Goal: Task Accomplishment & Management: Manage account settings

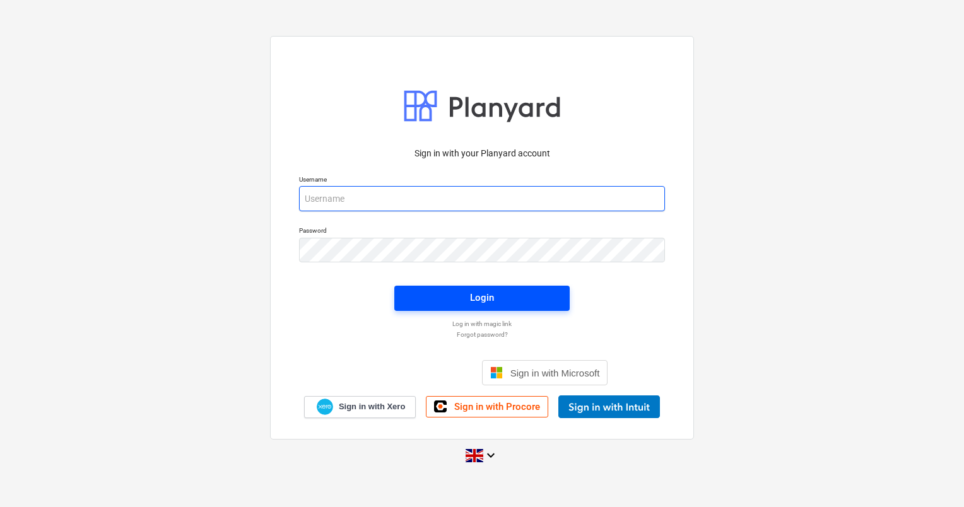
type input "neil@wearespaces.co.uk"
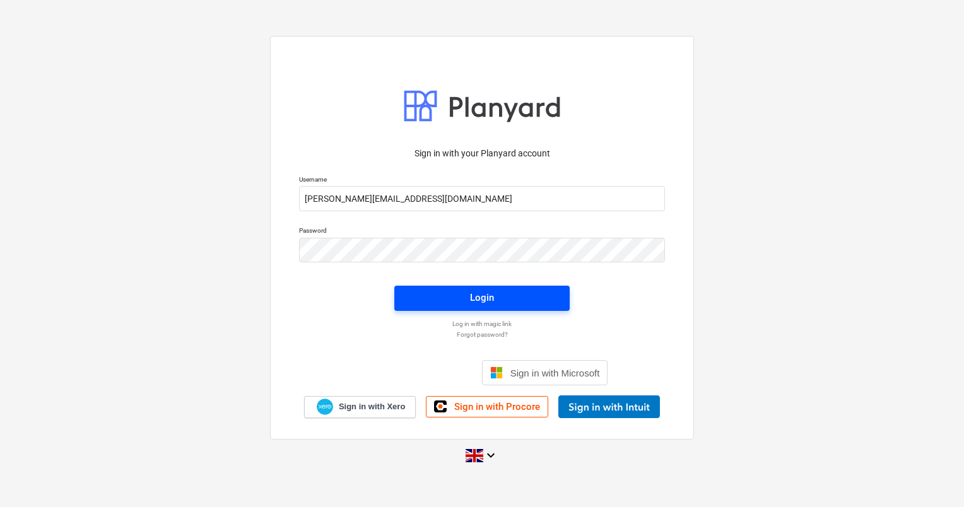
click at [514, 300] on span "Login" at bounding box center [482, 298] width 145 height 16
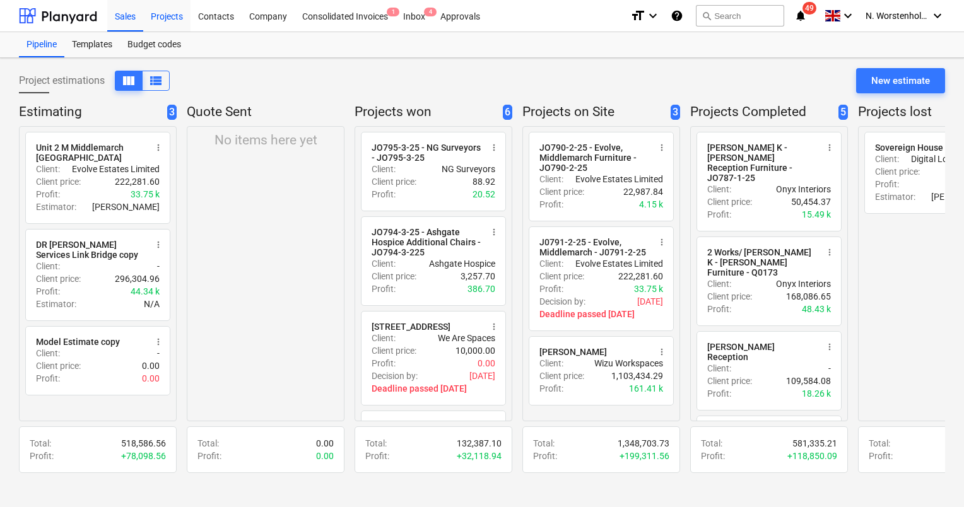
click at [171, 17] on div "Projects" at bounding box center [166, 15] width 47 height 32
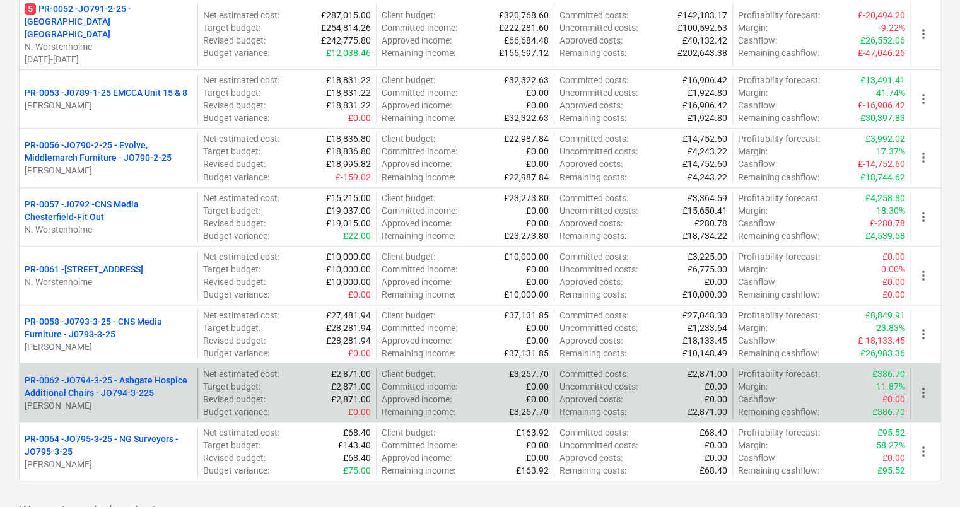
scroll to position [628, 0]
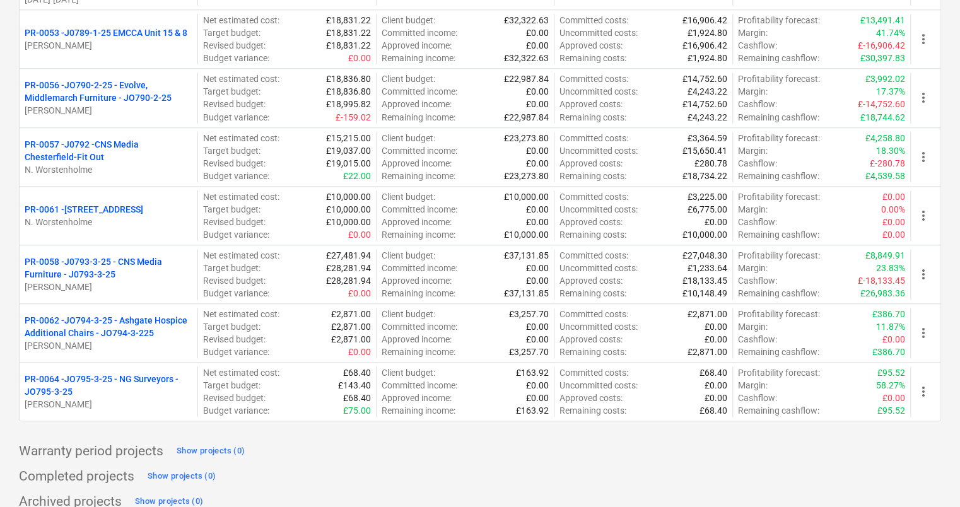
click at [83, 138] on p "PR-0057 - J0792 -CNS Media Chesterfield-Fit Out" at bounding box center [109, 150] width 168 height 25
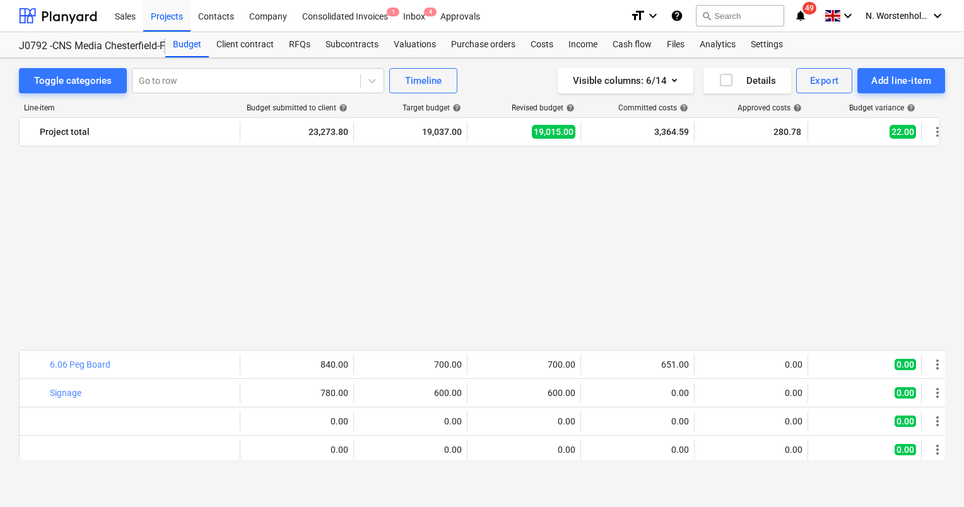
scroll to position [231, 0]
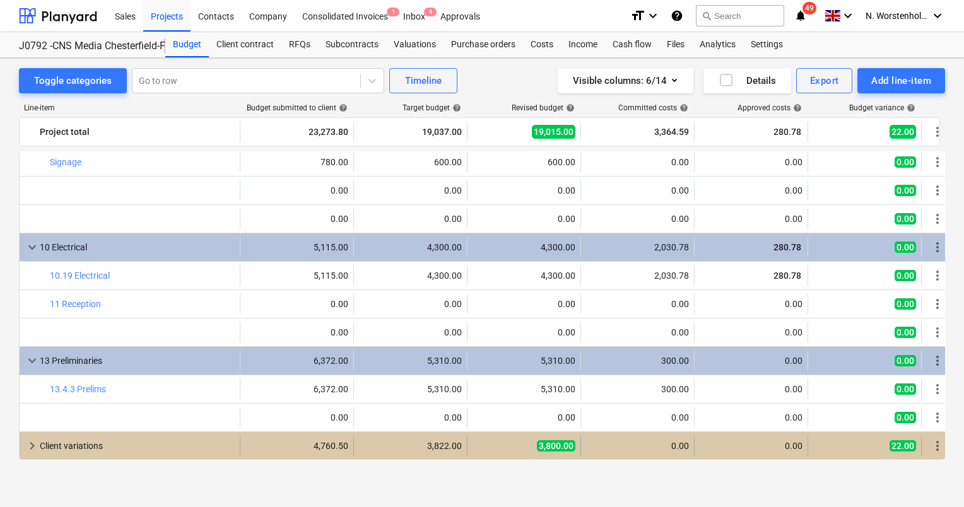
click at [37, 444] on span "keyboard_arrow_right" at bounding box center [32, 446] width 15 height 15
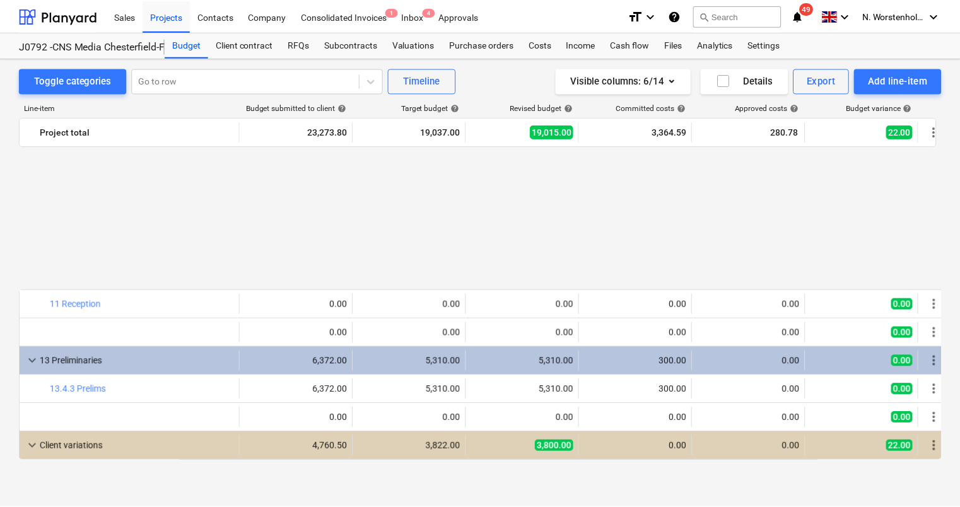
scroll to position [420, 0]
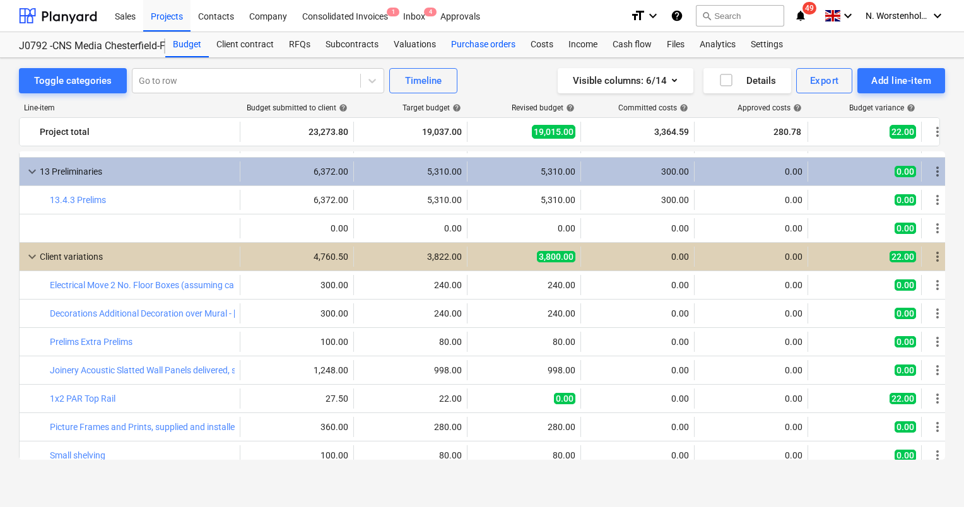
click at [470, 47] on div "Purchase orders" at bounding box center [484, 44] width 80 height 25
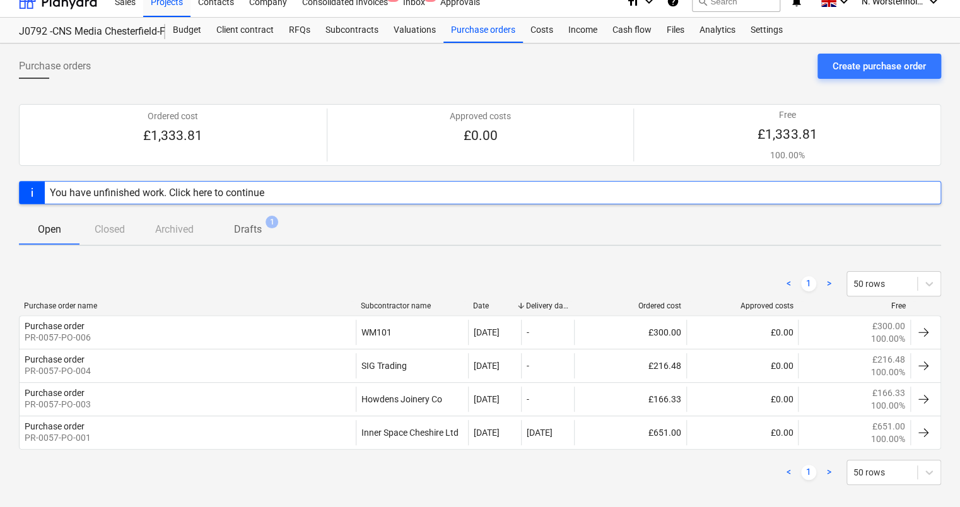
scroll to position [27, 0]
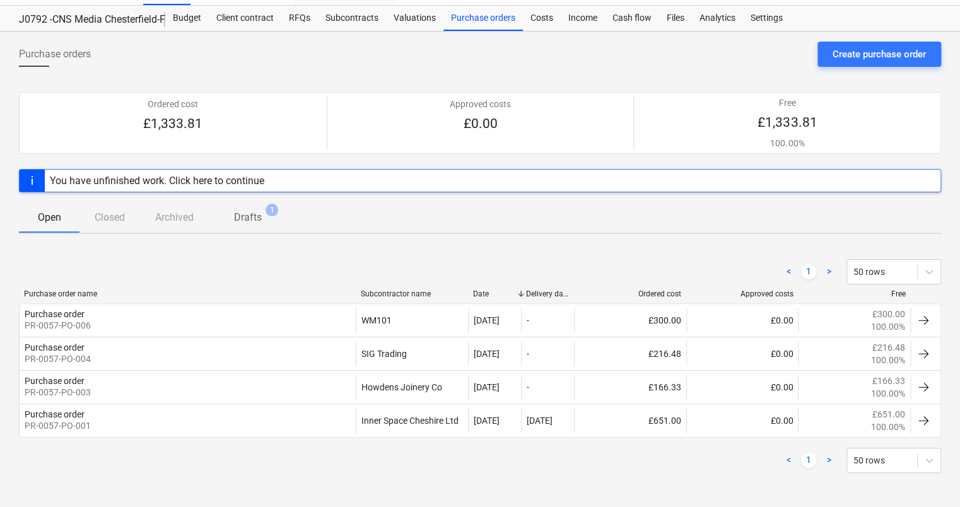
click at [351, 20] on div "Subcontracts" at bounding box center [352, 18] width 68 height 25
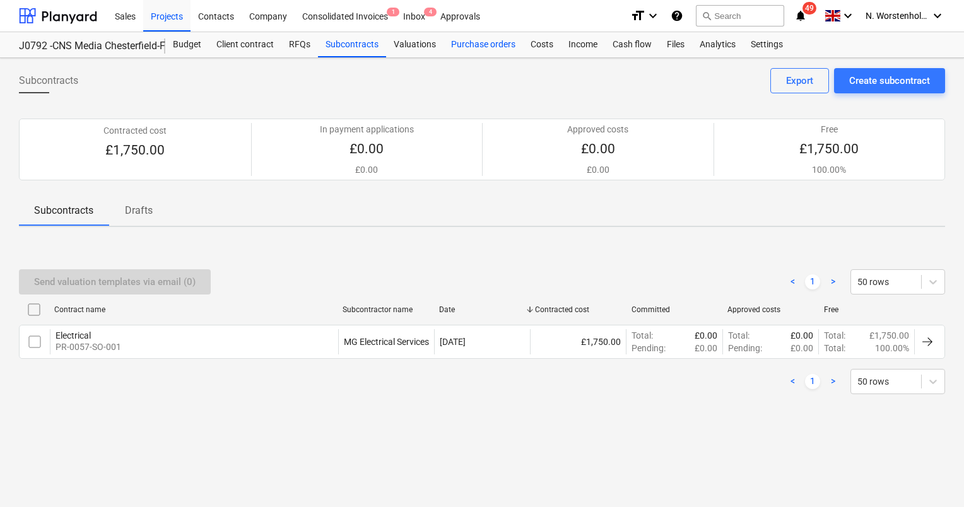
click at [472, 44] on div "Purchase orders" at bounding box center [484, 44] width 80 height 25
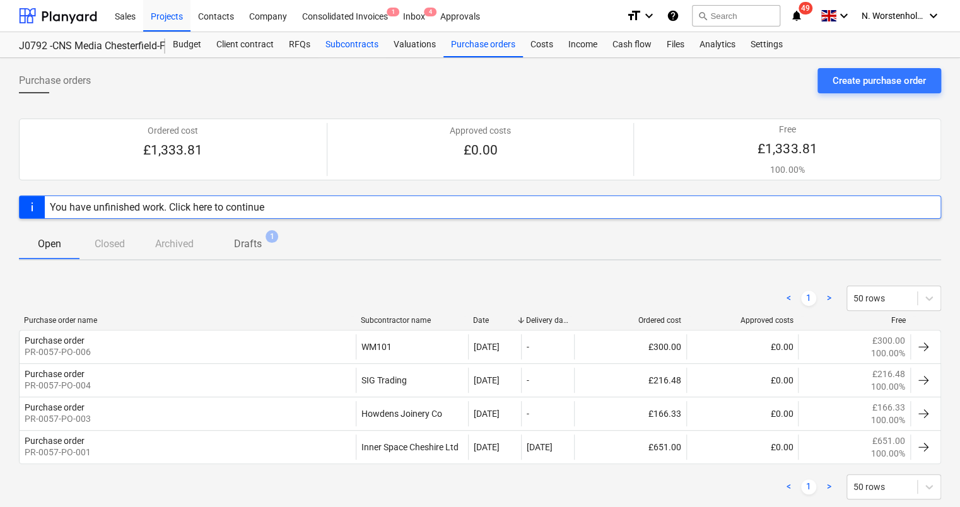
click at [348, 43] on div "Subcontracts" at bounding box center [352, 44] width 68 height 25
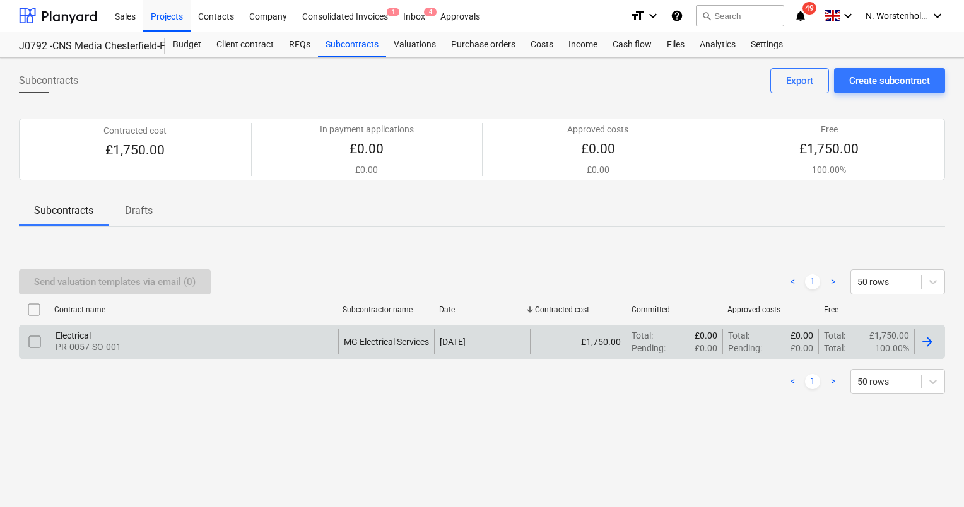
click at [930, 340] on div at bounding box center [927, 341] width 15 height 15
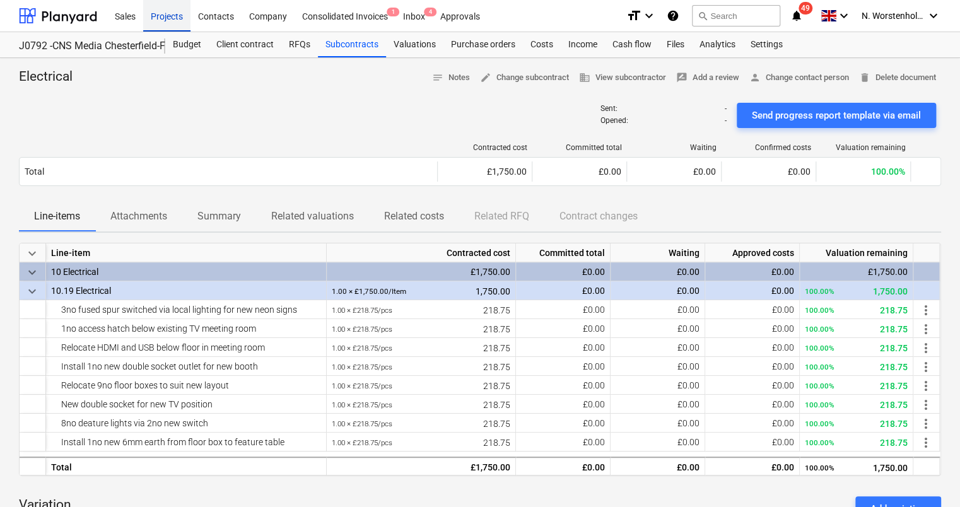
click at [172, 9] on div "Projects" at bounding box center [166, 15] width 47 height 32
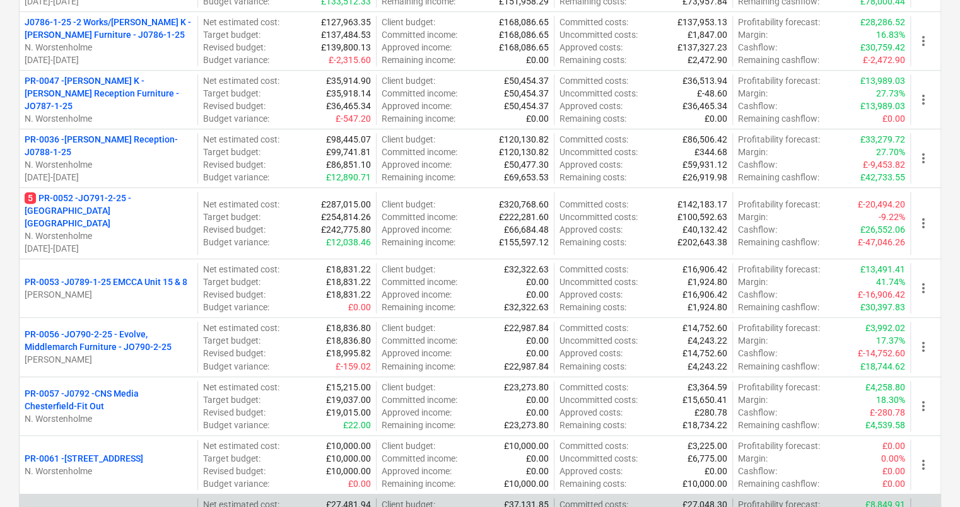
scroll to position [628, 0]
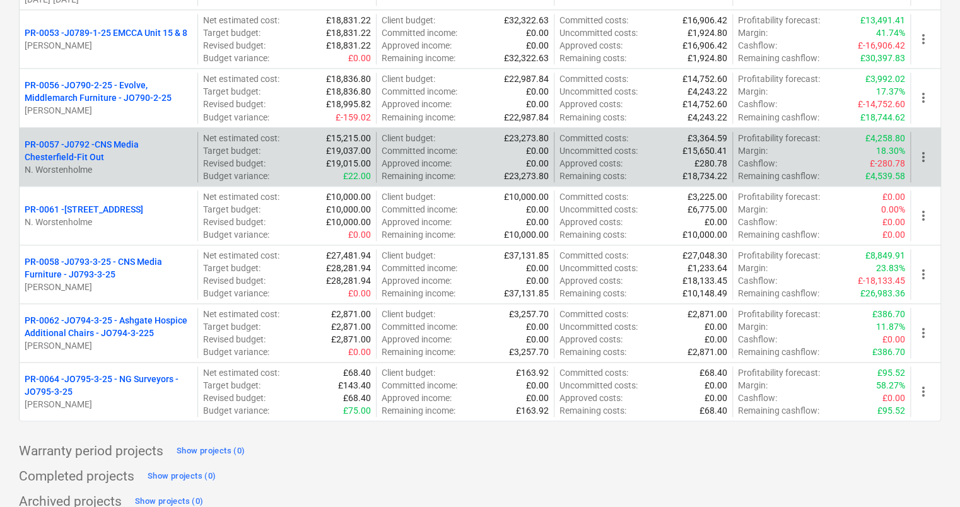
click at [93, 138] on p "PR-0057 - J0792 -CNS Media Chesterfield-Fit Out" at bounding box center [109, 150] width 168 height 25
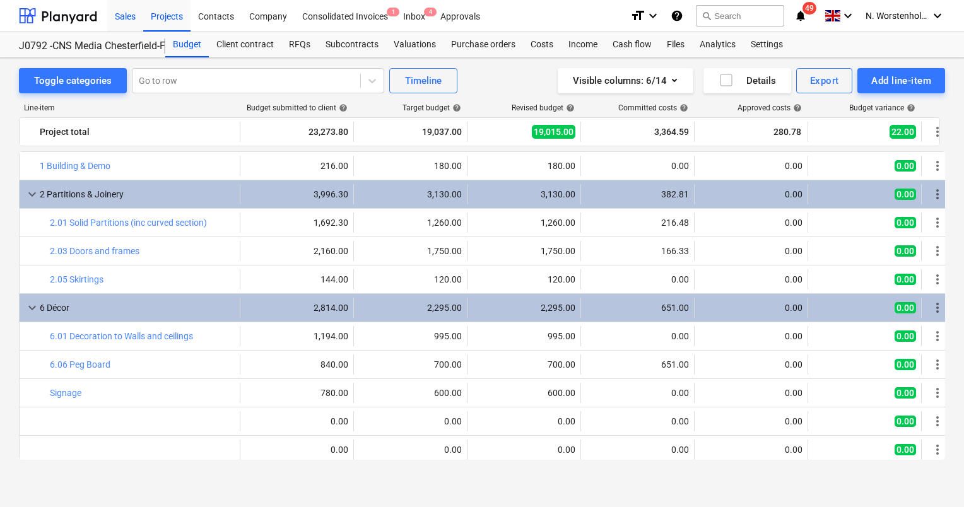
click at [129, 20] on div "Sales" at bounding box center [125, 15] width 36 height 32
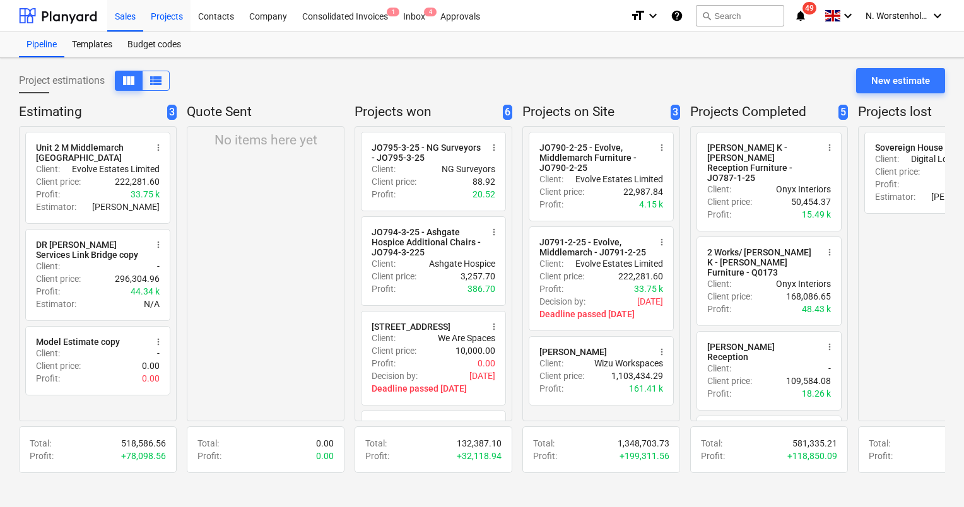
click at [170, 17] on div "Projects" at bounding box center [166, 15] width 47 height 32
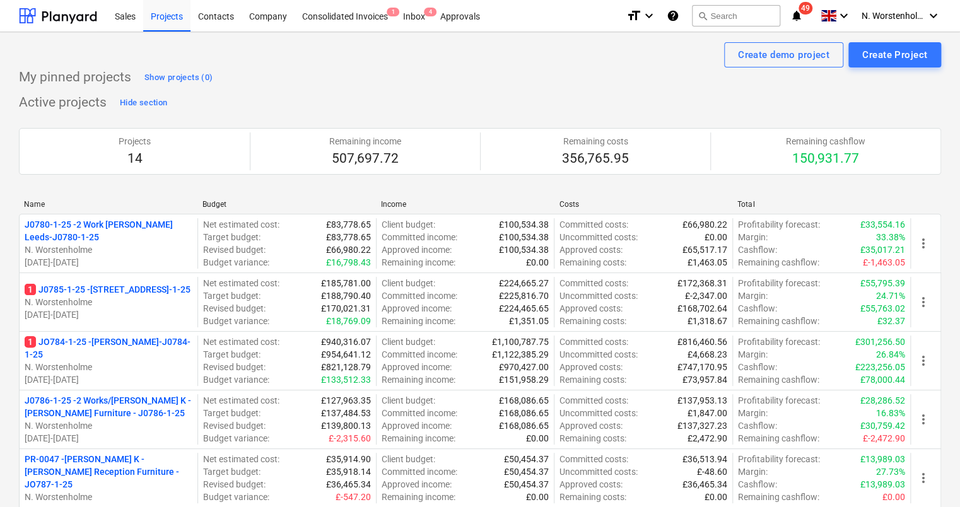
click at [110, 222] on p "J0780-1-25 - 2 Work White Rose Leeds-J0780-1-25" at bounding box center [109, 230] width 168 height 25
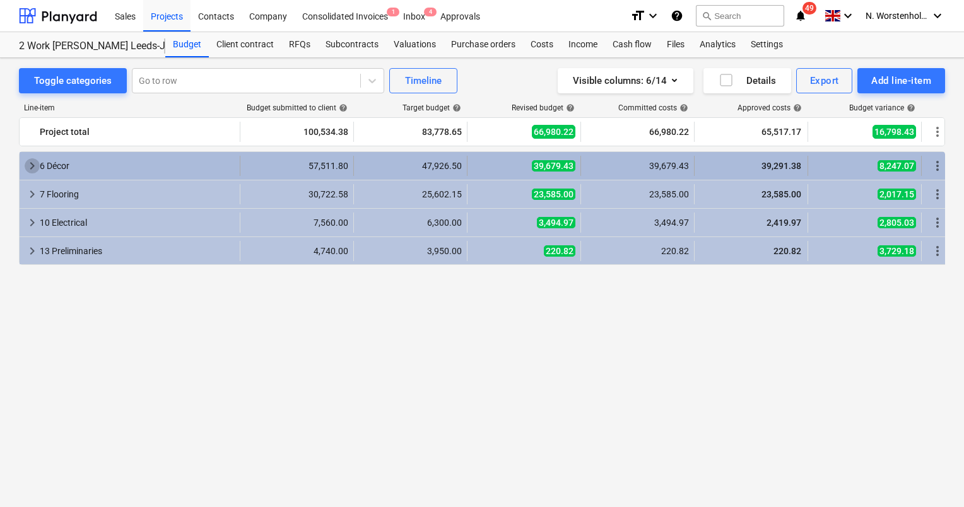
click at [28, 162] on span "keyboard_arrow_right" at bounding box center [32, 165] width 15 height 15
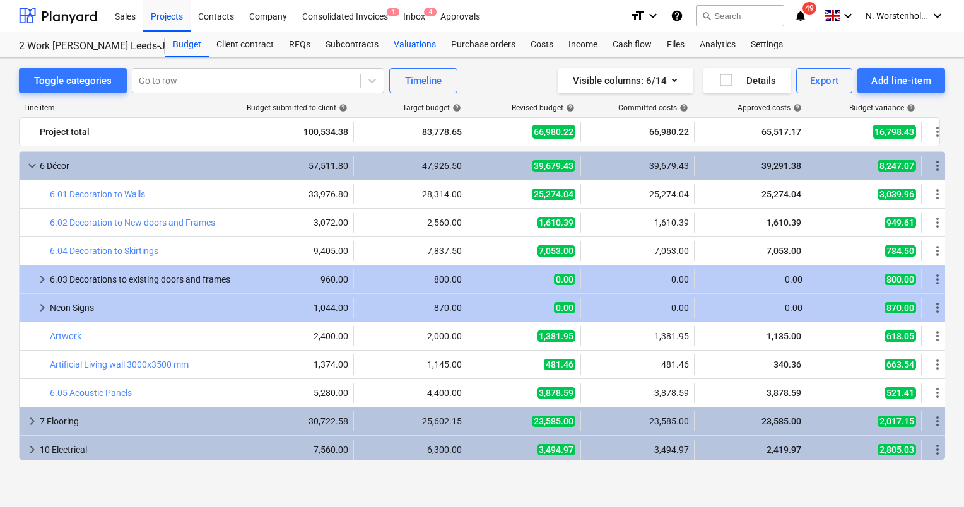
click at [416, 45] on div "Valuations" at bounding box center [414, 44] width 57 height 25
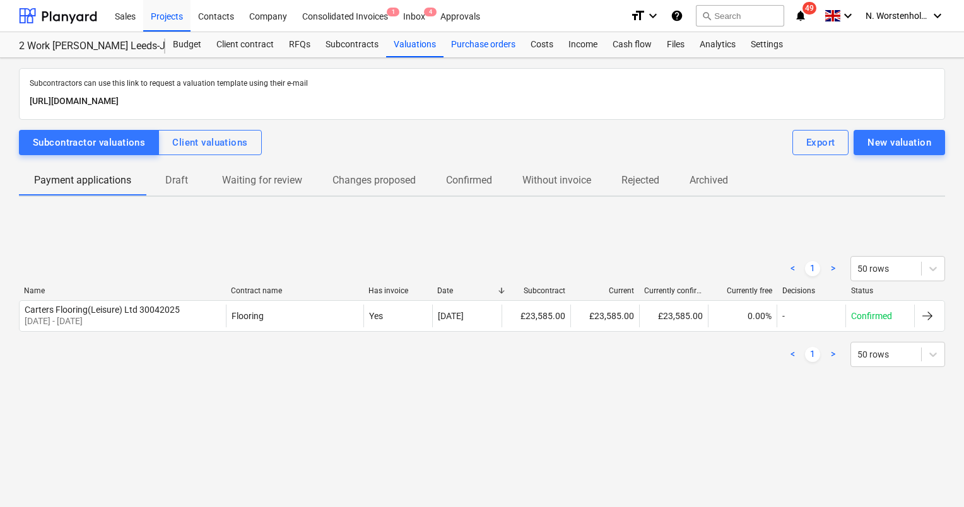
click at [463, 45] on div "Purchase orders" at bounding box center [484, 44] width 80 height 25
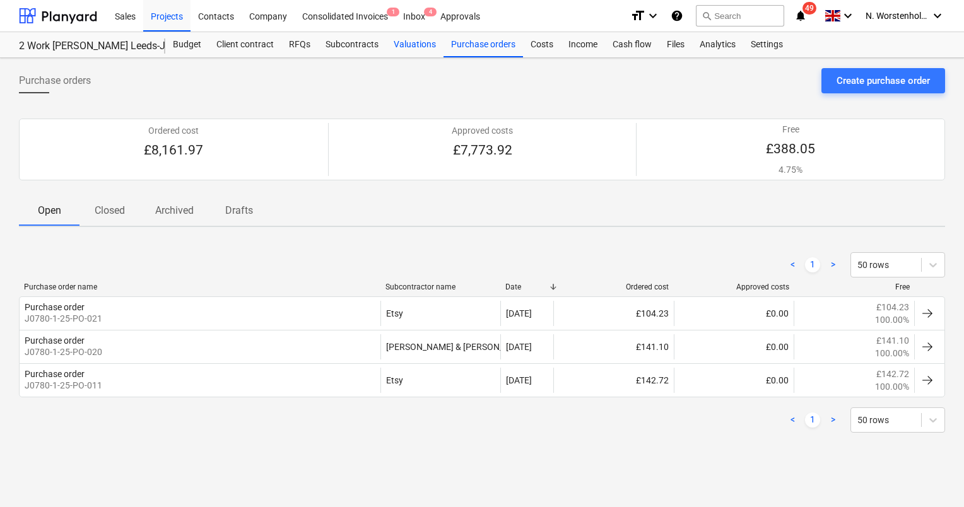
click at [402, 45] on div "Valuations" at bounding box center [414, 44] width 57 height 25
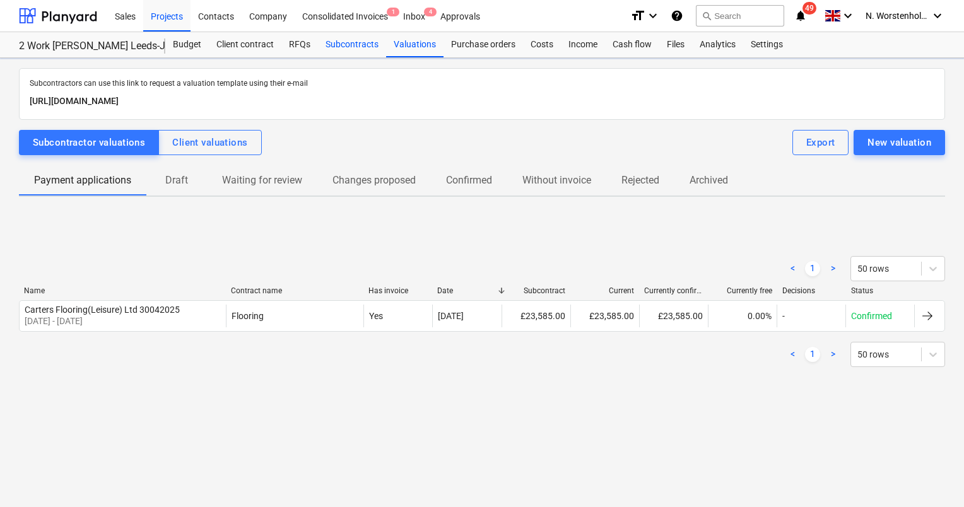
click at [338, 49] on div "Subcontracts" at bounding box center [352, 44] width 68 height 25
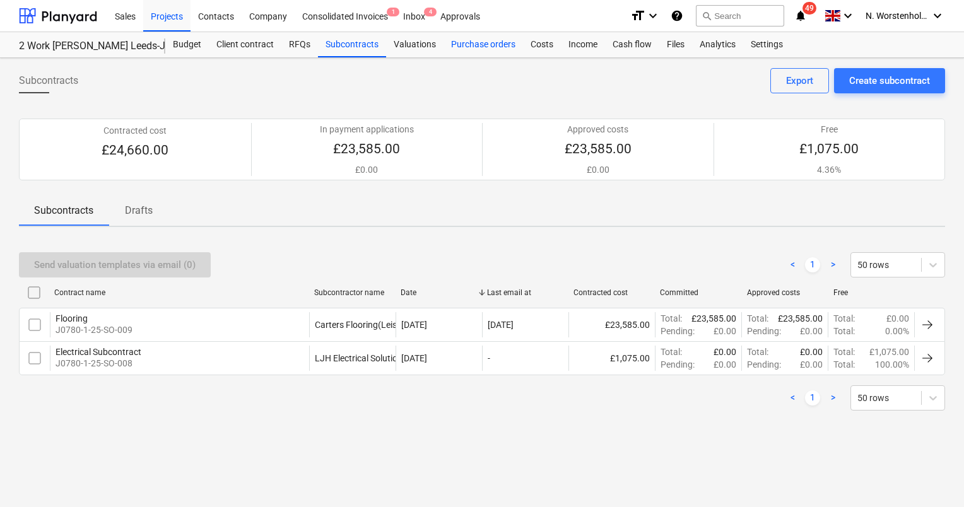
click at [478, 43] on div "Purchase orders" at bounding box center [484, 44] width 80 height 25
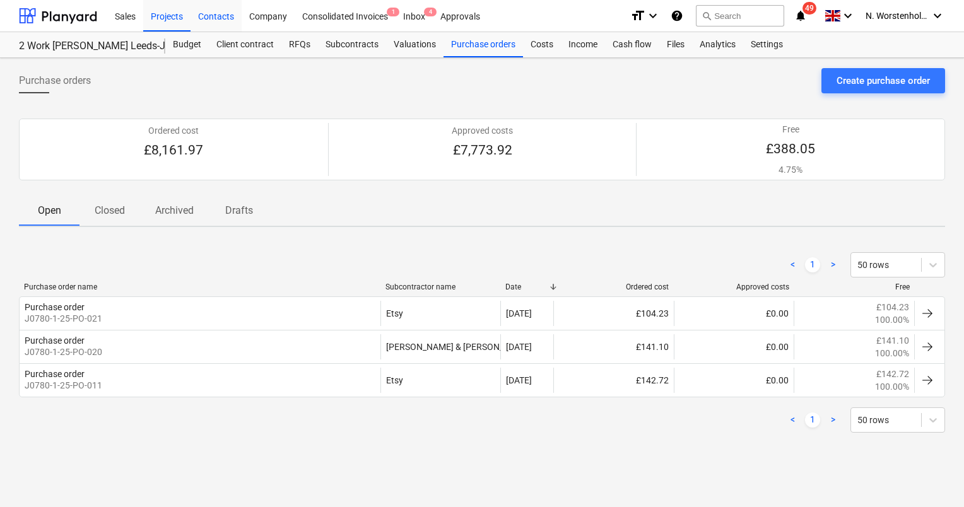
click at [207, 23] on div "Contacts" at bounding box center [216, 15] width 51 height 32
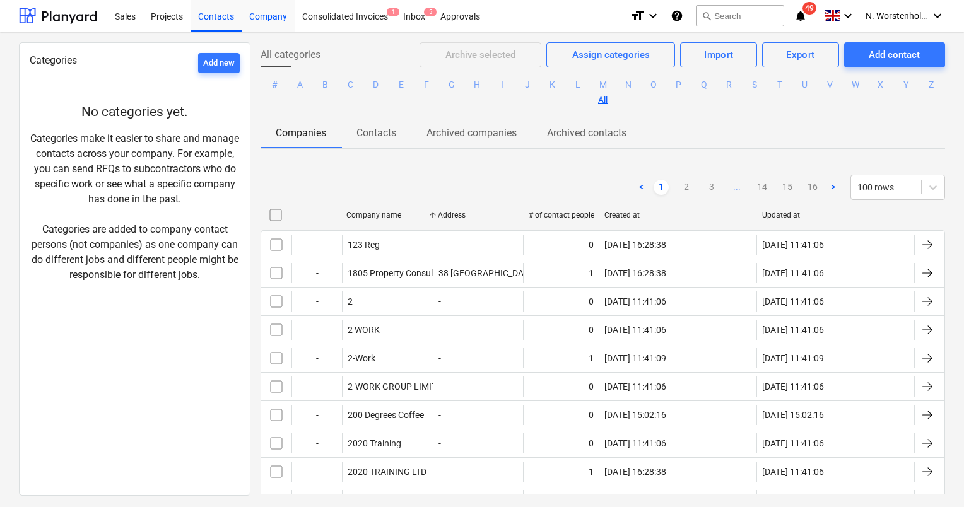
click at [259, 15] on div "Company" at bounding box center [268, 15] width 53 height 32
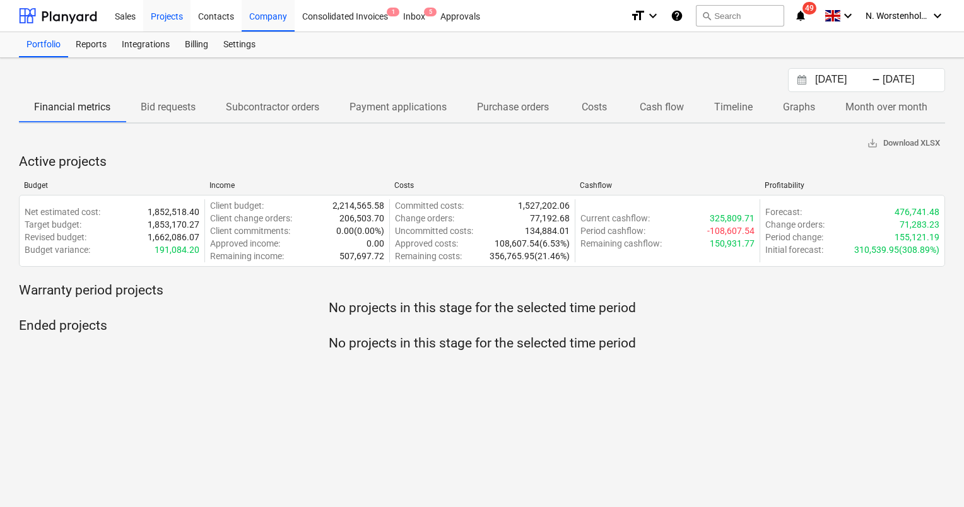
click at [168, 13] on div "Projects" at bounding box center [166, 15] width 47 height 32
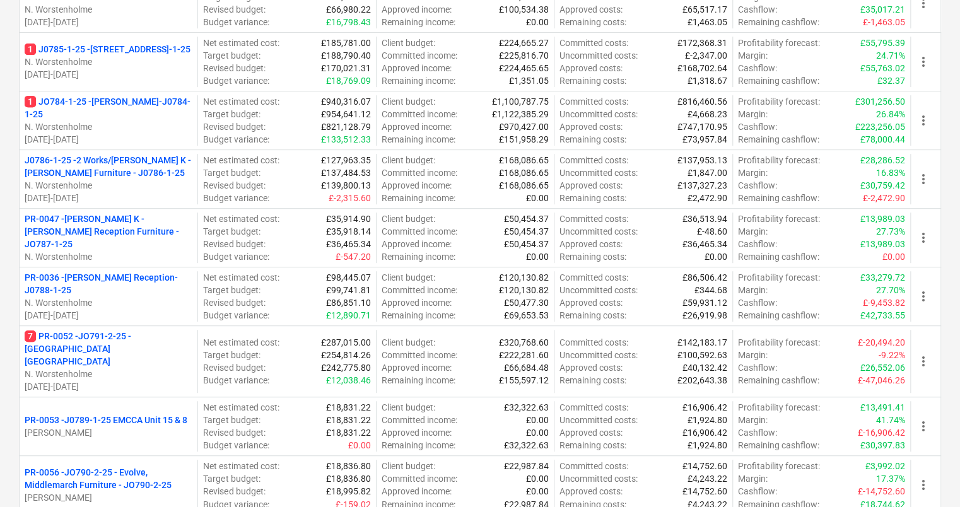
scroll to position [379, 0]
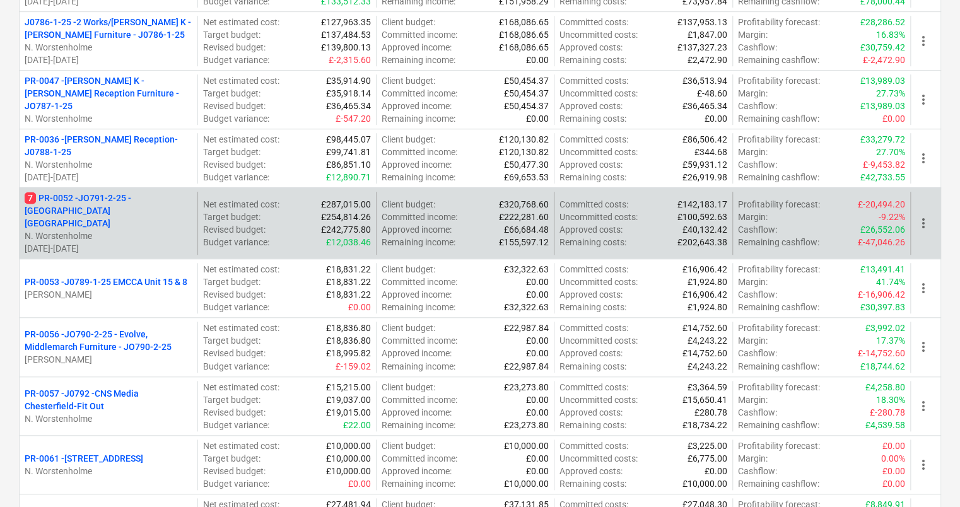
click at [93, 196] on p "7 PR-0052 - JO791-2-25 - [GEOGRAPHIC_DATA] [GEOGRAPHIC_DATA]" at bounding box center [109, 211] width 168 height 38
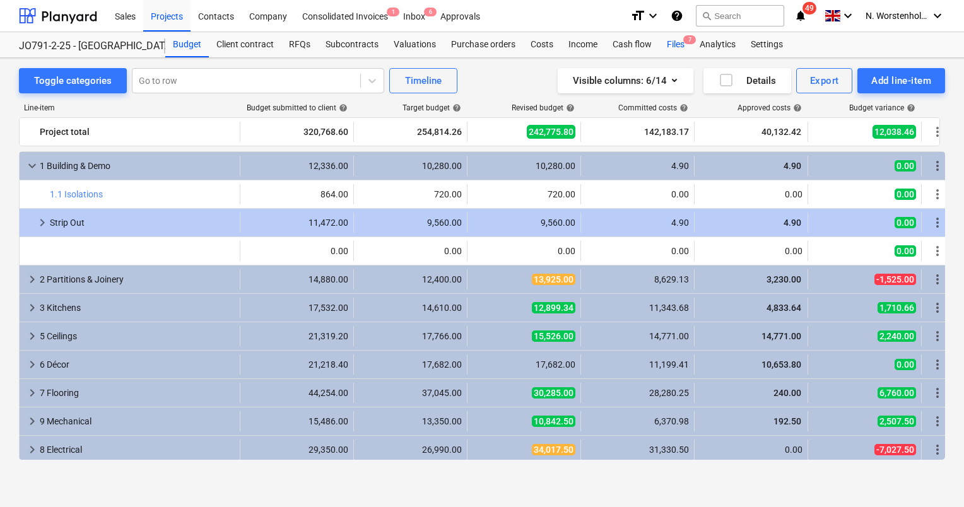
click at [661, 45] on div "Files 7" at bounding box center [675, 44] width 33 height 25
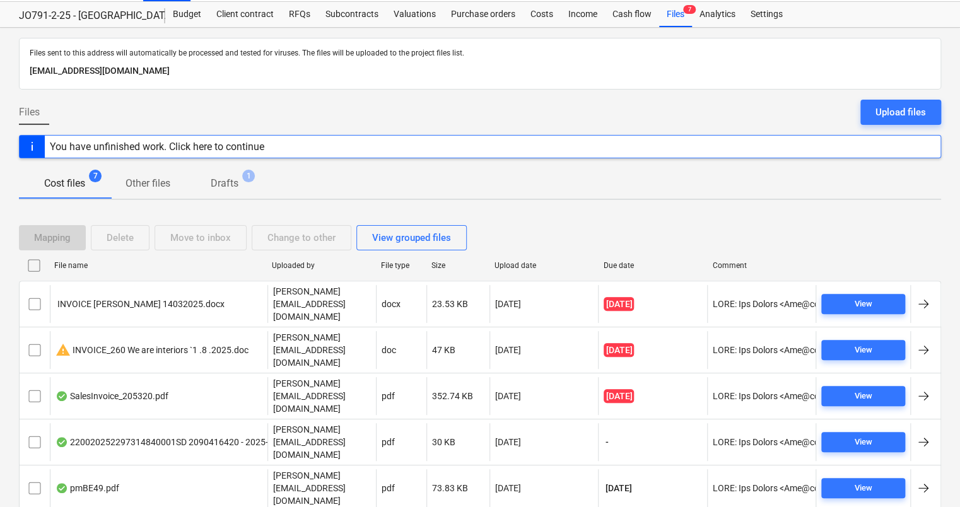
scroll to position [46, 0]
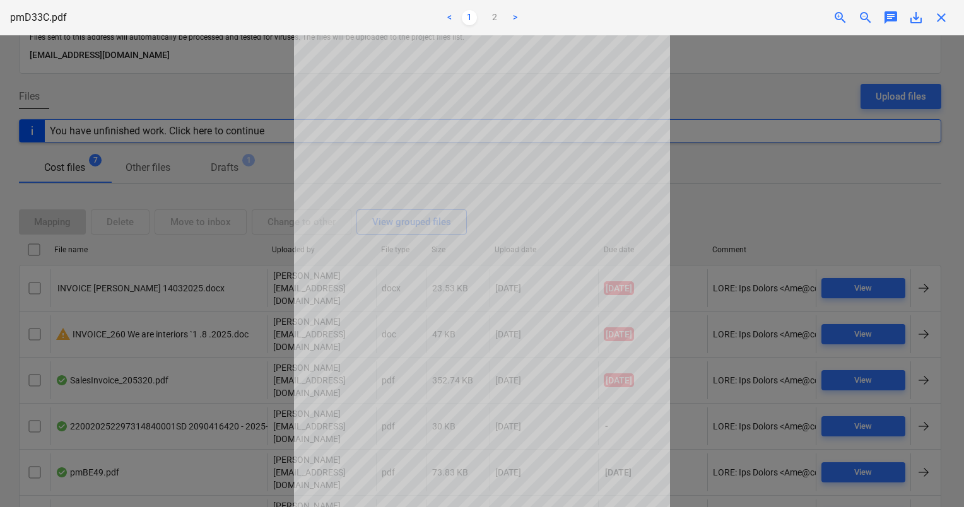
click at [790, 488] on div at bounding box center [482, 271] width 964 height 472
click at [512, 15] on link ">" at bounding box center [514, 17] width 15 height 15
click at [449, 18] on link "<" at bounding box center [449, 17] width 15 height 15
click at [937, 17] on span "close" at bounding box center [941, 17] width 15 height 15
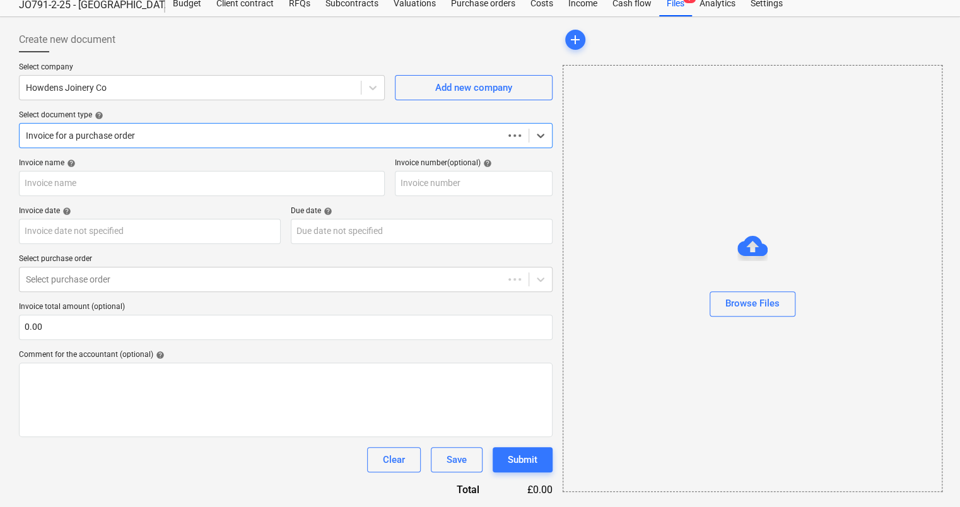
scroll to position [40, 0]
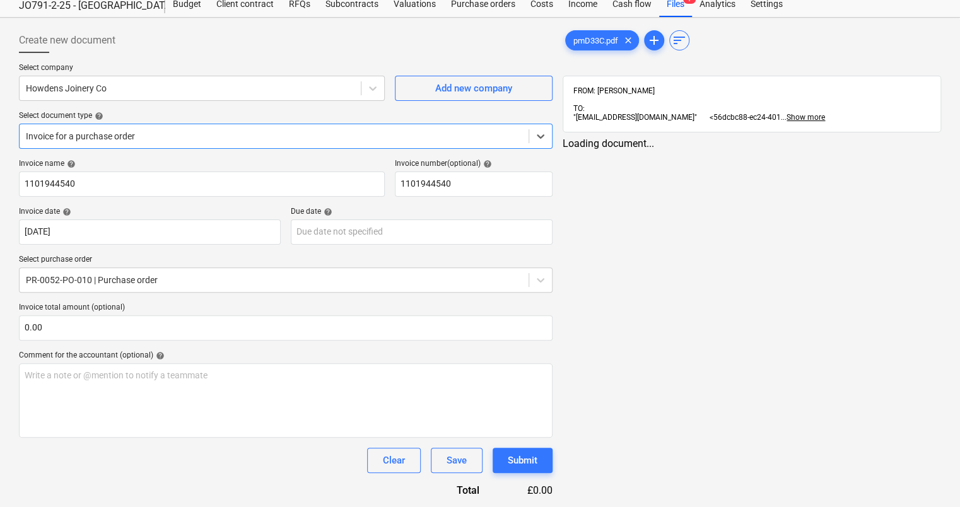
type input "1101944540"
type input "[DATE]"
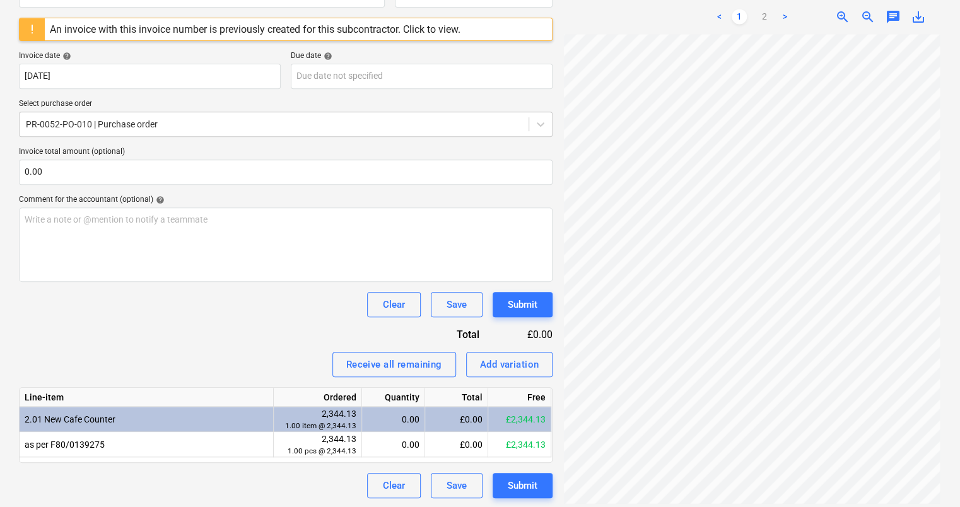
scroll to position [0, 0]
click at [527, 485] on div "Submit" at bounding box center [523, 486] width 30 height 16
click at [447, 481] on div "Save" at bounding box center [457, 486] width 20 height 16
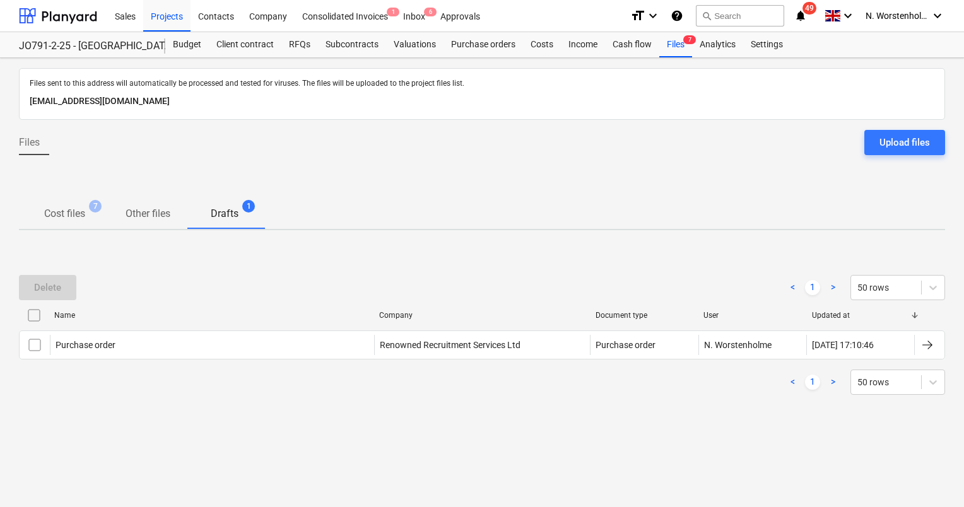
click at [61, 215] on p "Cost files" at bounding box center [64, 213] width 41 height 15
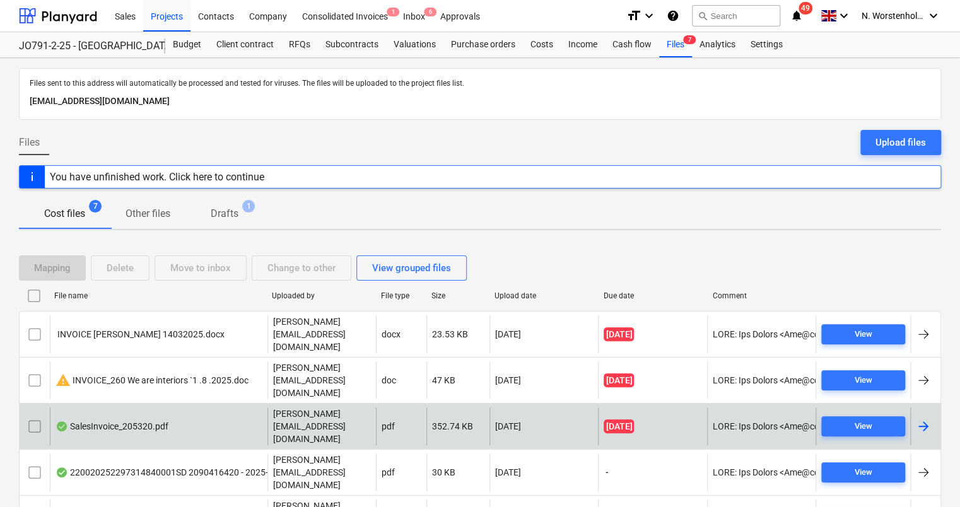
scroll to position [46, 0]
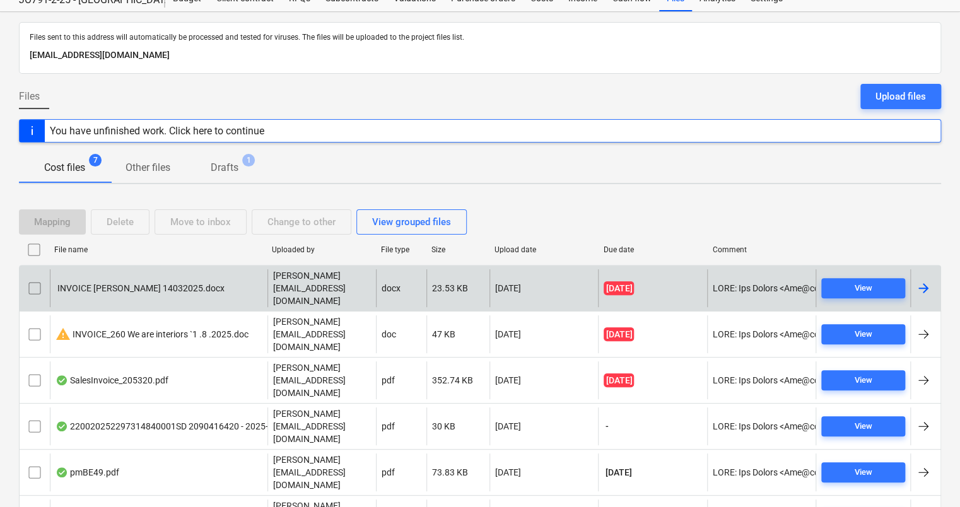
click at [926, 281] on div at bounding box center [923, 288] width 15 height 15
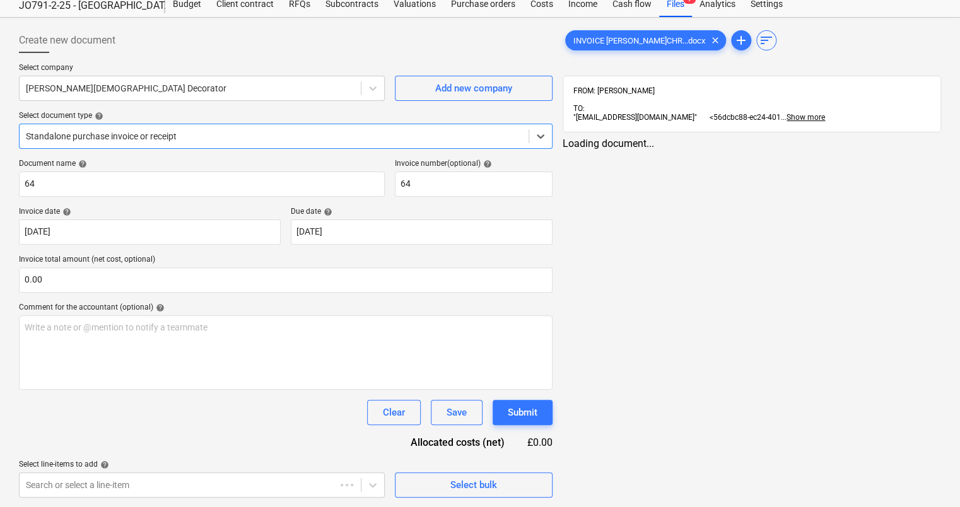
type input "64"
type input "[DATE]"
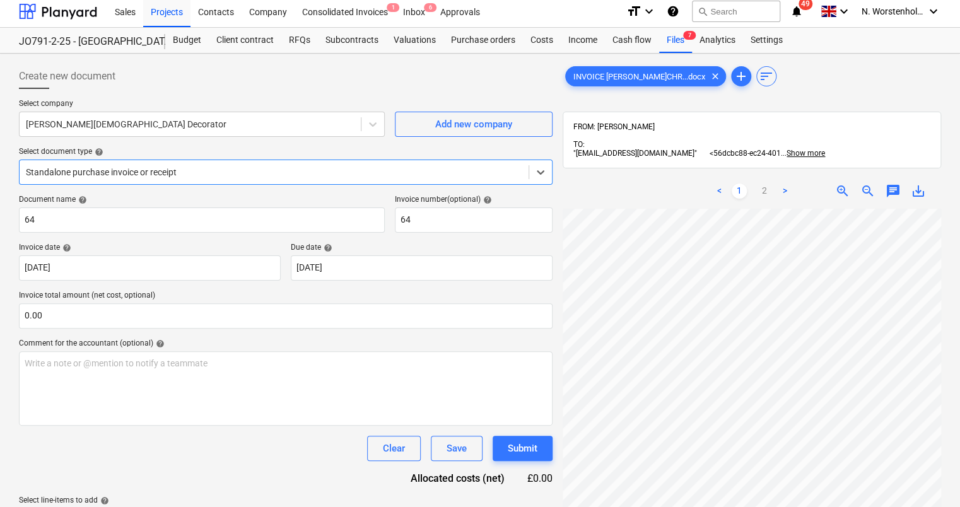
scroll to position [0, 0]
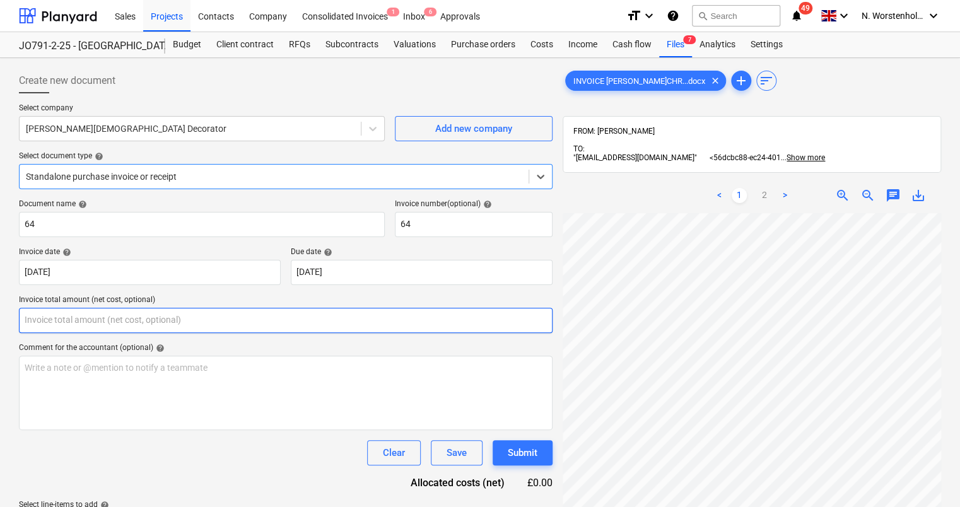
click at [106, 319] on input "text" at bounding box center [286, 320] width 534 height 25
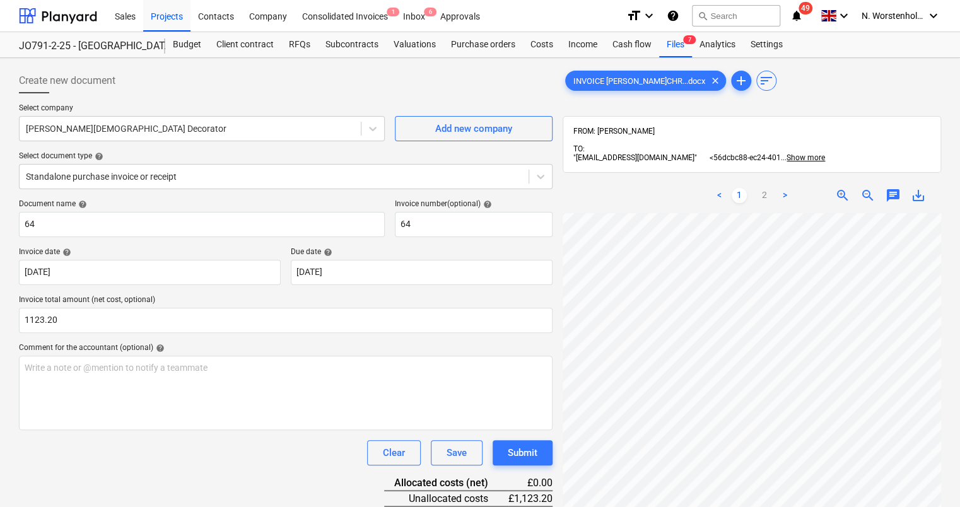
type input "1,123.20"
click at [171, 447] on div "Clear Save Submit" at bounding box center [286, 452] width 534 height 25
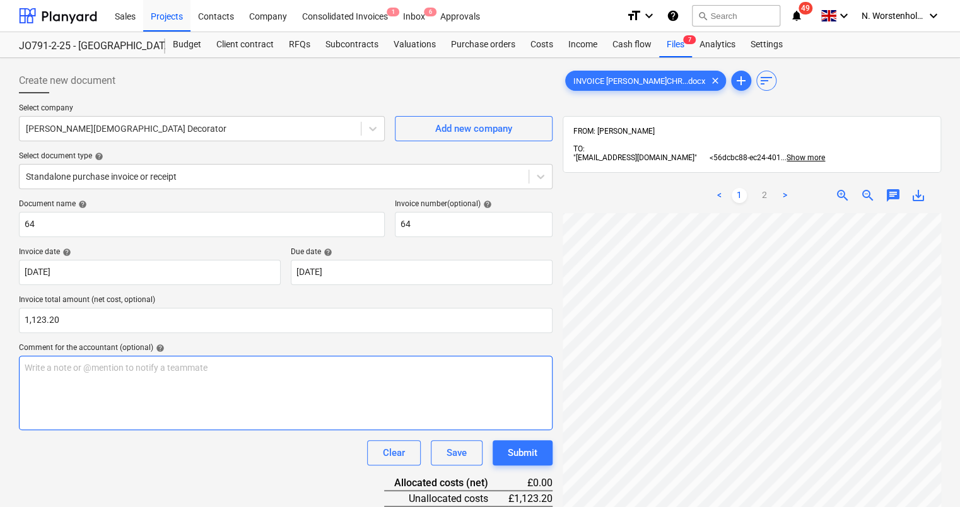
click at [78, 367] on p "Write a note or @mention to notify a teammate ﻿" at bounding box center [286, 368] width 522 height 13
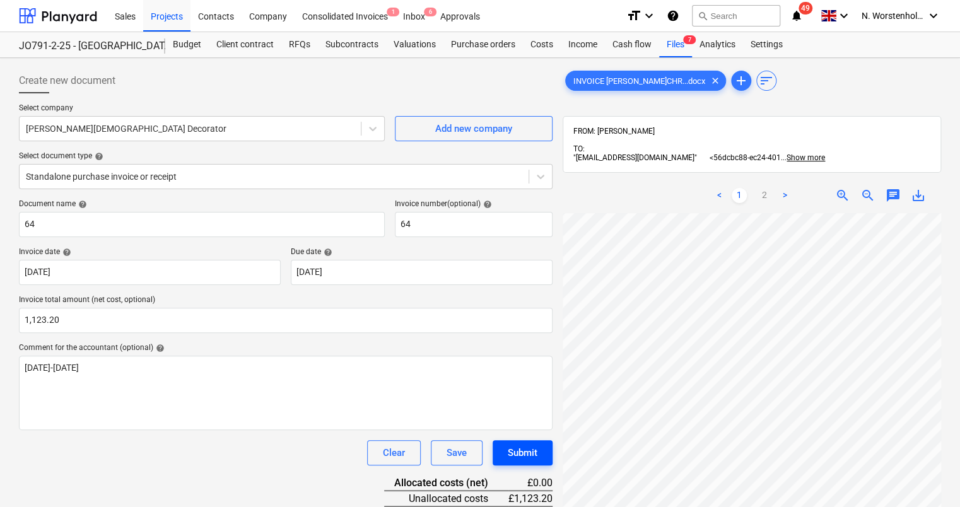
click at [514, 447] on div "Submit" at bounding box center [523, 453] width 30 height 16
click at [535, 177] on icon at bounding box center [540, 176] width 13 height 13
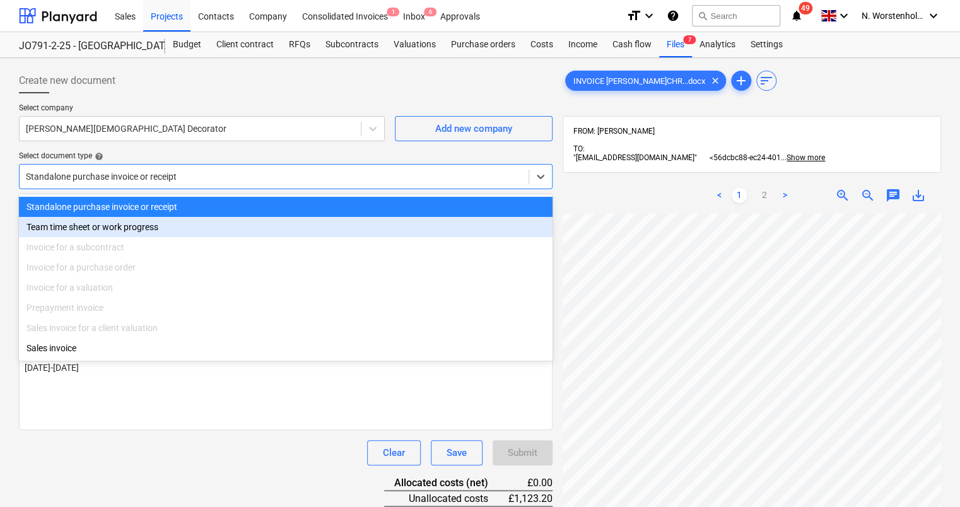
click at [110, 230] on div "Team time sheet or work progress" at bounding box center [286, 227] width 534 height 20
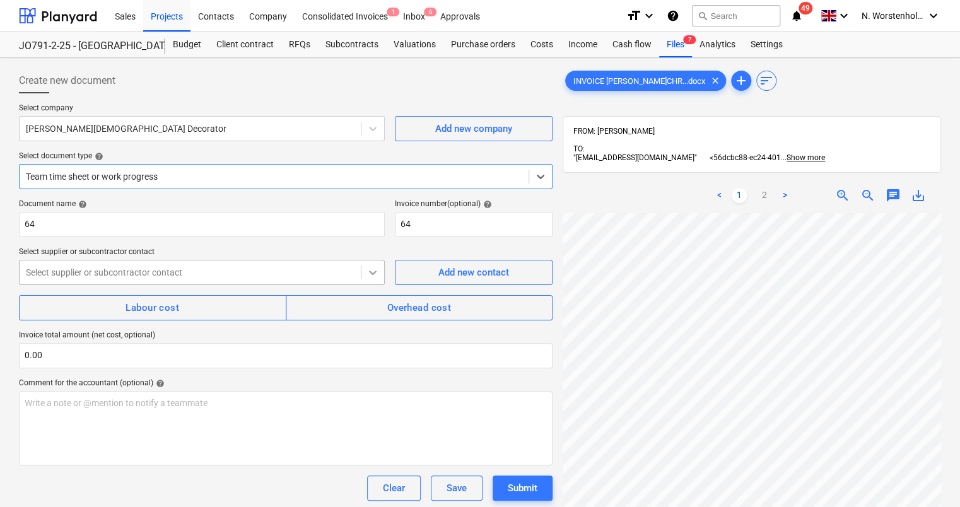
click at [378, 269] on icon at bounding box center [373, 272] width 13 height 13
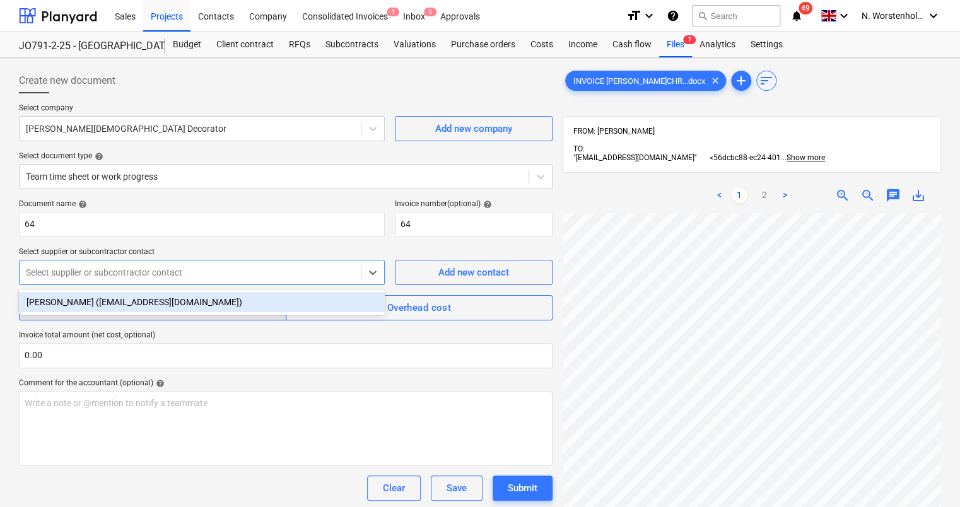
click at [213, 303] on div "[PERSON_NAME] ([EMAIL_ADDRESS][DOMAIN_NAME])" at bounding box center [202, 302] width 366 height 20
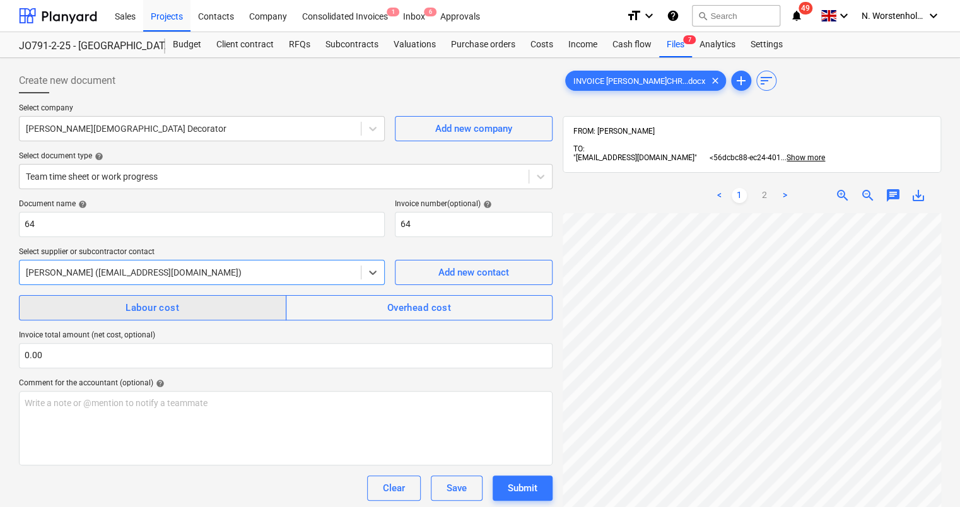
click at [175, 312] on div "Labour cost" at bounding box center [153, 308] width 54 height 16
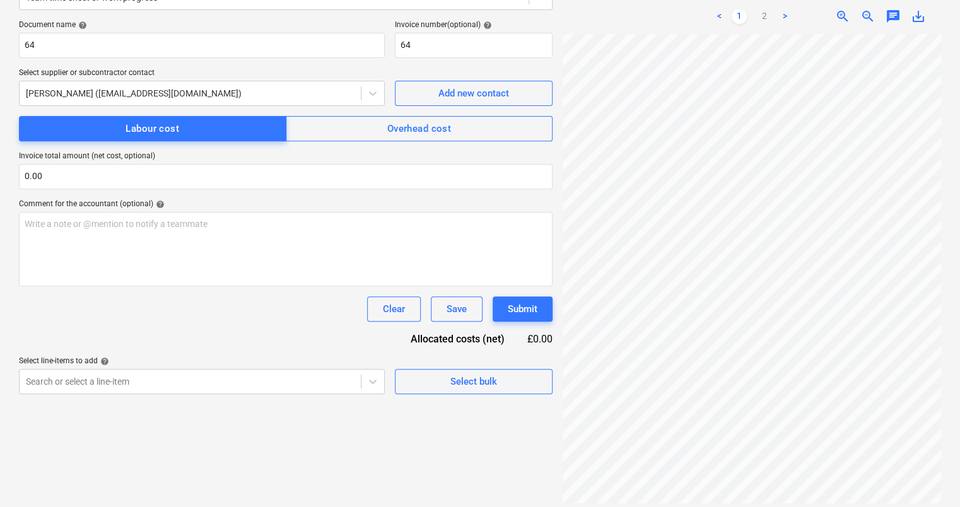
scroll to position [179, 0]
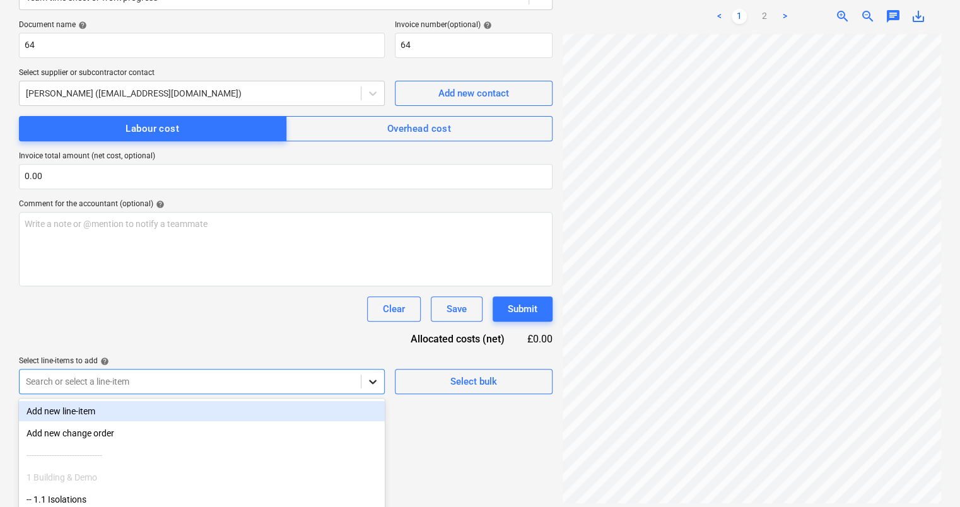
click at [377, 328] on body "Sales Projects Contacts Company Consolidated Invoices 1 Inbox 6 Approvals forma…" at bounding box center [480, 74] width 960 height 507
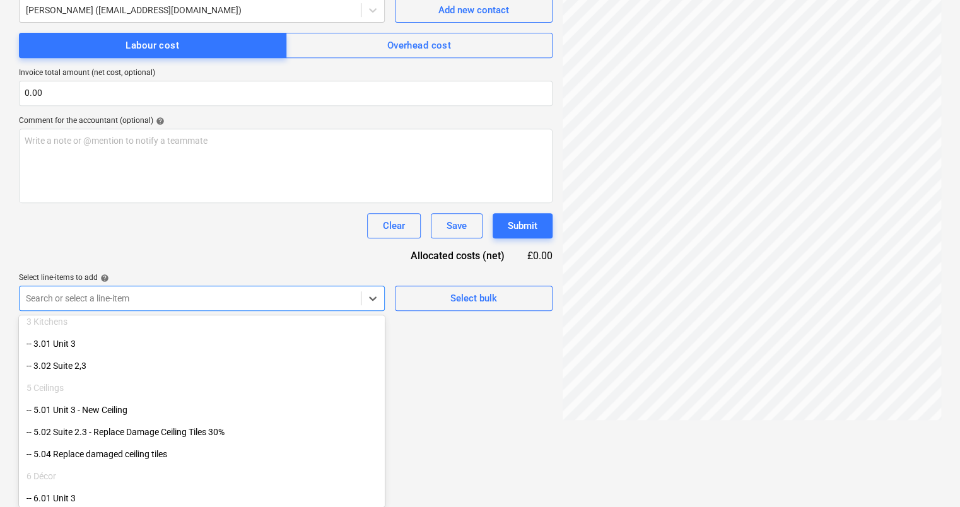
scroll to position [379, 0]
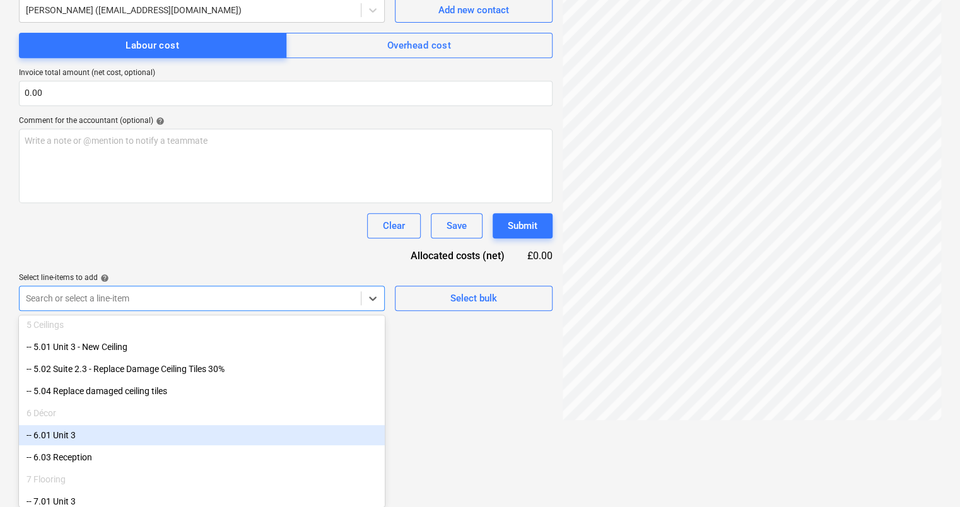
click at [62, 435] on div "-- 6.01 Unit 3" at bounding box center [202, 435] width 366 height 20
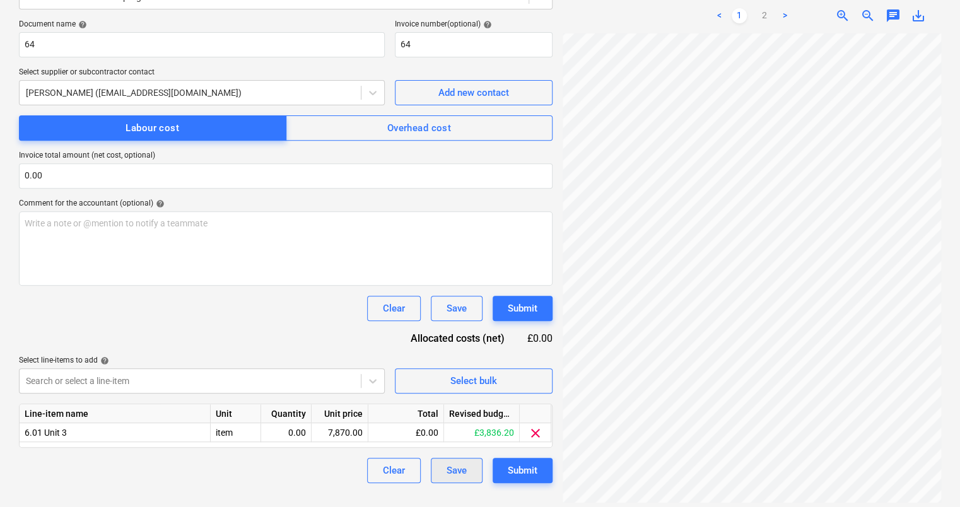
click at [474, 327] on html "Sales Projects Contacts Company Consolidated Invoices 1 Inbox 6 Approvals forma…" at bounding box center [480, 73] width 960 height 507
click at [519, 469] on div "Submit" at bounding box center [523, 471] width 30 height 16
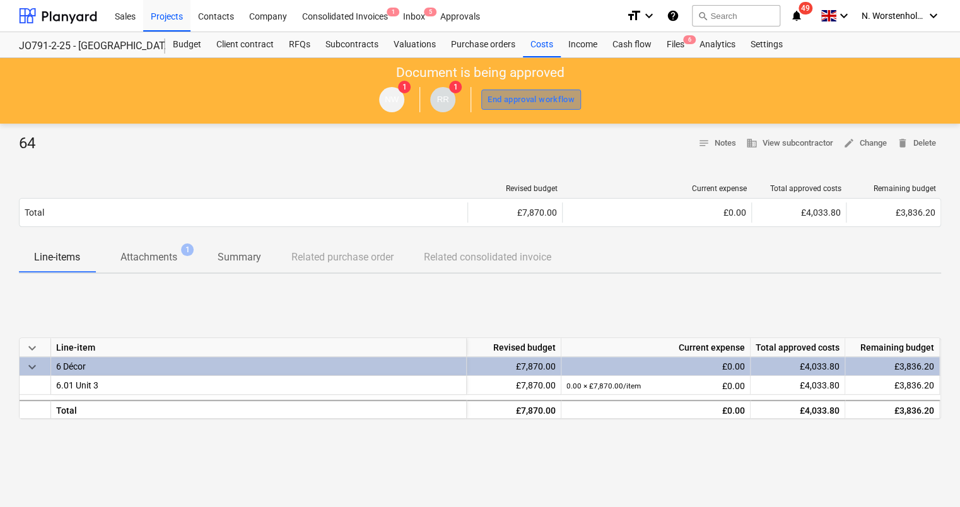
click at [522, 100] on div "End approval workflow" at bounding box center [531, 100] width 87 height 15
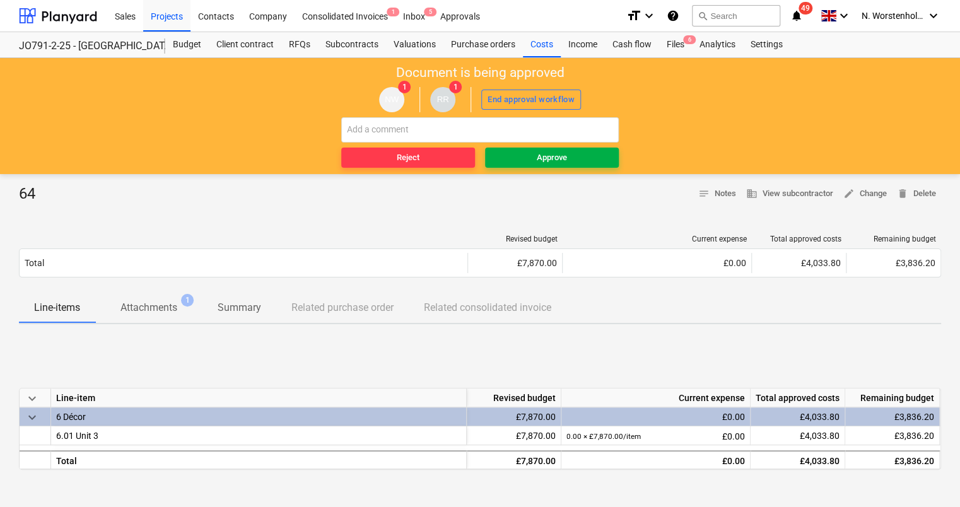
click at [538, 156] on div "Approve" at bounding box center [552, 158] width 30 height 15
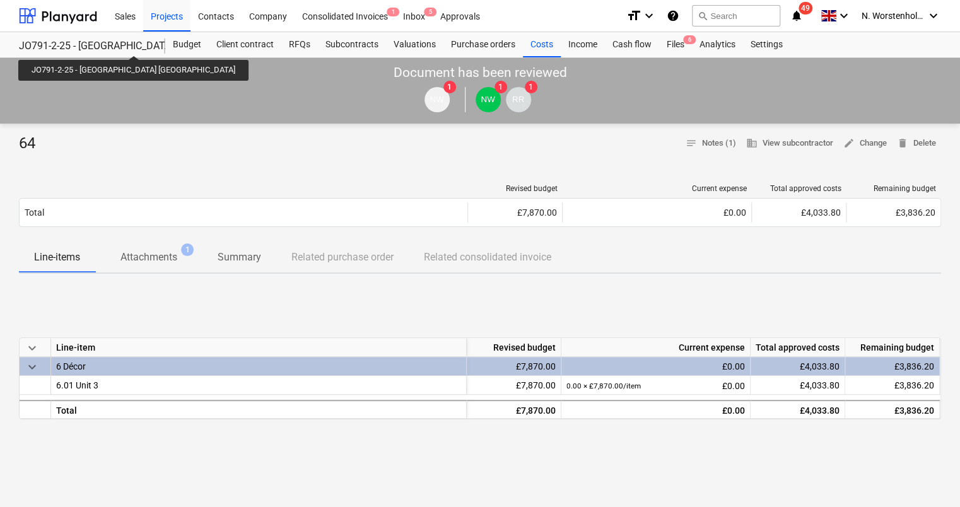
click at [97, 44] on div "JO791-2-25 - [GEOGRAPHIC_DATA] [GEOGRAPHIC_DATA]" at bounding box center [84, 46] width 131 height 13
click at [34, 45] on div "JO791-2-25 - [GEOGRAPHIC_DATA] [GEOGRAPHIC_DATA]" at bounding box center [84, 46] width 131 height 13
click at [136, 44] on div "JO791-2-25 - [GEOGRAPHIC_DATA] [GEOGRAPHIC_DATA]" at bounding box center [84, 46] width 131 height 13
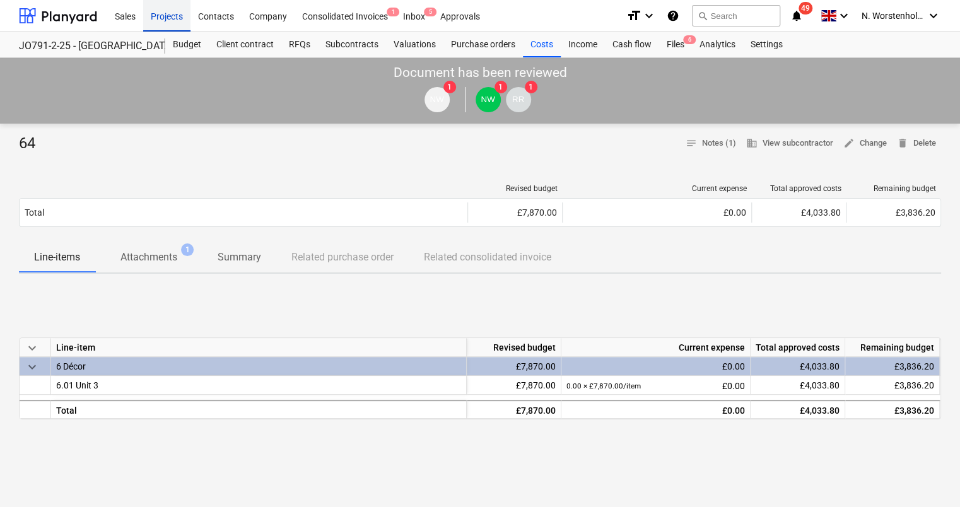
click at [171, 18] on div "Projects" at bounding box center [166, 15] width 47 height 32
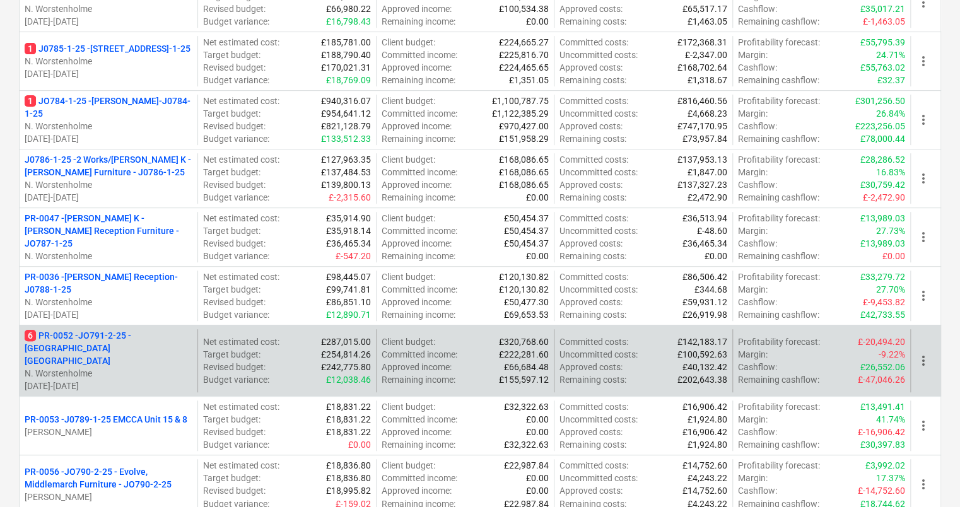
scroll to position [252, 0]
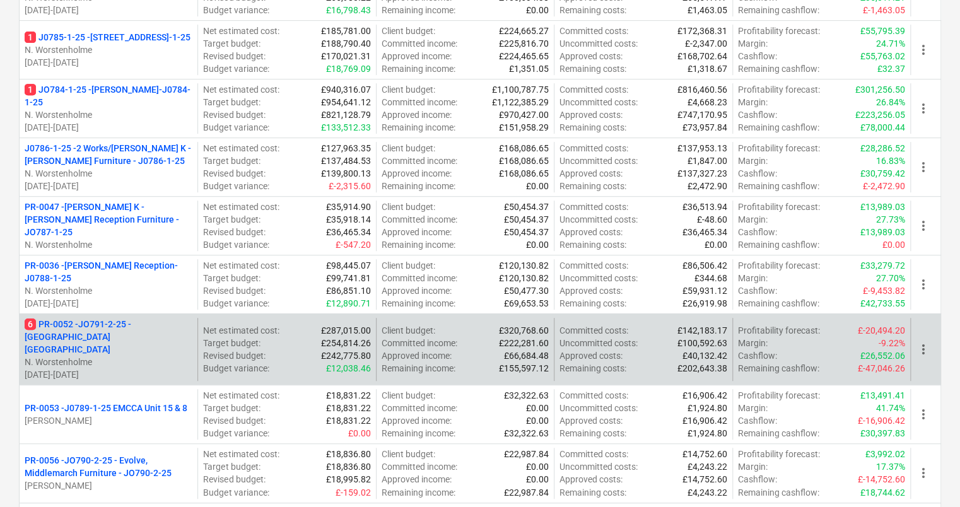
click at [115, 326] on p "6 PR-0052 - JO791-2-25 - Middlemarch Coventry" at bounding box center [109, 337] width 168 height 38
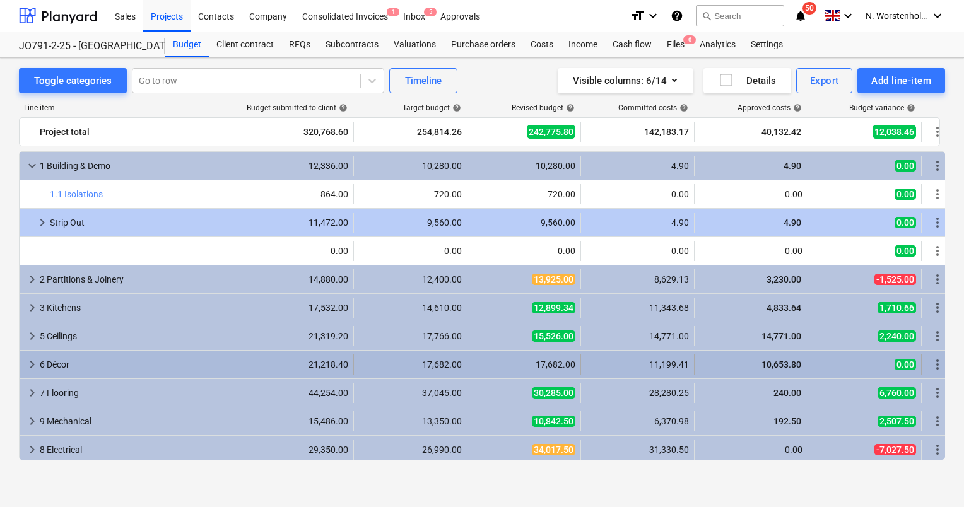
click at [23, 359] on div "keyboard_arrow_right 6 Décor" at bounding box center [130, 365] width 221 height 20
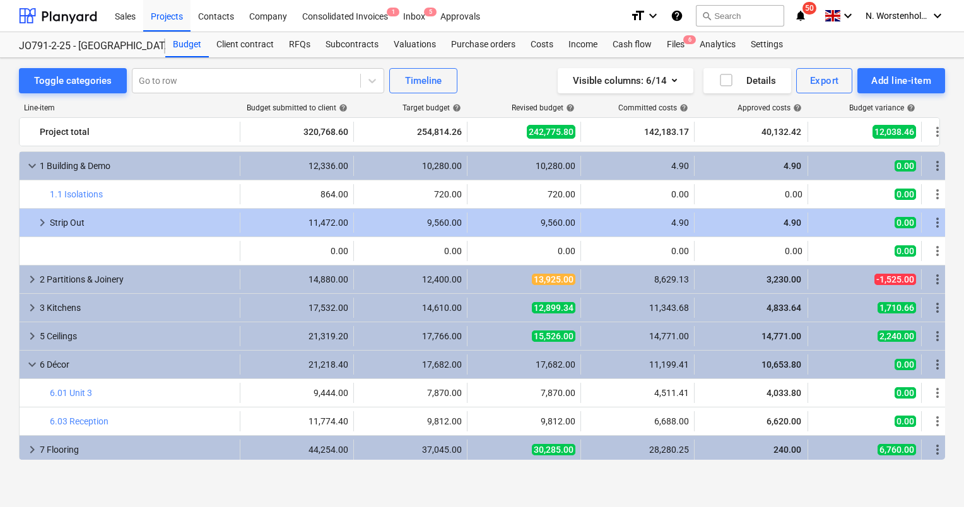
scroll to position [126, 0]
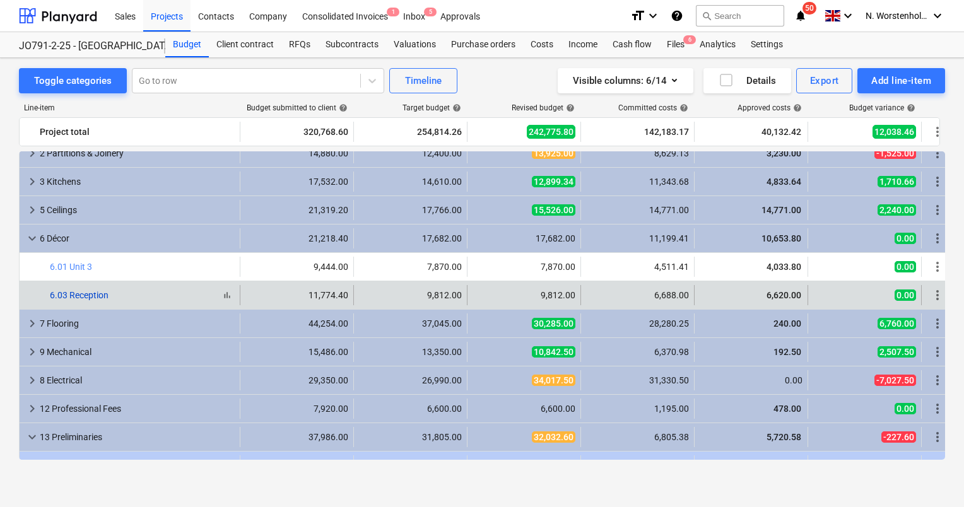
click at [83, 297] on link "6.03 Reception" at bounding box center [79, 295] width 59 height 10
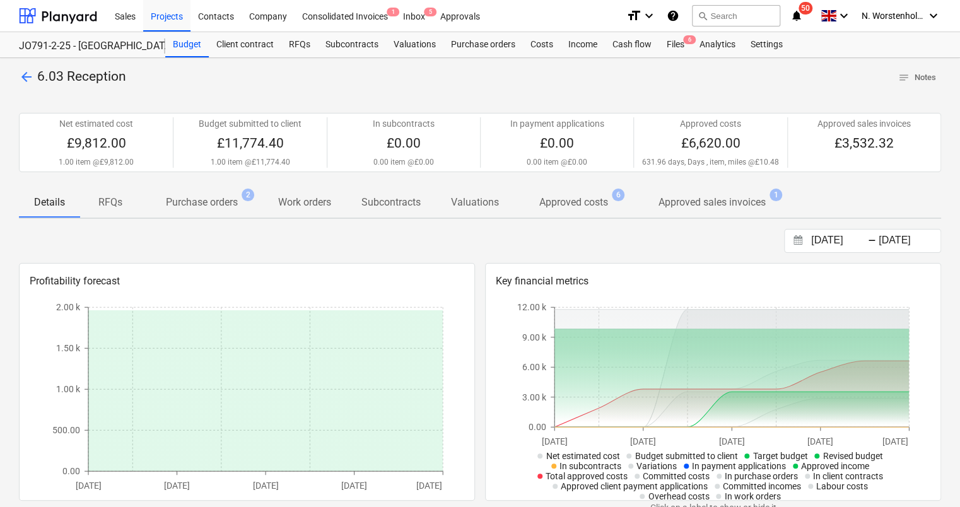
click at [33, 81] on span "arrow_back" at bounding box center [26, 76] width 15 height 15
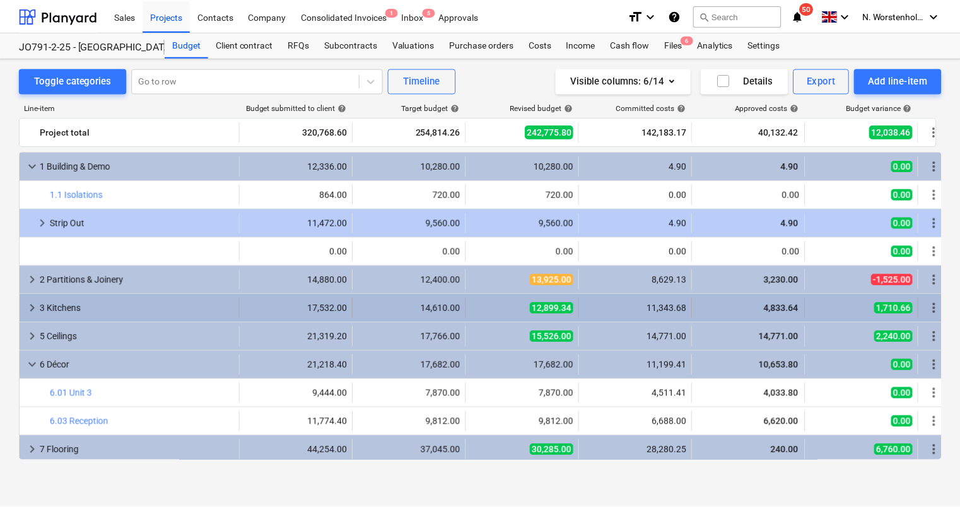
scroll to position [126, 0]
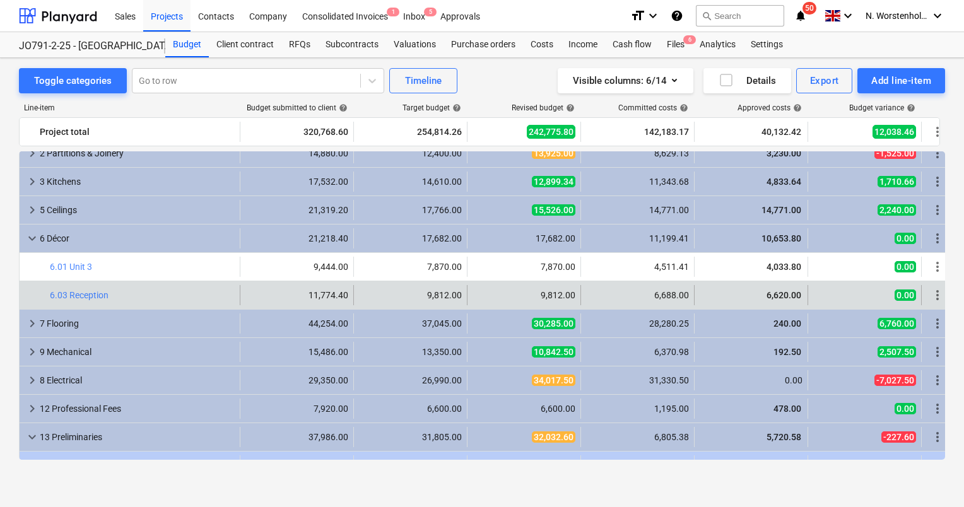
click at [666, 295] on div "6,688.00" at bounding box center [637, 295] width 103 height 10
click at [941, 292] on span "more_vert" at bounding box center [937, 295] width 15 height 15
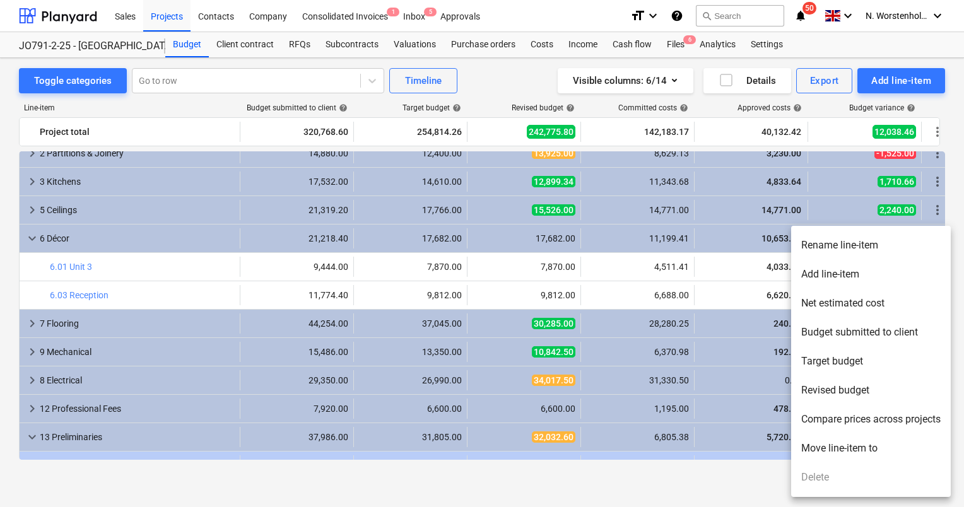
click at [722, 490] on div at bounding box center [482, 253] width 964 height 507
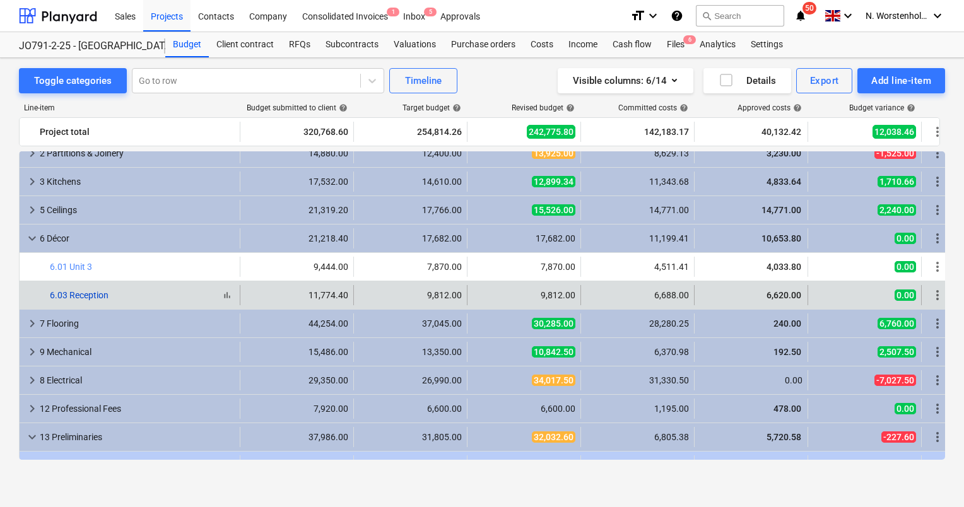
click at [83, 290] on link "6.03 Reception" at bounding box center [79, 295] width 59 height 10
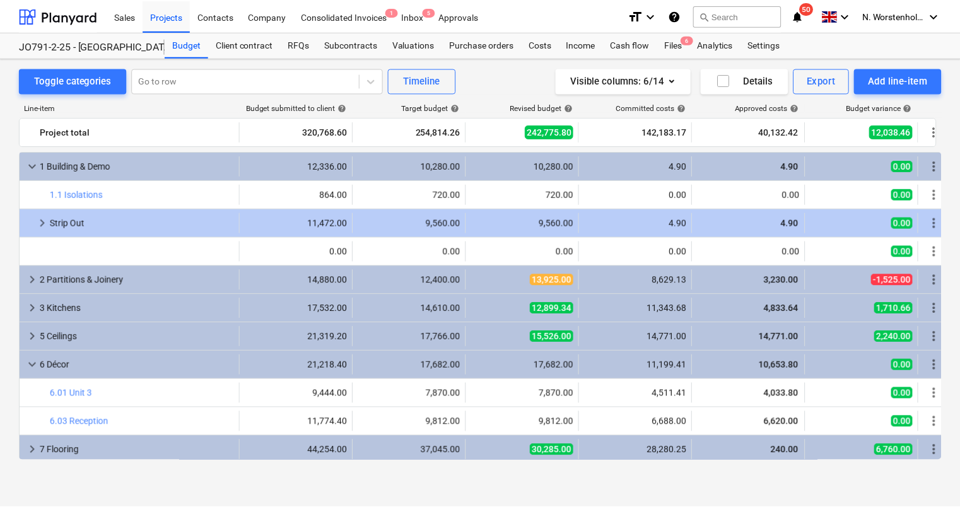
scroll to position [63, 0]
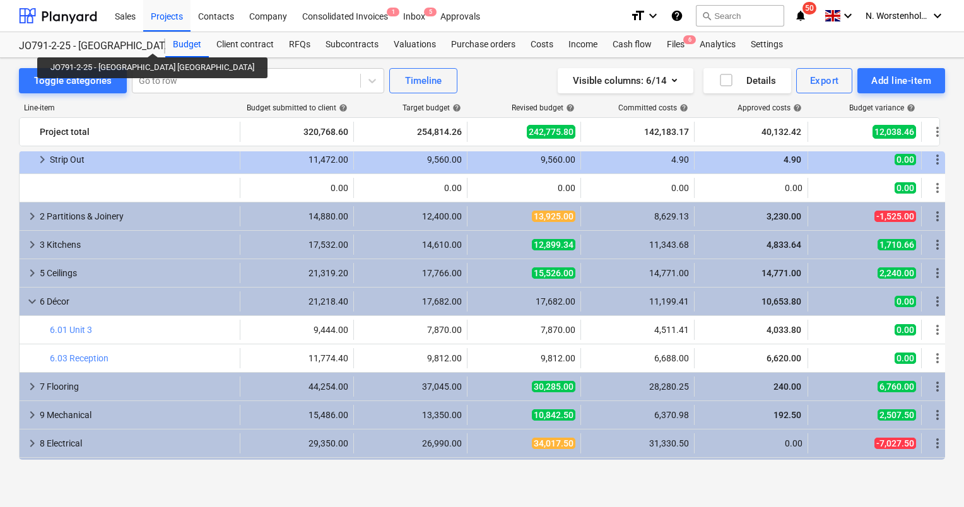
click at [116, 42] on div "JO791-2-25 - [GEOGRAPHIC_DATA] [GEOGRAPHIC_DATA]" at bounding box center [84, 46] width 131 height 13
click at [131, 40] on div "JO791-2-25 - [GEOGRAPHIC_DATA] [GEOGRAPHIC_DATA]" at bounding box center [84, 46] width 131 height 13
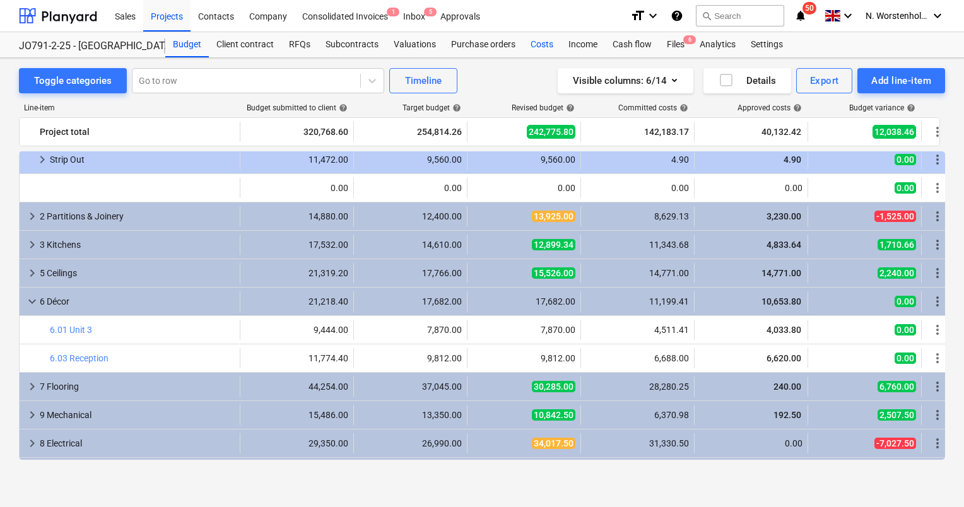
click at [540, 47] on div "Costs" at bounding box center [542, 44] width 38 height 25
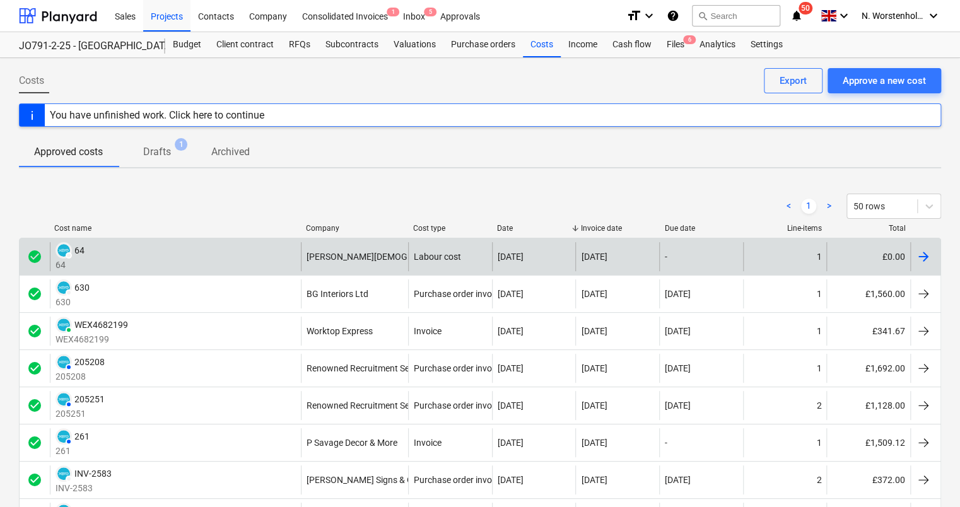
click at [940, 260] on div at bounding box center [926, 256] width 30 height 29
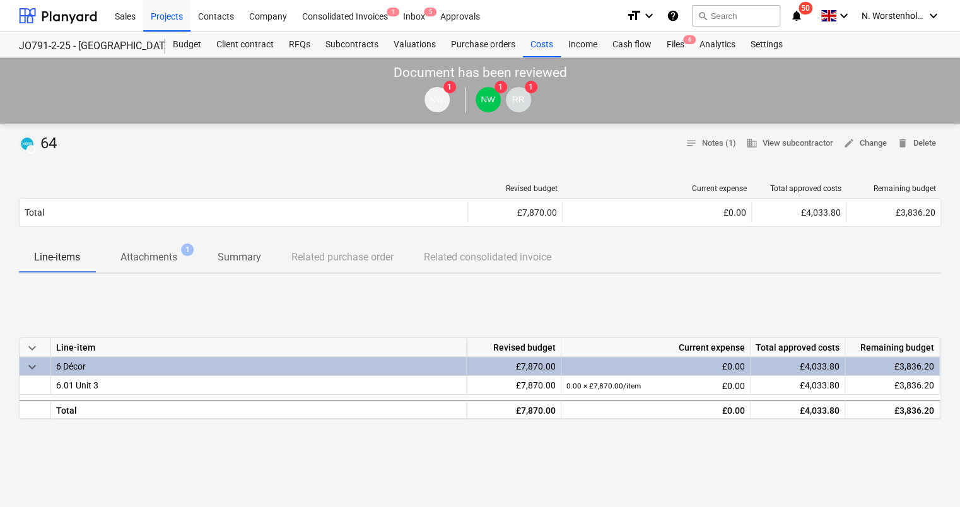
click at [672, 298] on div "keyboard_arrow_down Line-item Revised budget Current expense Total approved cos…" at bounding box center [480, 378] width 923 height 189
click at [158, 257] on p "Attachments" at bounding box center [149, 257] width 57 height 15
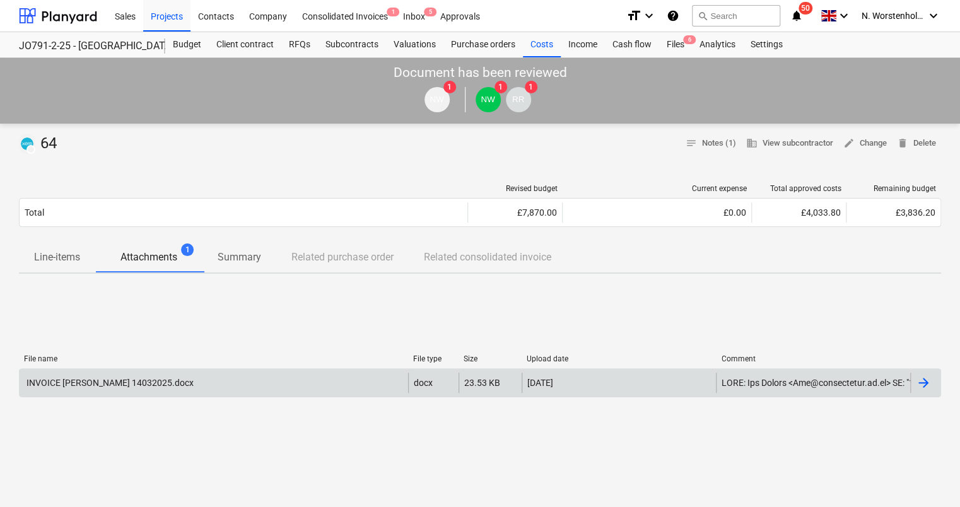
click at [928, 378] on div at bounding box center [923, 382] width 15 height 15
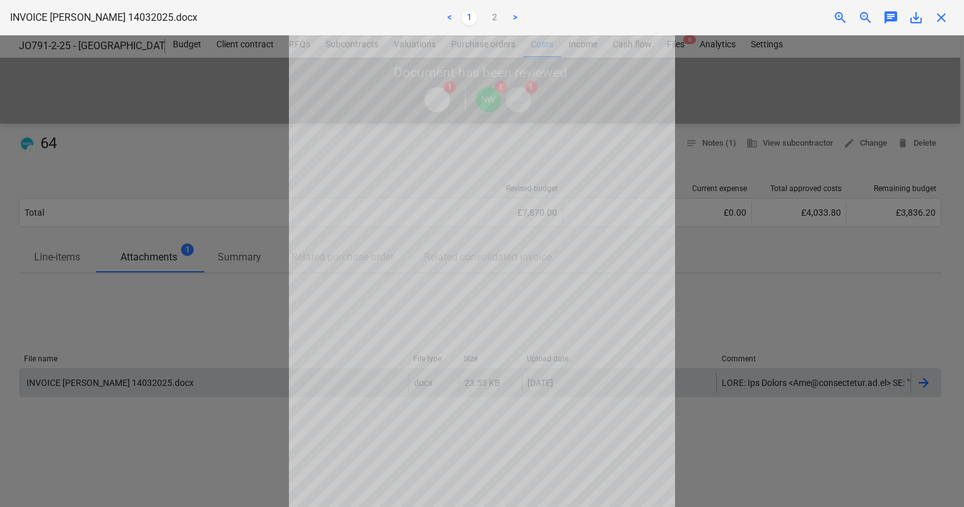
click at [935, 389] on div at bounding box center [482, 271] width 964 height 472
click at [512, 19] on link ">" at bounding box center [514, 17] width 15 height 15
click at [761, 305] on div at bounding box center [482, 271] width 964 height 472
click at [940, 28] on div "INVOICE J.CHRISTIAN 14032025.docx < 1 2 > zoom_in zoom_out chat 0 save_alt close" at bounding box center [482, 17] width 964 height 35
click at [445, 18] on link "<" at bounding box center [449, 17] width 15 height 15
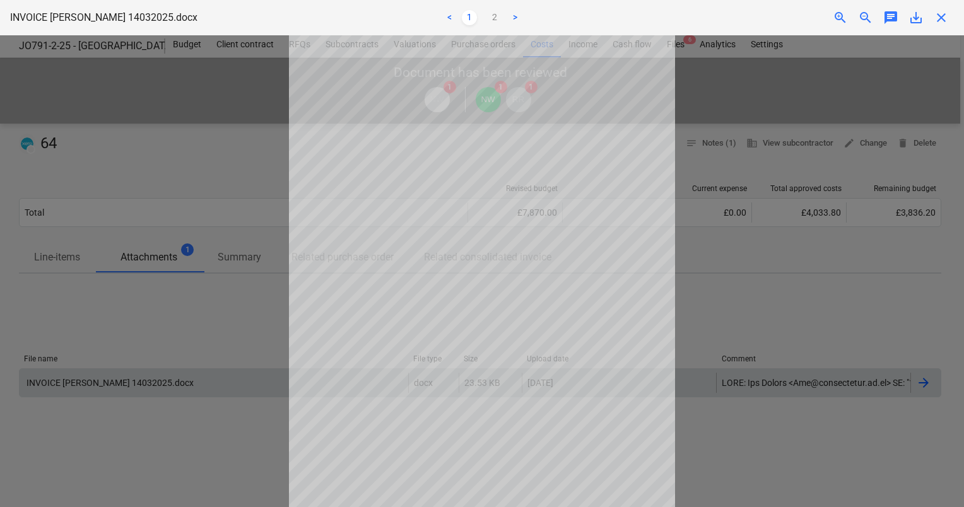
click at [941, 19] on span "close" at bounding box center [941, 17] width 15 height 15
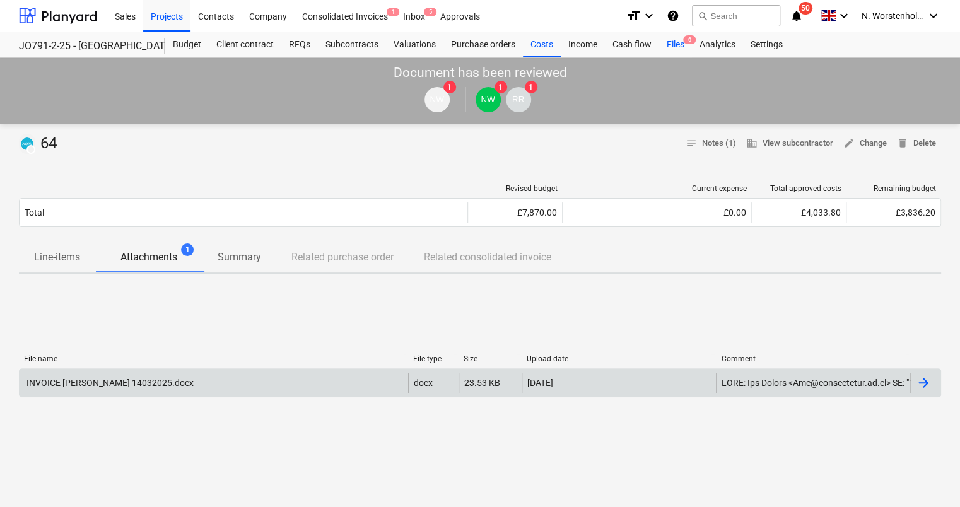
click at [674, 40] on div "Files 6" at bounding box center [675, 44] width 33 height 25
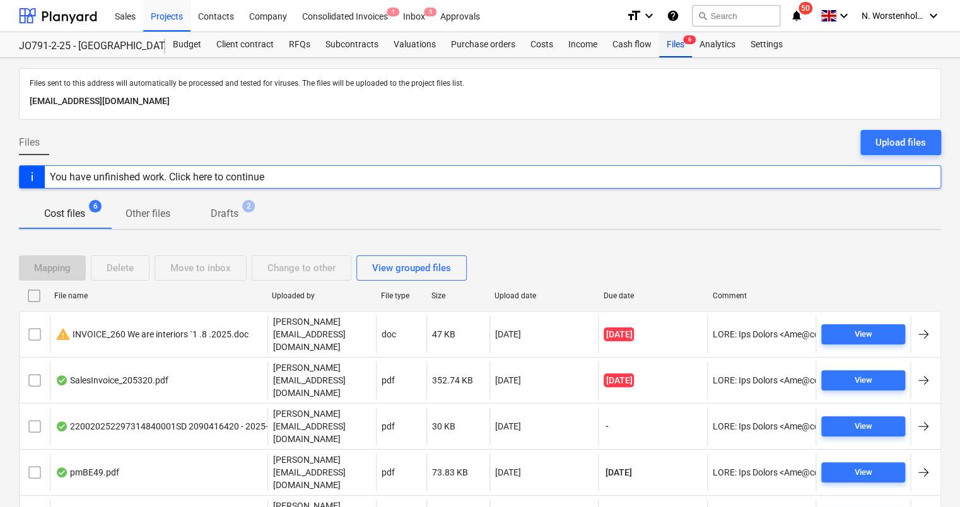
click at [674, 45] on div "Files 6" at bounding box center [675, 44] width 33 height 25
click at [671, 44] on div "Files 6" at bounding box center [675, 44] width 33 height 25
click at [673, 46] on div "Files 6" at bounding box center [675, 44] width 33 height 25
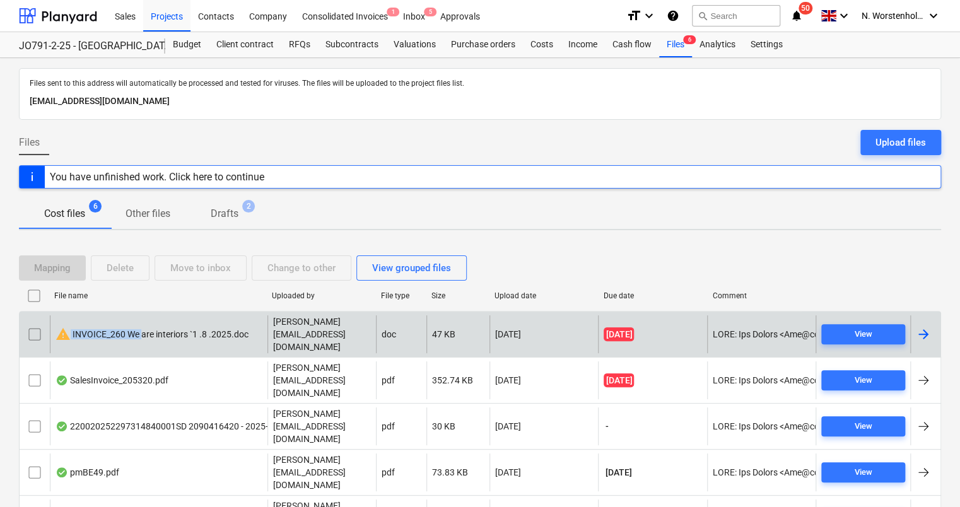
click at [142, 327] on div "warning INVOICE_260 We are interiors `1 .8 .2025.doc" at bounding box center [152, 334] width 193 height 15
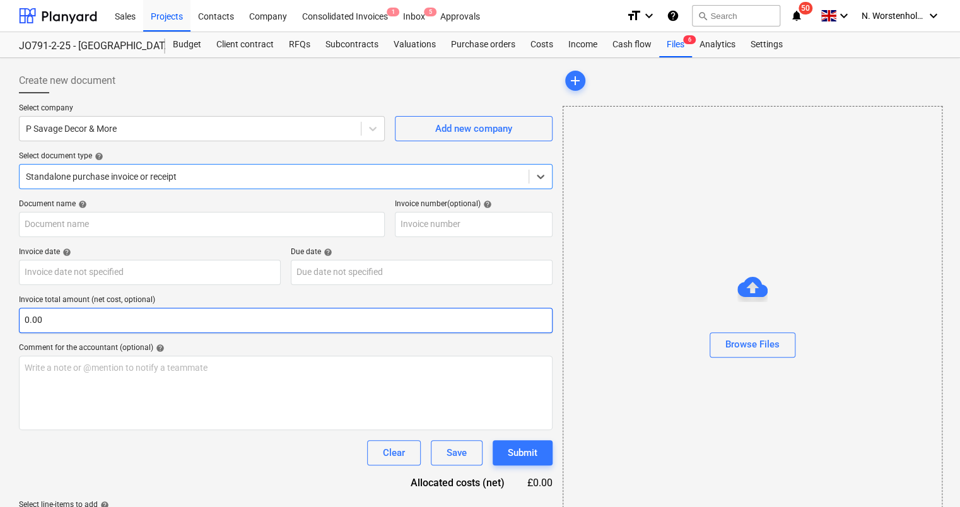
type input "260"
type input "[DATE]"
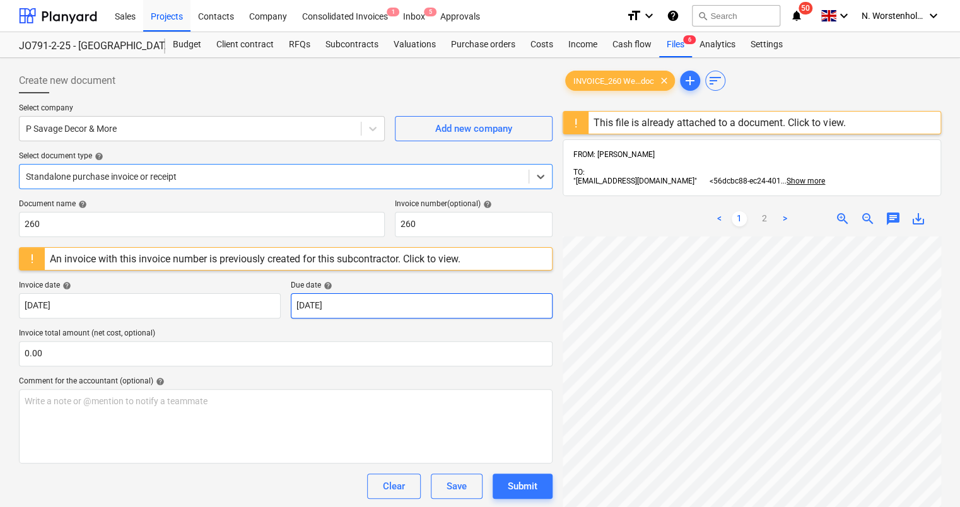
scroll to position [37, 0]
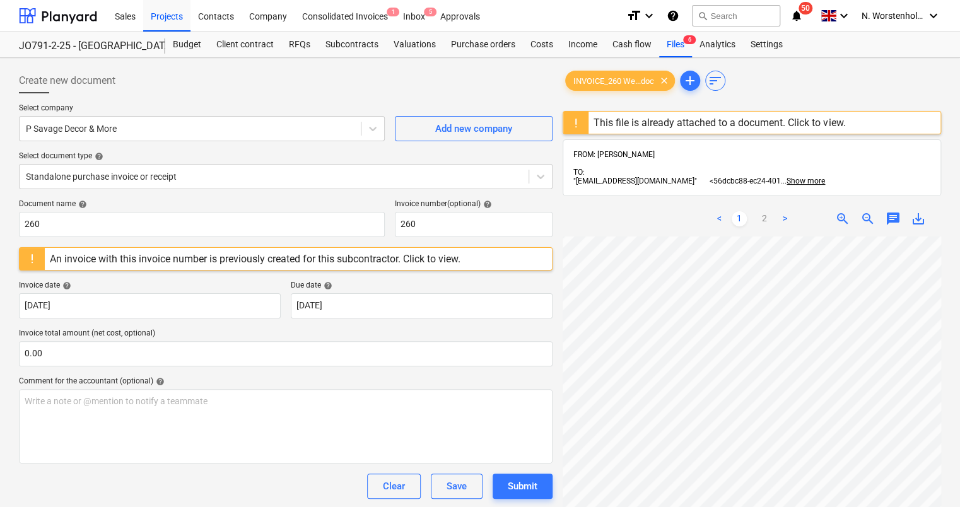
click at [442, 260] on div "An invoice with this invoice number is previously created for this subcontracto…" at bounding box center [255, 259] width 411 height 12
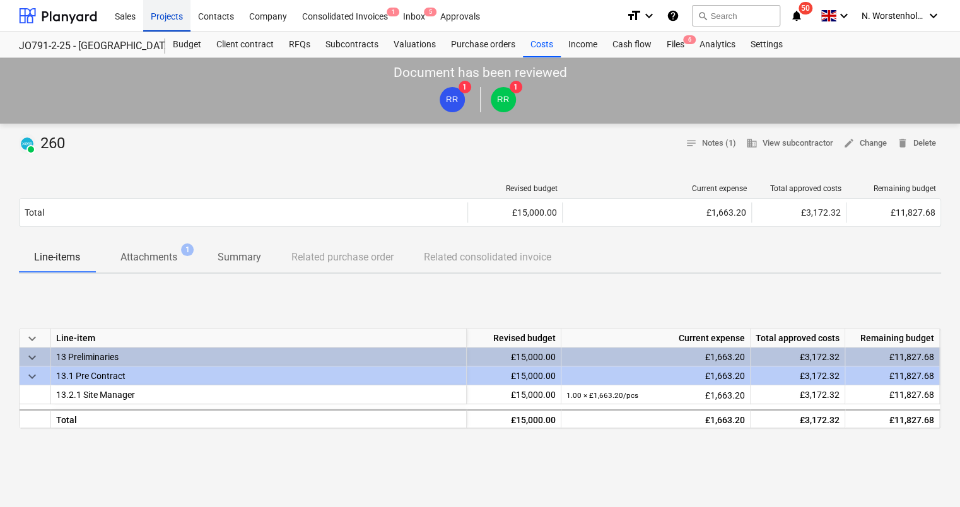
click at [178, 17] on div "Projects" at bounding box center [166, 15] width 47 height 32
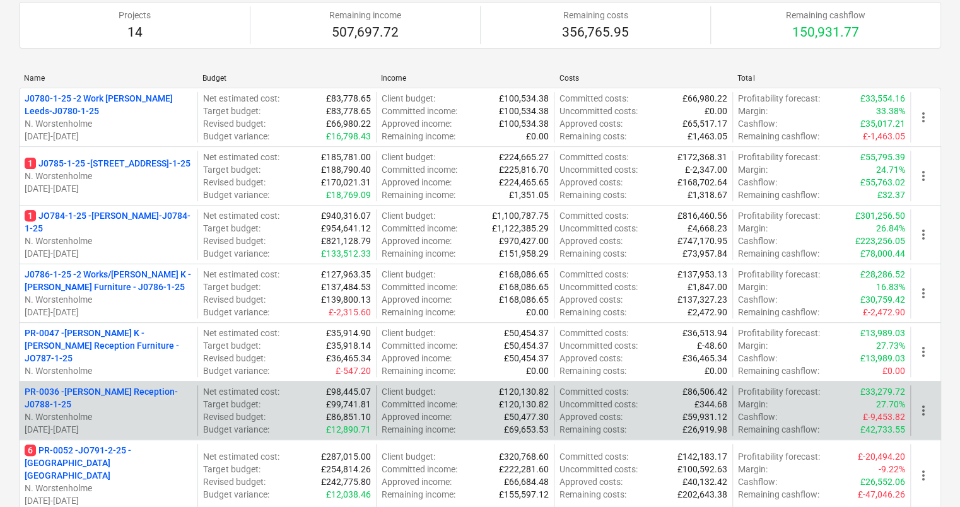
scroll to position [189, 0]
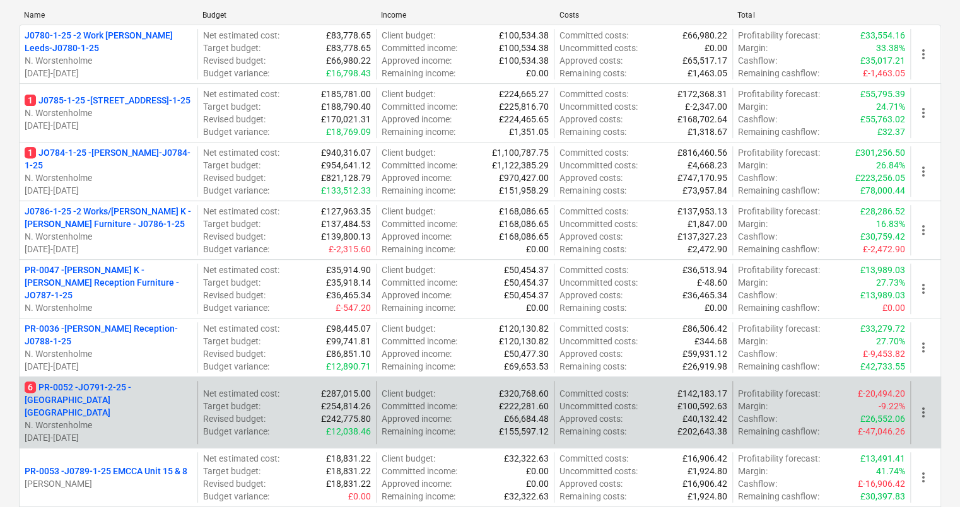
click at [106, 390] on p "6 PR-0052 - JO791-2-25 - Middlemarch Coventry" at bounding box center [109, 400] width 168 height 38
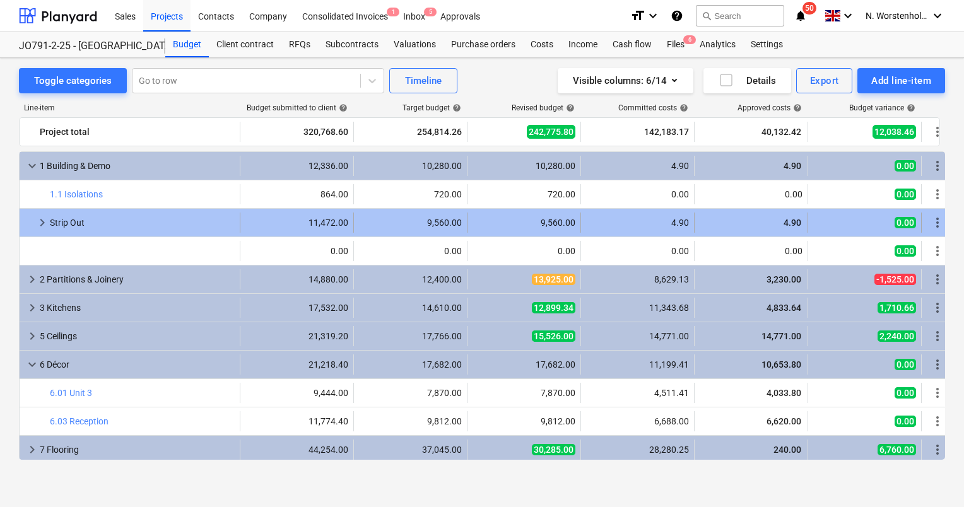
click at [42, 220] on span "keyboard_arrow_right" at bounding box center [42, 222] width 15 height 15
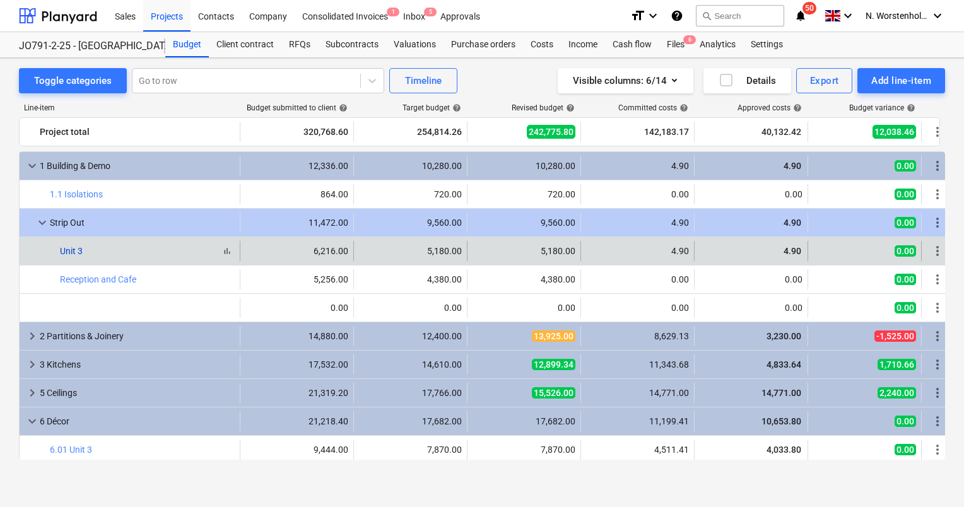
click at [70, 248] on link "Unit 3" at bounding box center [71, 251] width 23 height 10
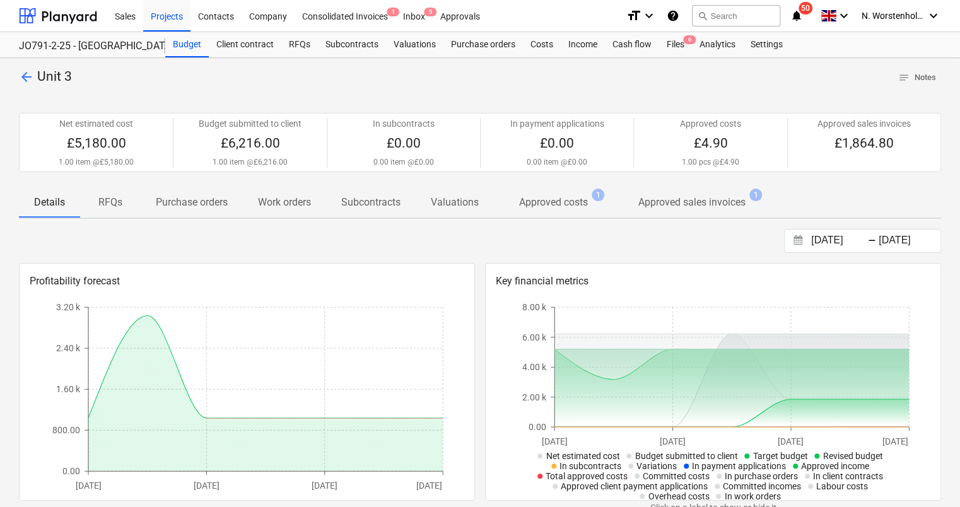
click at [20, 78] on span "arrow_back" at bounding box center [26, 76] width 15 height 15
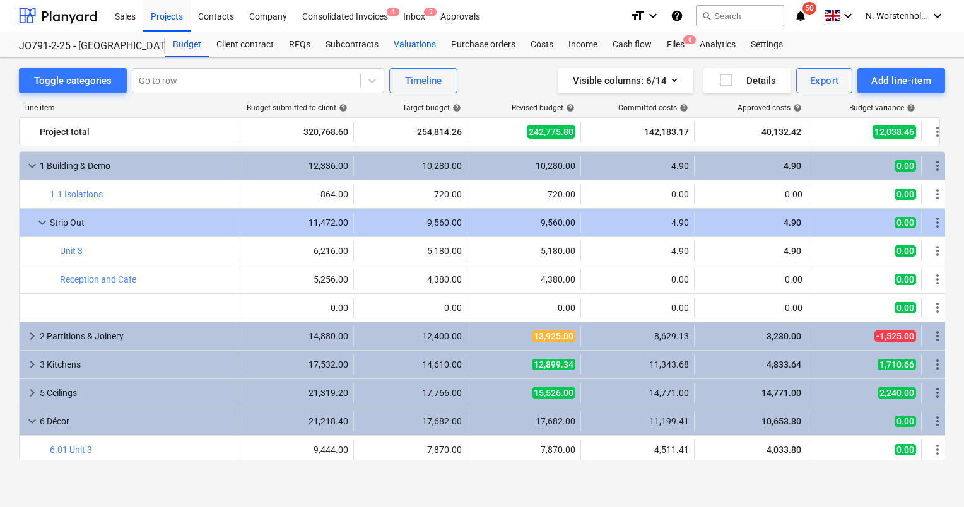
click at [414, 45] on div "Valuations" at bounding box center [414, 44] width 57 height 25
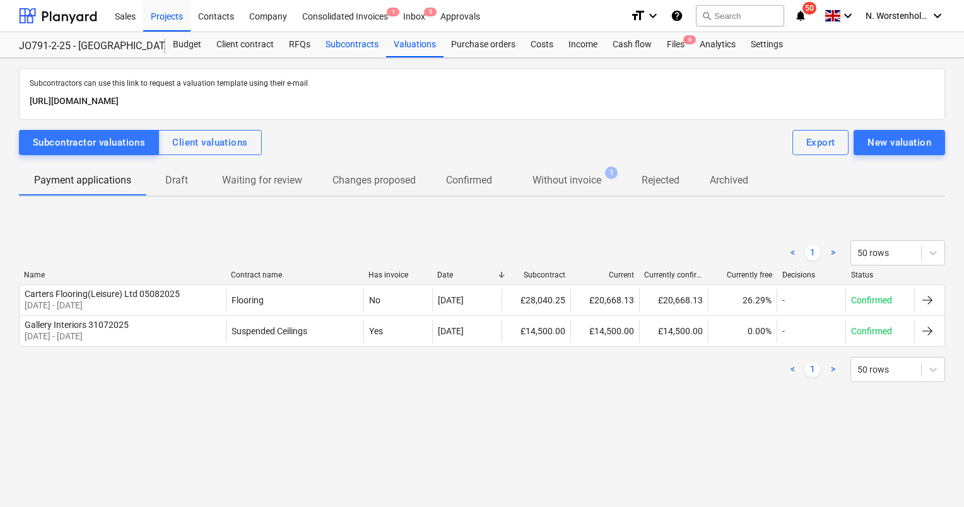
click at [362, 42] on div "Subcontracts" at bounding box center [352, 44] width 68 height 25
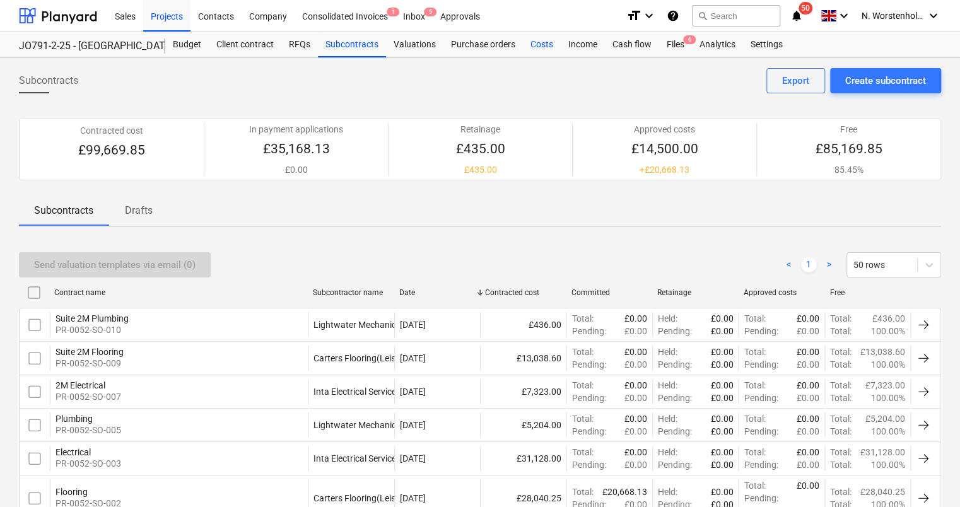
click at [535, 46] on div "Costs" at bounding box center [542, 44] width 38 height 25
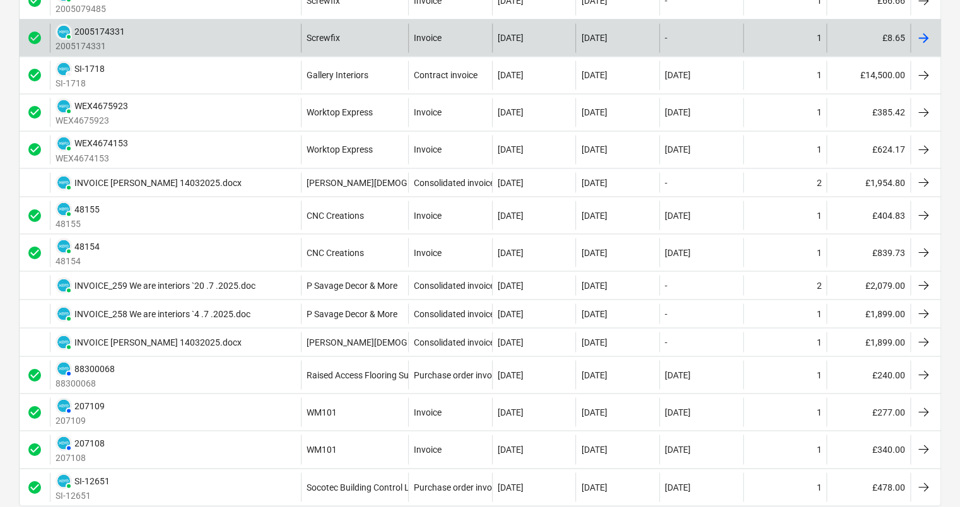
scroll to position [1106, 0]
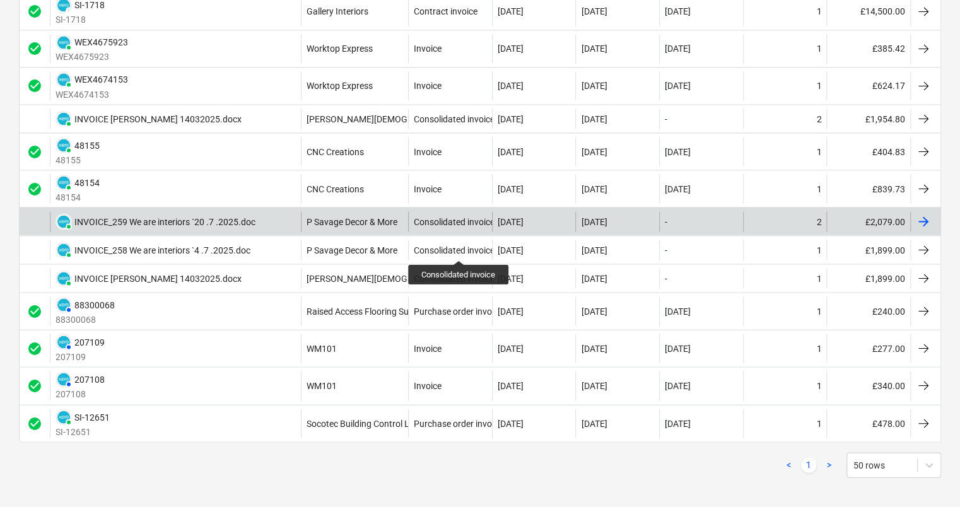
click at [126, 216] on div "INVOICE_259 We are interiors `20 .7 .2025.doc" at bounding box center [164, 221] width 181 height 10
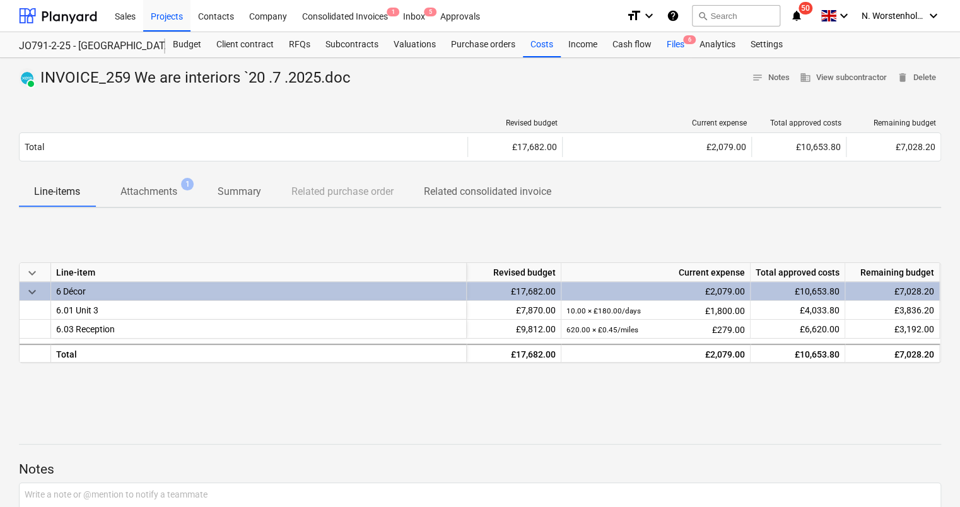
click at [677, 45] on div "Files 6" at bounding box center [675, 44] width 33 height 25
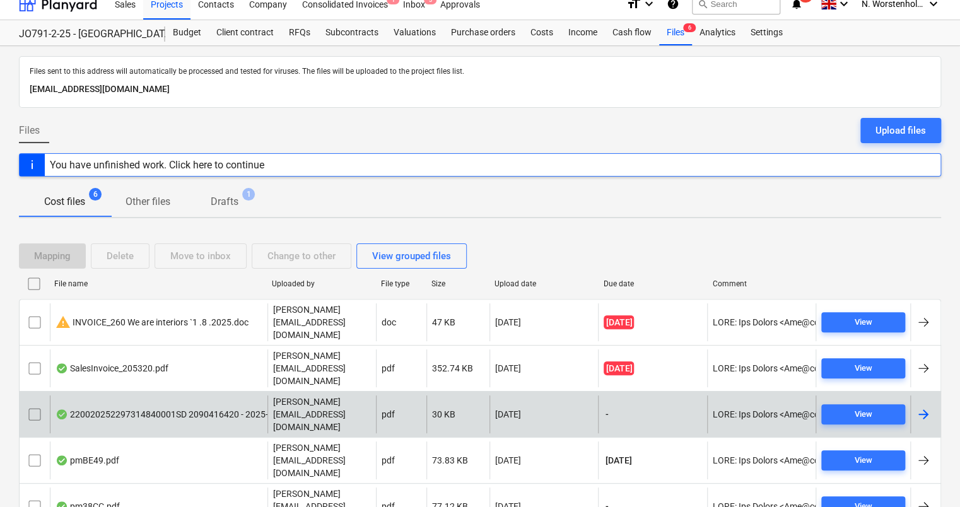
scroll to position [18, 0]
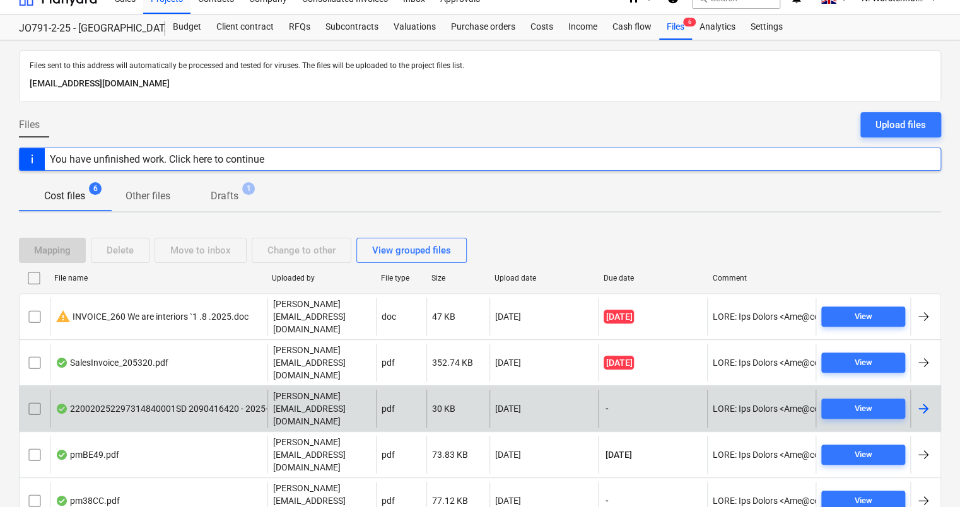
click at [114, 404] on div "220020252297314840001SD 2090416420 - 2025-08-01_11-17.pdf" at bounding box center [195, 409] width 278 height 10
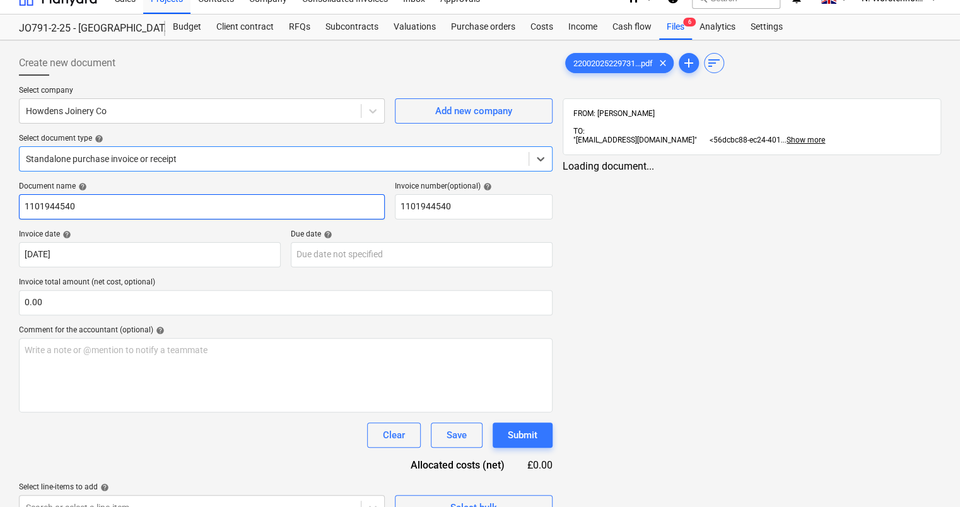
type input "1101944540"
type input "[DATE]"
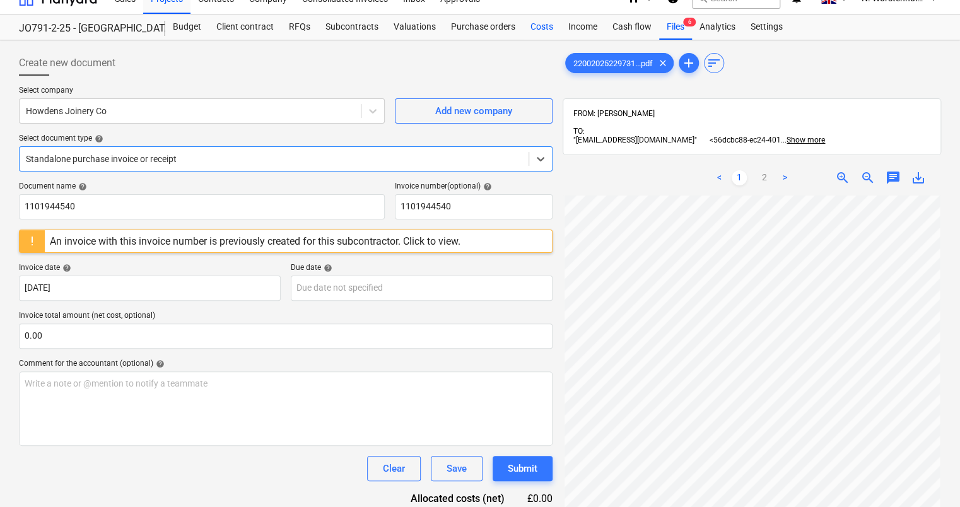
click at [540, 30] on div "Costs" at bounding box center [542, 27] width 38 height 25
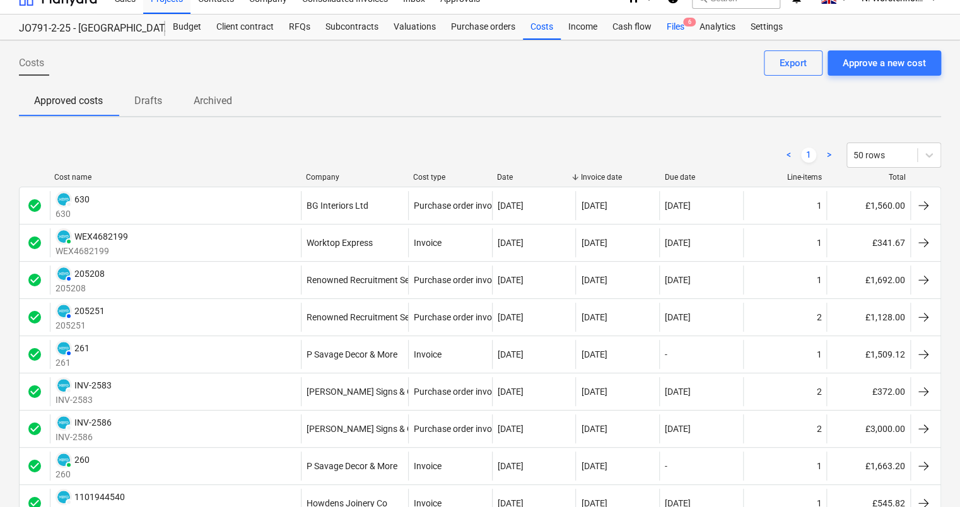
click at [678, 22] on div "Files 6" at bounding box center [675, 27] width 33 height 25
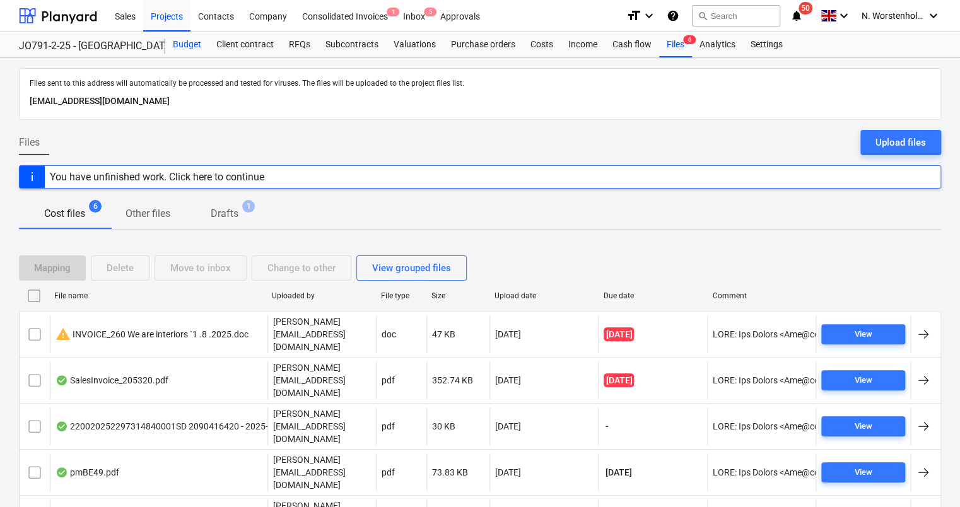
click at [184, 47] on div "Budget" at bounding box center [187, 44] width 44 height 25
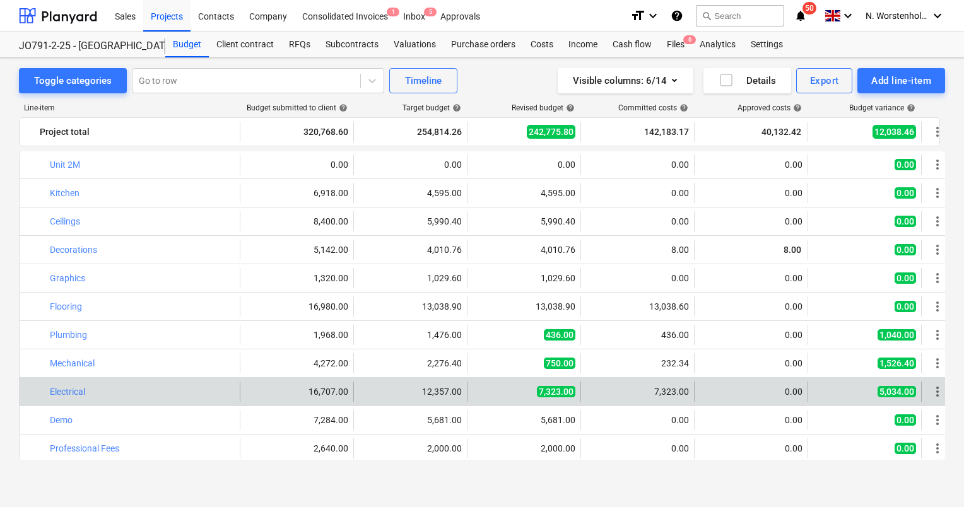
scroll to position [820, 0]
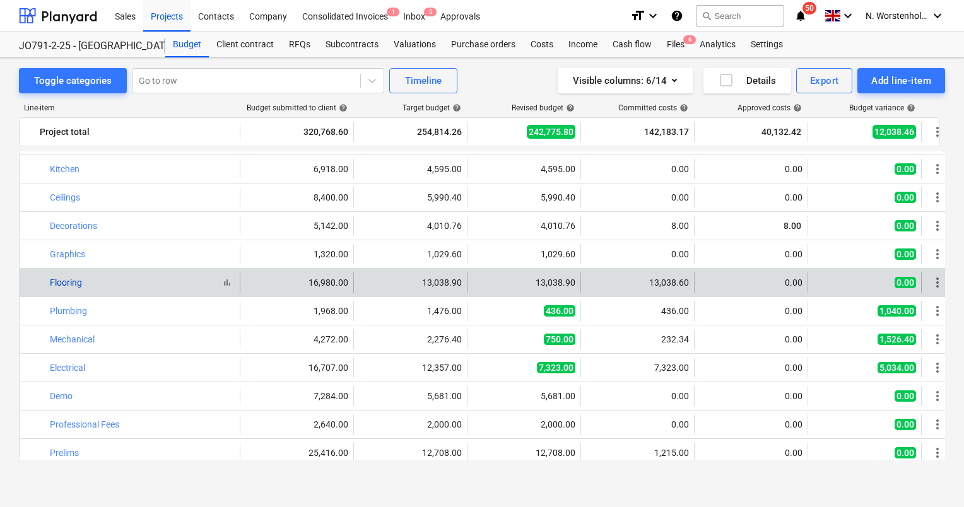
click at [64, 278] on link "Flooring" at bounding box center [66, 283] width 32 height 10
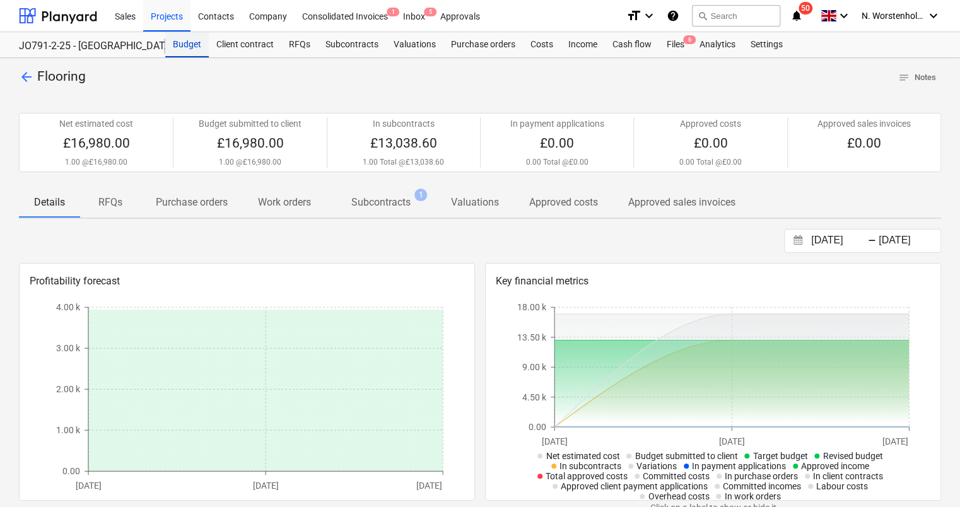
click at [188, 45] on div "Budget" at bounding box center [187, 44] width 44 height 25
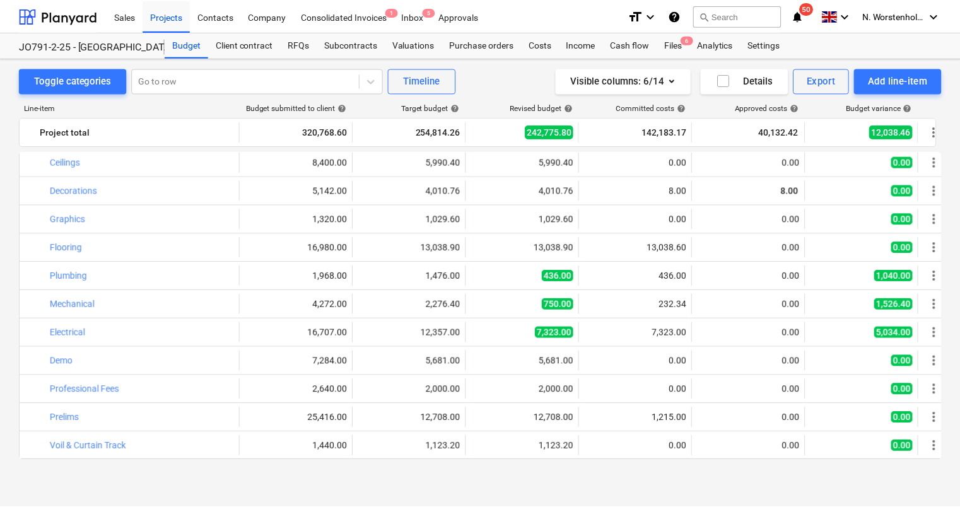
scroll to position [856, 0]
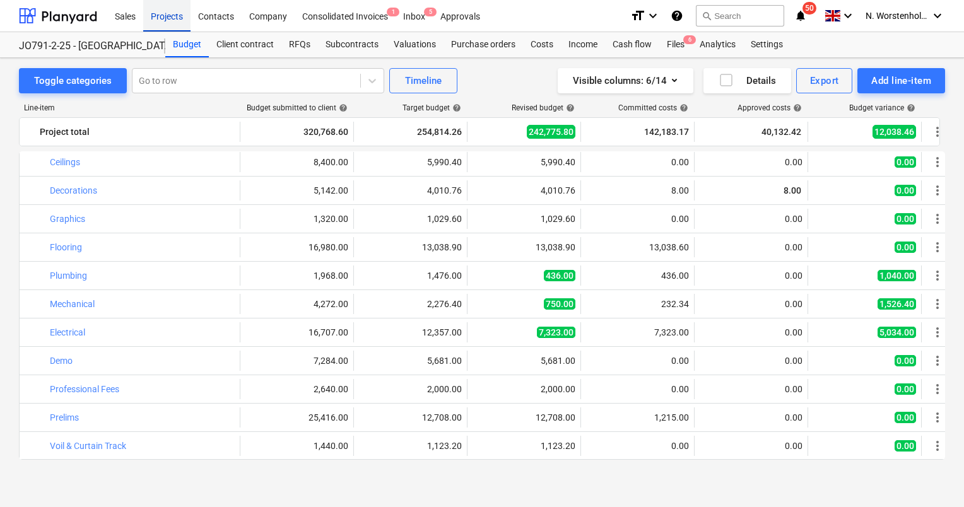
click at [161, 17] on div "Projects" at bounding box center [166, 15] width 47 height 32
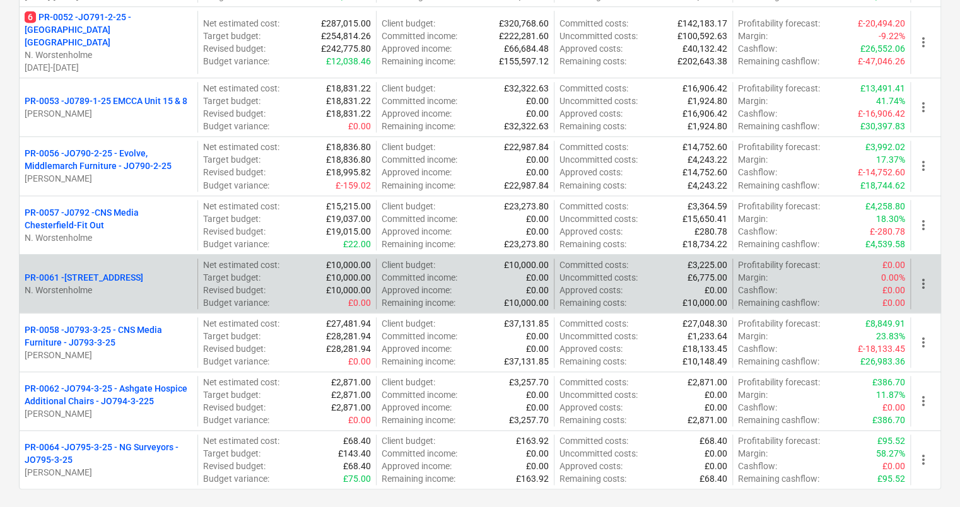
scroll to position [628, 0]
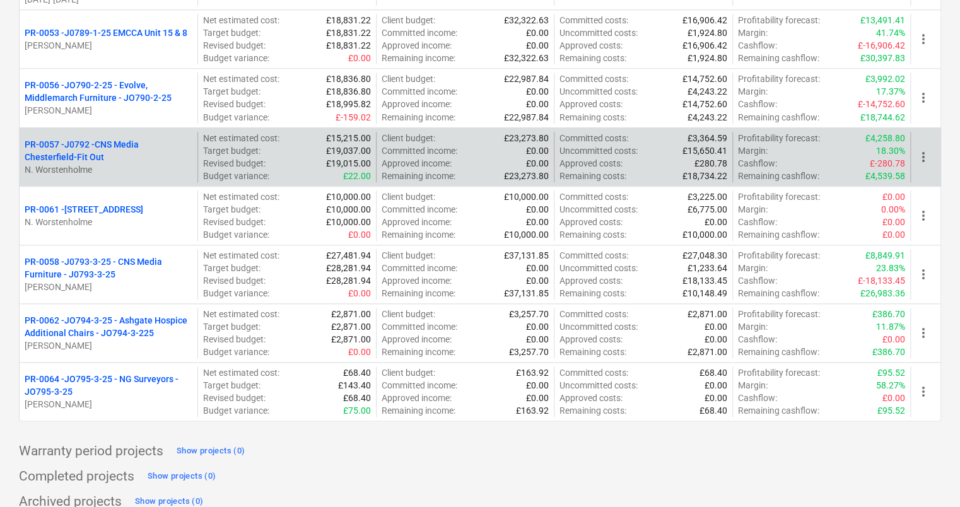
click at [103, 138] on p "PR-0057 - J0792 -CNS Media Chesterfield-Fit Out" at bounding box center [109, 150] width 168 height 25
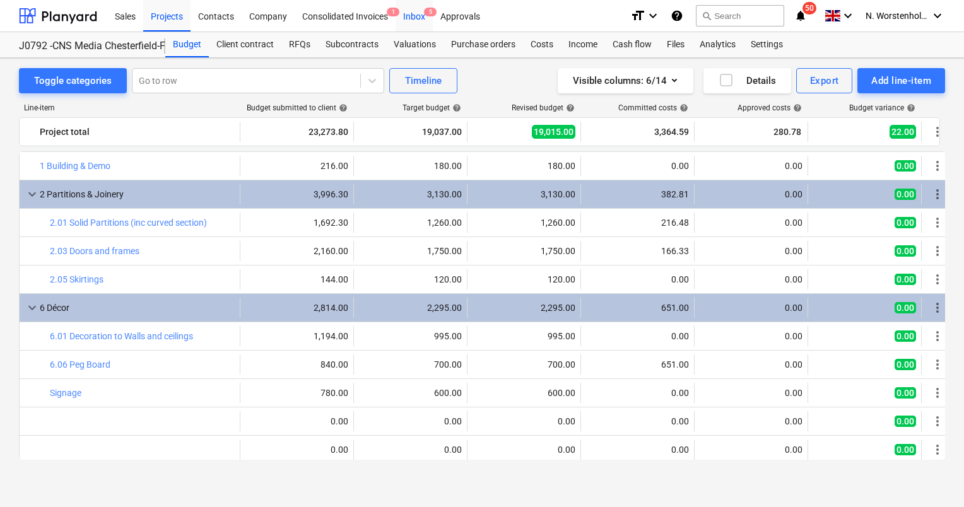
click at [418, 18] on div "Inbox 5" at bounding box center [414, 15] width 37 height 32
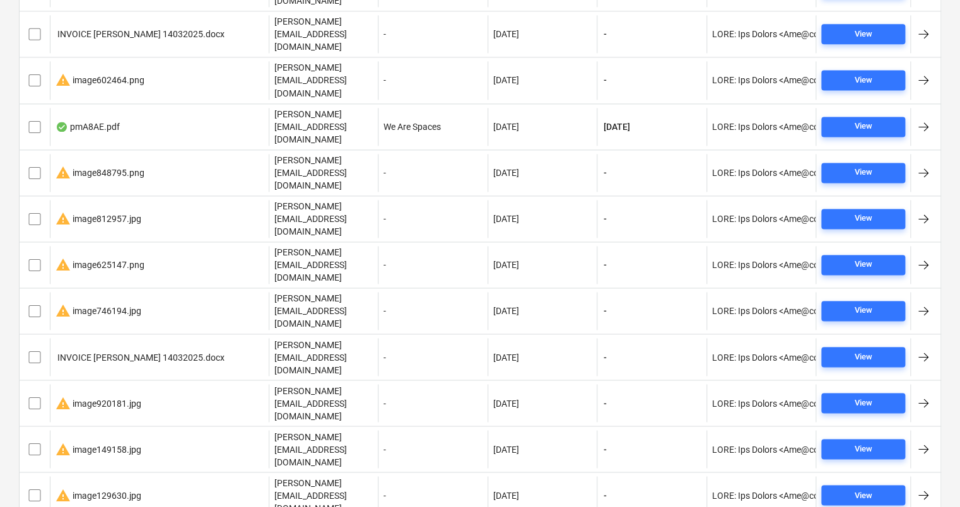
scroll to position [883, 0]
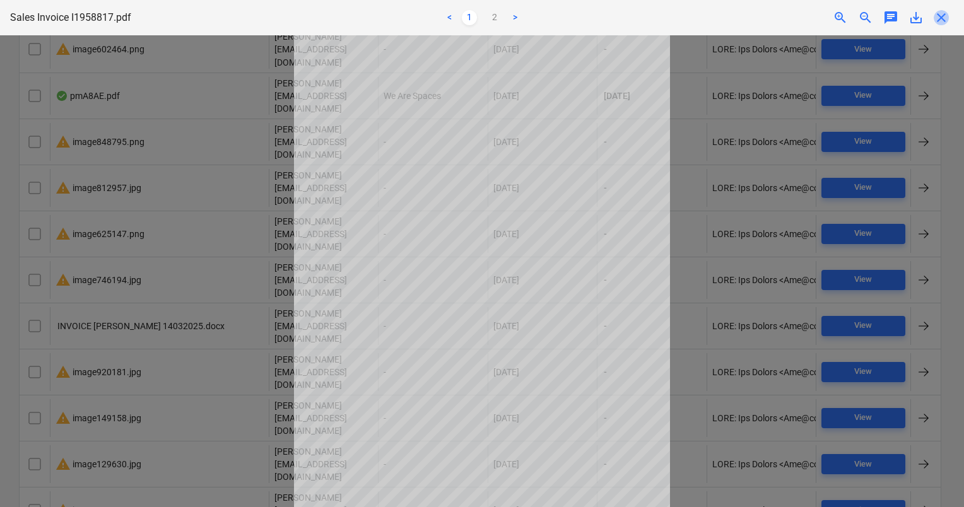
drag, startPoint x: 945, startPoint y: 18, endPoint x: 943, endPoint y: 30, distance: 12.9
click at [946, 19] on span "close" at bounding box center [941, 17] width 15 height 15
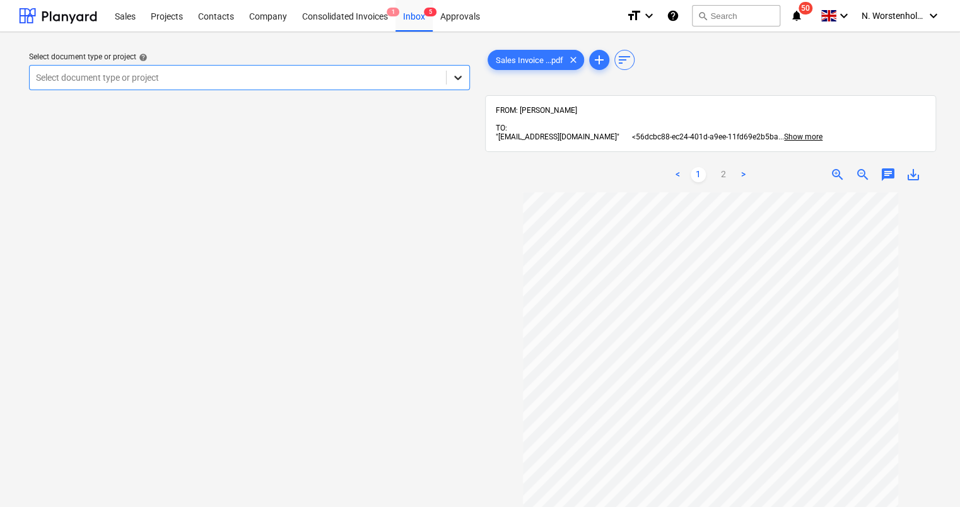
click at [457, 78] on icon at bounding box center [458, 77] width 13 height 13
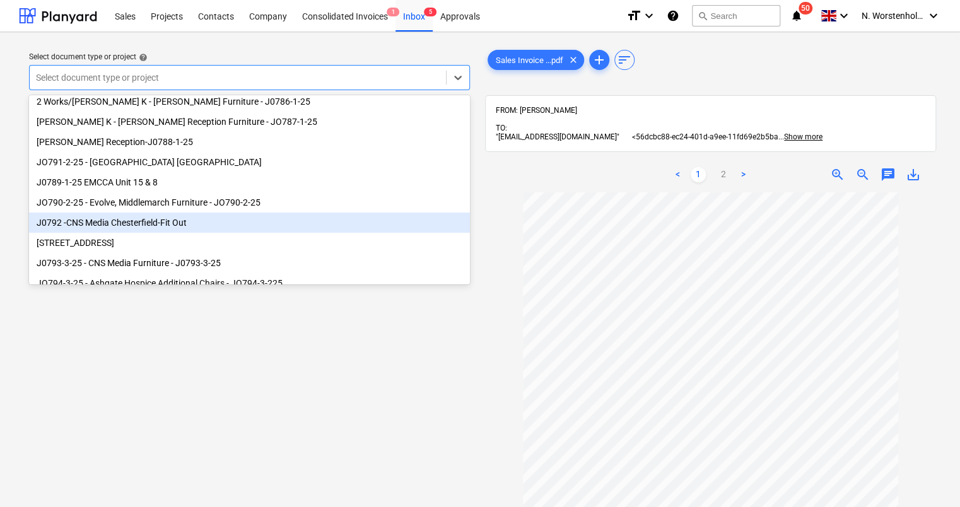
scroll to position [171, 0]
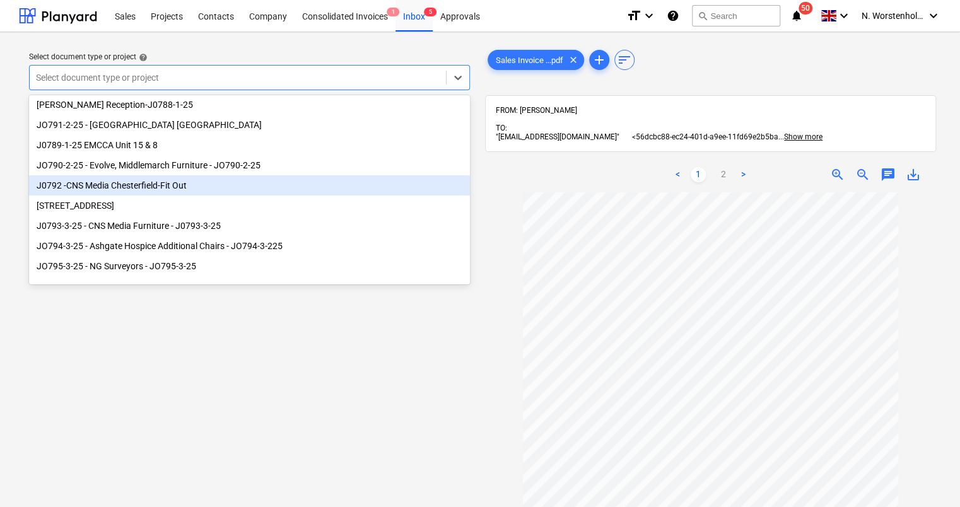
click at [100, 187] on div "J0792 -CNS Media Chesterfield-Fit Out" at bounding box center [249, 185] width 441 height 20
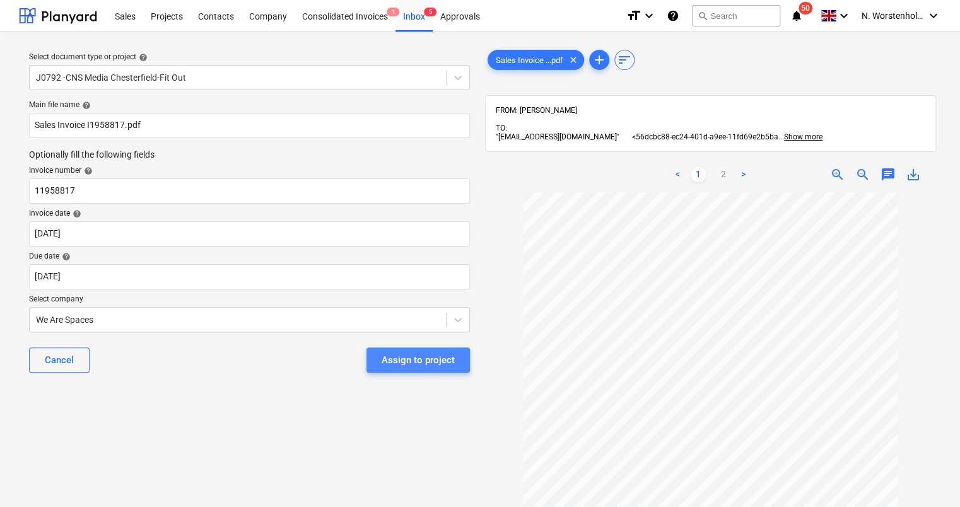
click at [420, 363] on div "Assign to project" at bounding box center [418, 360] width 73 height 16
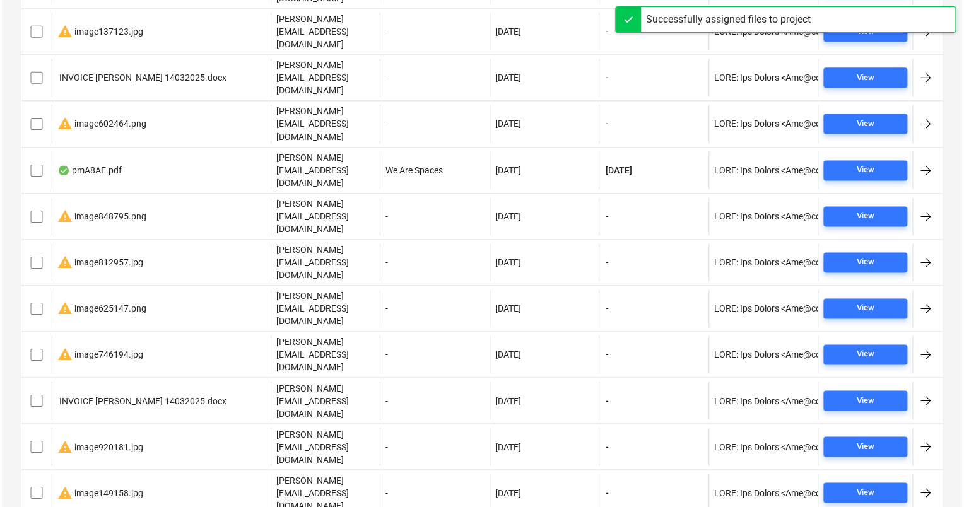
scroll to position [855, 0]
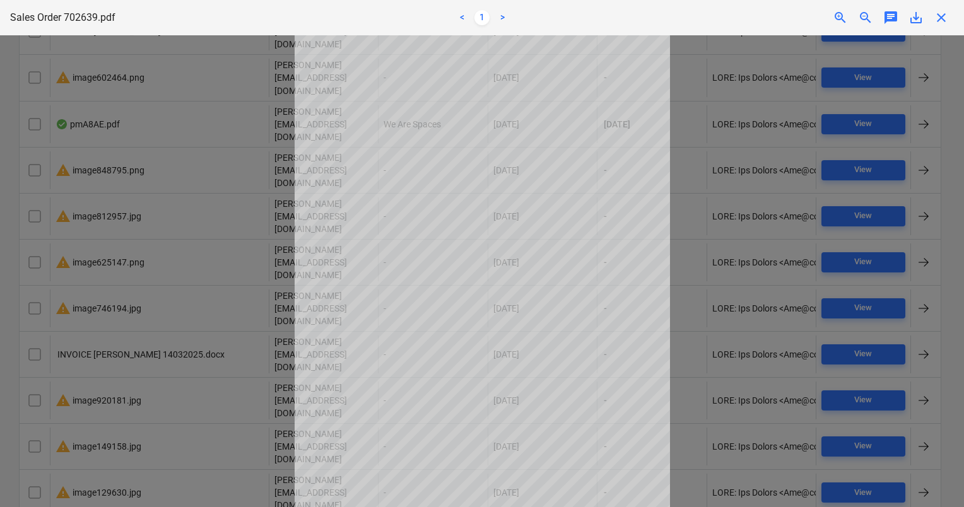
click at [946, 20] on span "close" at bounding box center [941, 17] width 15 height 15
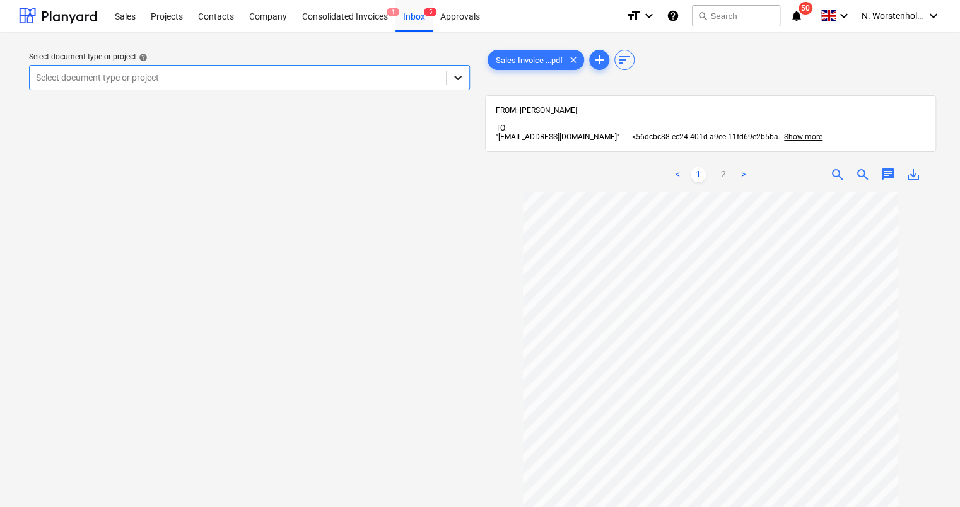
click at [461, 73] on icon at bounding box center [458, 77] width 13 height 13
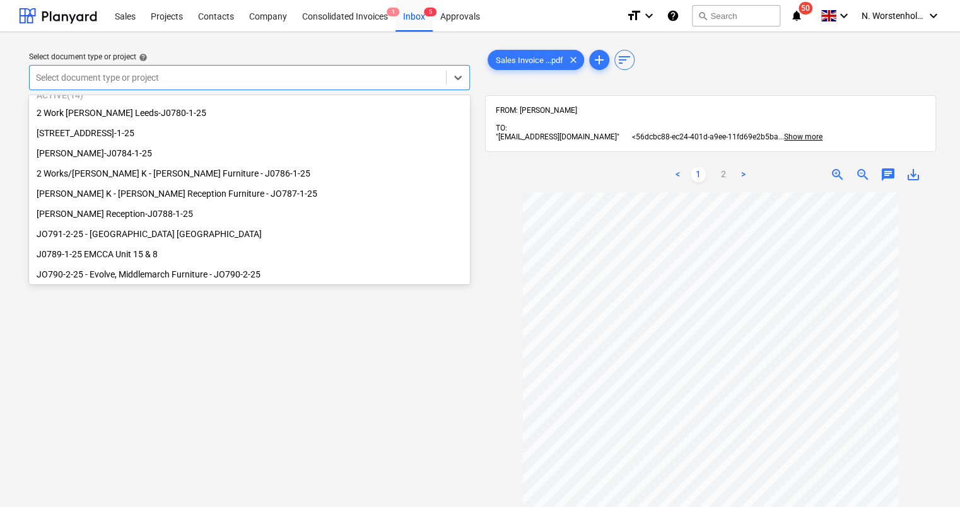
scroll to position [171, 0]
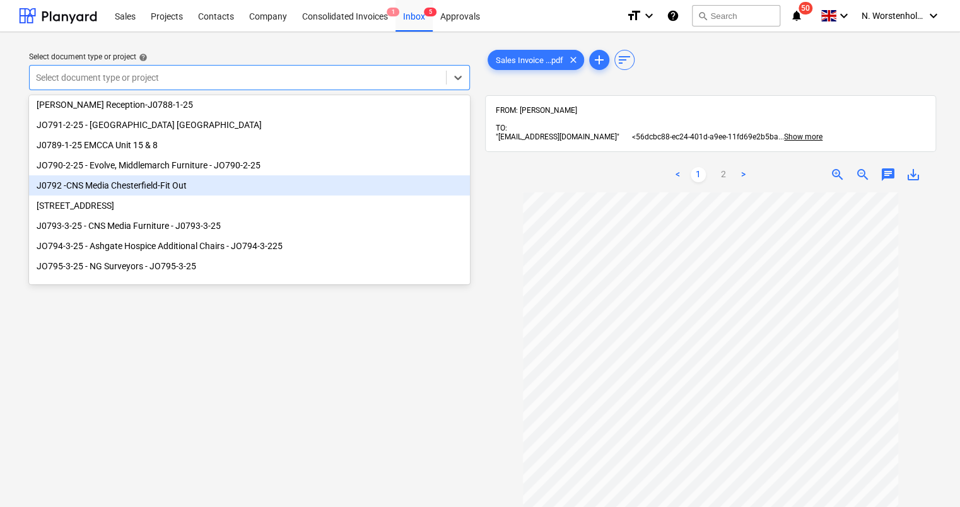
click at [90, 184] on div "J0792 -CNS Media Chesterfield-Fit Out" at bounding box center [249, 185] width 441 height 20
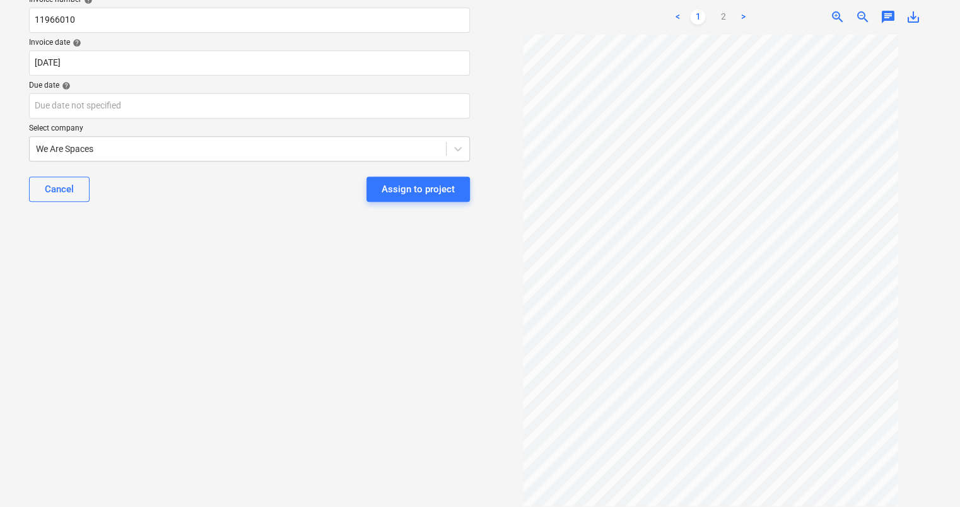
scroll to position [173, 0]
click at [409, 187] on div "Assign to project" at bounding box center [418, 187] width 73 height 16
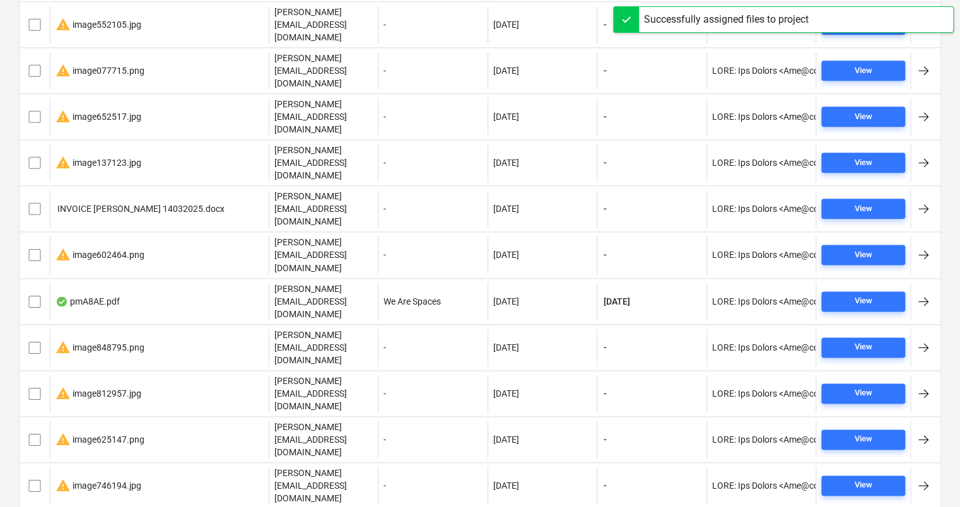
scroll to position [827, 0]
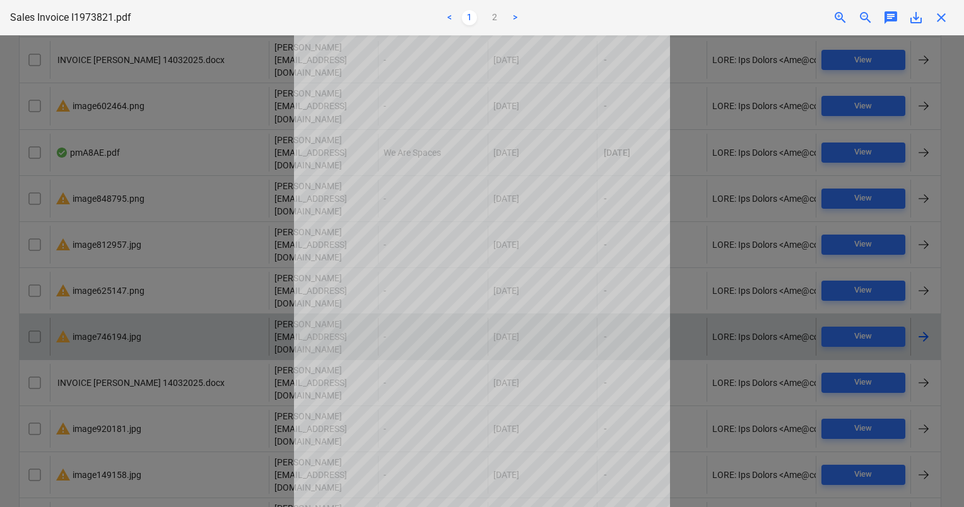
click at [943, 15] on span "close" at bounding box center [941, 17] width 15 height 15
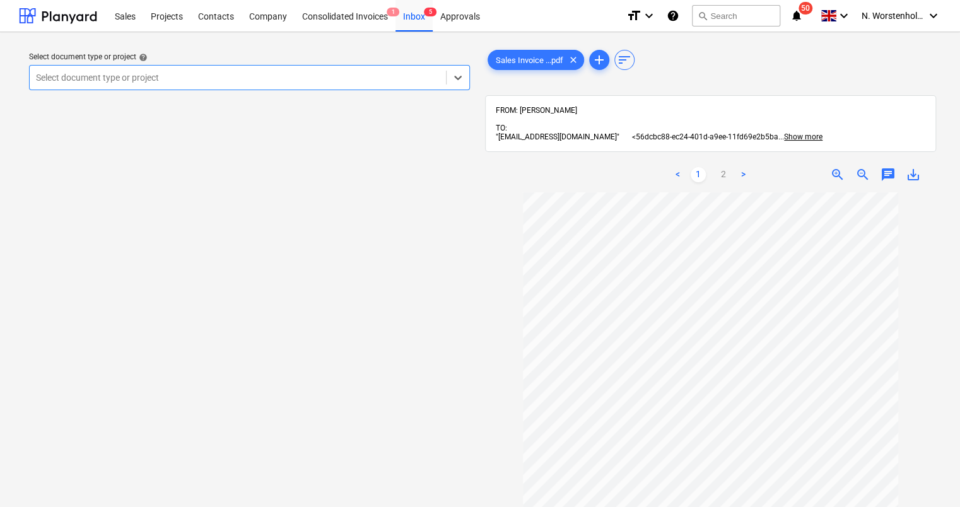
click at [283, 71] on div "Select document type or project" at bounding box center [238, 78] width 416 height 18
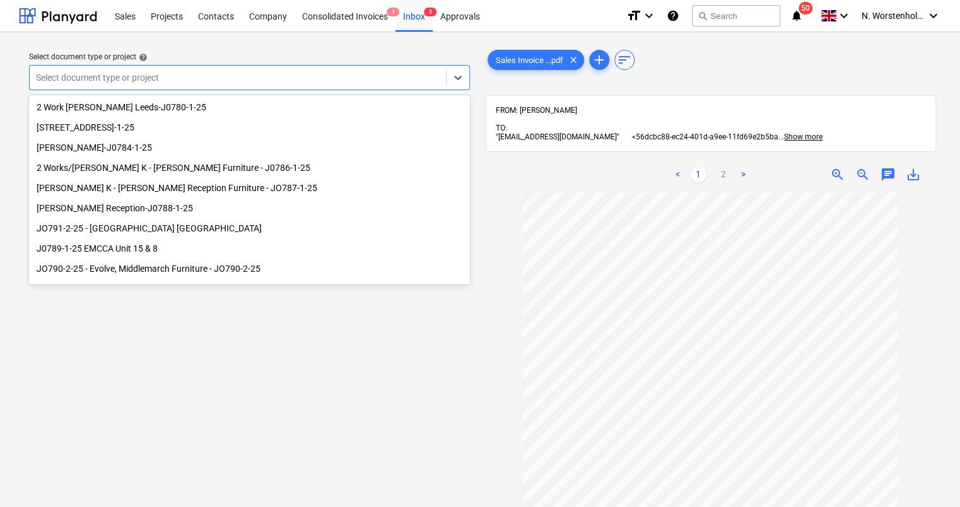
scroll to position [171, 0]
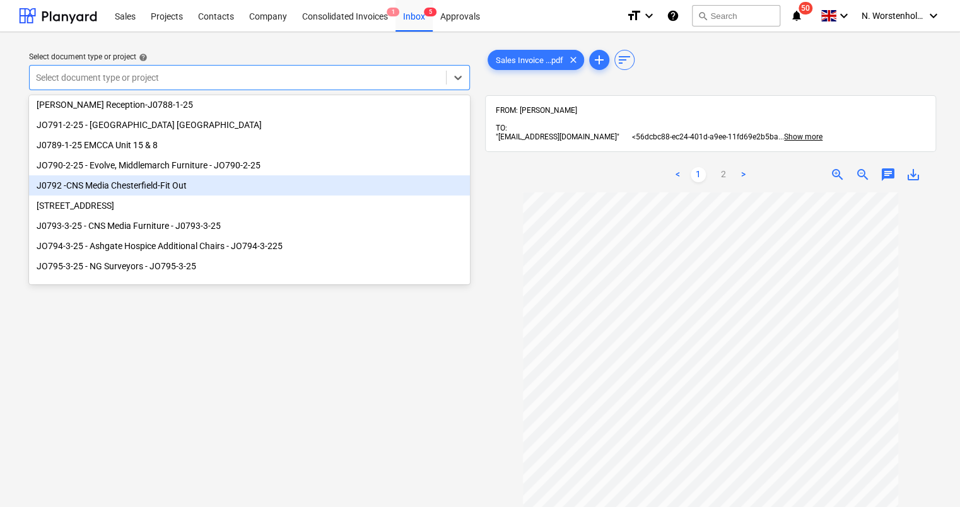
click at [109, 182] on div "J0792 -CNS Media Chesterfield-Fit Out" at bounding box center [249, 185] width 441 height 20
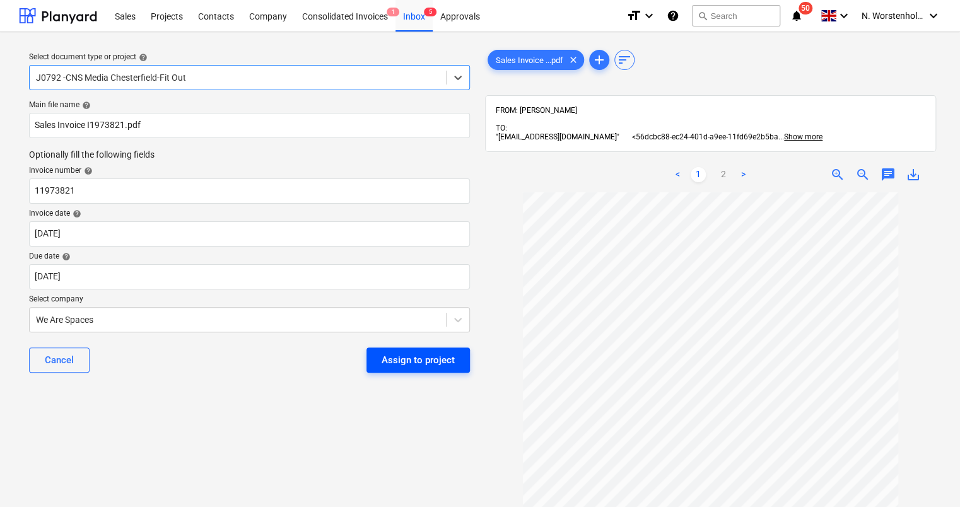
click at [414, 356] on div "Assign to project" at bounding box center [418, 360] width 73 height 16
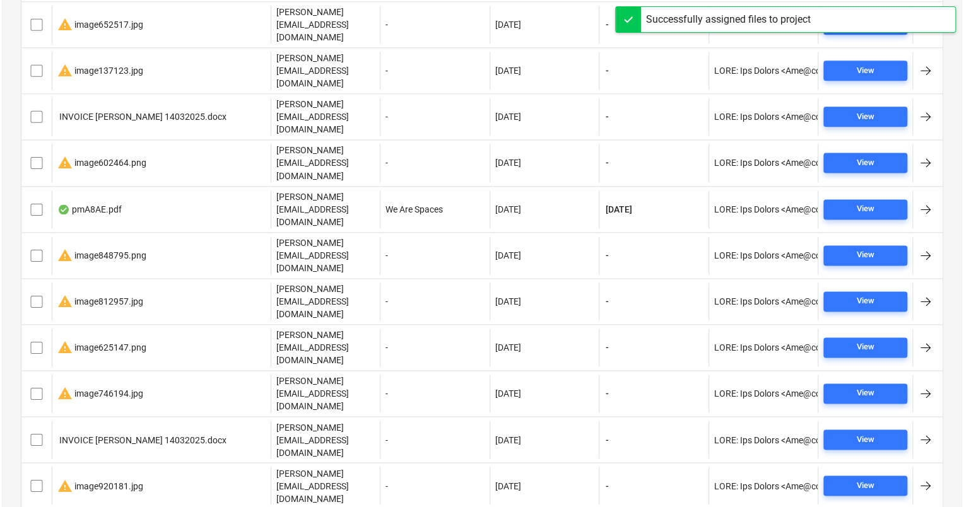
scroll to position [798, 0]
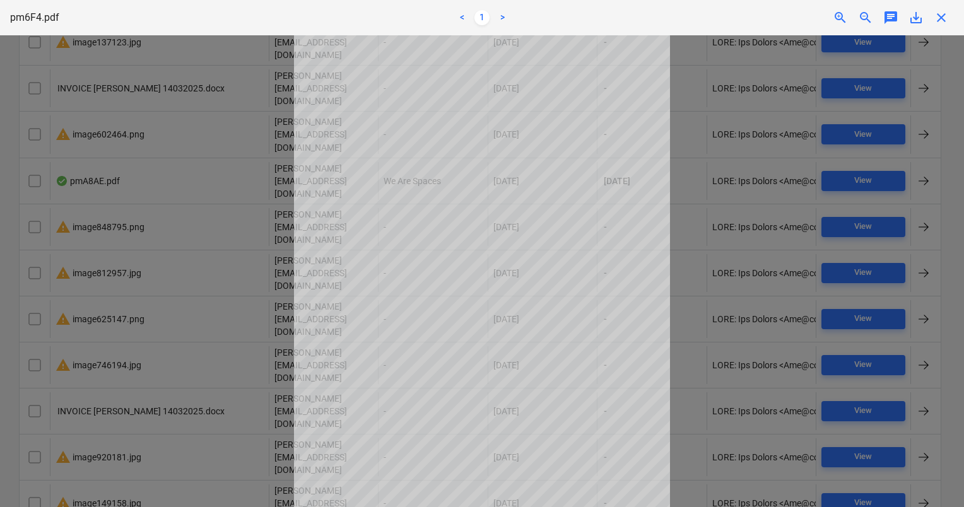
click at [804, 471] on div at bounding box center [482, 271] width 964 height 472
click at [947, 14] on span "close" at bounding box center [941, 17] width 15 height 15
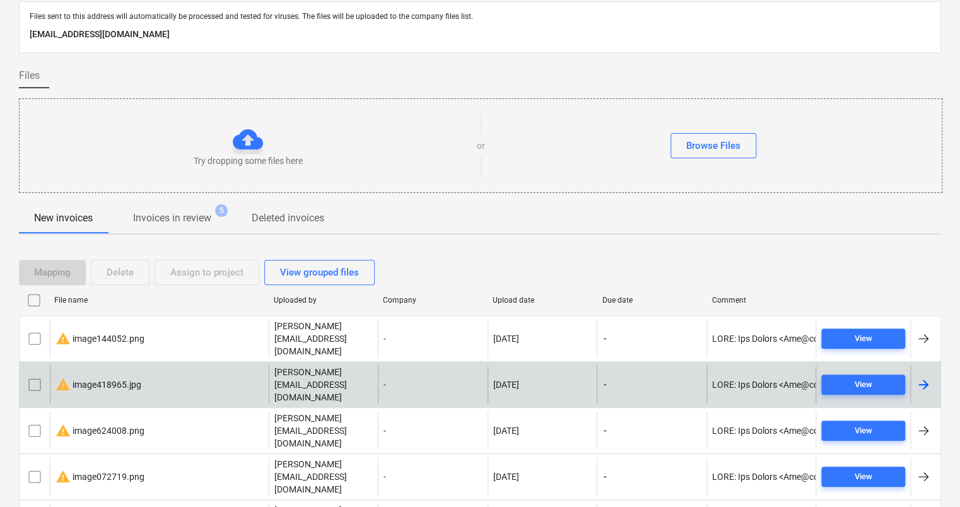
scroll to position [63, 0]
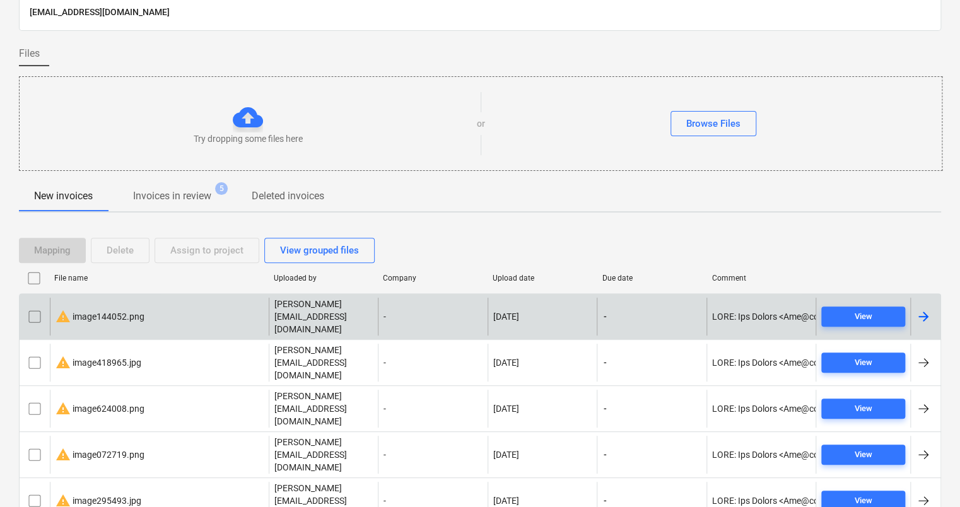
click at [112, 312] on div "warning image144052.png" at bounding box center [100, 316] width 89 height 15
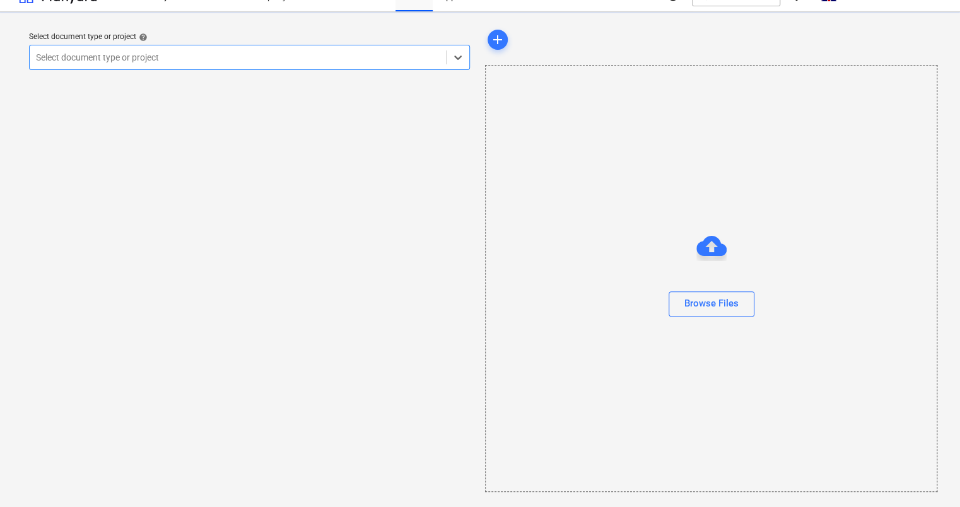
scroll to position [20, 0]
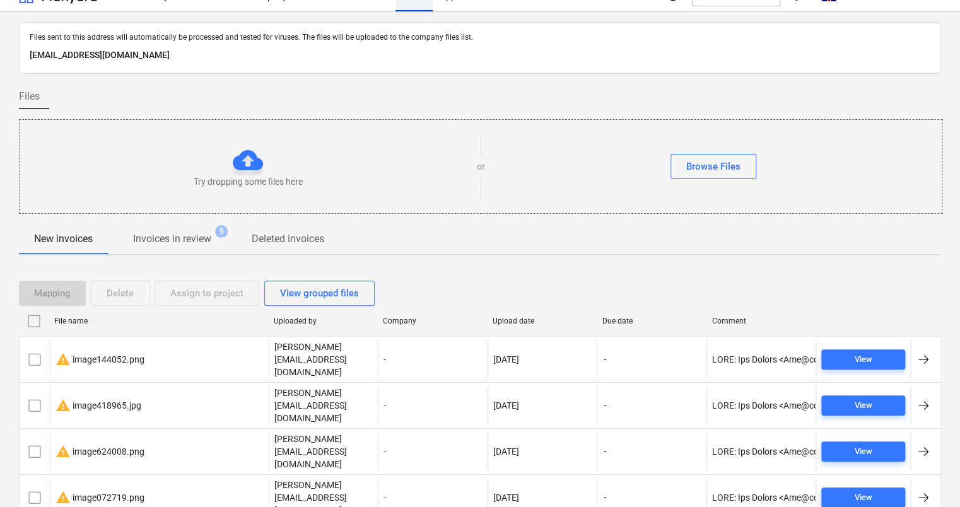
scroll to position [63, 0]
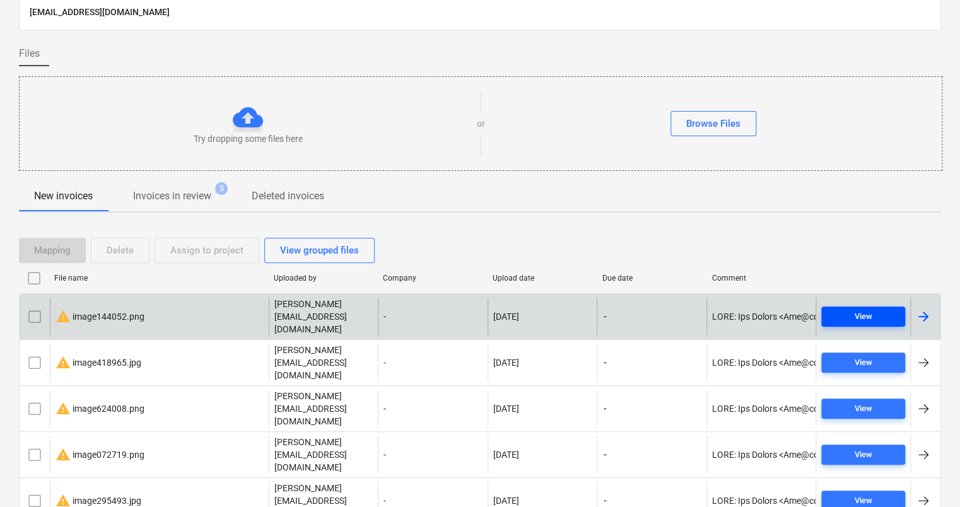
click at [862, 310] on div "View" at bounding box center [863, 317] width 18 height 15
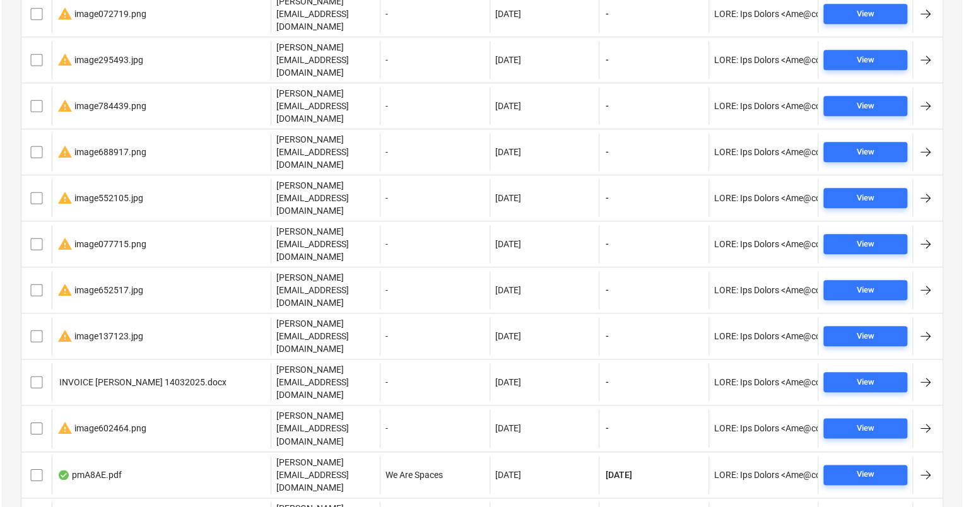
scroll to position [505, 0]
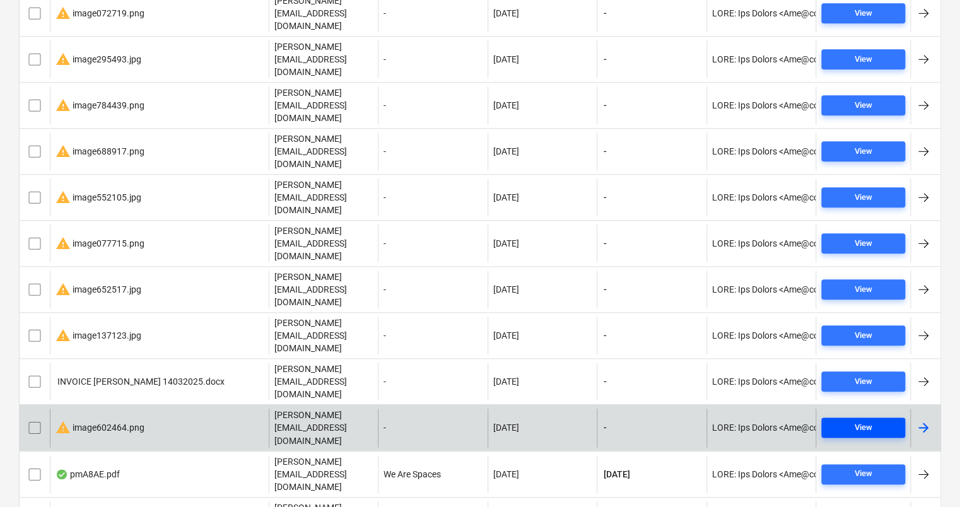
click at [846, 421] on span "View" at bounding box center [864, 428] width 74 height 15
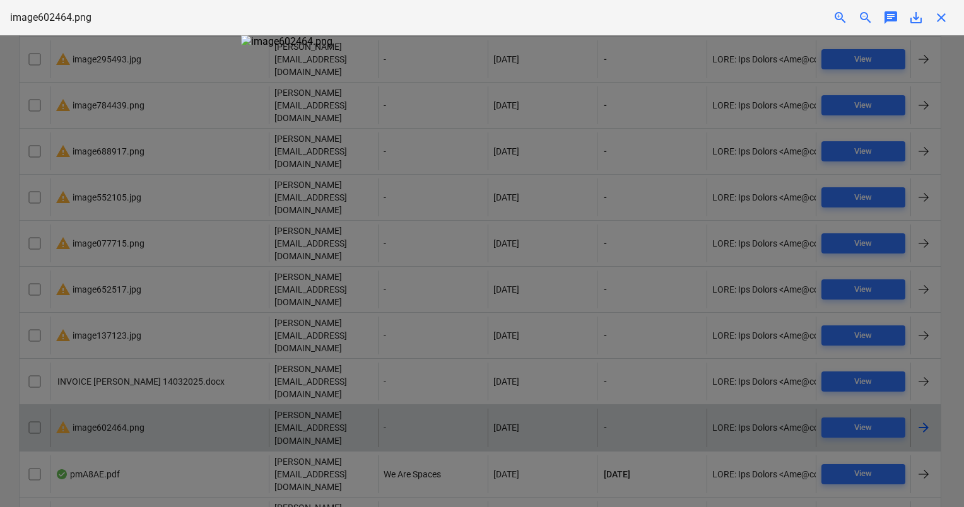
click at [941, 13] on span "close" at bounding box center [941, 17] width 15 height 15
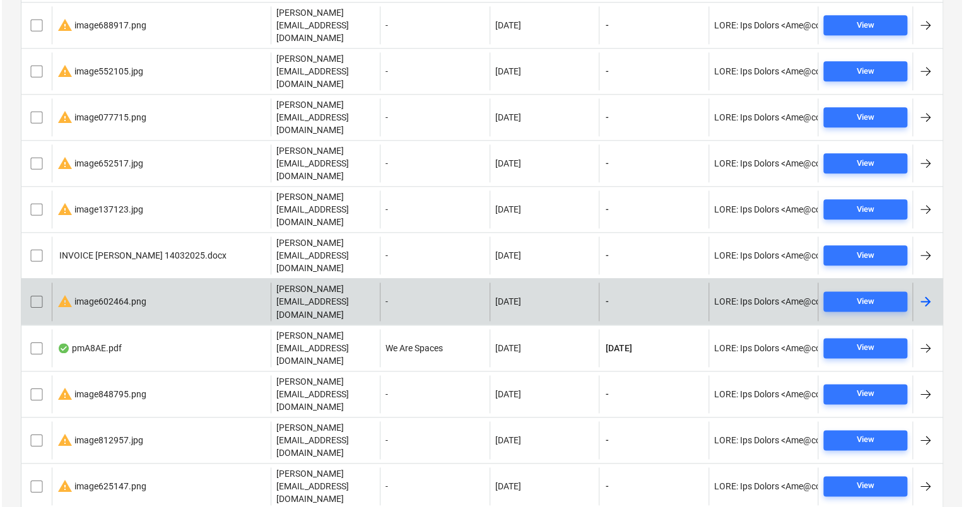
scroll to position [694, 0]
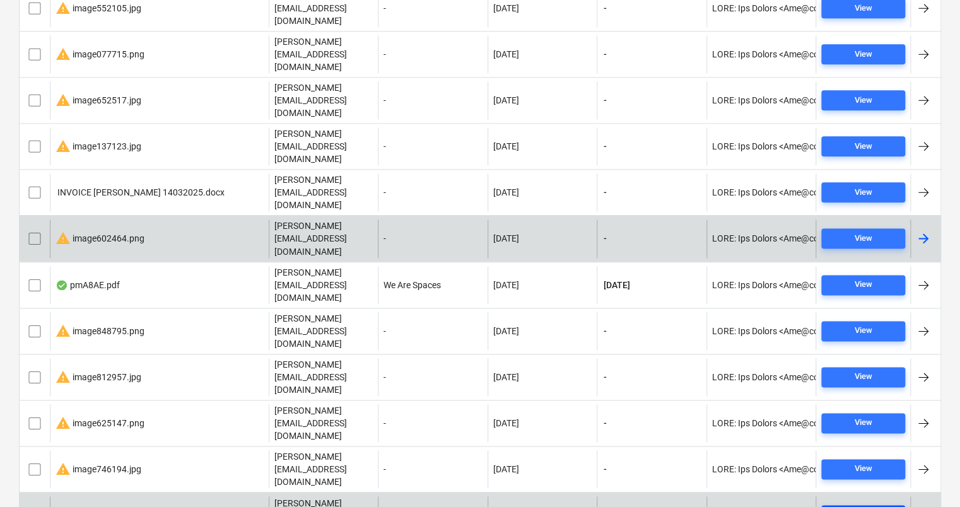
click at [873, 507] on span "View" at bounding box center [864, 515] width 74 height 15
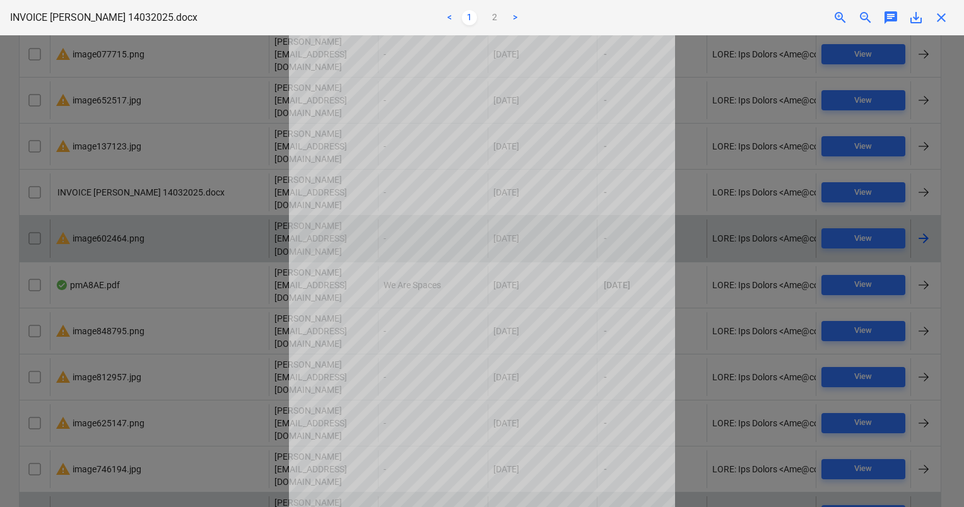
click at [939, 21] on span "close" at bounding box center [941, 17] width 15 height 15
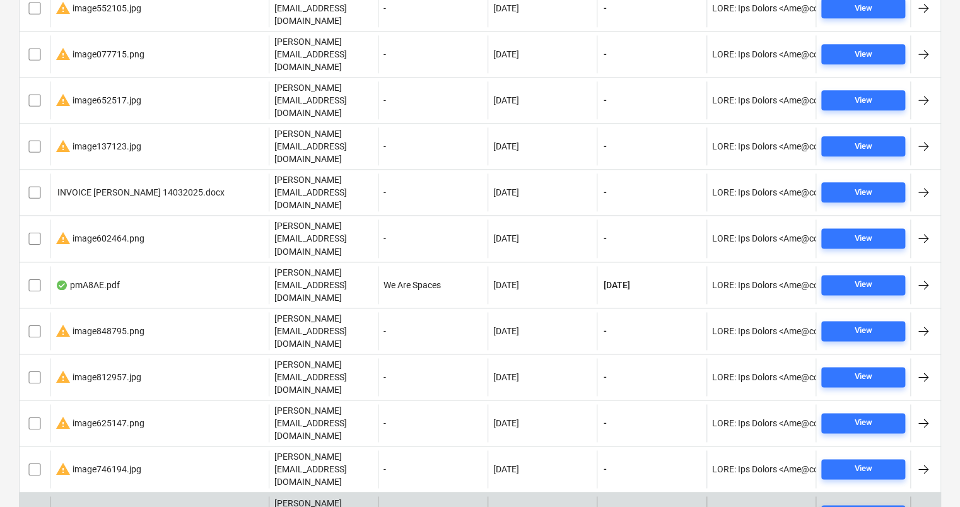
click at [925, 507] on div at bounding box center [923, 515] width 15 height 15
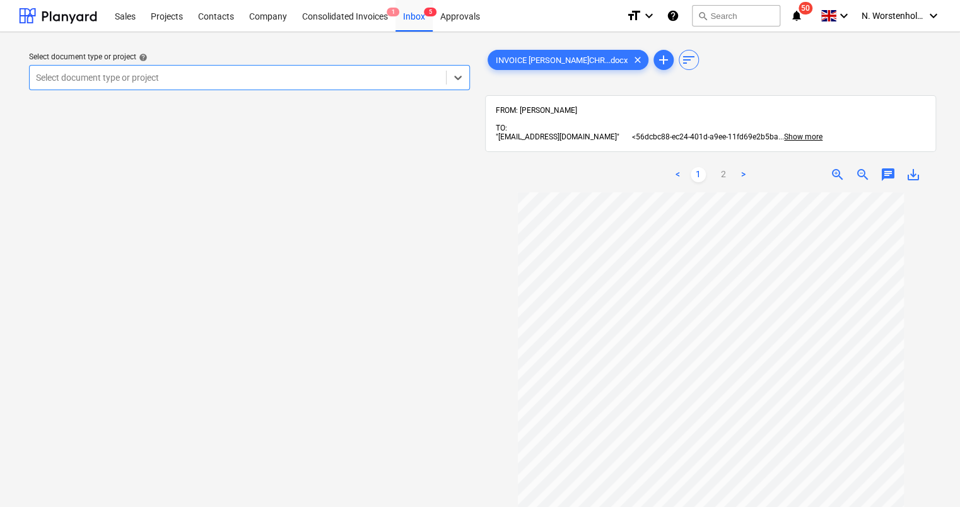
click at [290, 83] on div at bounding box center [238, 77] width 404 height 13
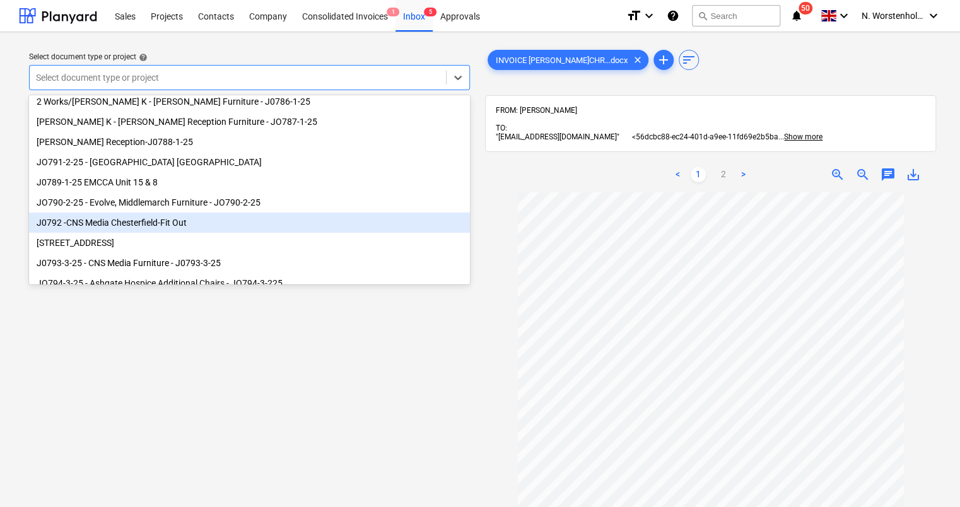
scroll to position [171, 0]
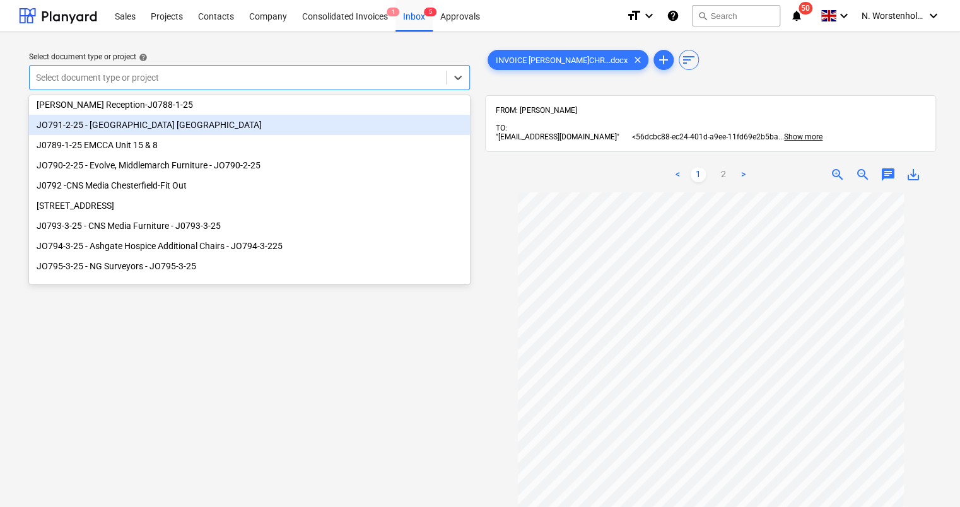
click at [112, 122] on div "JO791-2-25 - [GEOGRAPHIC_DATA] [GEOGRAPHIC_DATA]" at bounding box center [249, 125] width 441 height 20
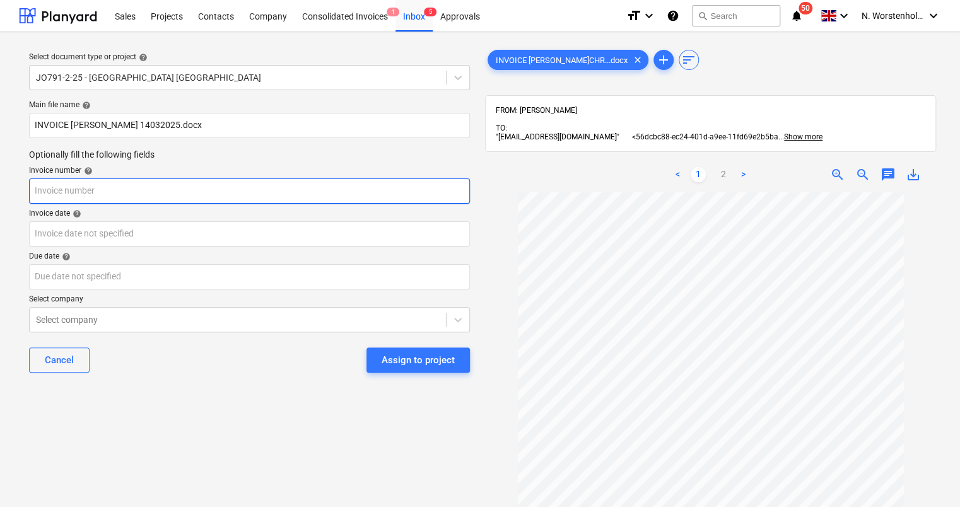
click at [122, 189] on input "text" at bounding box center [249, 191] width 441 height 25
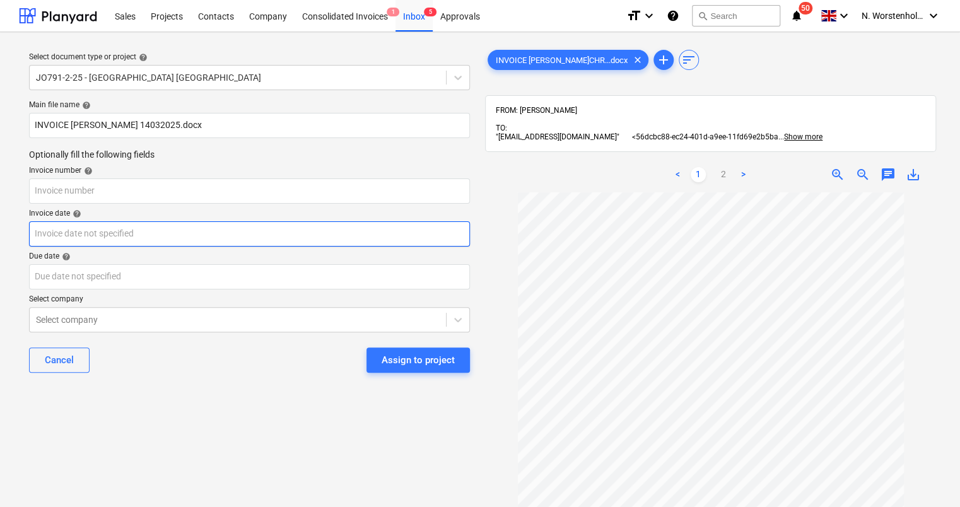
click at [143, 232] on body "Sales Projects Contacts Company Consolidated Invoices 1 Inbox 5 Approvals forma…" at bounding box center [480, 253] width 960 height 507
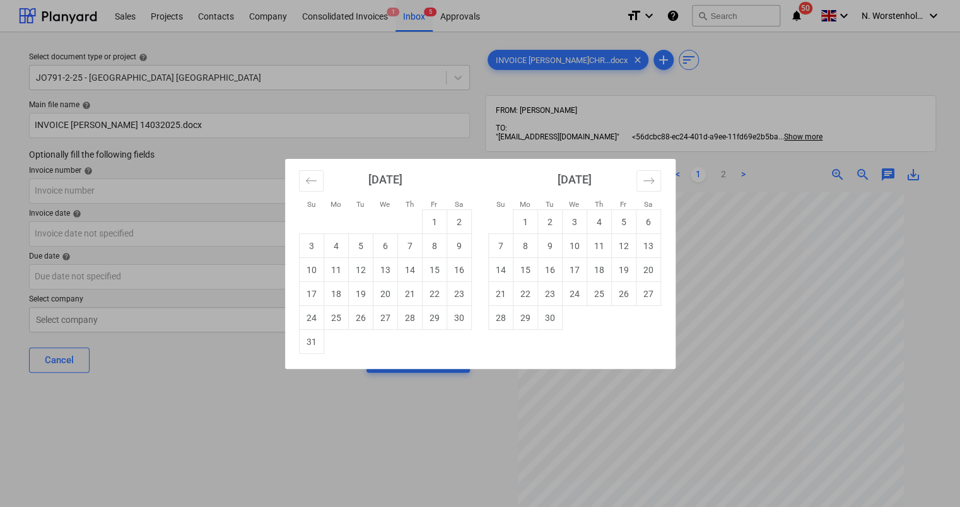
click at [77, 444] on div "Su Mo Tu We Th Fr Sa Su Mo Tu We Th Fr Sa July 2025 1 2 3 4 5 6 7 8 9 10 11 12 …" at bounding box center [480, 253] width 960 height 507
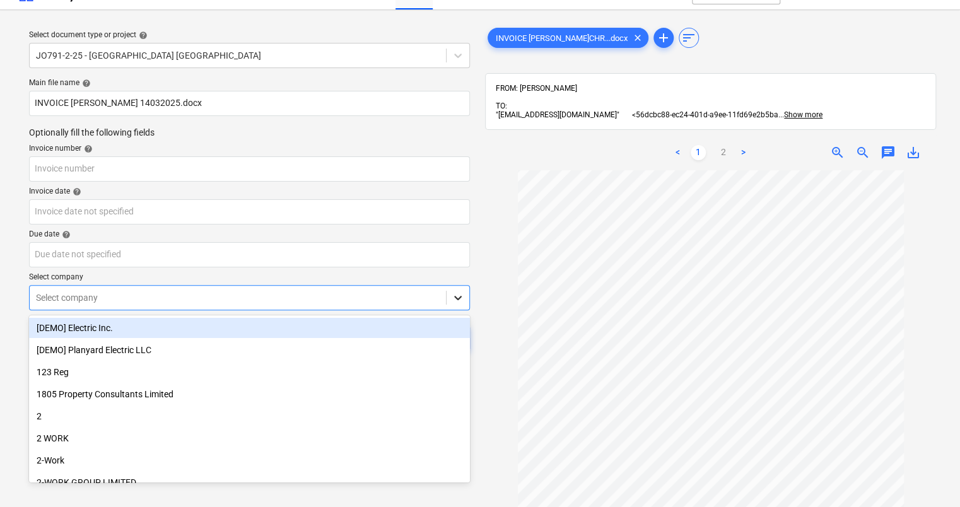
click at [460, 326] on body "Sales Projects Contacts Company Consolidated Invoices 1 Inbox 5 Approvals forma…" at bounding box center [480, 231] width 960 height 507
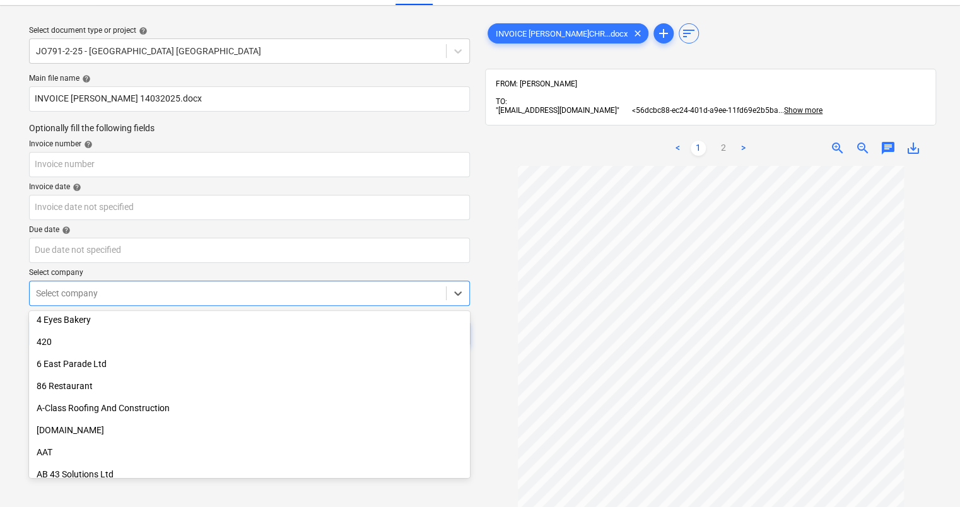
scroll to position [316, 0]
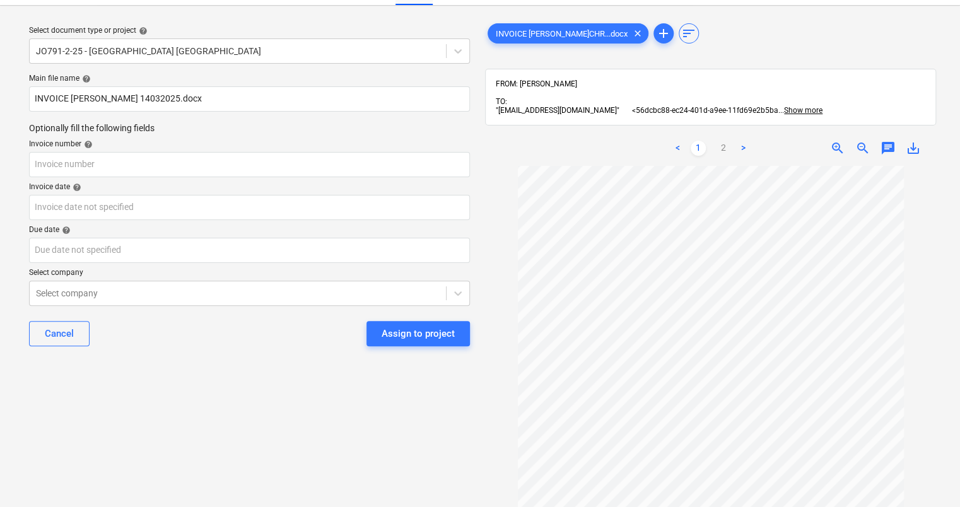
drag, startPoint x: 484, startPoint y: 220, endPoint x: 493, endPoint y: 215, distance: 9.9
click at [492, 215] on div "INVOICE J.CHR...docx clear add sort FROM: Sam Ripley TO: "56dcbc88-ec24-401d-a9…" at bounding box center [710, 329] width 461 height 627
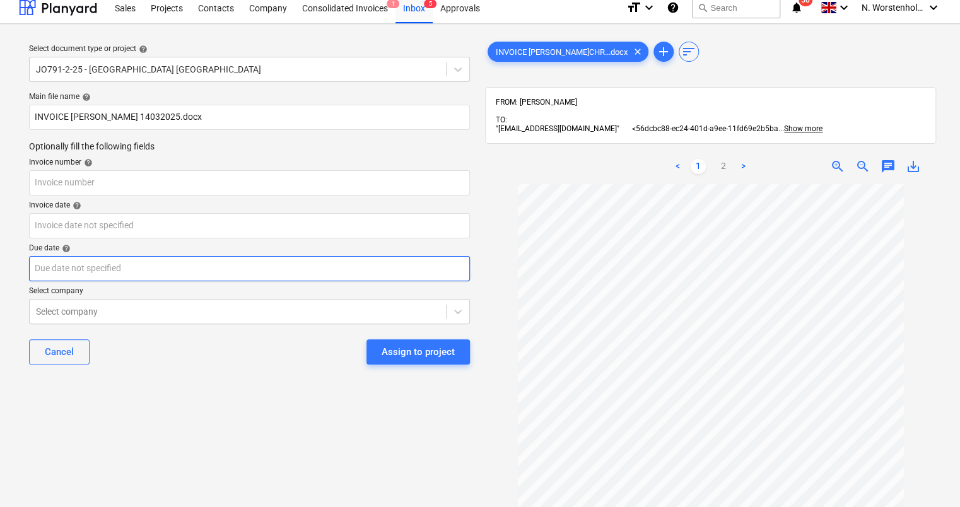
scroll to position [0, 0]
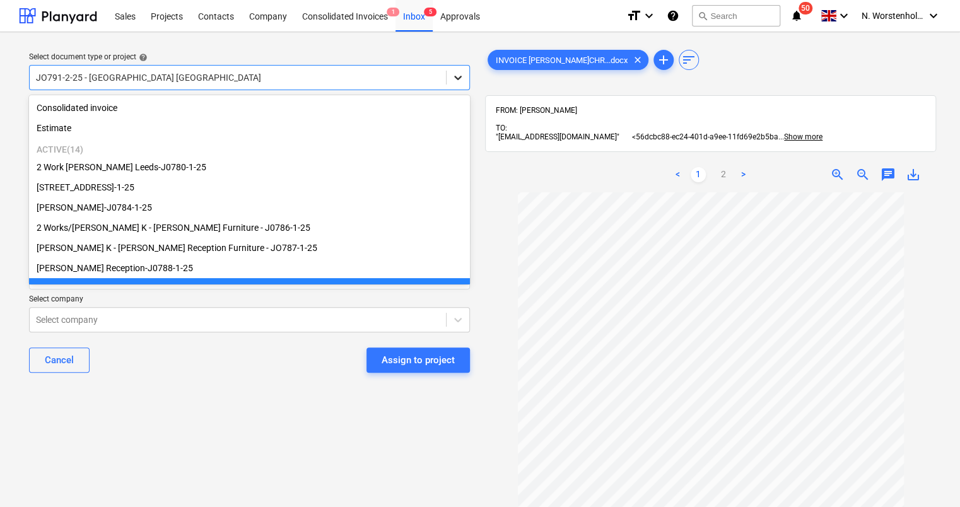
click at [463, 75] on icon at bounding box center [458, 77] width 13 height 13
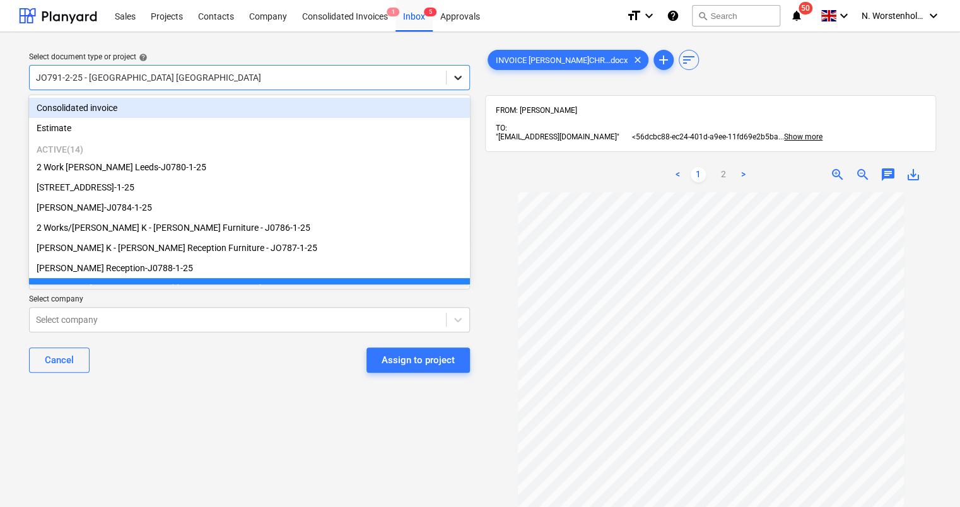
click at [459, 77] on icon at bounding box center [458, 78] width 8 height 4
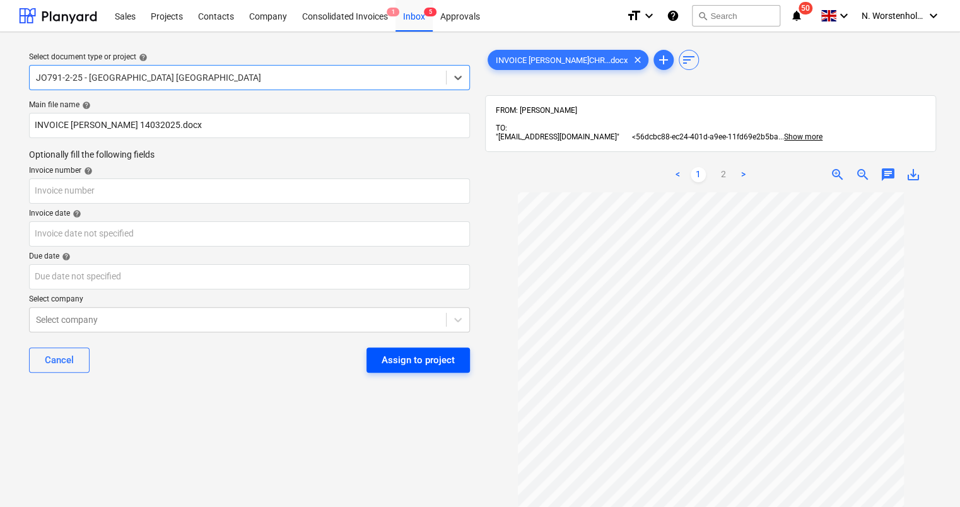
click at [438, 360] on div "Assign to project" at bounding box center [418, 360] width 73 height 16
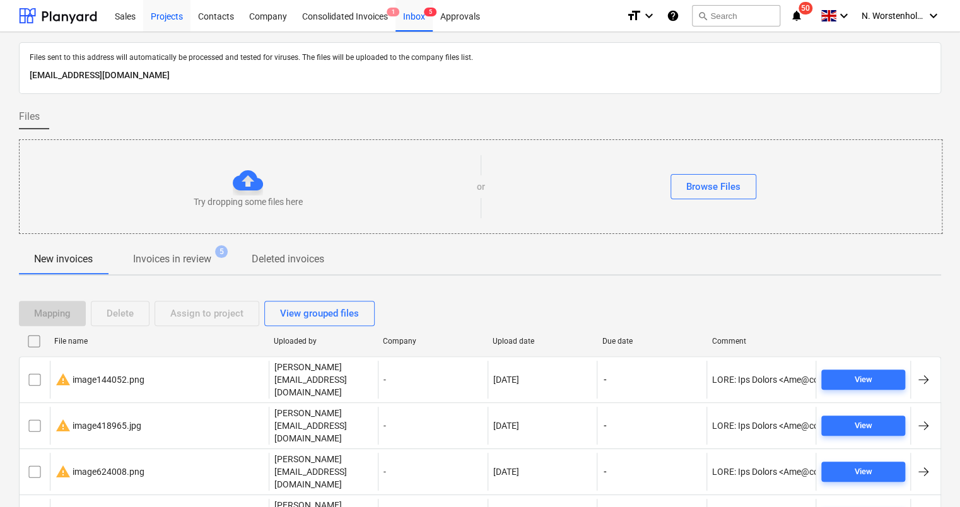
click at [167, 18] on div "Projects" at bounding box center [166, 15] width 47 height 32
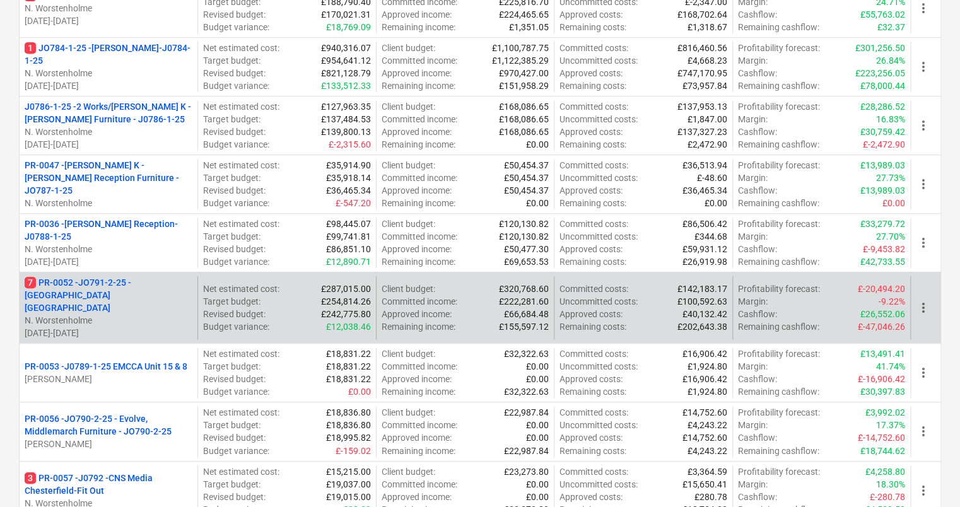
scroll to position [316, 0]
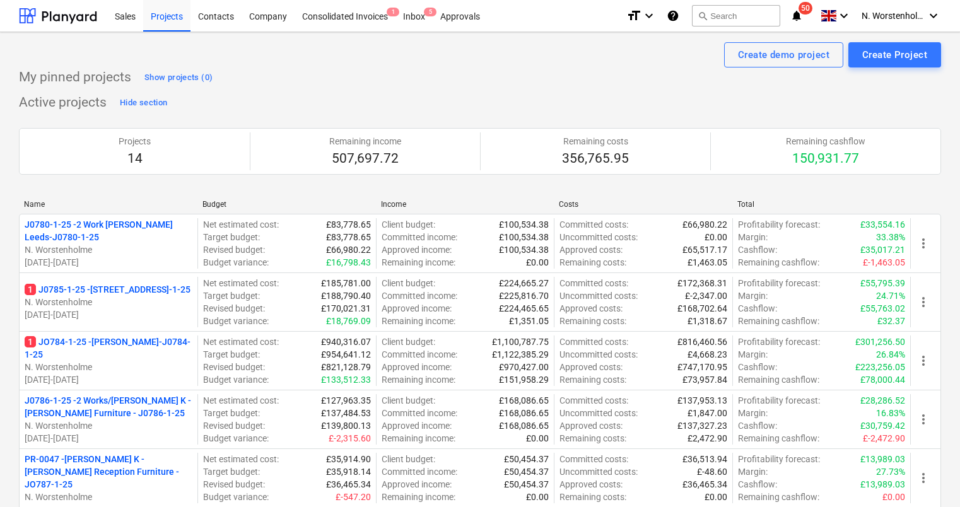
scroll to position [316, 0]
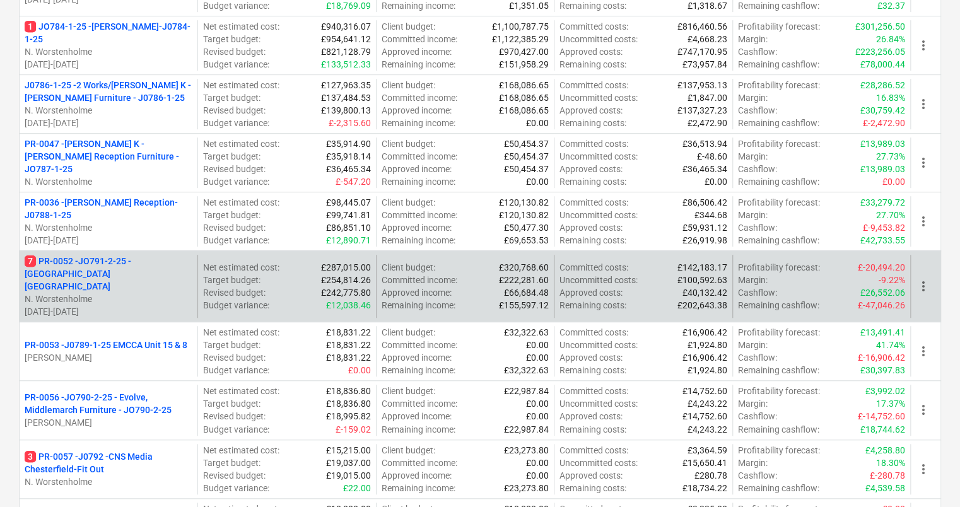
click at [72, 263] on p "7 PR-0052 - JO791-2-25 - [GEOGRAPHIC_DATA] [GEOGRAPHIC_DATA]" at bounding box center [109, 274] width 168 height 38
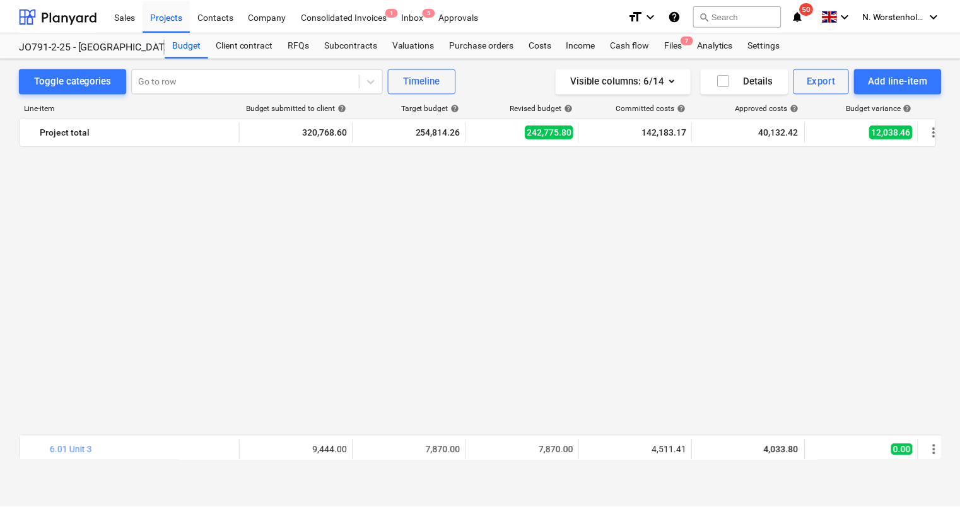
scroll to position [856, 0]
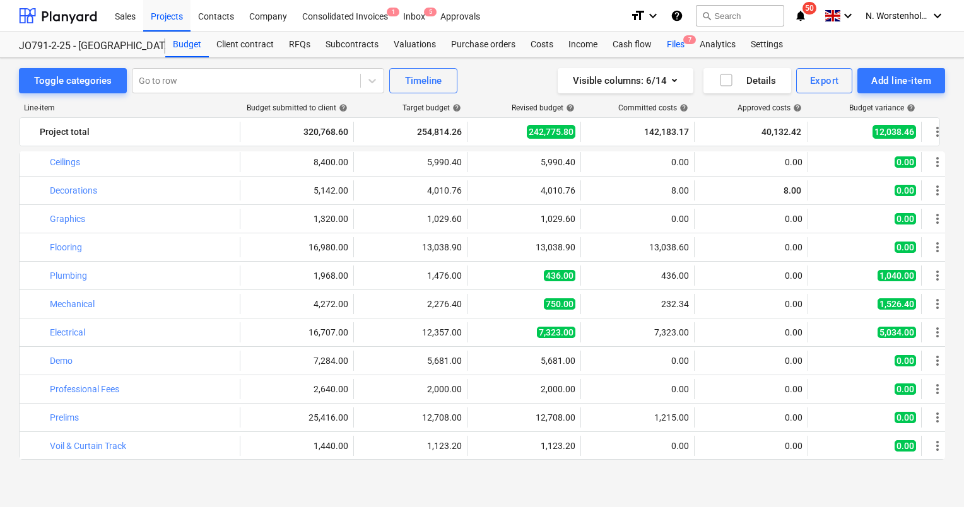
click at [668, 45] on div "Files 7" at bounding box center [675, 44] width 33 height 25
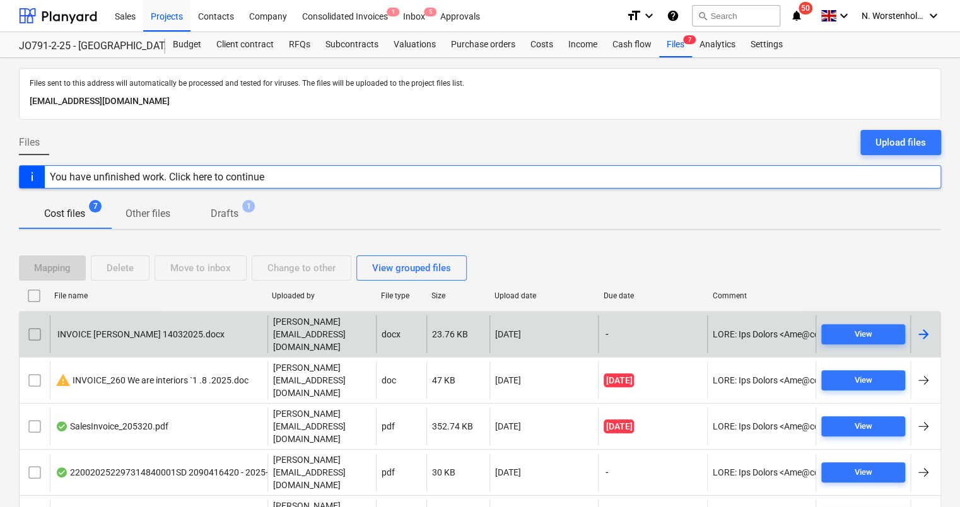
scroll to position [46, 0]
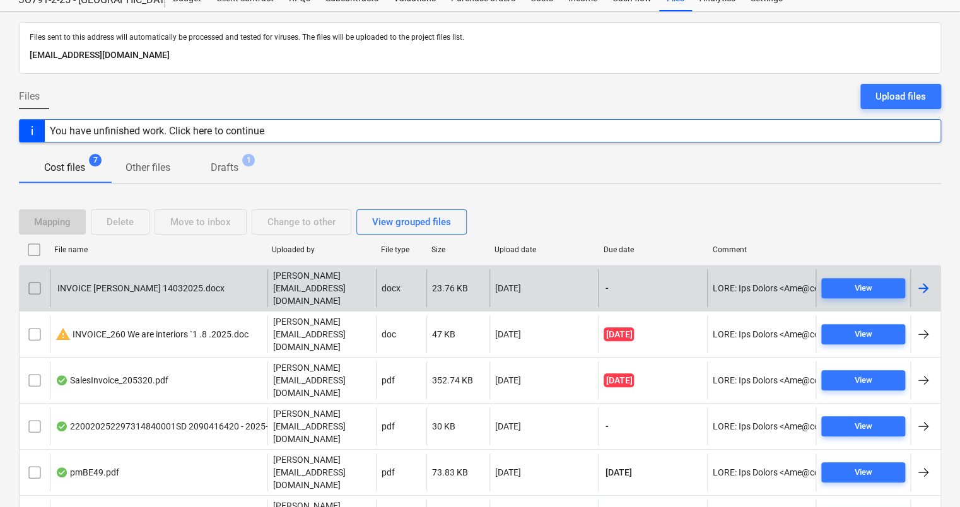
click at [922, 281] on div at bounding box center [923, 288] width 15 height 15
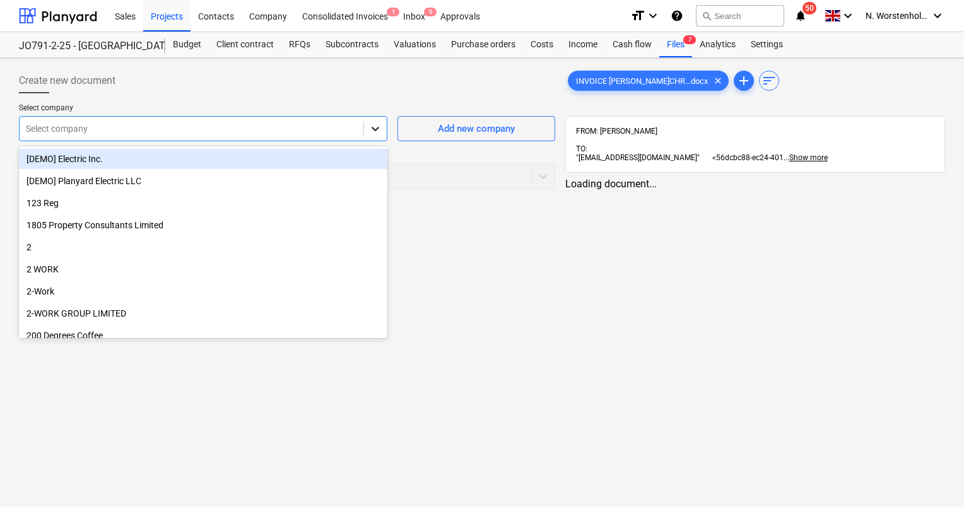
click at [378, 134] on icon at bounding box center [375, 128] width 13 height 13
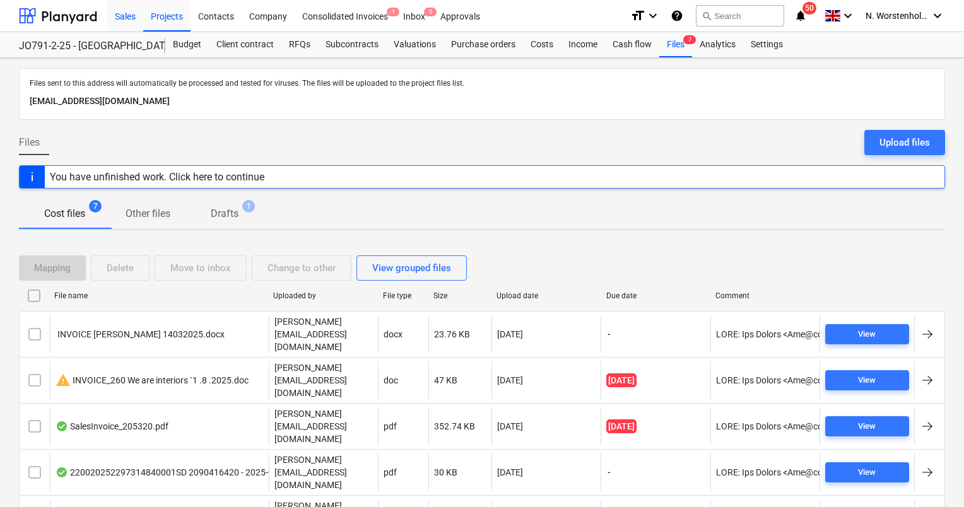
scroll to position [46, 0]
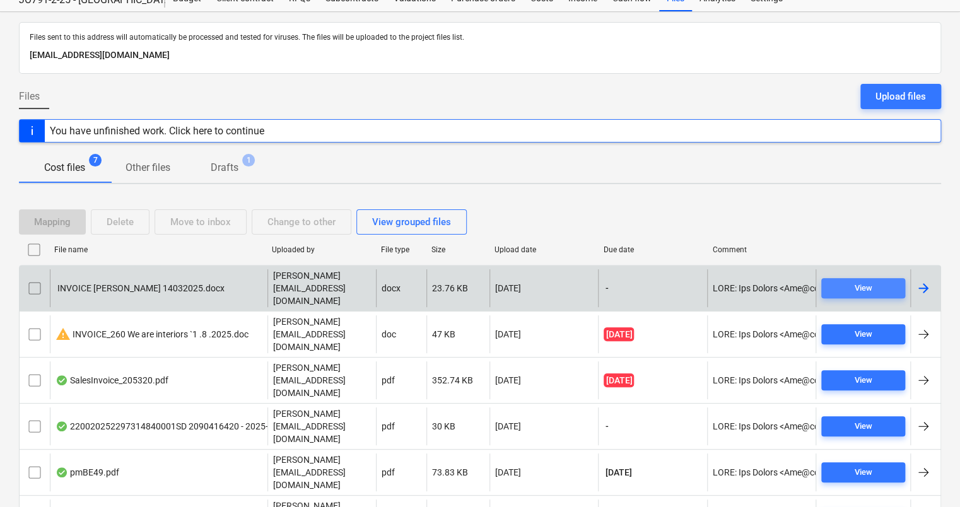
click at [846, 281] on span "View" at bounding box center [864, 288] width 74 height 15
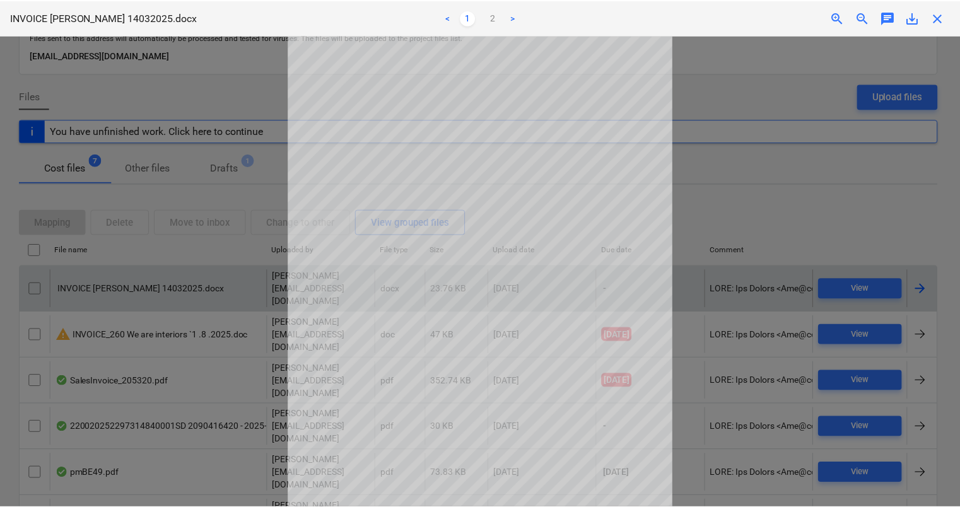
scroll to position [30, 0]
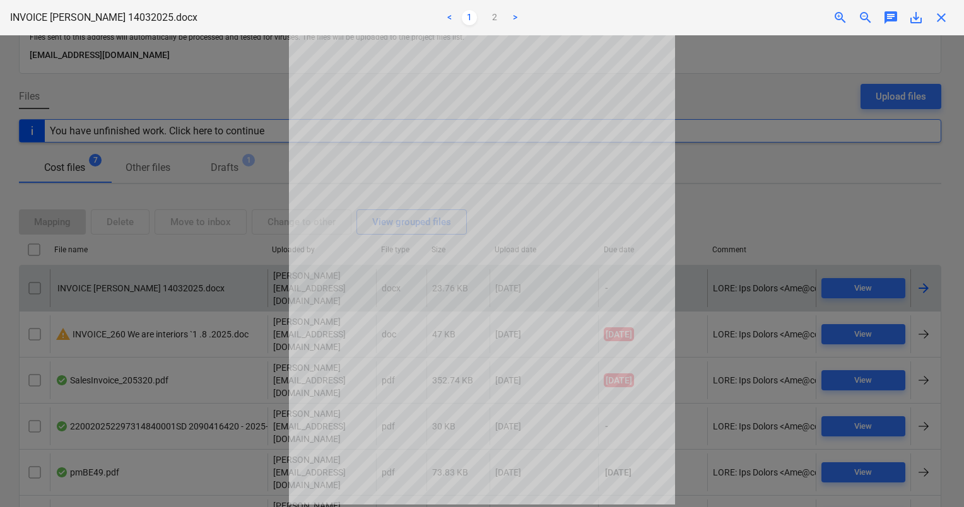
click at [939, 16] on span "close" at bounding box center [941, 17] width 15 height 15
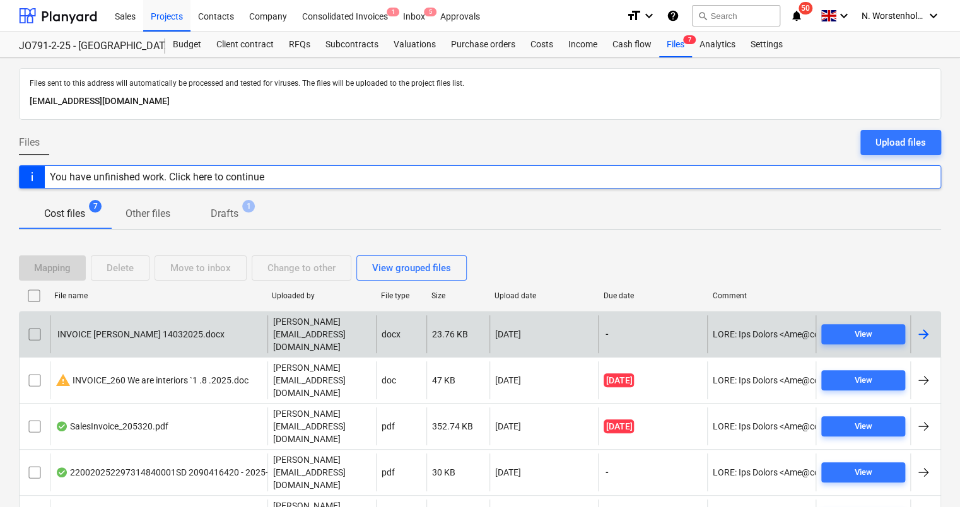
click at [919, 327] on div at bounding box center [923, 334] width 15 height 15
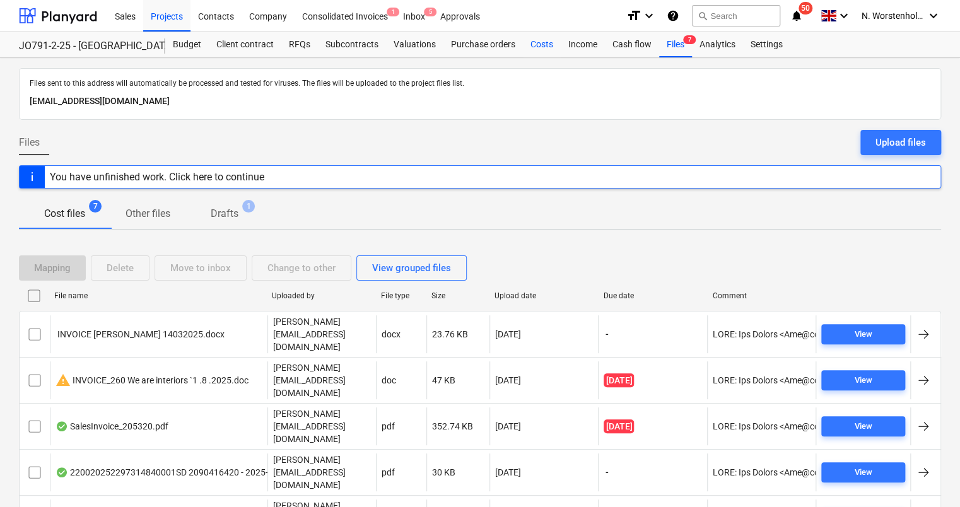
click at [546, 43] on div "Costs" at bounding box center [542, 44] width 38 height 25
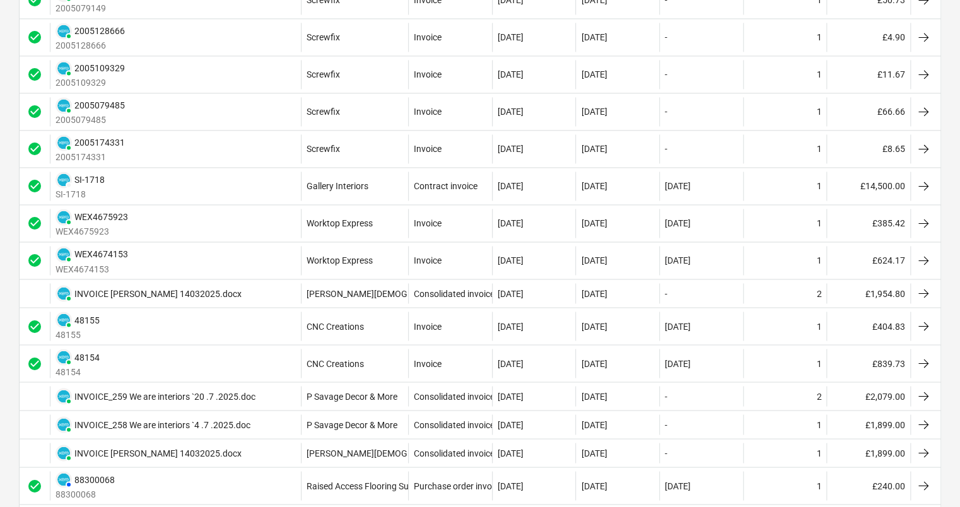
scroll to position [933, 0]
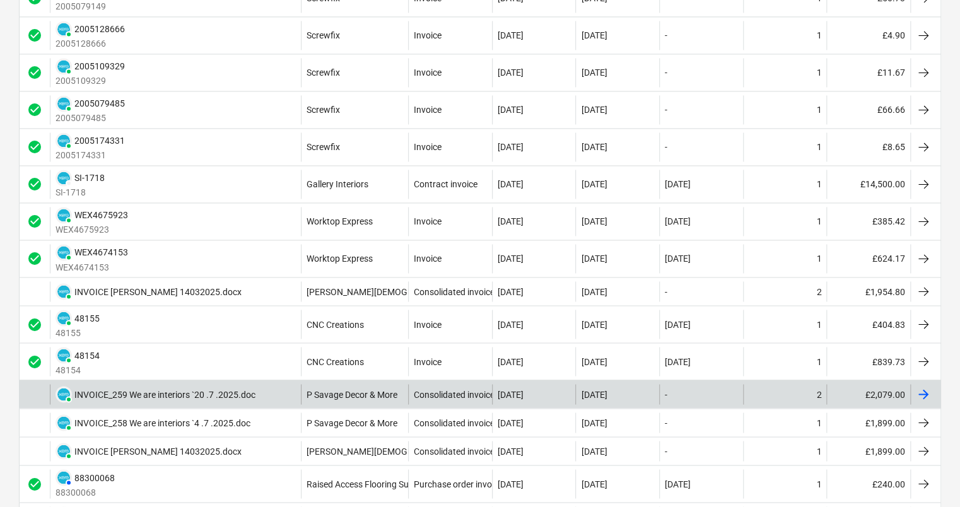
click at [928, 388] on div at bounding box center [923, 394] width 15 height 15
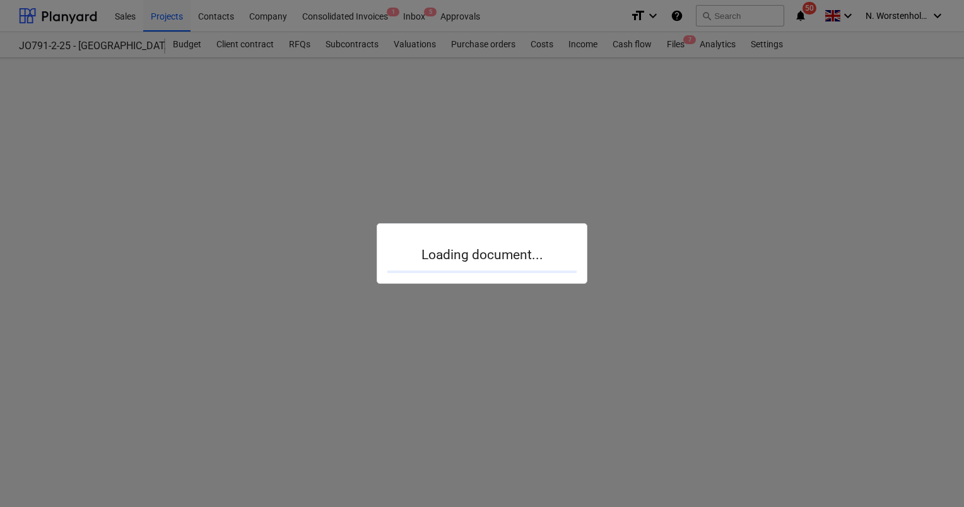
click at [928, 388] on div at bounding box center [482, 253] width 964 height 507
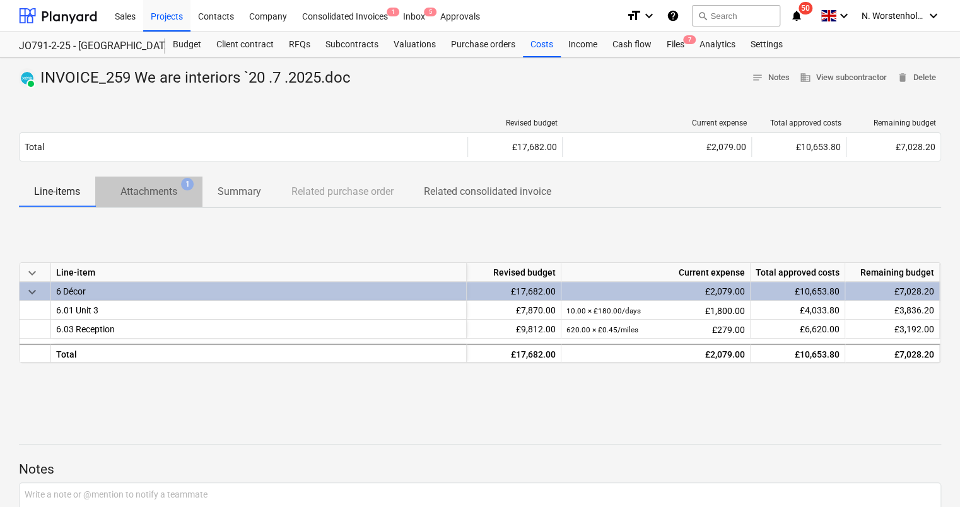
click at [164, 191] on p "Attachments" at bounding box center [149, 191] width 57 height 15
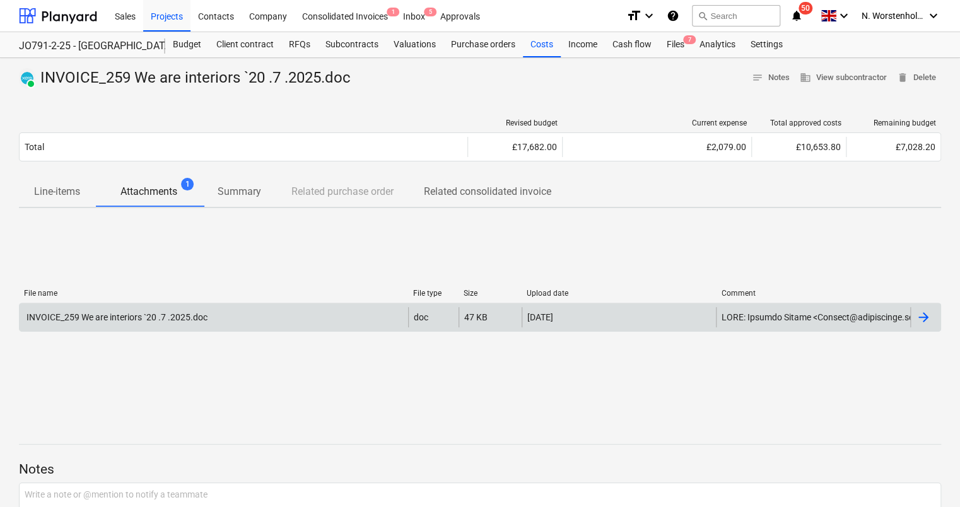
click at [177, 310] on div "INVOICE_259 We are interiors `20 .7 .2025.doc" at bounding box center [214, 317] width 389 height 20
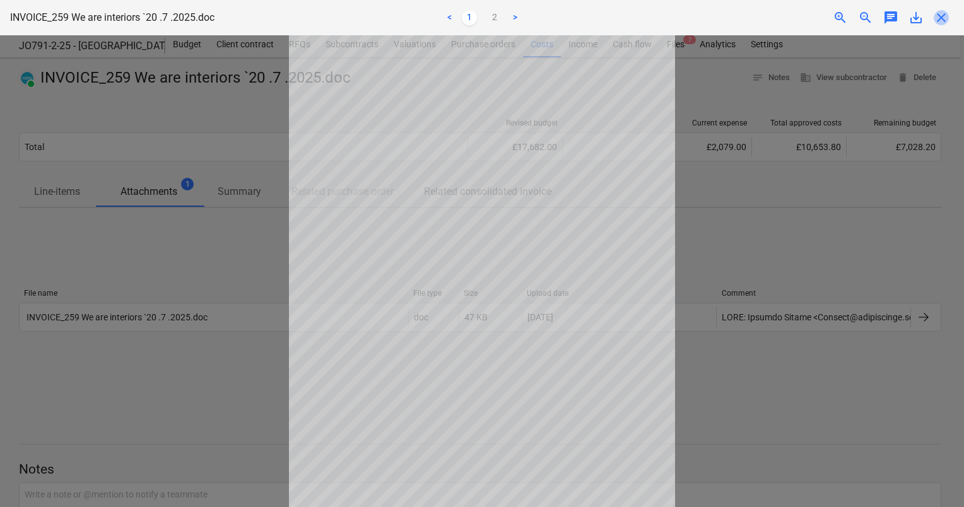
click at [942, 18] on span "close" at bounding box center [941, 17] width 15 height 15
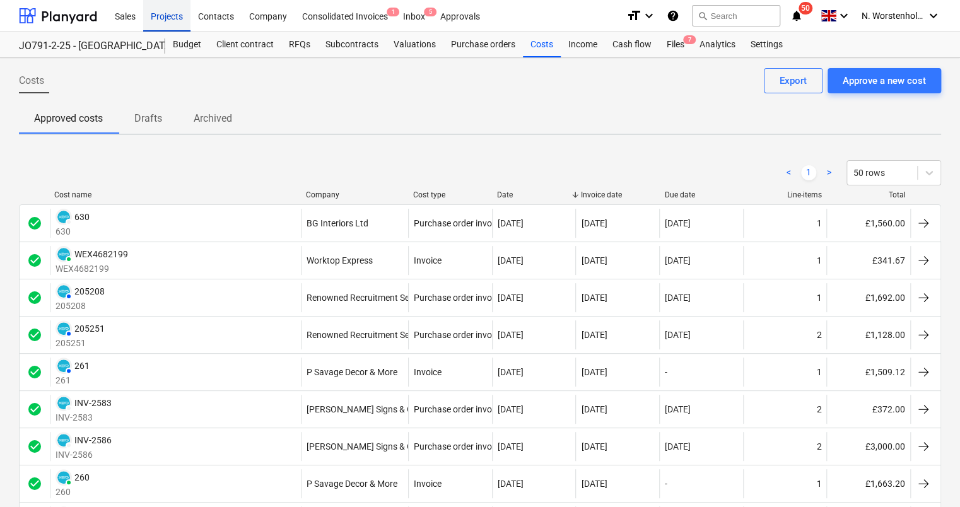
click at [163, 16] on div "Projects" at bounding box center [166, 15] width 47 height 32
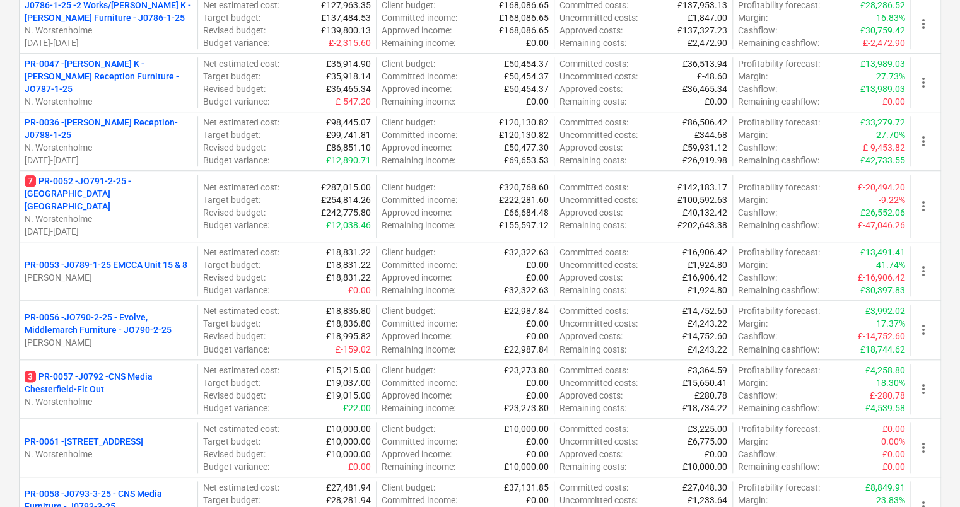
scroll to position [382, 0]
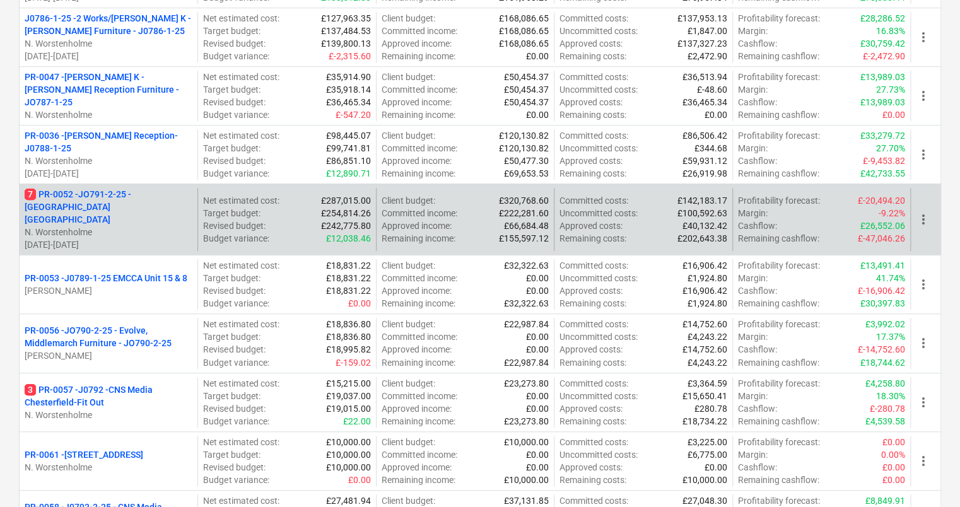
click at [107, 208] on p "7 PR-0052 - JO791-2-25 - [GEOGRAPHIC_DATA] [GEOGRAPHIC_DATA]" at bounding box center [109, 207] width 168 height 38
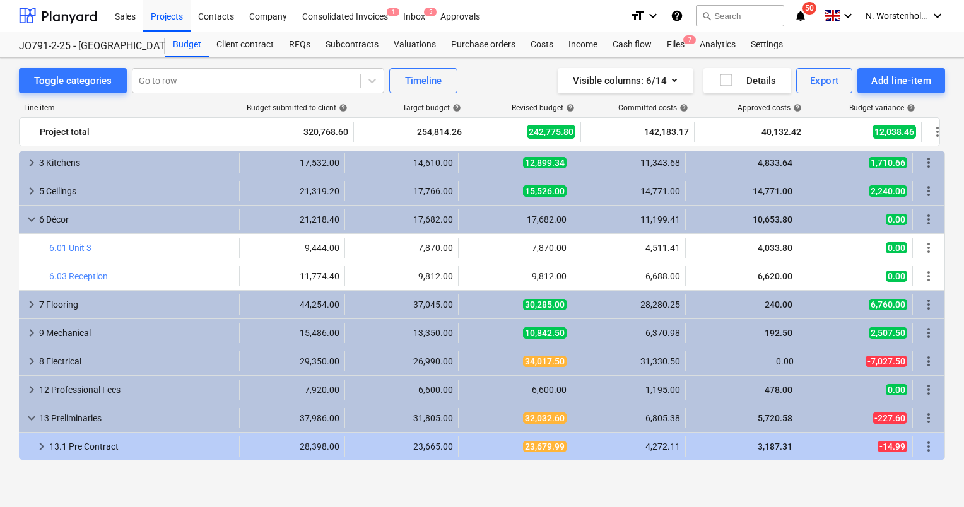
scroll to position [0, 13]
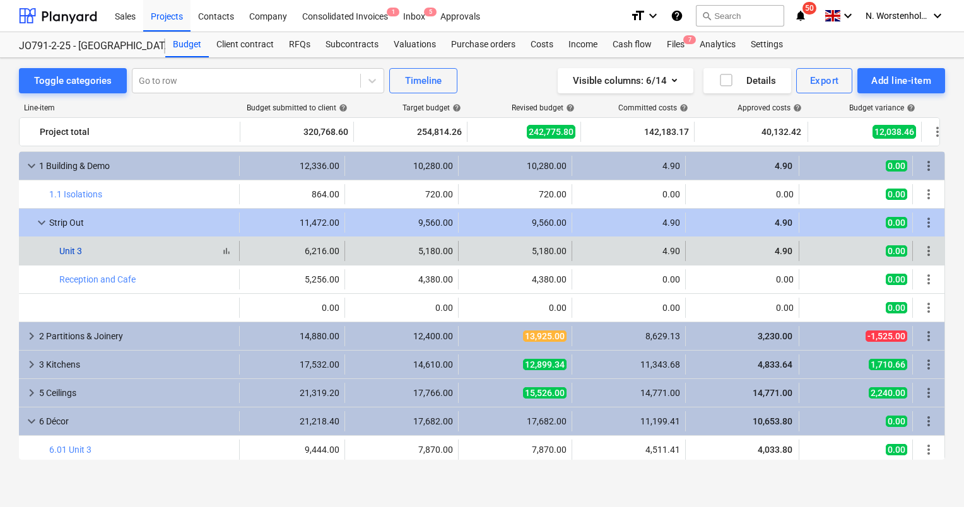
click at [71, 252] on link "Unit 3" at bounding box center [70, 251] width 23 height 10
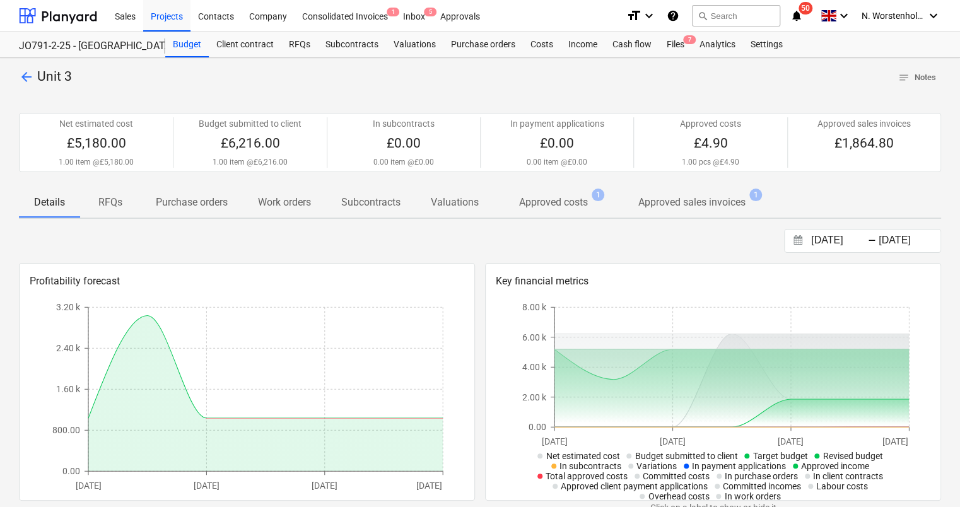
click at [543, 195] on p "Approved costs" at bounding box center [553, 202] width 69 height 15
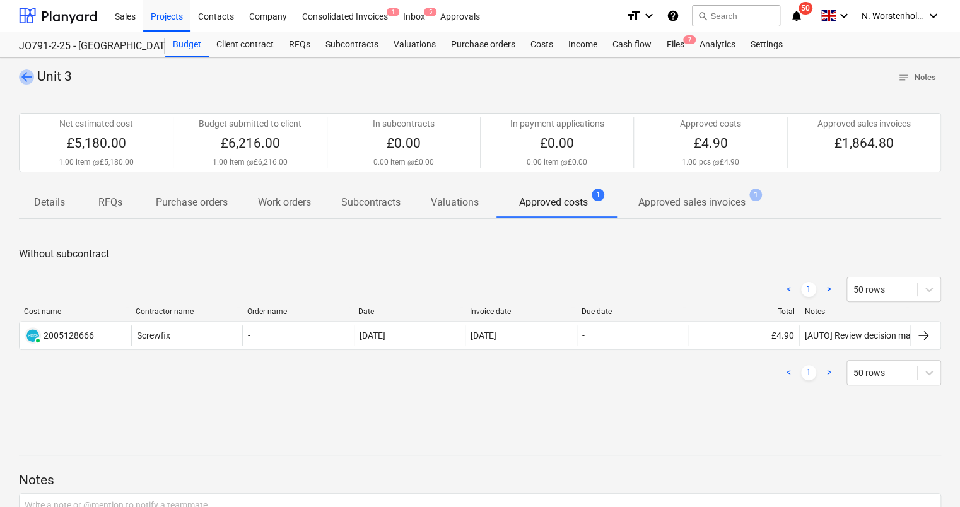
click at [24, 78] on span "arrow_back" at bounding box center [26, 76] width 15 height 15
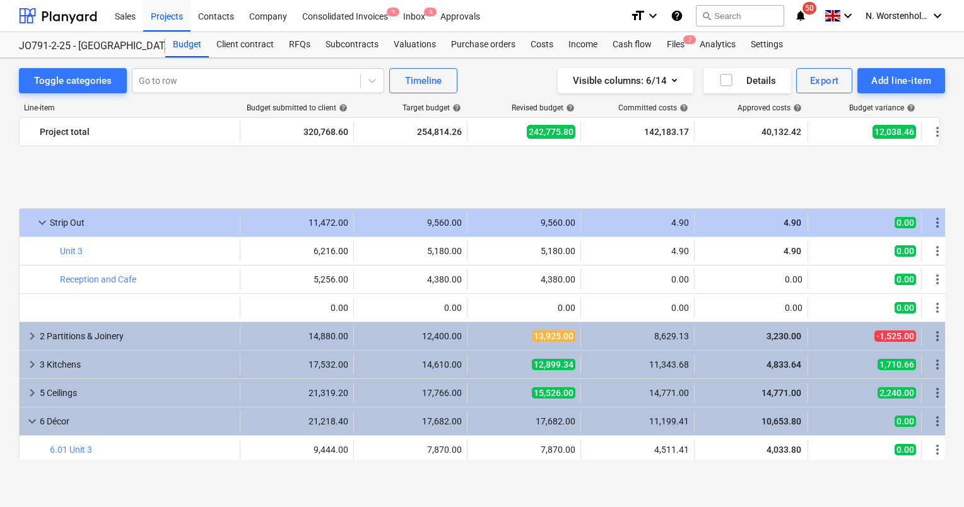
scroll to position [87, 0]
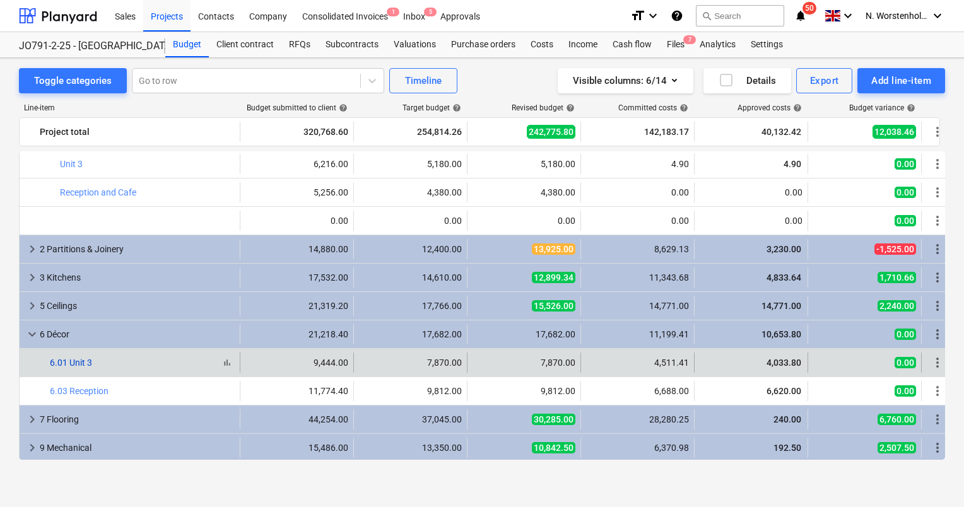
click at [83, 362] on link "6.01 Unit 3" at bounding box center [71, 363] width 42 height 10
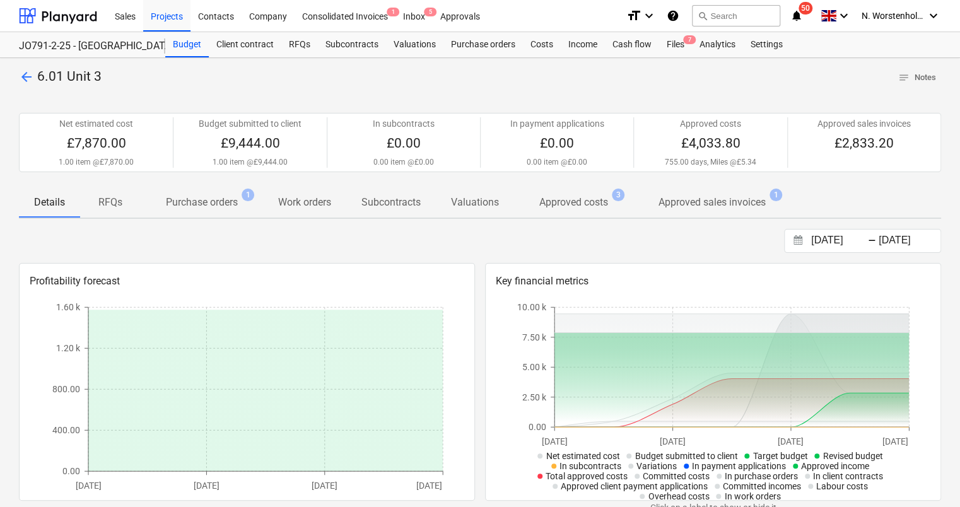
click at [556, 203] on p "Approved costs" at bounding box center [574, 202] width 69 height 15
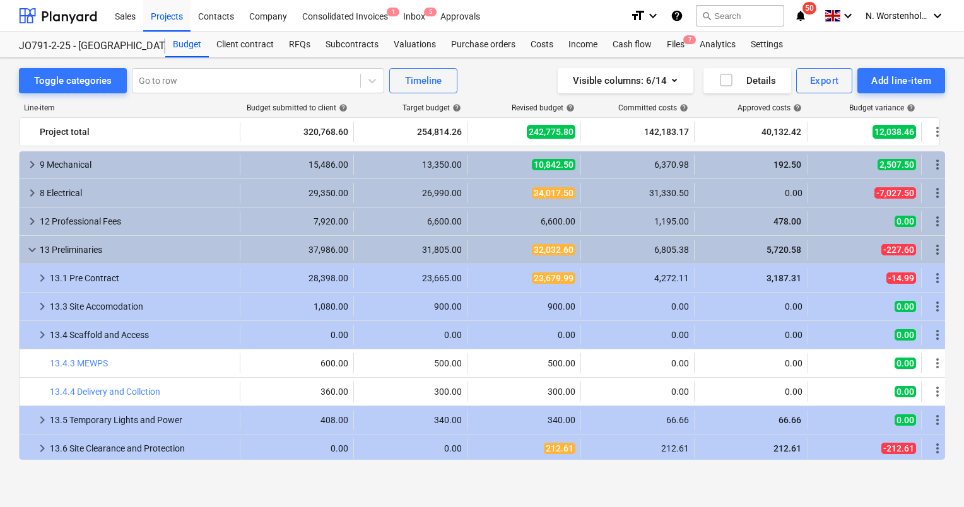
scroll to position [369, 0]
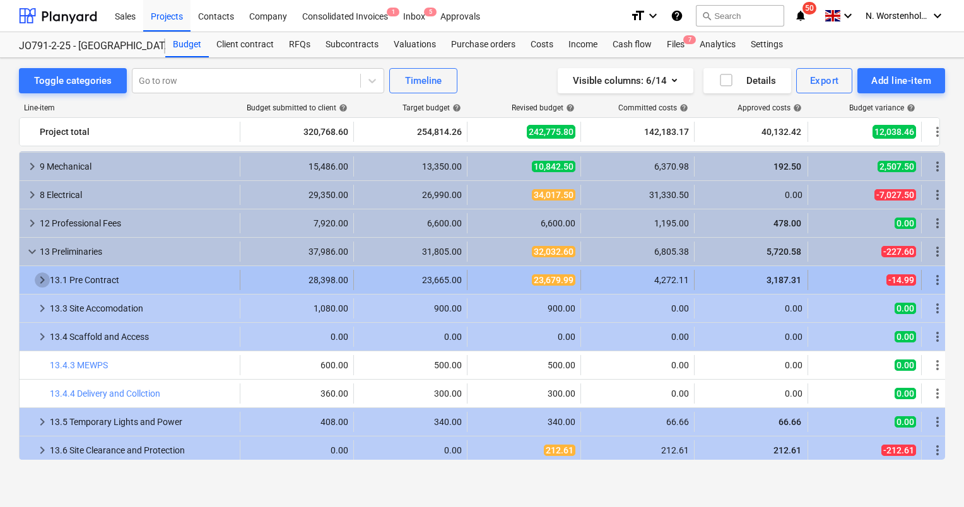
click at [37, 281] on span "keyboard_arrow_right" at bounding box center [42, 280] width 15 height 15
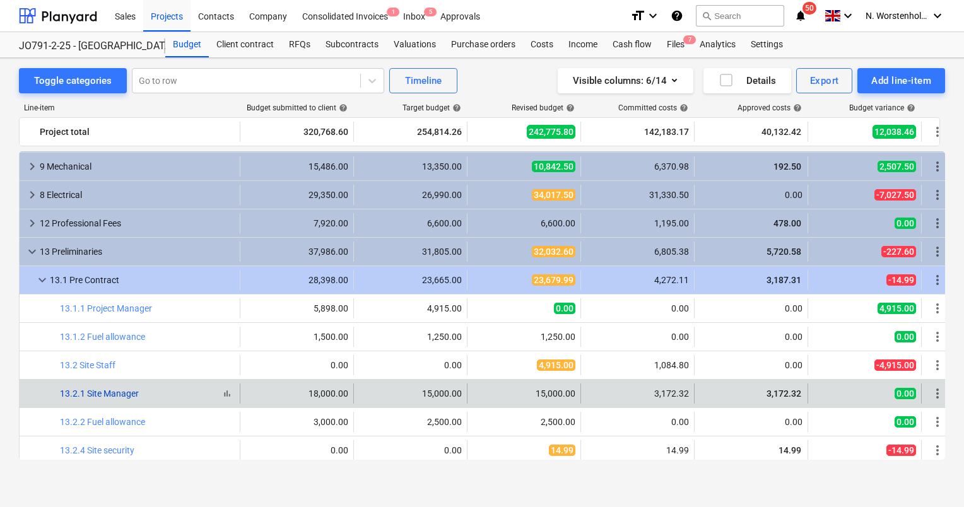
click at [119, 390] on link "13.2.1 Site Manager" at bounding box center [99, 394] width 79 height 10
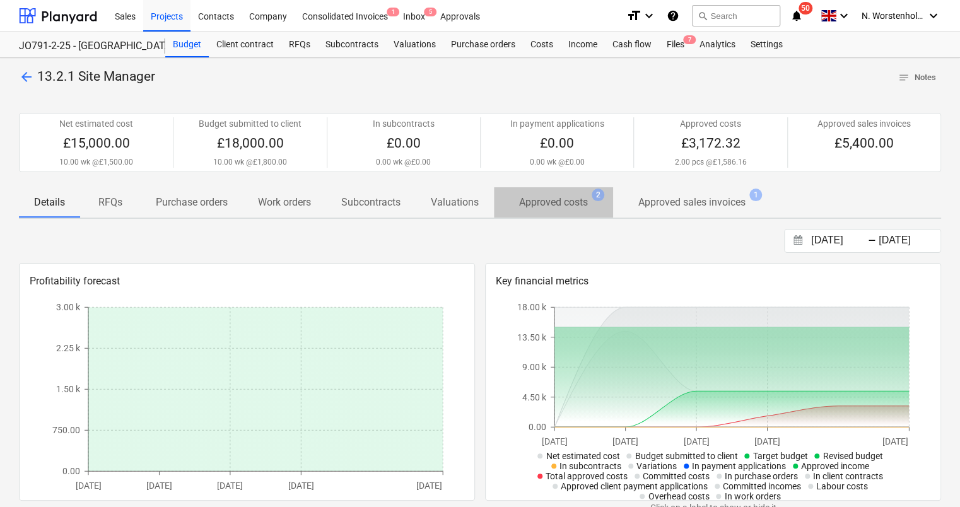
click at [550, 206] on p "Approved costs" at bounding box center [553, 202] width 69 height 15
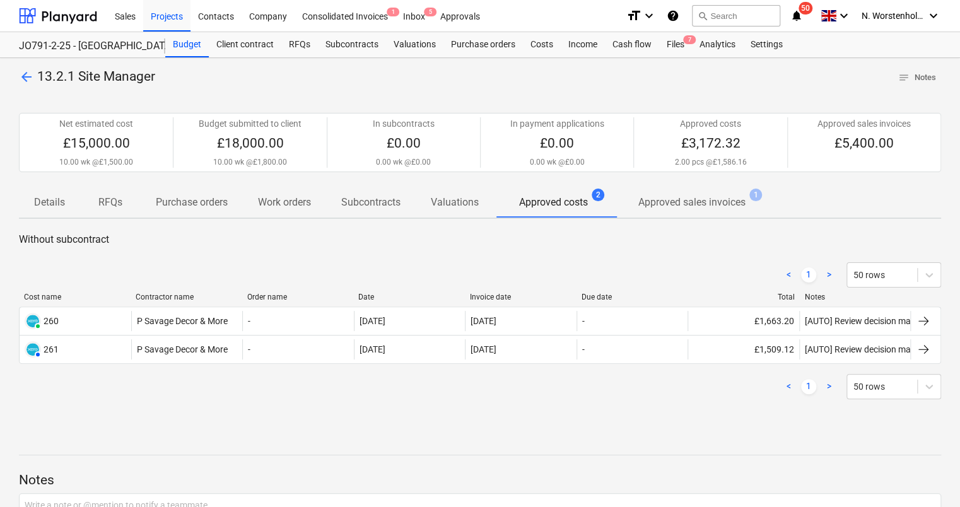
click at [21, 72] on span "arrow_back" at bounding box center [26, 76] width 15 height 15
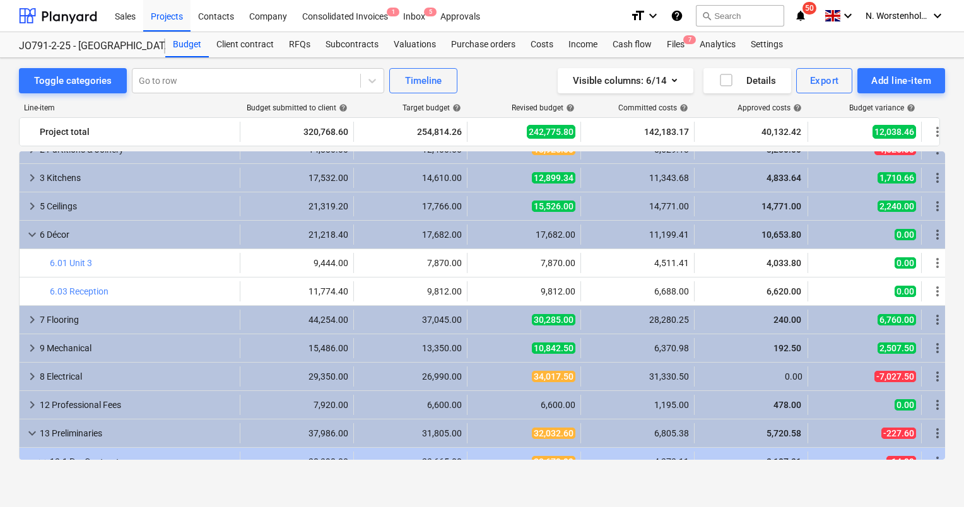
scroll to position [160, 0]
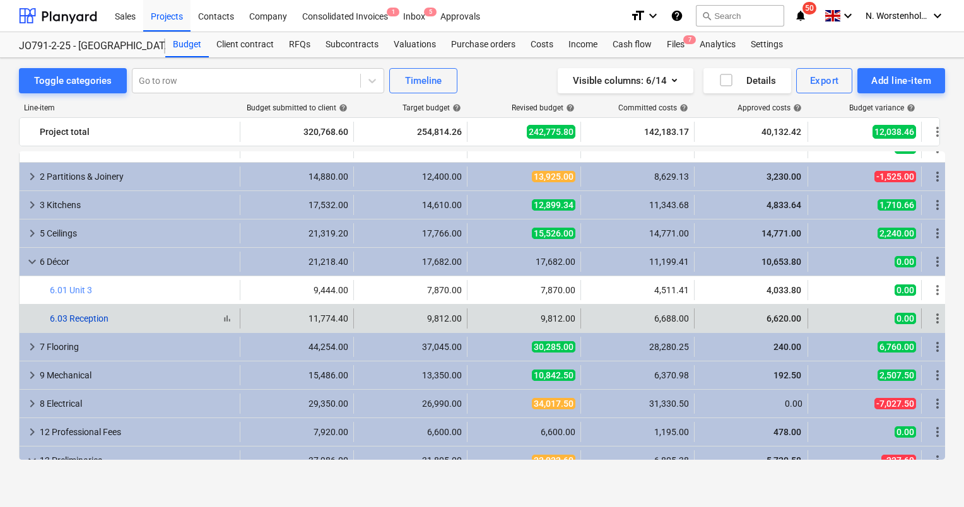
click at [86, 318] on link "6.03 Reception" at bounding box center [79, 319] width 59 height 10
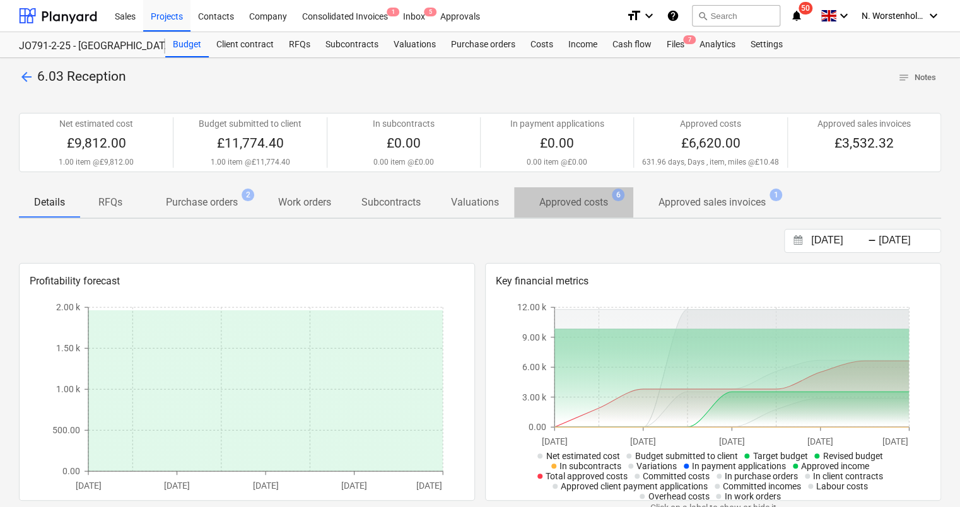
click at [565, 199] on p "Approved costs" at bounding box center [574, 202] width 69 height 15
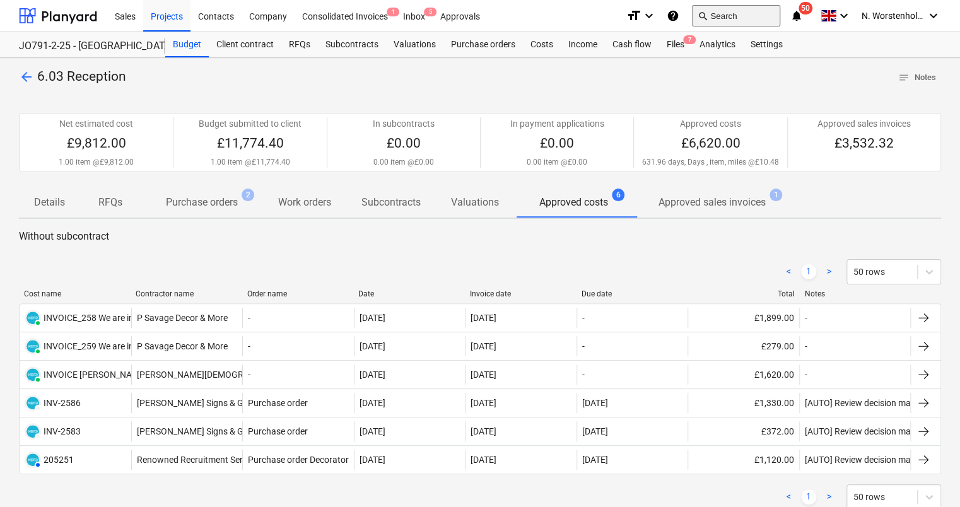
click at [707, 15] on span "search" at bounding box center [703, 16] width 10 height 10
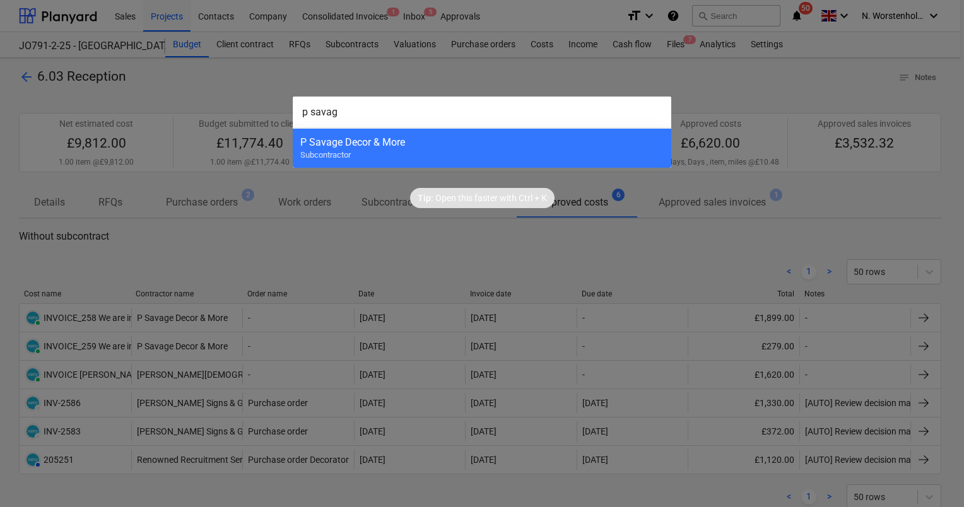
type input "[PERSON_NAME]"
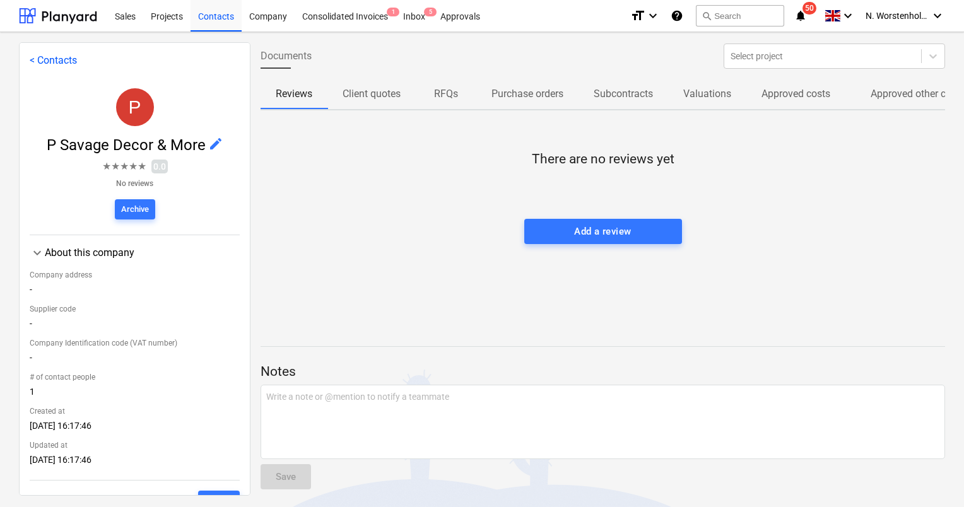
scroll to position [4, 0]
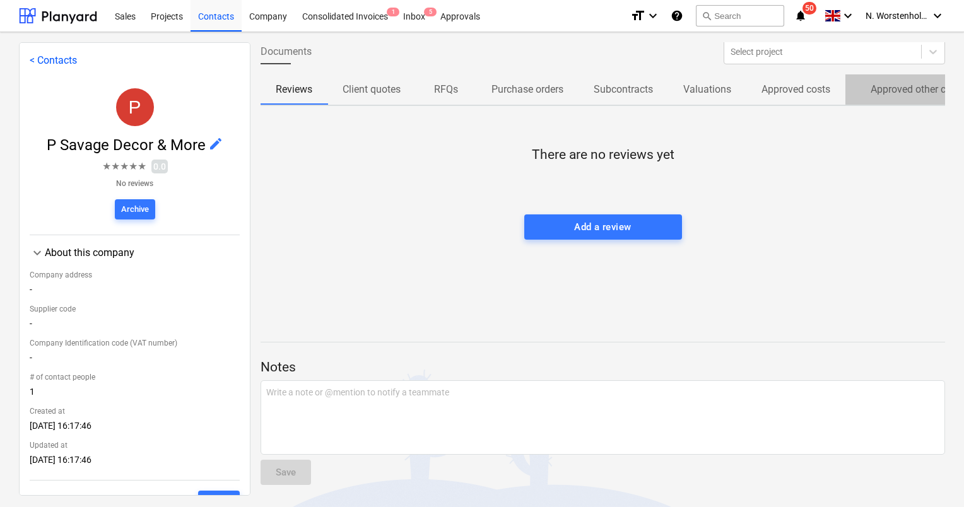
click at [883, 86] on p "Approved other costs" at bounding box center [918, 89] width 94 height 15
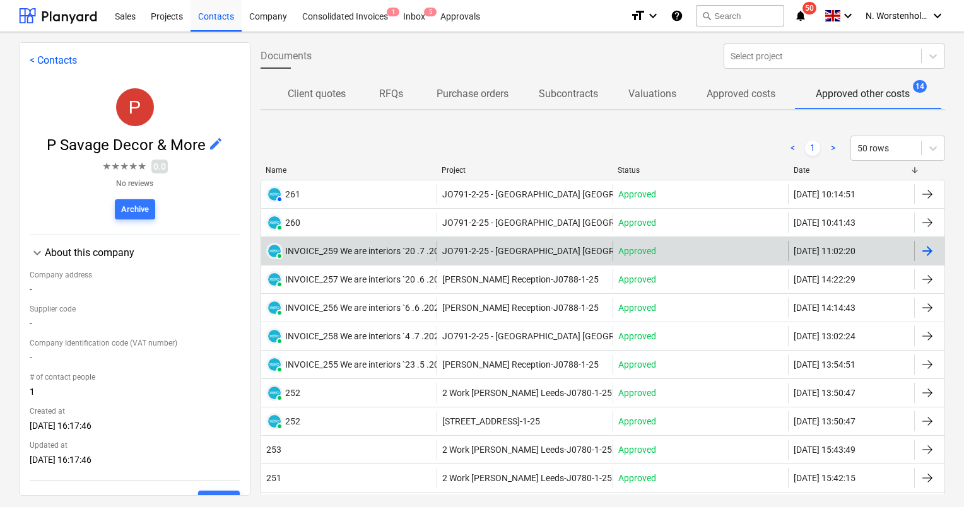
click at [318, 256] on div "PAID INVOICE_259 We are interiors `20 .7 .2025.doc" at bounding box center [366, 251] width 200 height 16
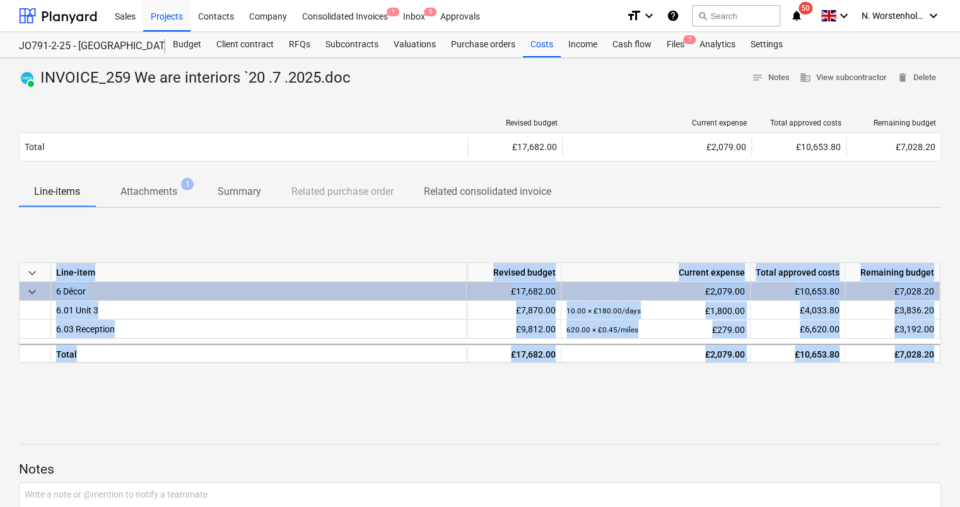
drag, startPoint x: 585, startPoint y: 386, endPoint x: 575, endPoint y: 416, distance: 31.7
click at [575, 416] on div "PAID INVOICE_259 We are interiors `20 .7 .2025.doc notes Notes business View su…" at bounding box center [480, 333] width 960 height 550
click at [574, 416] on div "PAID INVOICE_259 We are interiors `20 .7 .2025.doc notes Notes business View su…" at bounding box center [480, 333] width 960 height 550
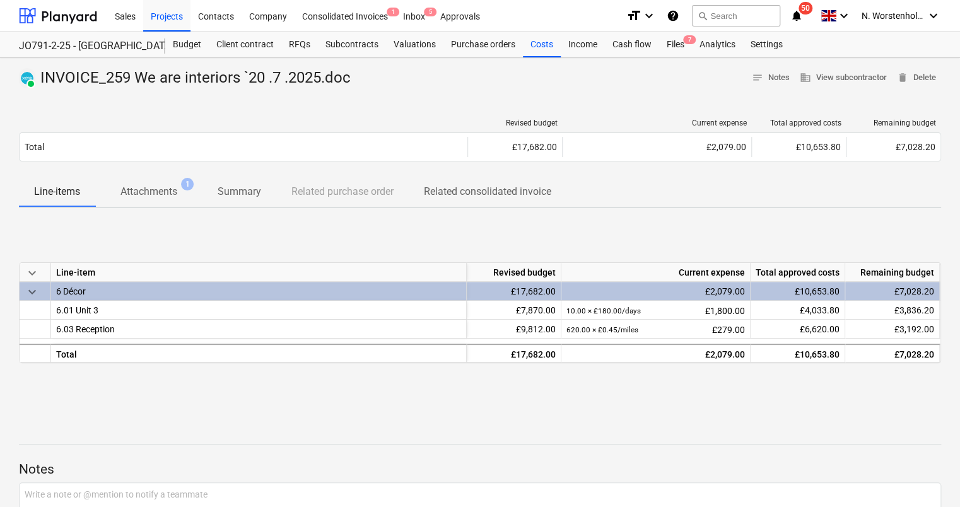
click at [222, 370] on div "keyboard_arrow_down Line-item Revised budget Current expense Total approved cos…" at bounding box center [480, 312] width 923 height 189
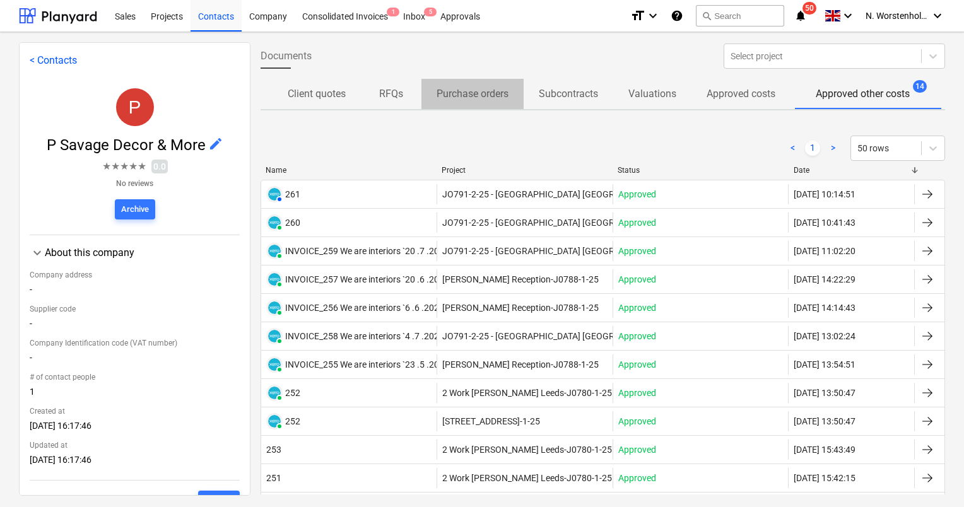
click at [467, 95] on p "Purchase orders" at bounding box center [473, 93] width 72 height 15
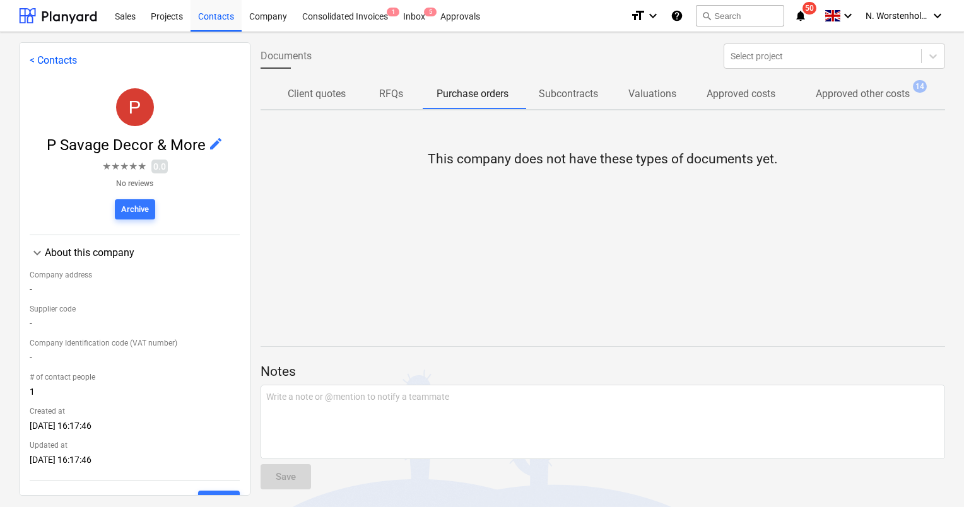
click at [58, 61] on link "< Contacts" at bounding box center [53, 60] width 47 height 12
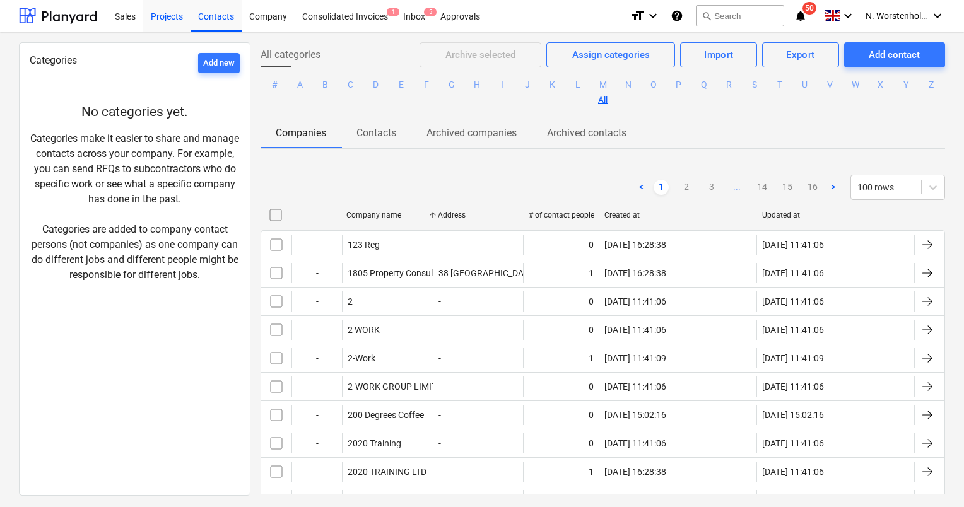
click at [167, 19] on div "Projects" at bounding box center [166, 15] width 47 height 32
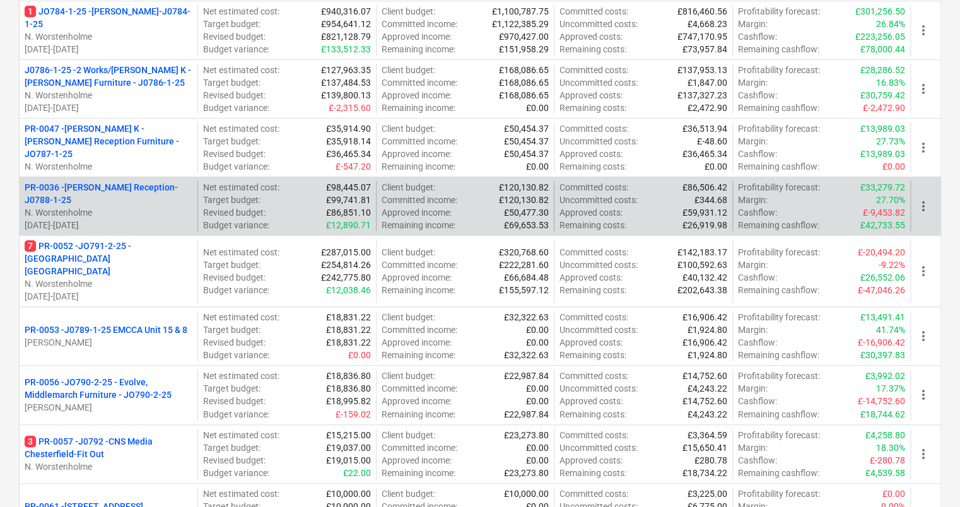
scroll to position [369, 0]
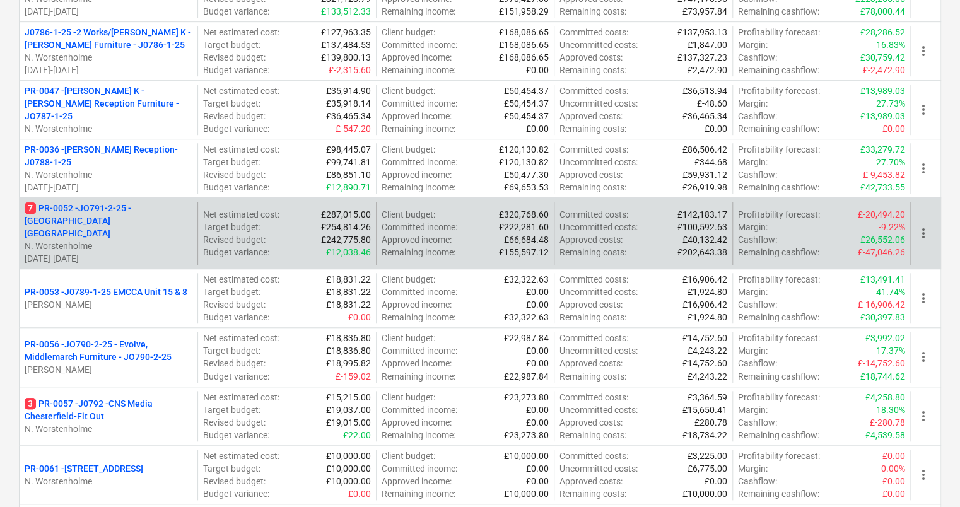
click at [129, 205] on p "7 PR-0052 - JO791-2-25 - [GEOGRAPHIC_DATA] [GEOGRAPHIC_DATA]" at bounding box center [109, 221] width 168 height 38
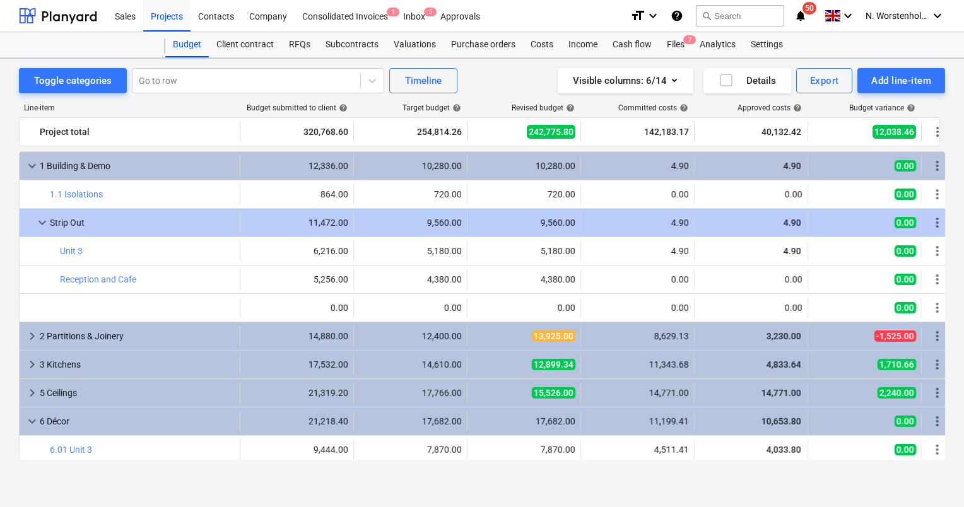
scroll to position [160, 0]
click at [377, 464] on div "bar_chart 6.03 Reception edit 11,774.40 edit 9,812.00 edit 9,812.00 6,688.00 6,…" at bounding box center [487, 478] width 934 height 28
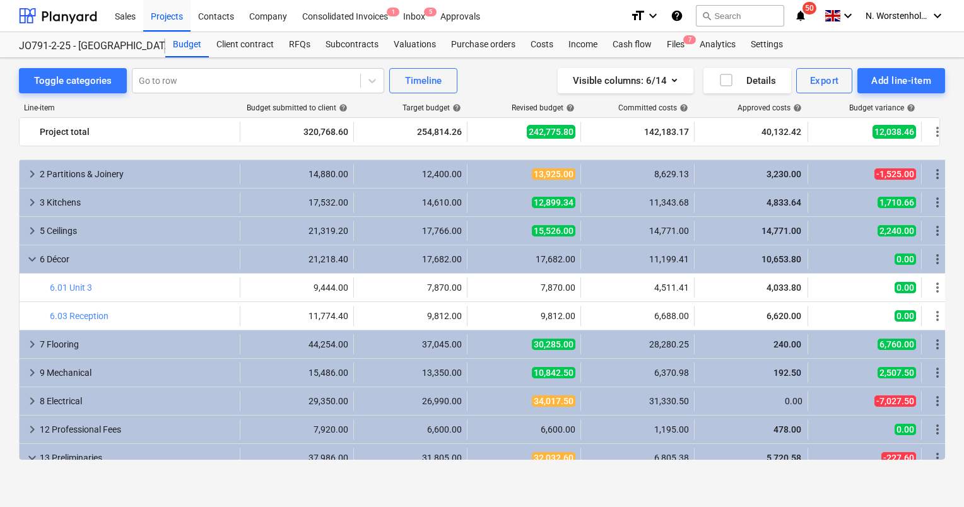
scroll to position [235, 0]
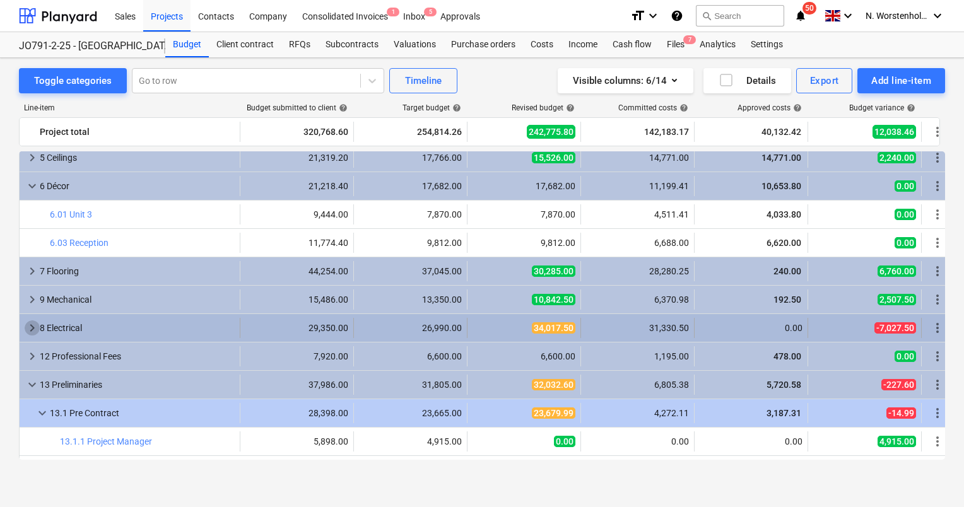
click at [32, 327] on span "keyboard_arrow_right" at bounding box center [32, 328] width 15 height 15
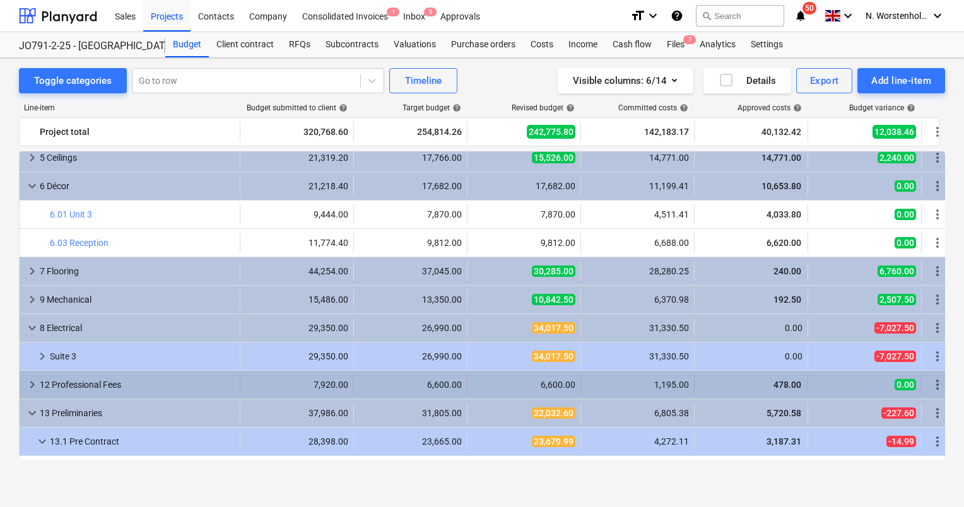
click at [29, 382] on span "keyboard_arrow_right" at bounding box center [32, 384] width 15 height 15
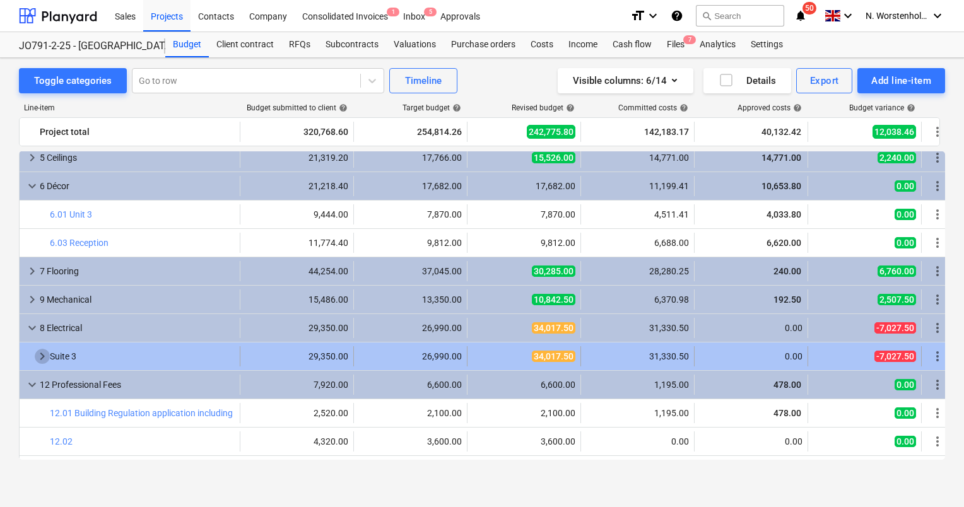
click at [38, 360] on span "keyboard_arrow_right" at bounding box center [42, 356] width 15 height 15
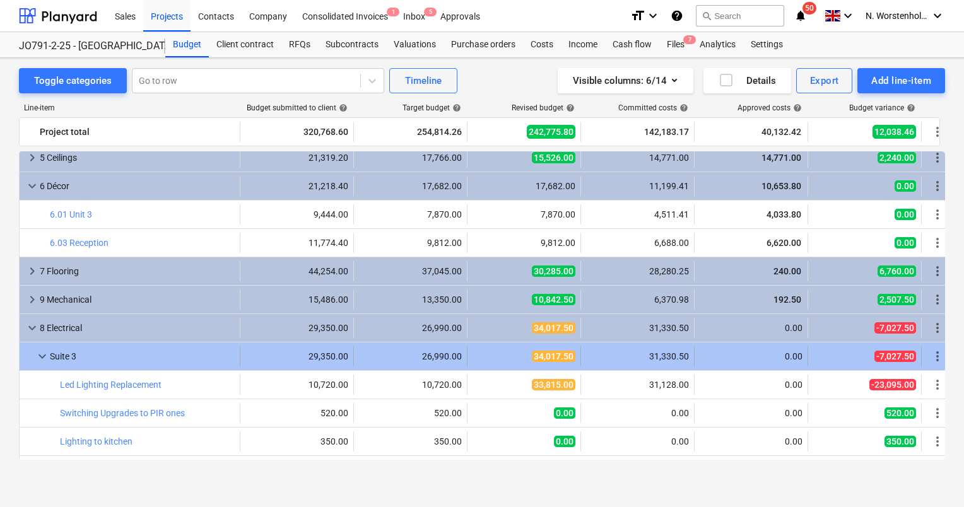
click at [38, 360] on span "keyboard_arrow_down" at bounding box center [42, 356] width 15 height 15
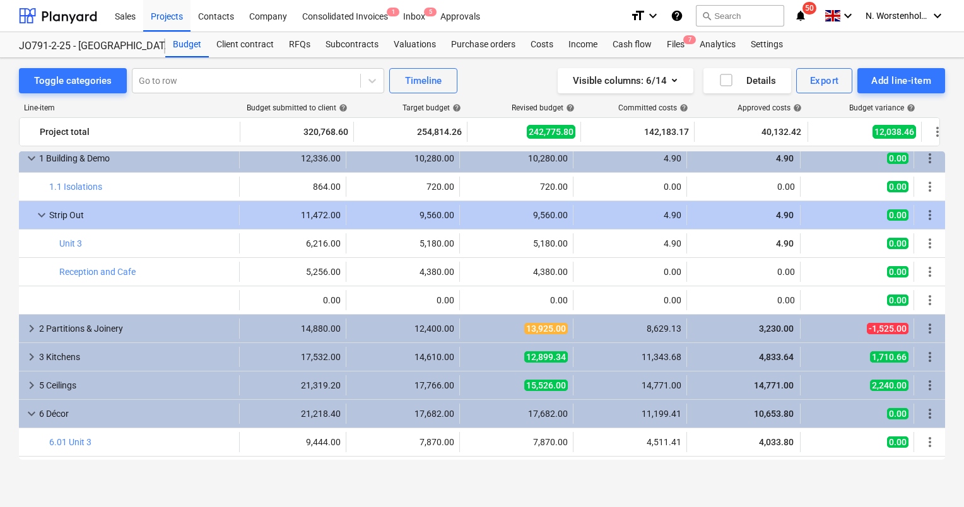
scroll to position [0, 8]
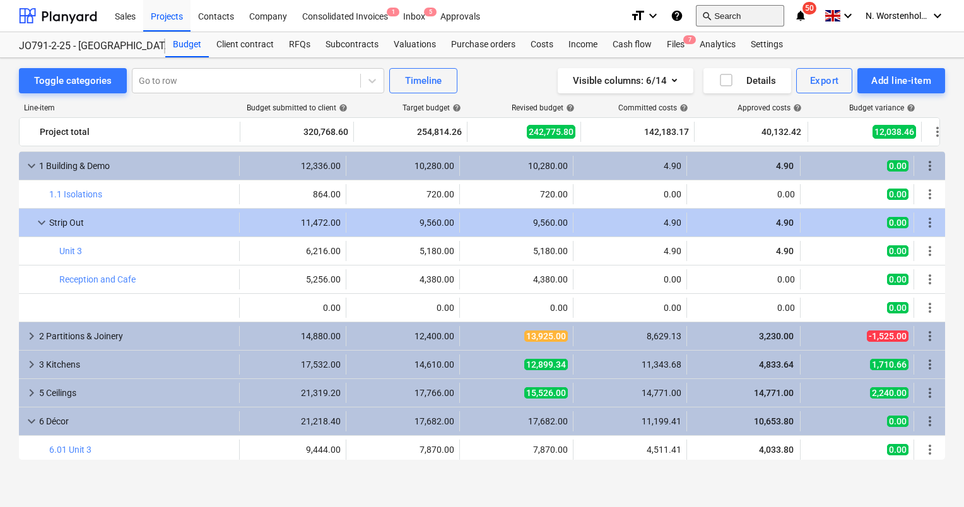
click at [717, 12] on button "search Search" at bounding box center [740, 15] width 88 height 21
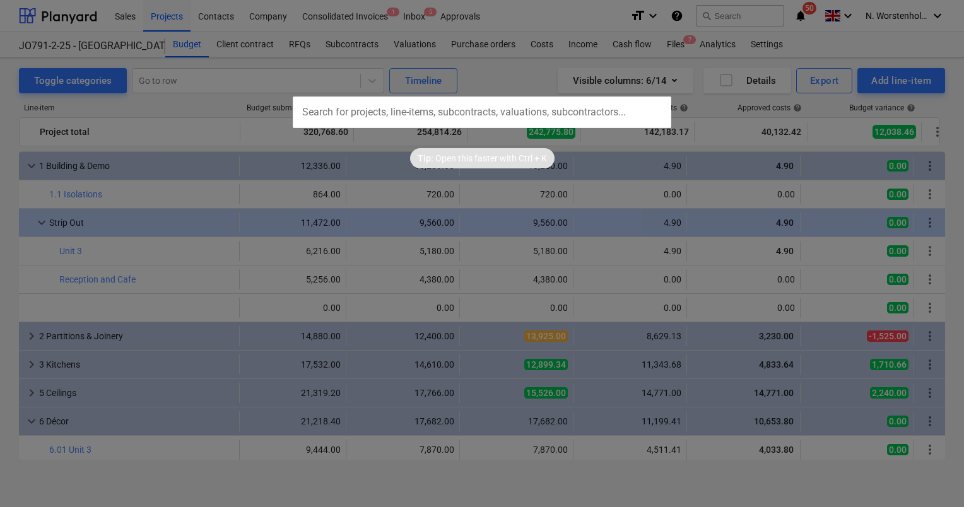
click at [392, 115] on input "text" at bounding box center [482, 113] width 379 height 32
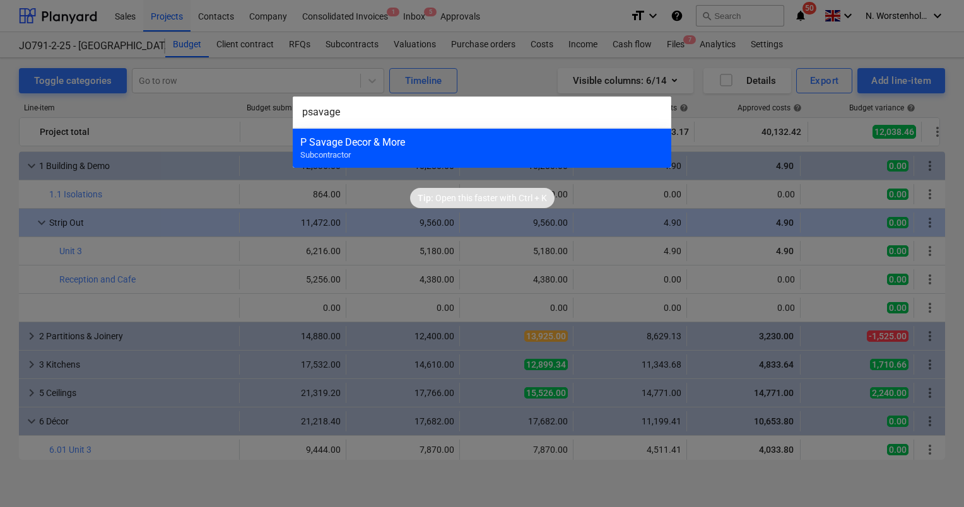
type input "psavage"
click at [384, 141] on div "P Savage Decor & More" at bounding box center [481, 142] width 363 height 12
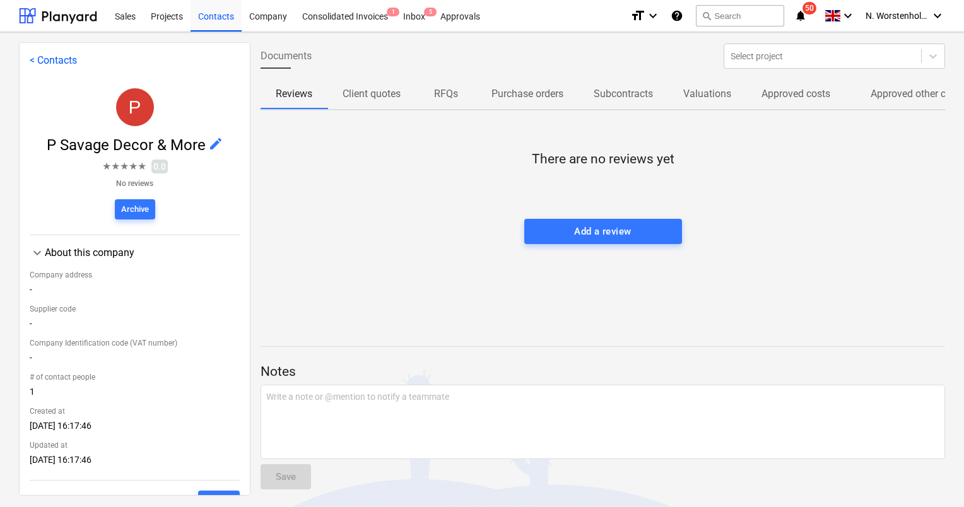
click at [919, 97] on p "Approved other costs" at bounding box center [918, 93] width 94 height 15
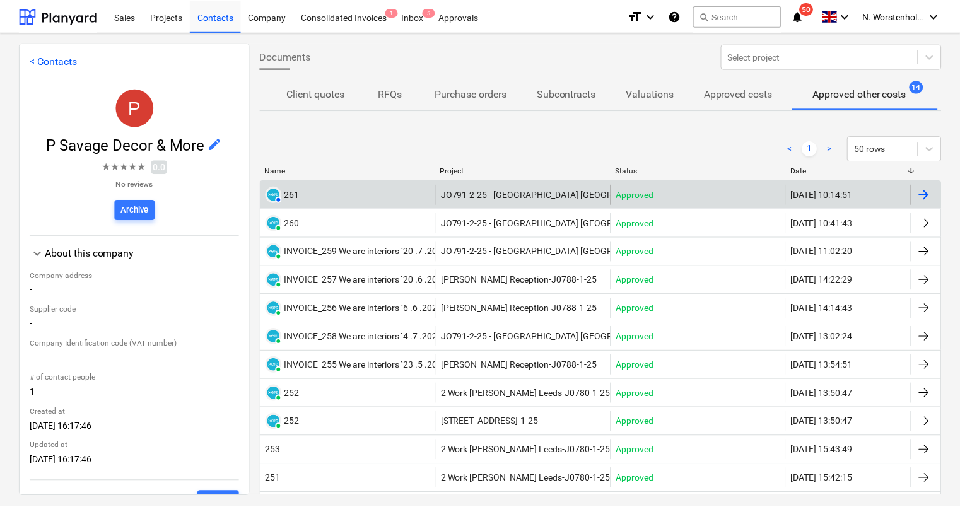
scroll to position [63, 0]
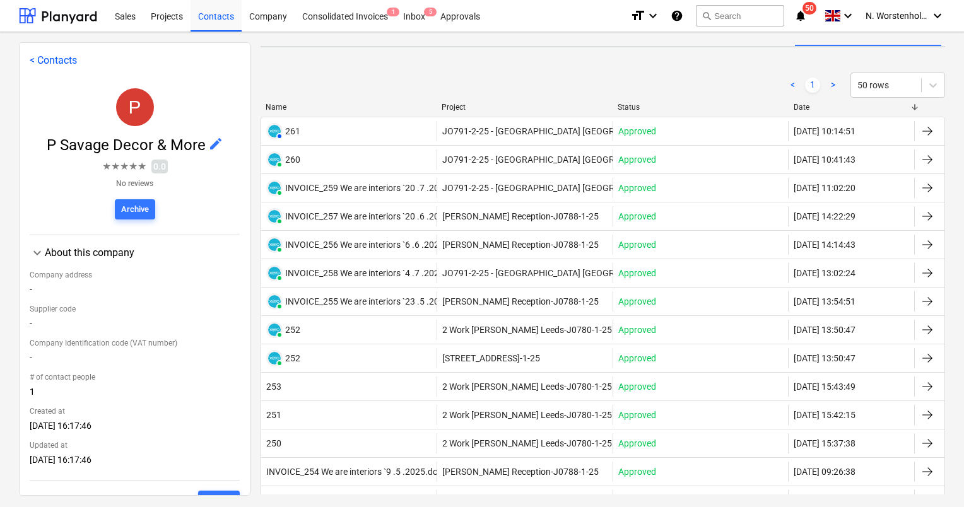
click at [920, 190] on div at bounding box center [927, 187] width 15 height 15
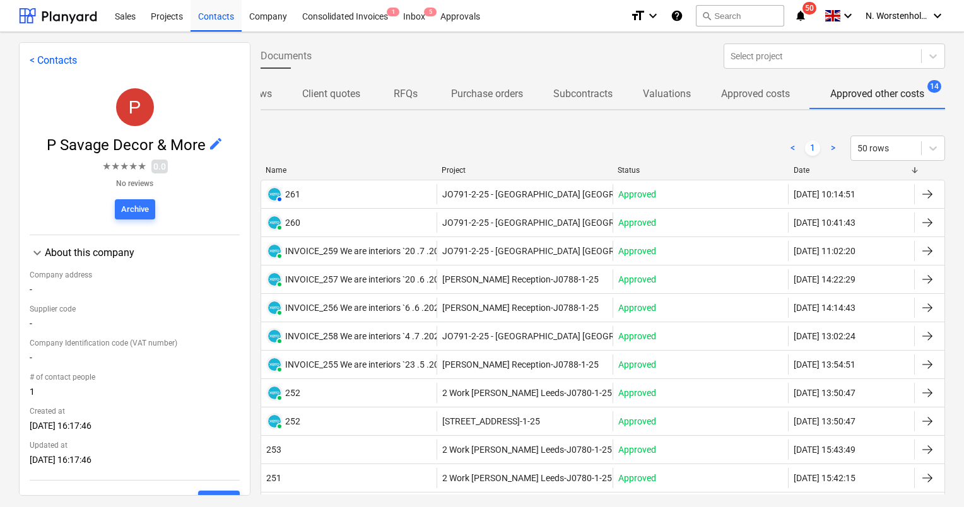
scroll to position [0, 55]
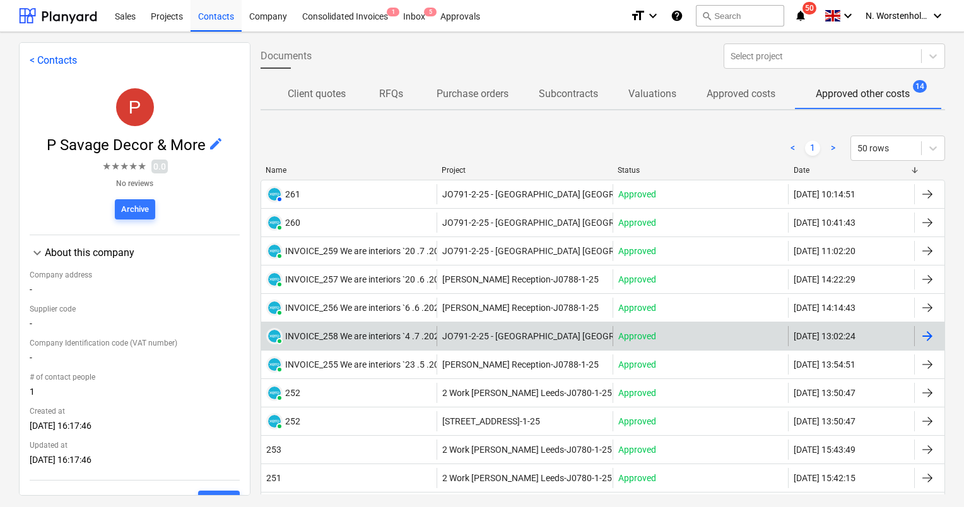
click at [931, 331] on div at bounding box center [929, 336] width 30 height 20
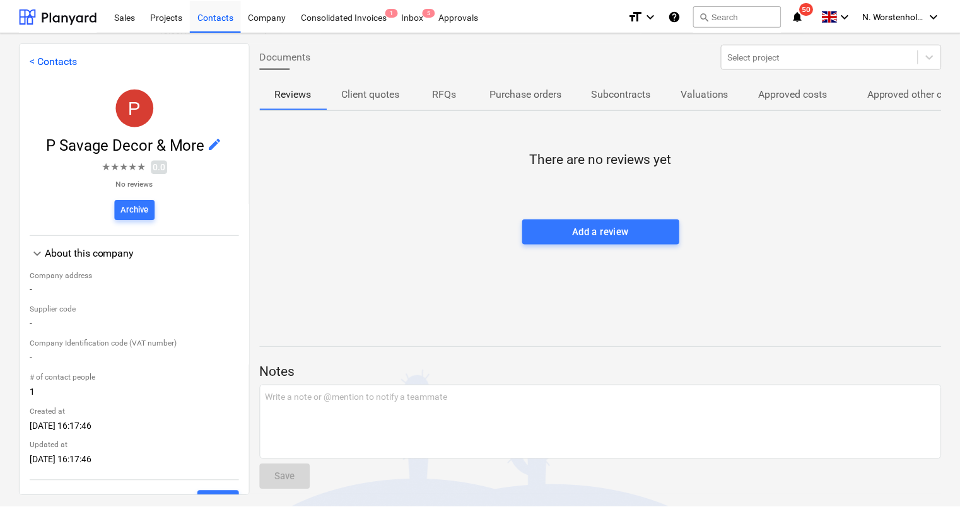
scroll to position [369, 0]
click at [172, 15] on div "Projects" at bounding box center [166, 15] width 47 height 32
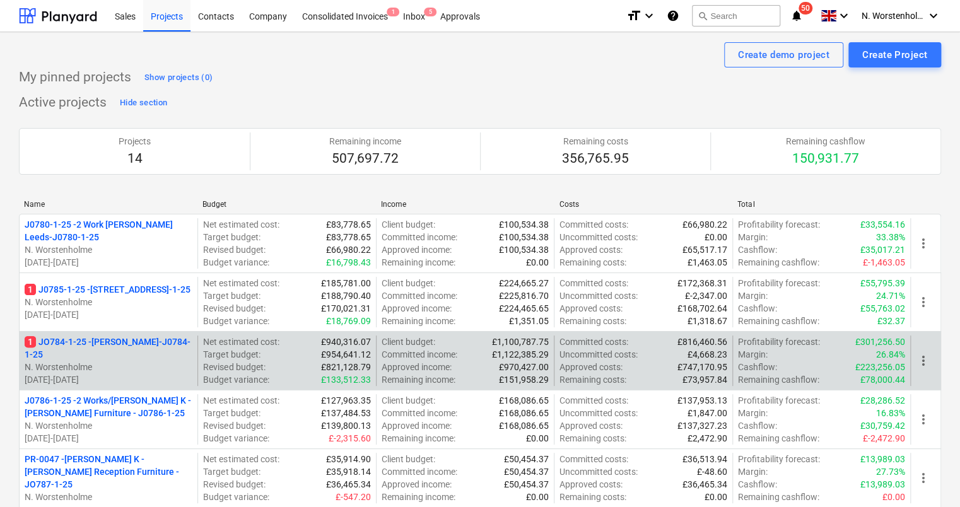
click at [121, 347] on p "1 JO784-1-25 - Wizu York-J0784-1-25" at bounding box center [109, 348] width 168 height 25
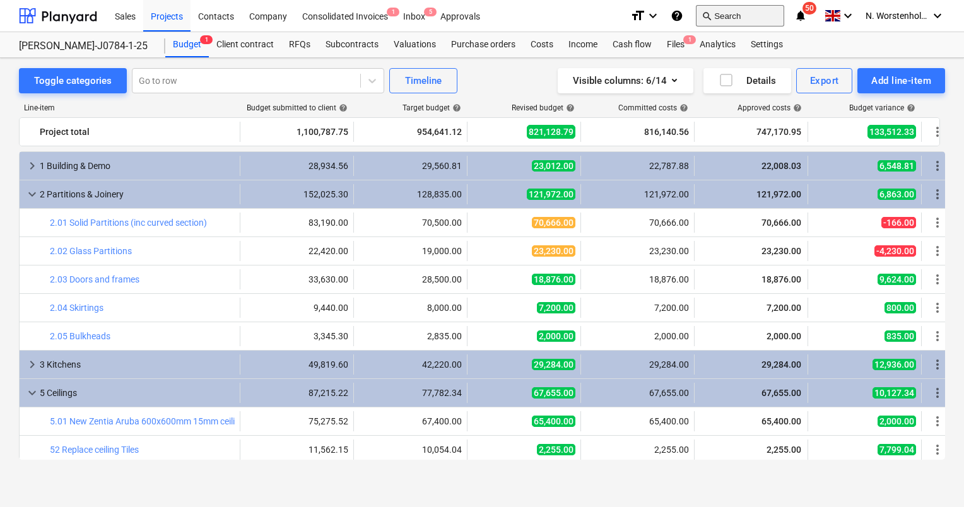
click at [723, 15] on button "search Search" at bounding box center [740, 15] width 88 height 21
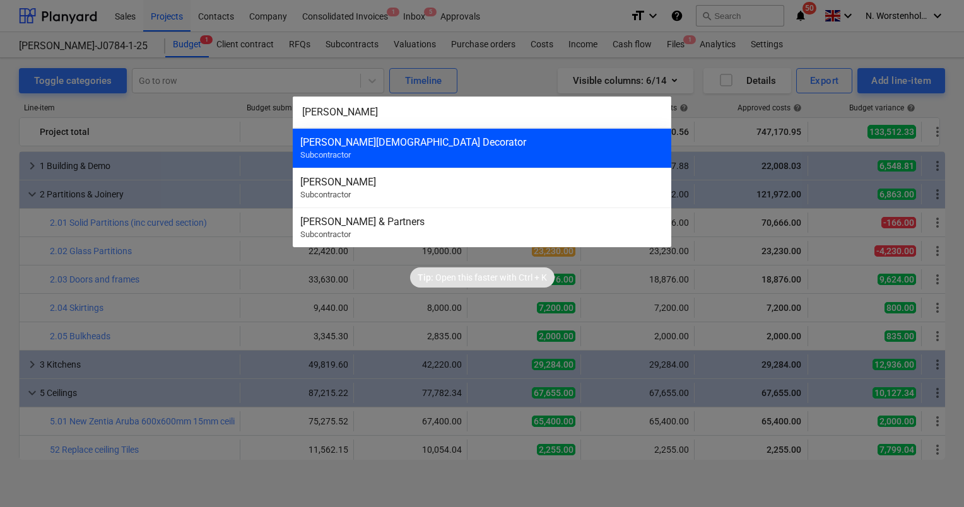
type input "[PERSON_NAME]"
click at [339, 146] on div "[PERSON_NAME][DEMOGRAPHIC_DATA] Decorator" at bounding box center [481, 142] width 363 height 12
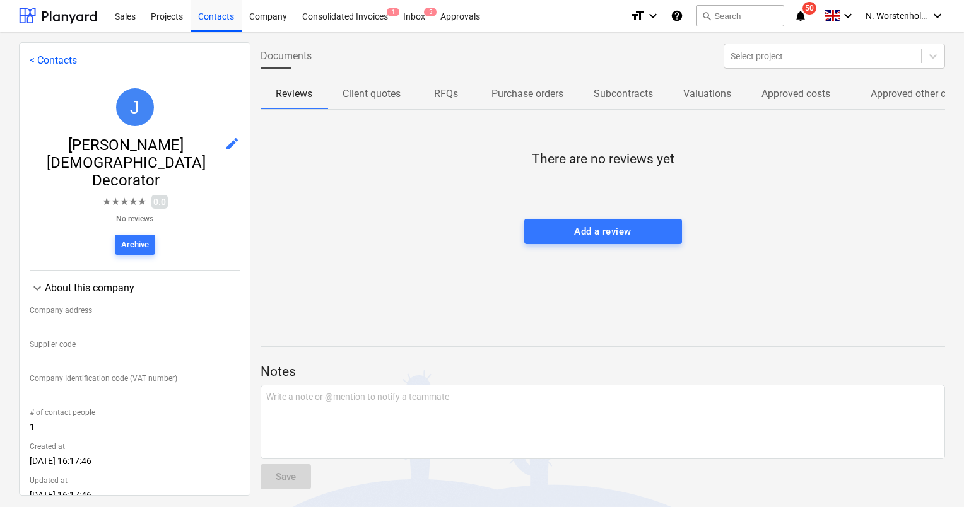
click at [909, 88] on p "Approved other costs" at bounding box center [918, 93] width 94 height 15
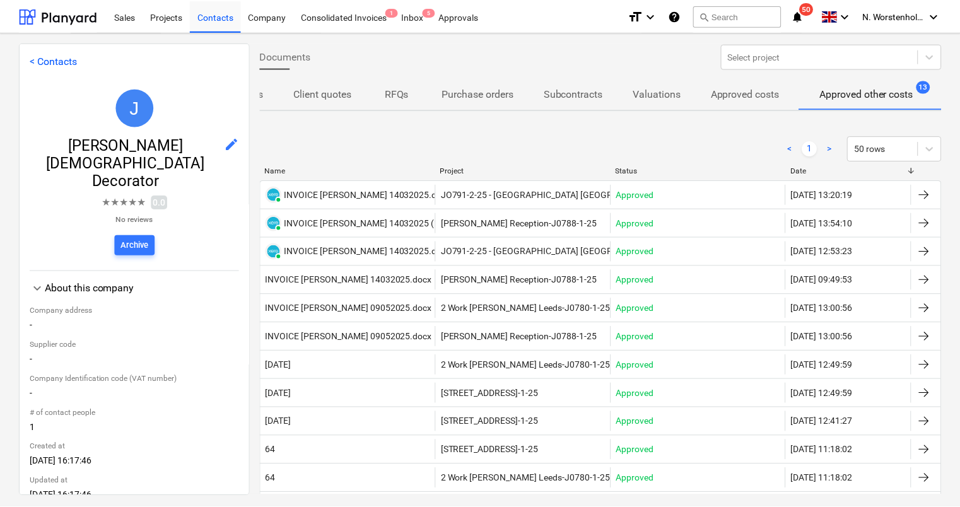
scroll to position [0, 55]
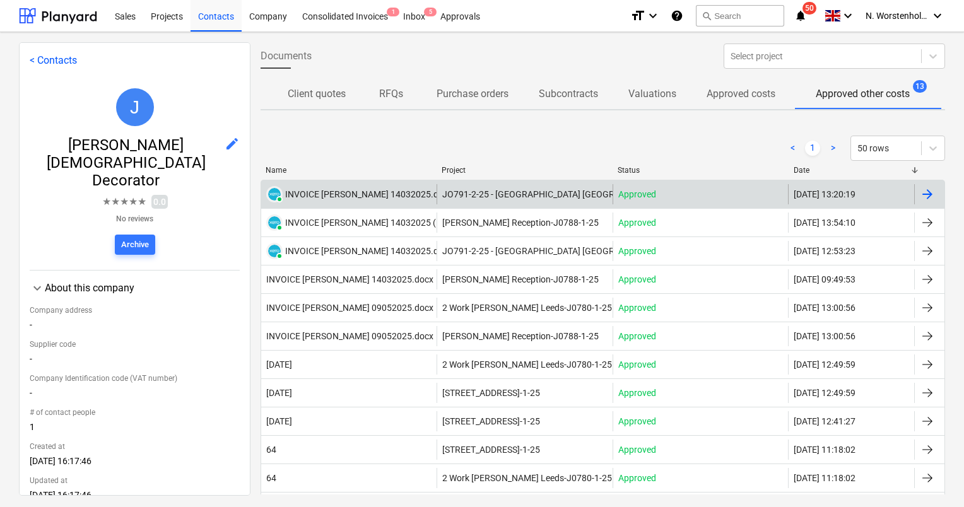
click at [920, 194] on div at bounding box center [927, 194] width 15 height 15
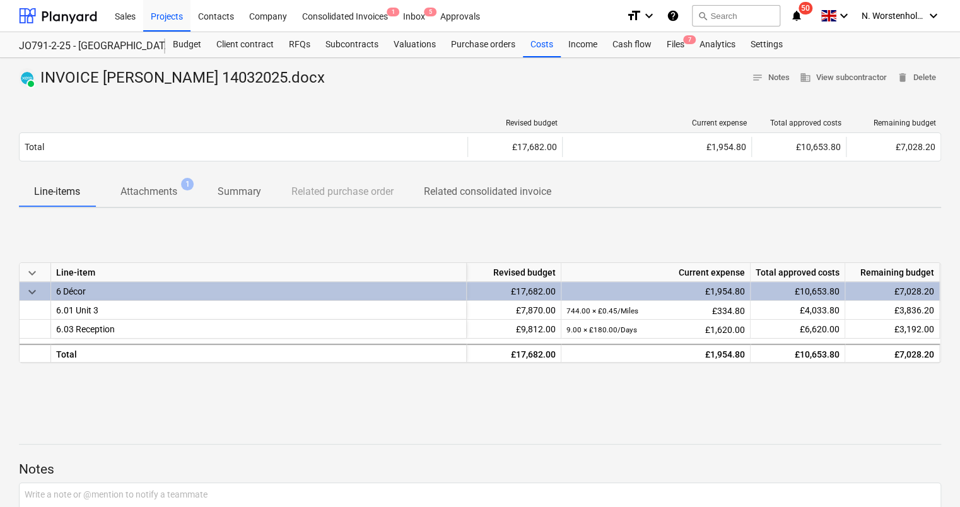
click at [142, 189] on p "Attachments" at bounding box center [149, 191] width 57 height 15
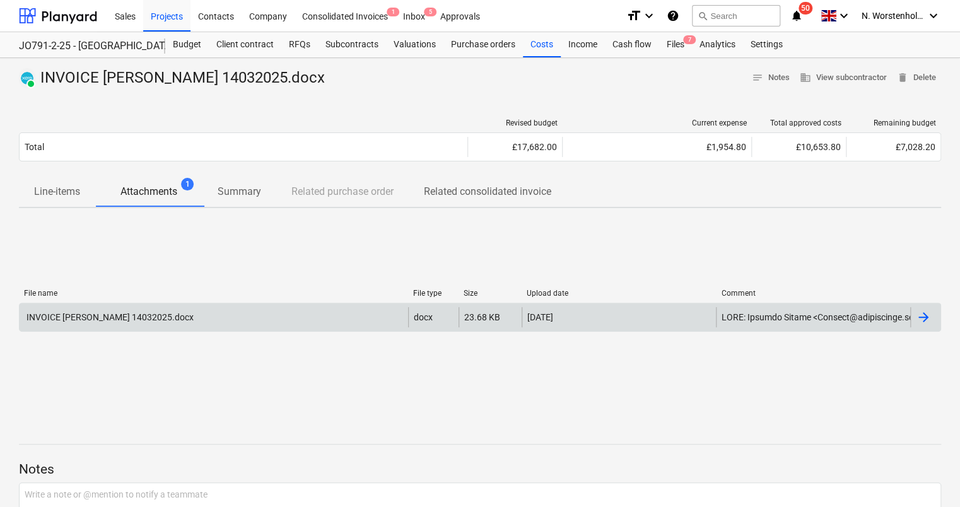
click at [100, 314] on div "INVOICE [PERSON_NAME] 14032025.docx" at bounding box center [109, 317] width 169 height 10
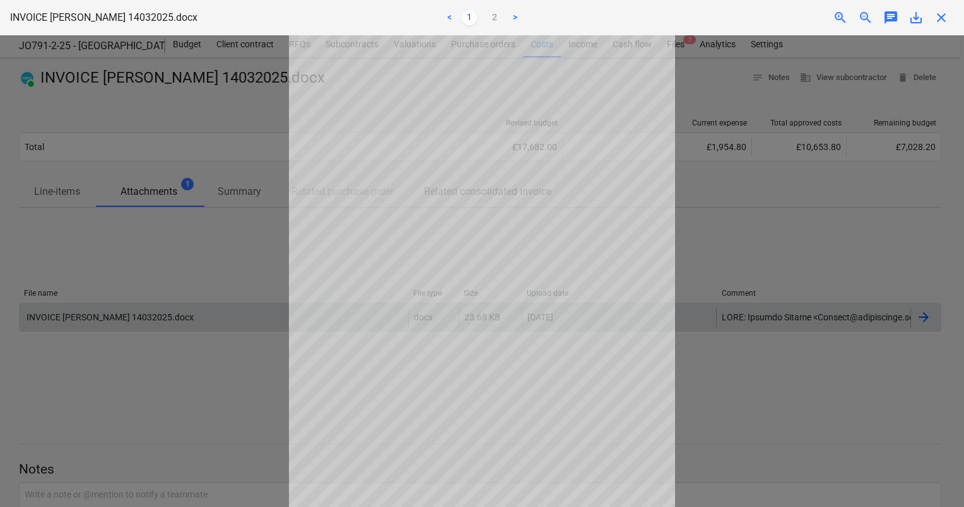
click at [944, 16] on span "close" at bounding box center [941, 17] width 15 height 15
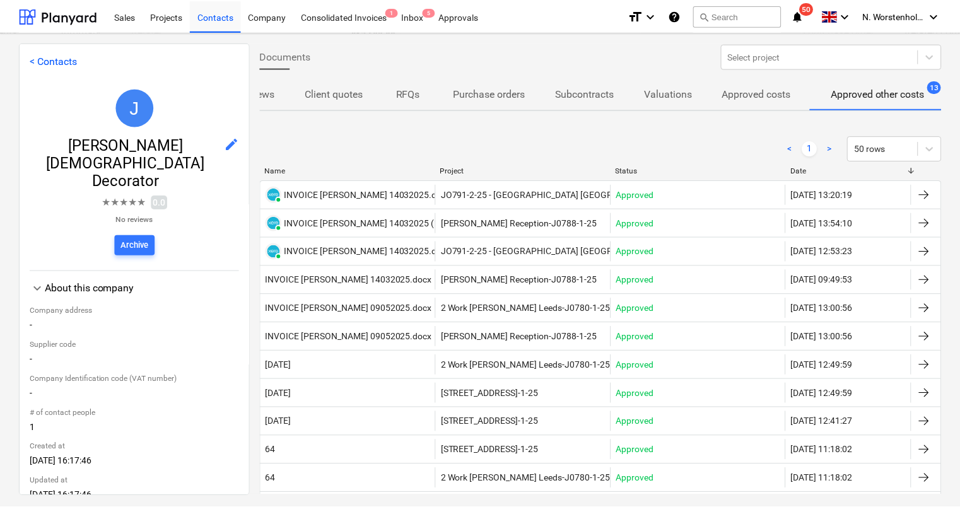
scroll to position [0, 55]
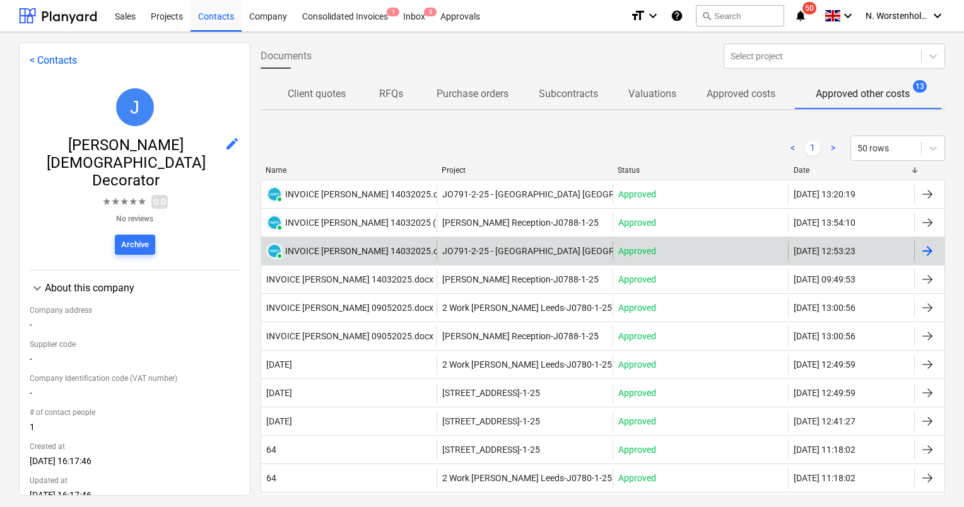
click at [331, 249] on div "INVOICE [PERSON_NAME] 14032025.docx" at bounding box center [368, 251] width 167 height 10
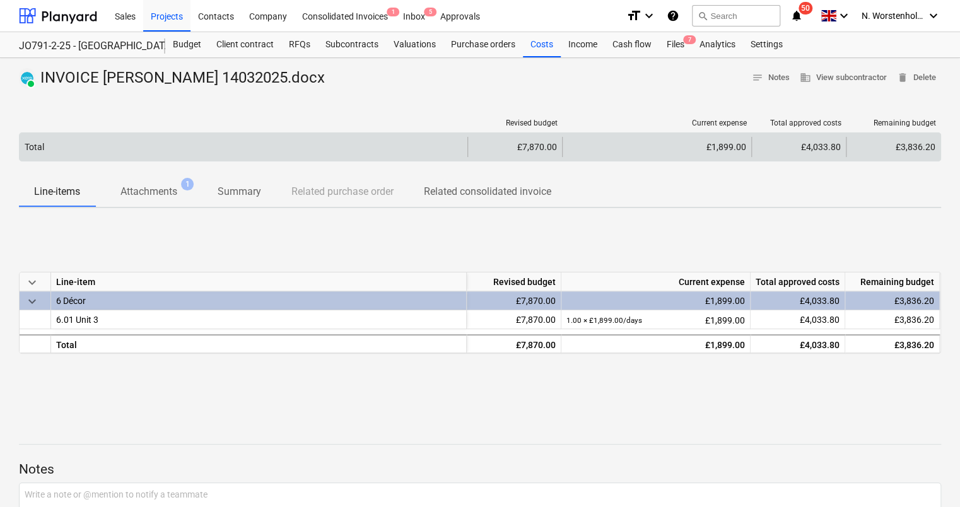
click at [146, 149] on div "Total" at bounding box center [244, 147] width 448 height 20
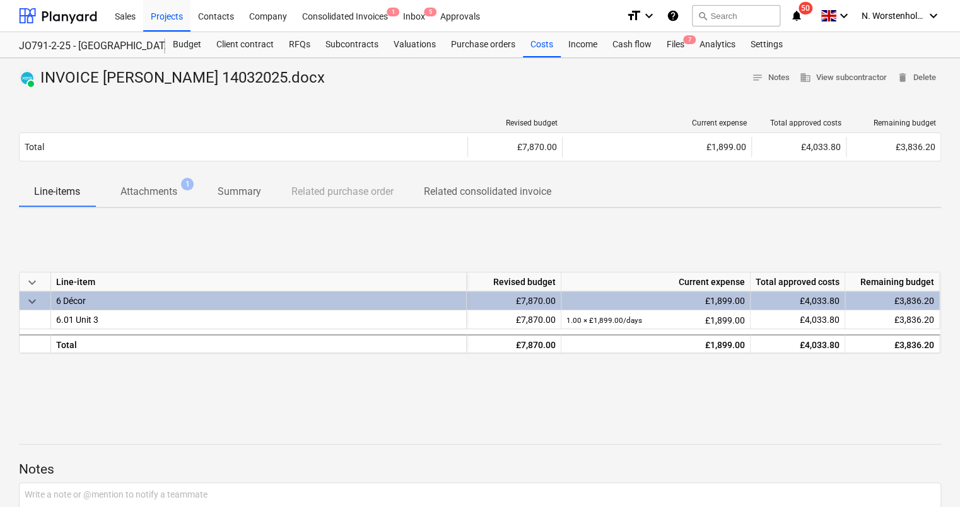
click at [151, 196] on p "Attachments" at bounding box center [149, 191] width 57 height 15
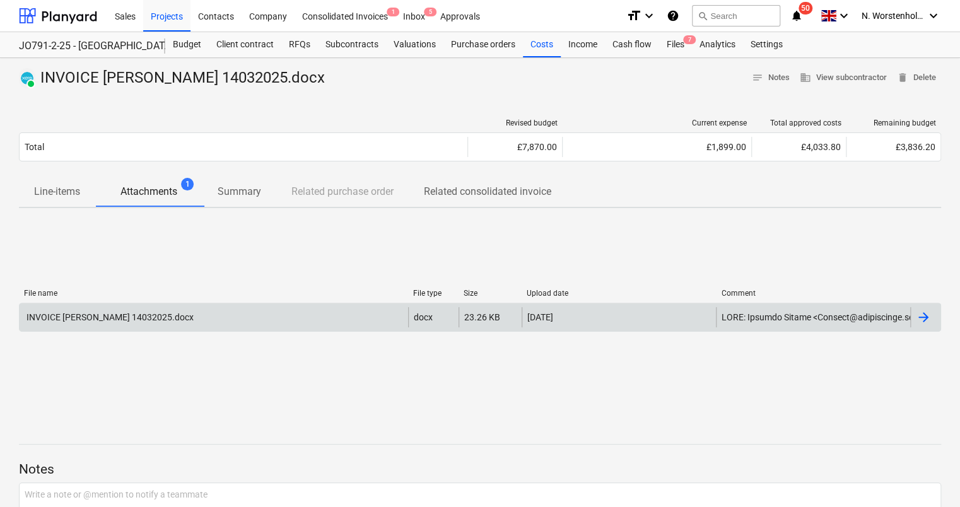
click at [160, 321] on div "INVOICE [PERSON_NAME] 14032025.docx" at bounding box center [109, 317] width 169 height 10
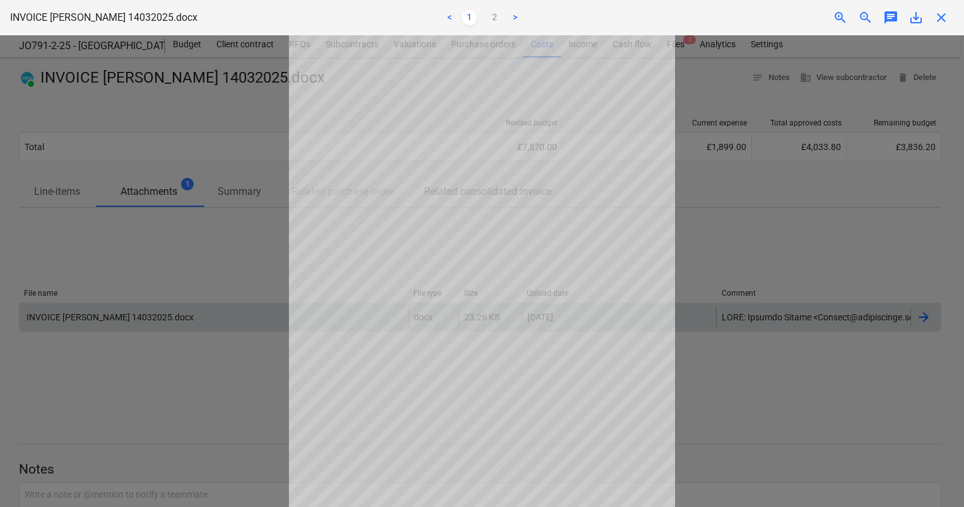
click at [143, 317] on div at bounding box center [482, 271] width 964 height 472
click at [741, 203] on div at bounding box center [482, 271] width 964 height 472
click at [949, 20] on div "close" at bounding box center [941, 17] width 25 height 15
click at [940, 20] on span "close" at bounding box center [941, 17] width 15 height 15
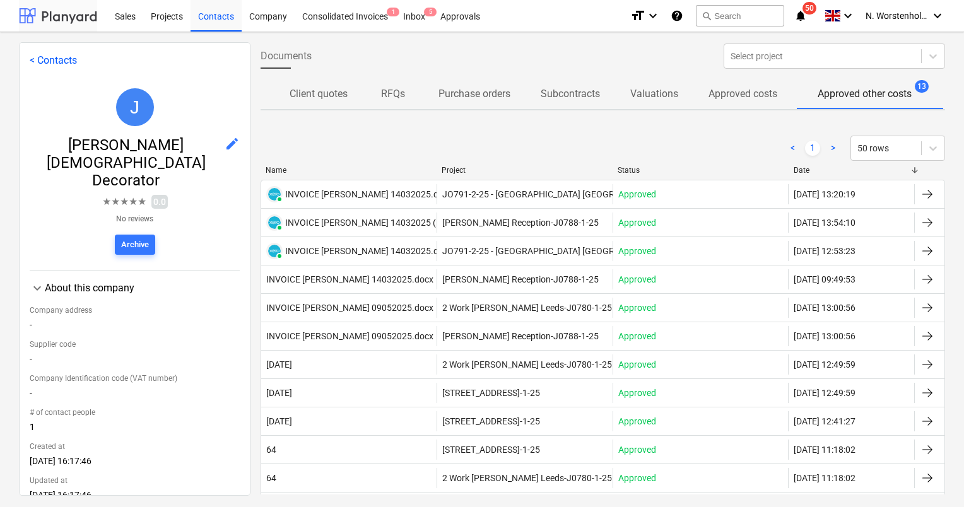
scroll to position [0, 55]
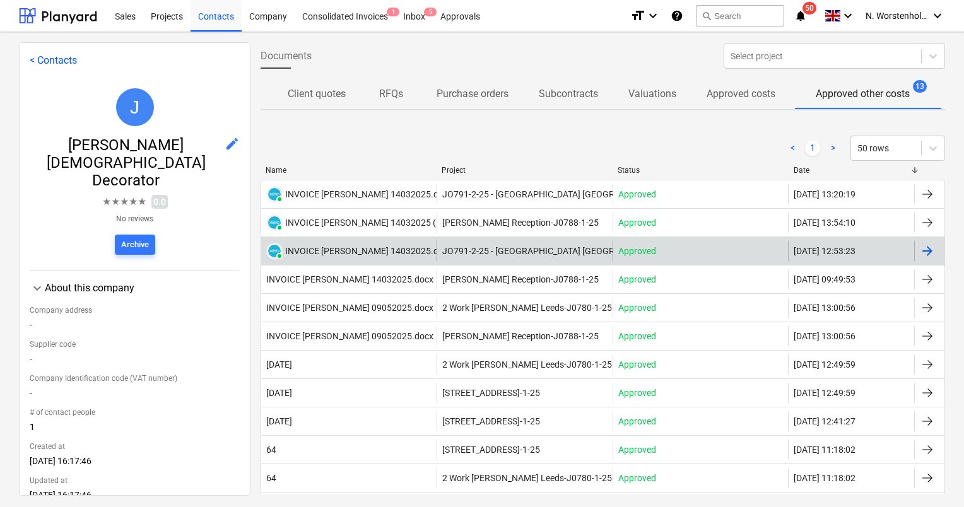
click at [370, 247] on div "INVOICE [PERSON_NAME] 14032025.docx" at bounding box center [368, 251] width 167 height 10
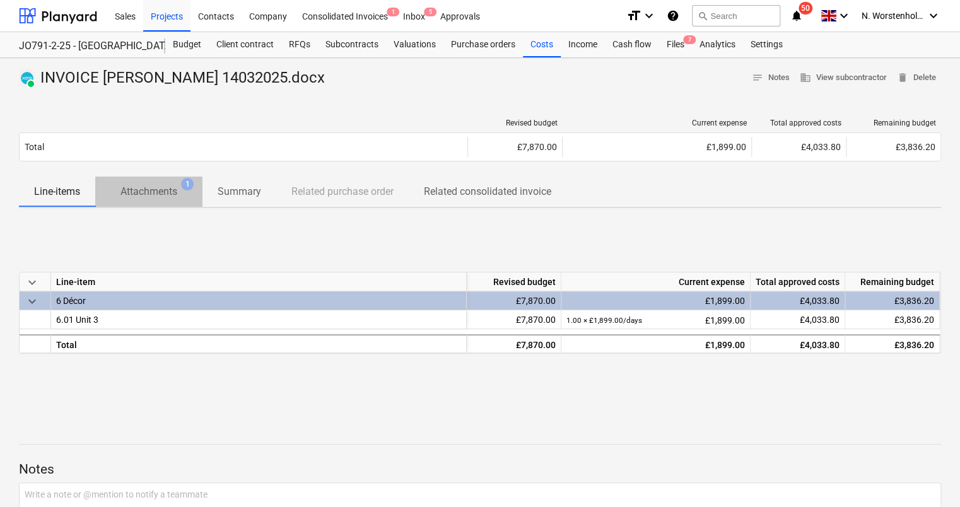
click at [141, 190] on p "Attachments" at bounding box center [149, 191] width 57 height 15
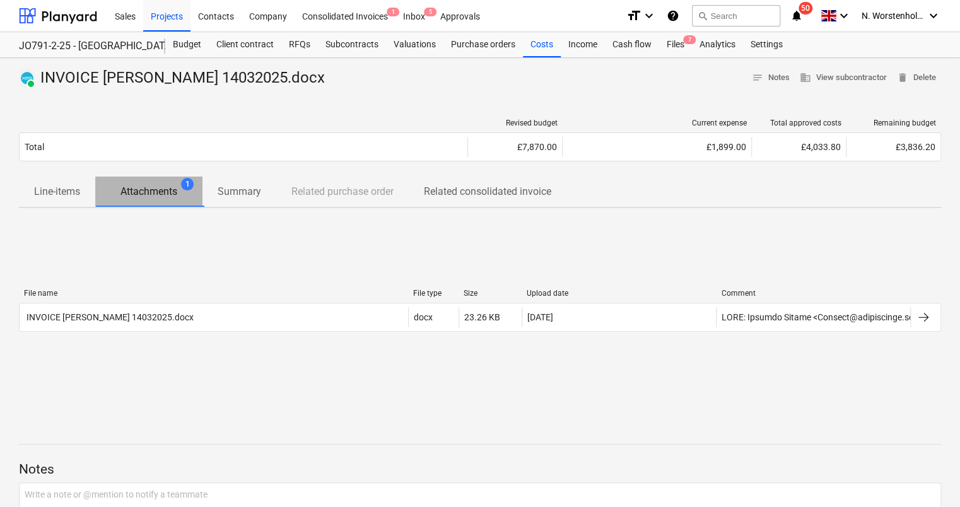
click at [158, 194] on p "Attachments" at bounding box center [149, 191] width 57 height 15
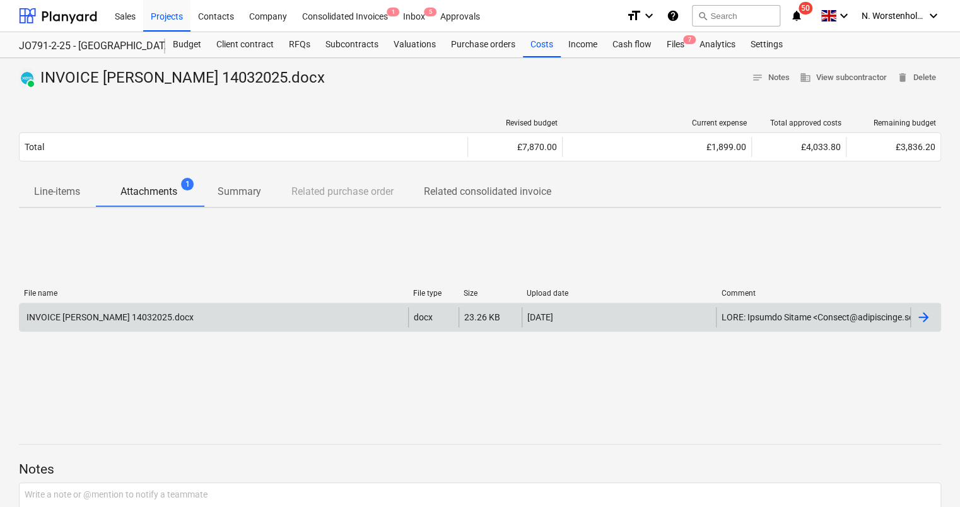
click at [146, 308] on div "INVOICE [PERSON_NAME] 14032025.docx" at bounding box center [214, 317] width 389 height 20
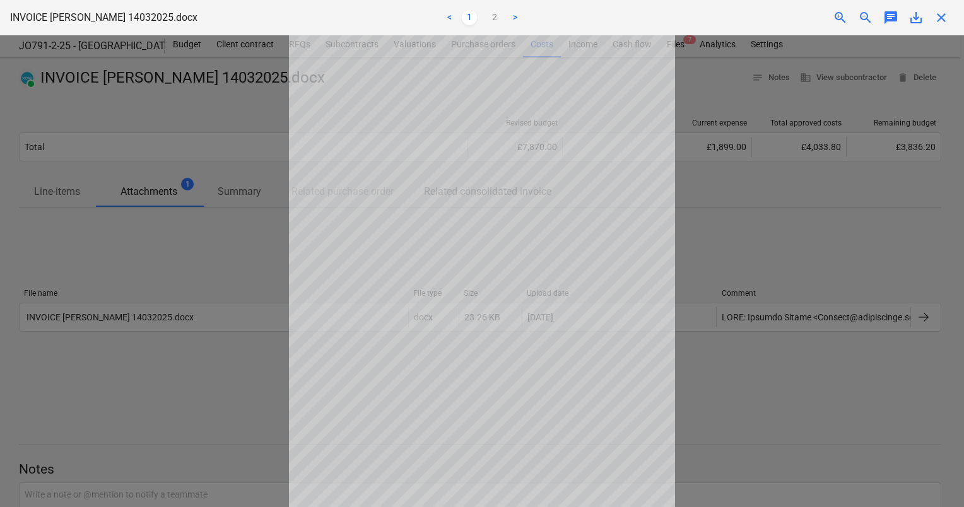
click at [947, 15] on span "close" at bounding box center [941, 17] width 15 height 15
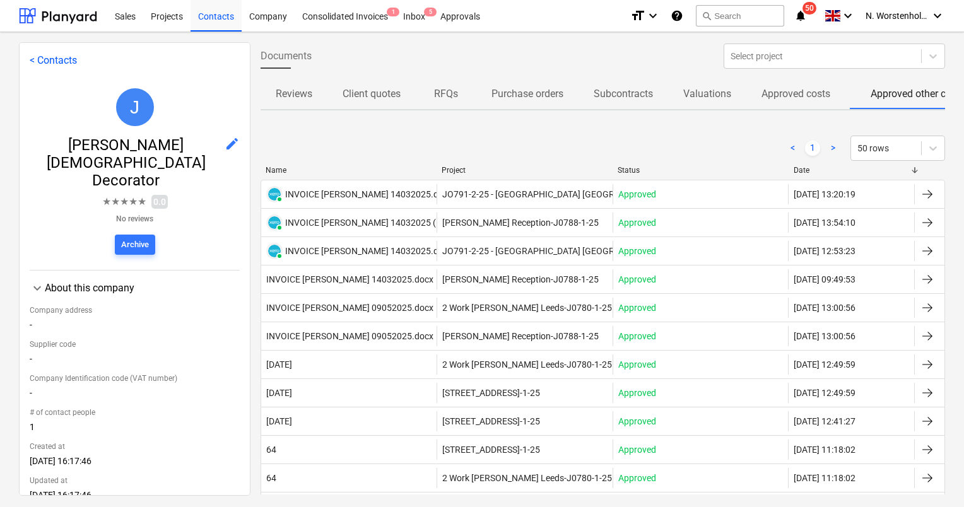
scroll to position [0, 55]
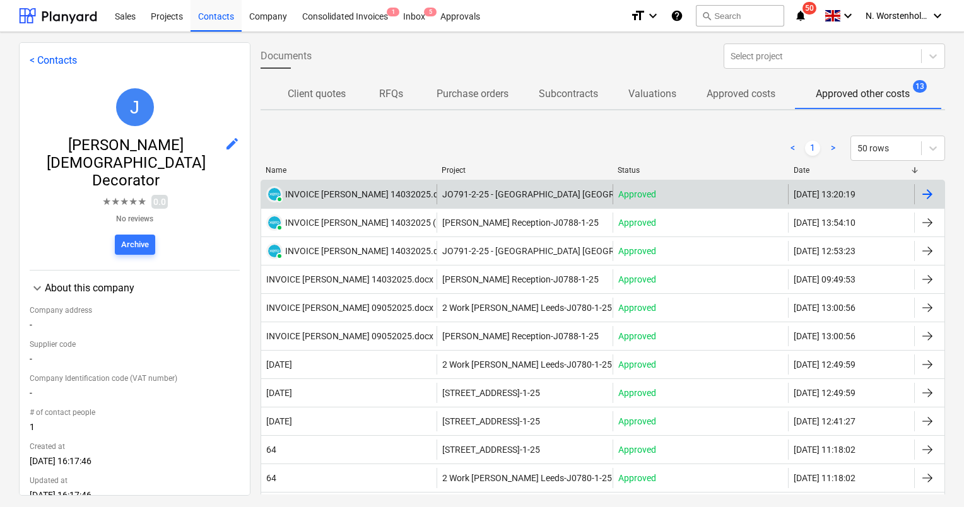
click at [342, 194] on div "INVOICE [PERSON_NAME] 14032025.docx" at bounding box center [368, 194] width 167 height 10
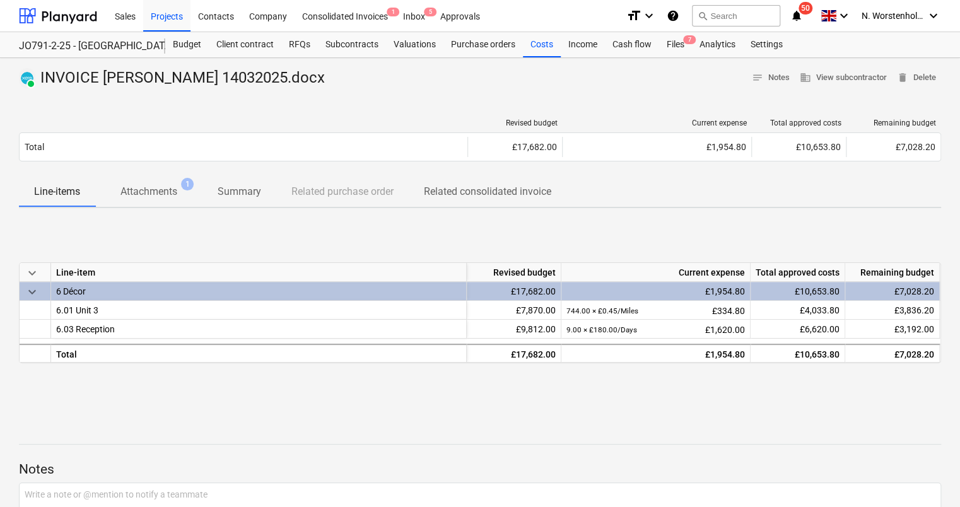
click at [169, 184] on span "Attachments 1" at bounding box center [148, 191] width 107 height 23
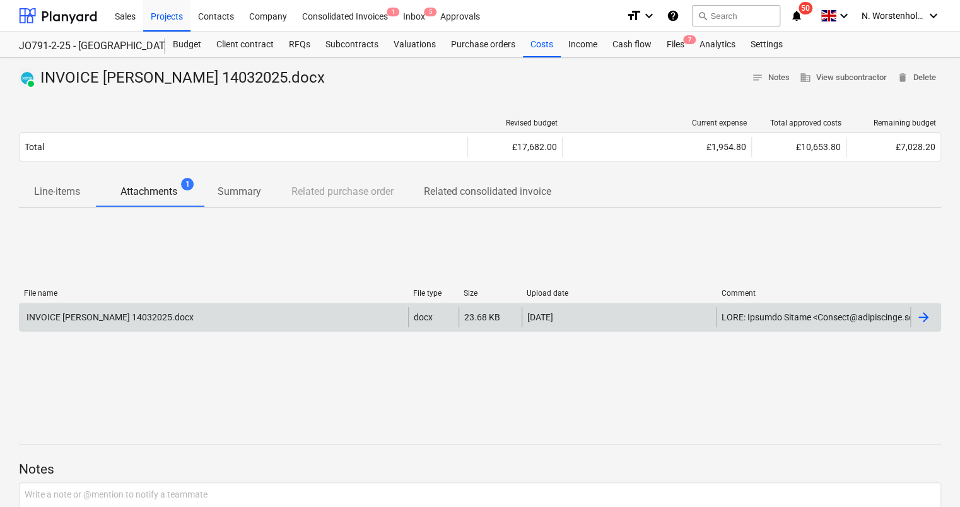
click at [153, 317] on div "INVOICE [PERSON_NAME] 14032025.docx" at bounding box center [109, 317] width 169 height 10
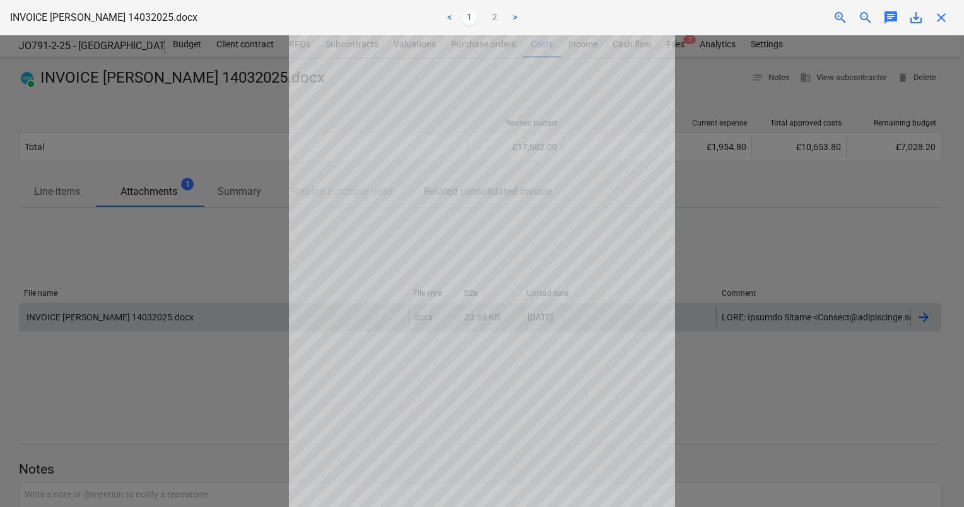
click at [721, 252] on div at bounding box center [482, 271] width 964 height 472
click at [944, 15] on span "close" at bounding box center [941, 17] width 15 height 15
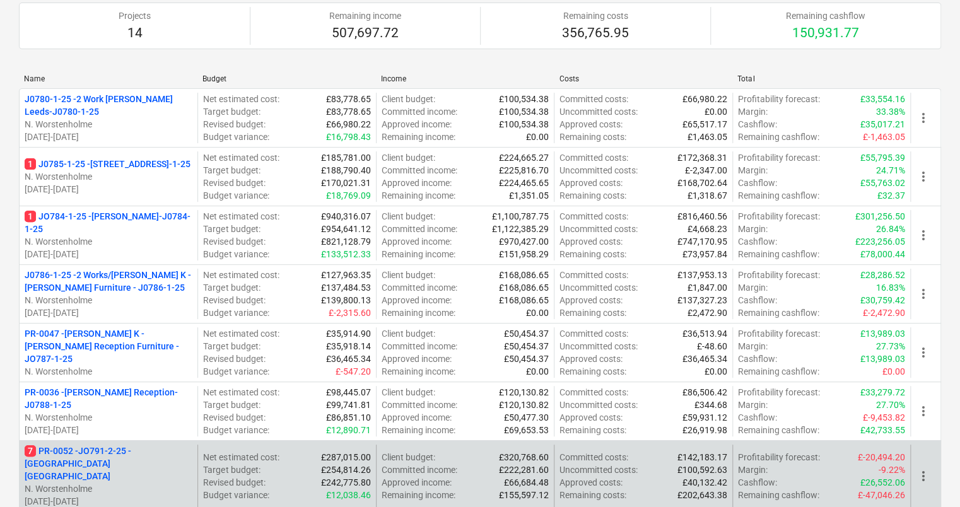
scroll to position [189, 0]
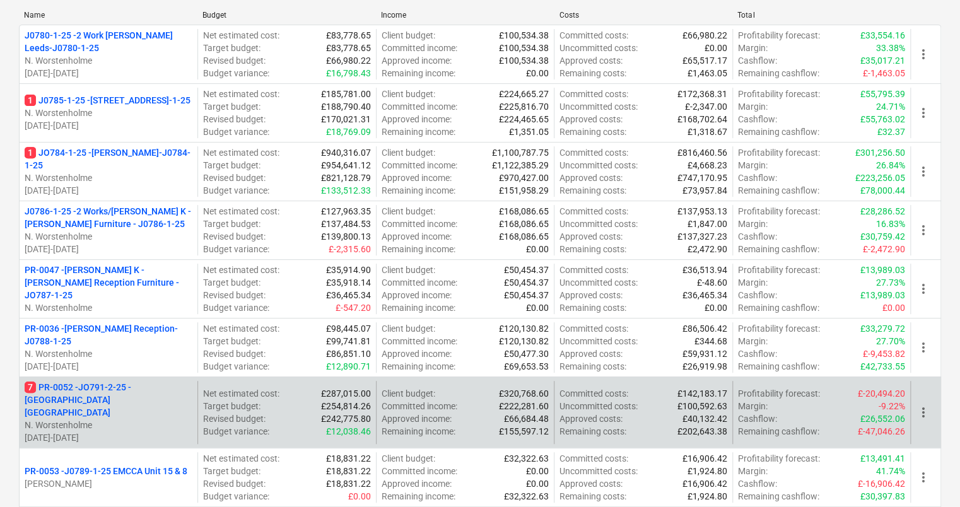
click at [139, 381] on p "7 PR-0052 - JO791-2-25 - [GEOGRAPHIC_DATA] [GEOGRAPHIC_DATA]" at bounding box center [109, 400] width 168 height 38
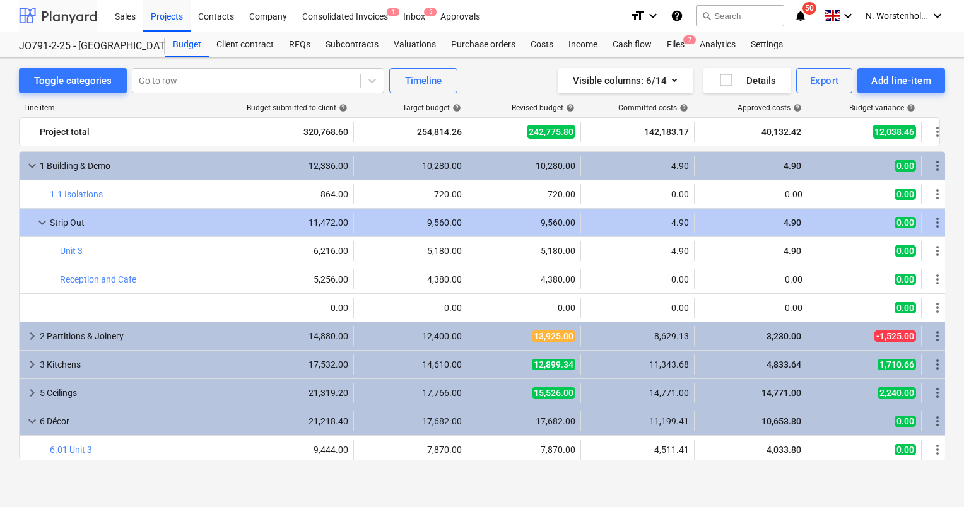
drag, startPoint x: 83, startPoint y: 15, endPoint x: 90, endPoint y: 14, distance: 6.3
click at [83, 15] on div at bounding box center [58, 16] width 78 height 32
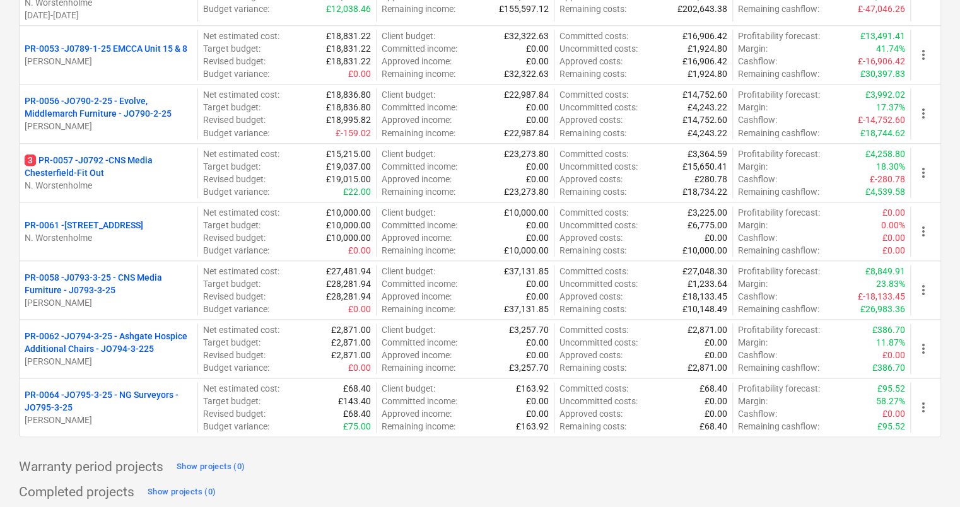
scroll to position [628, 0]
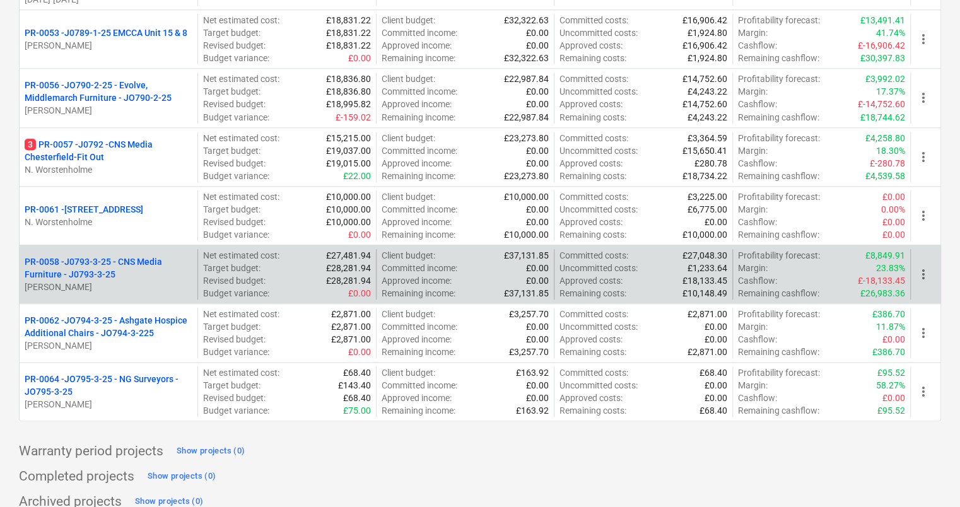
click at [116, 256] on p "PR-0058 - J0793-3-25 - CNS Media Furniture - J0793-3-25" at bounding box center [109, 268] width 168 height 25
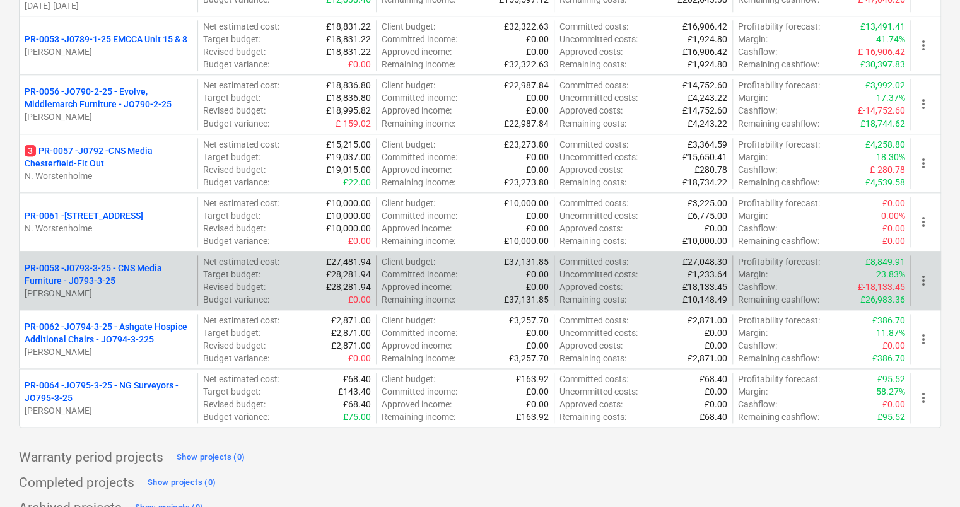
scroll to position [628, 0]
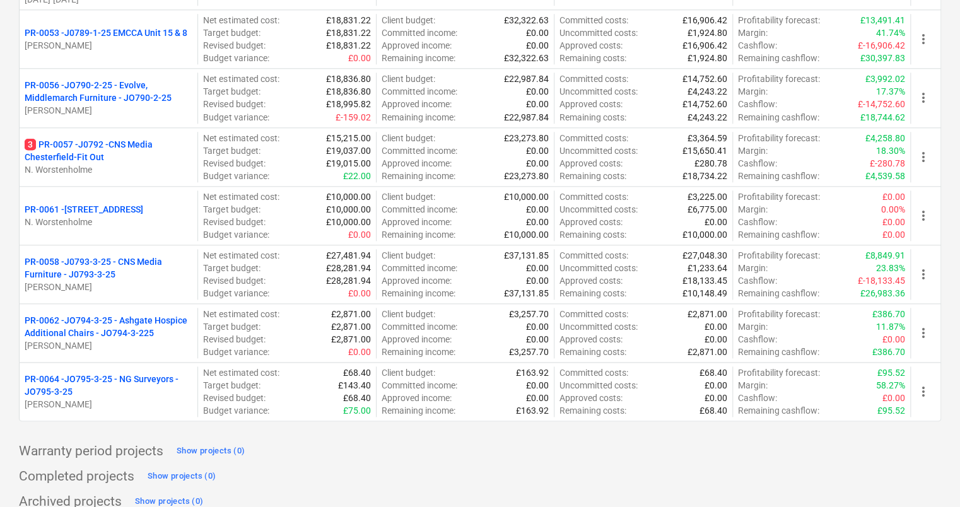
click at [83, 138] on p "3 PR-0057 - J0792 -CNS Media Chesterfield-Fit Out" at bounding box center [109, 150] width 168 height 25
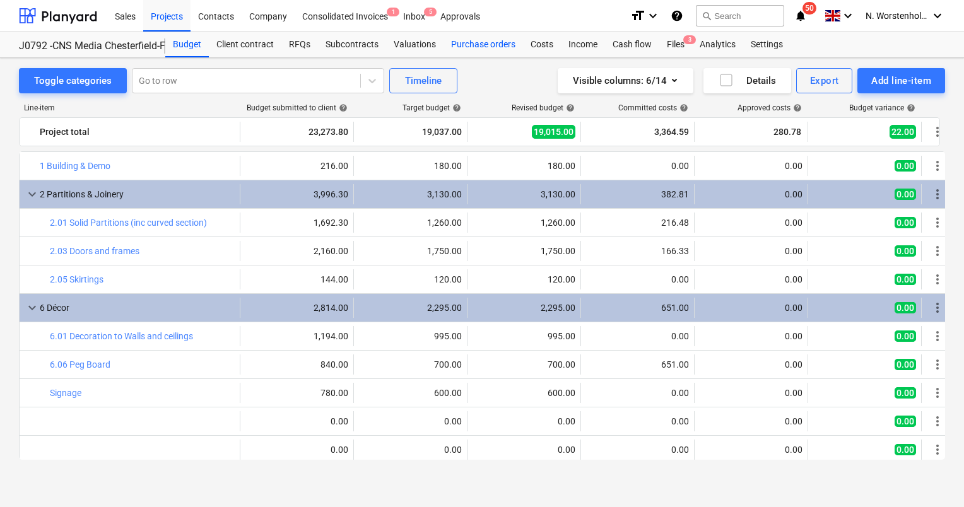
click at [490, 47] on div "Purchase orders" at bounding box center [484, 44] width 80 height 25
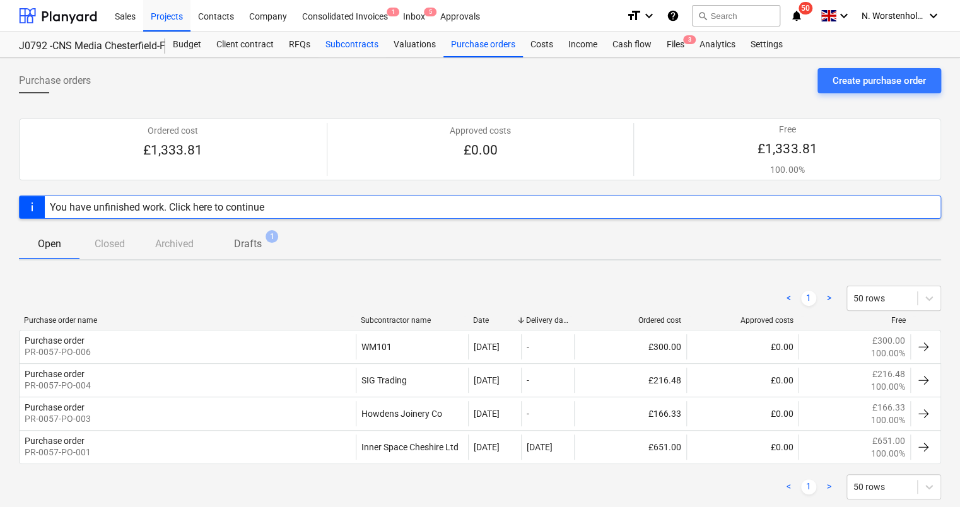
click at [350, 45] on div "Subcontracts" at bounding box center [352, 44] width 68 height 25
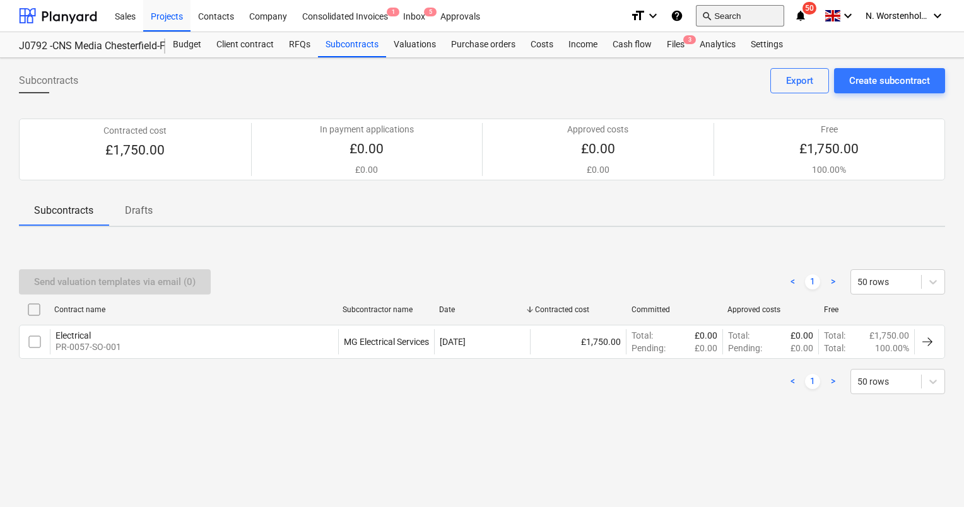
click at [733, 15] on button "search Search" at bounding box center [740, 15] width 88 height 21
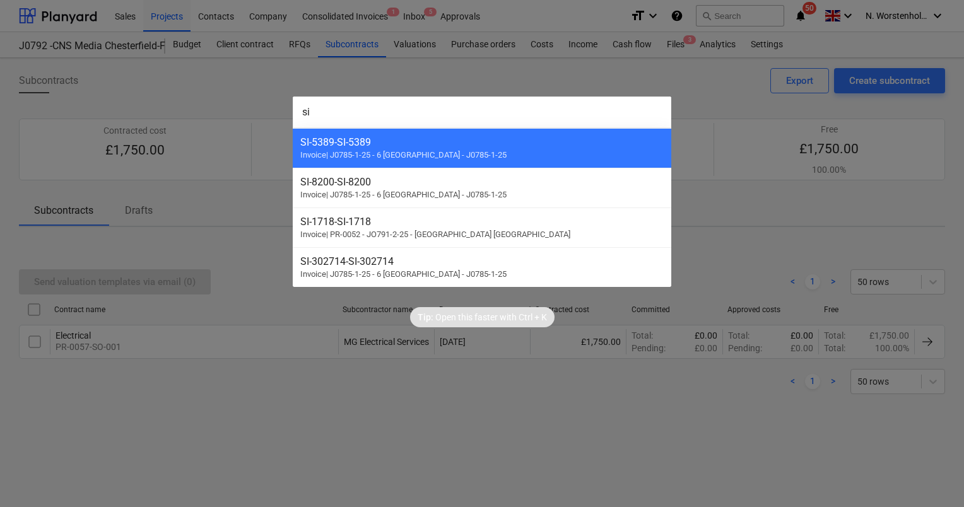
type input "s"
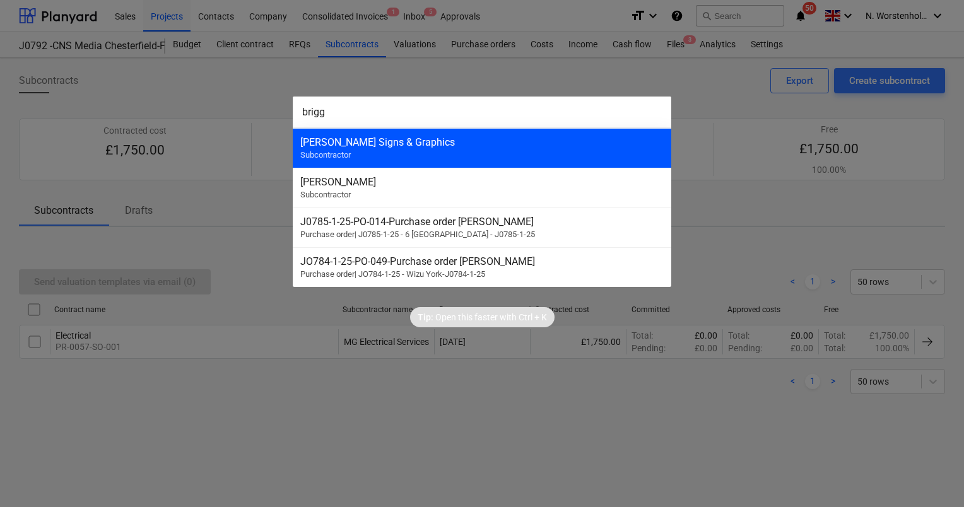
type input "brigg"
click at [374, 148] on div "[PERSON_NAME] Signs & Graphics Subcontractor" at bounding box center [482, 148] width 379 height 40
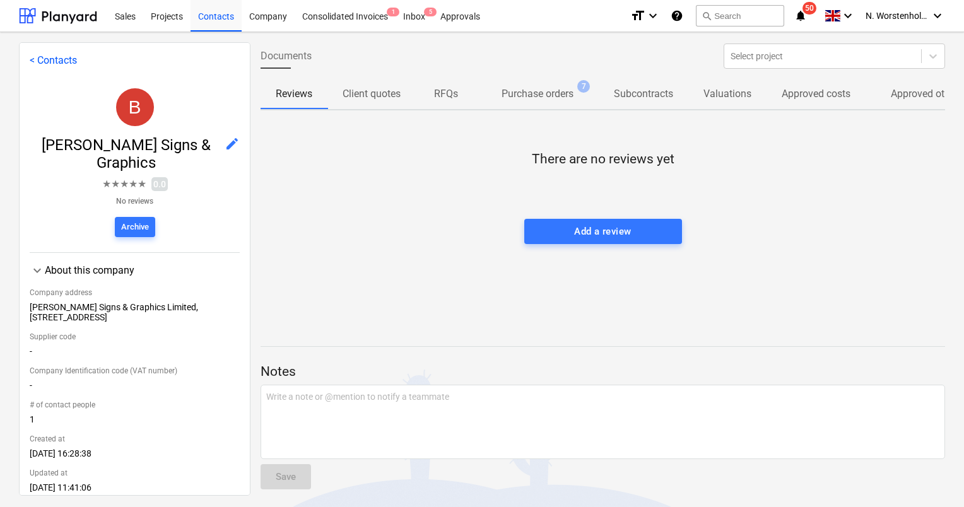
click at [532, 97] on p "Purchase orders" at bounding box center [538, 93] width 72 height 15
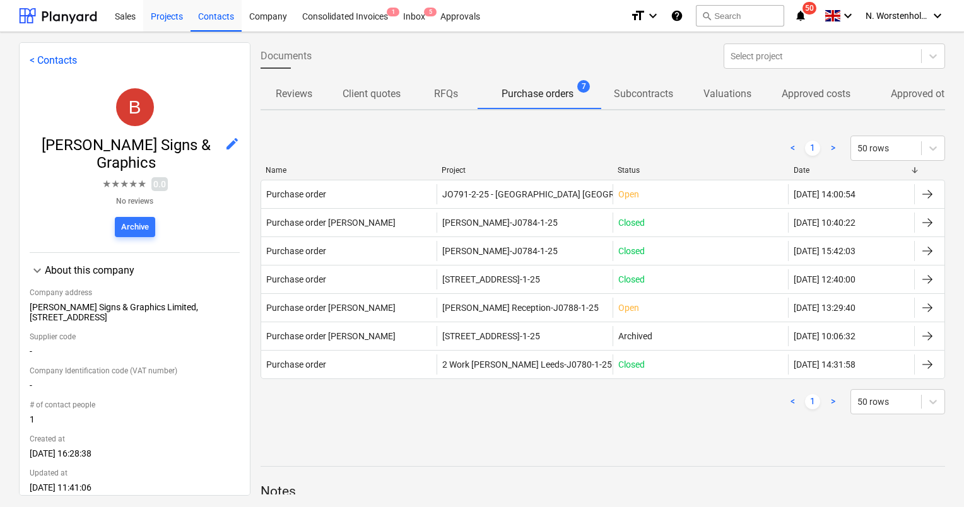
click at [168, 15] on div "Projects" at bounding box center [166, 15] width 47 height 32
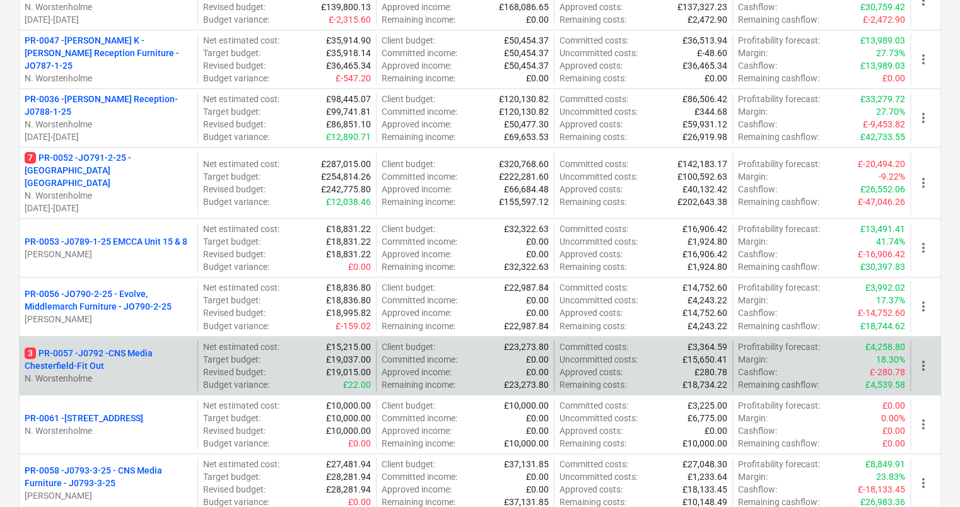
scroll to position [628, 0]
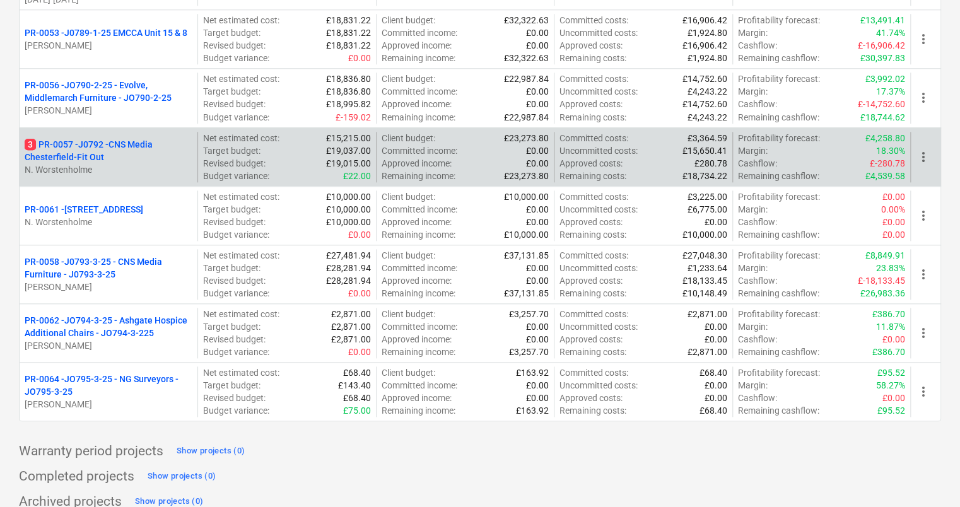
click at [91, 138] on p "3 PR-0057 - J0792 -CNS Media Chesterfield-Fit Out" at bounding box center [109, 150] width 168 height 25
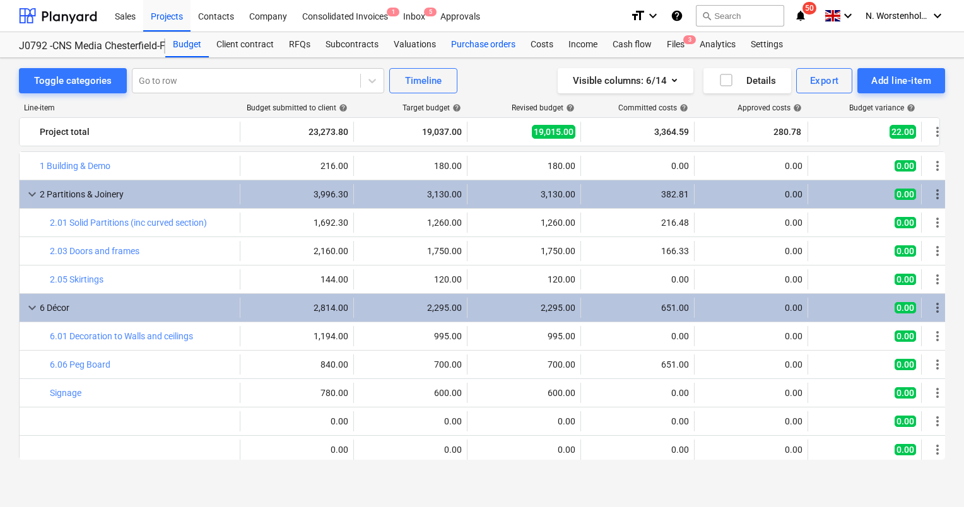
click at [469, 45] on div "Purchase orders" at bounding box center [484, 44] width 80 height 25
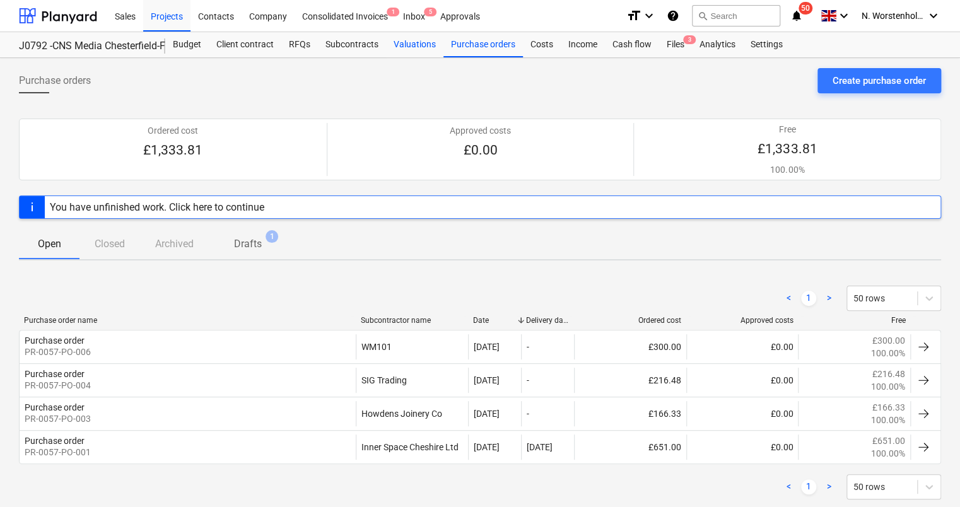
click at [412, 47] on div "Valuations" at bounding box center [414, 44] width 57 height 25
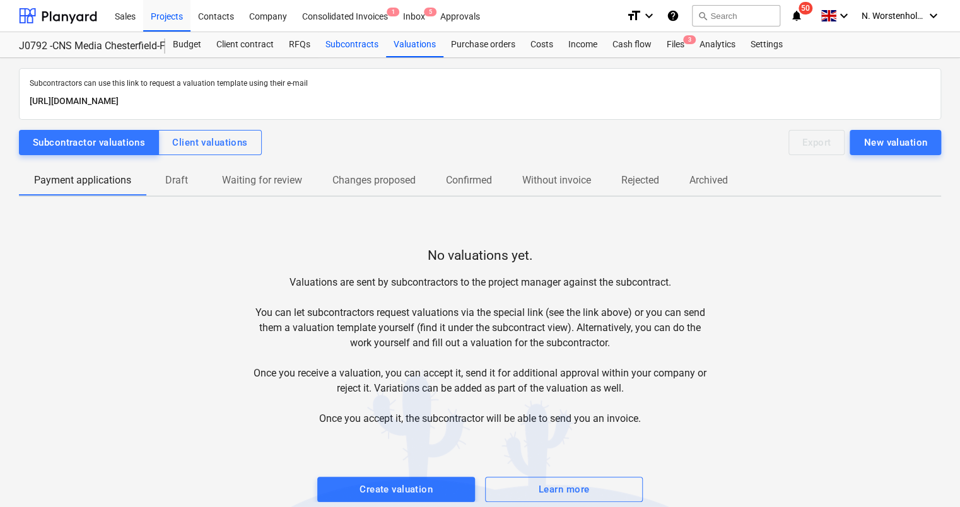
click at [361, 45] on div "Subcontracts" at bounding box center [352, 44] width 68 height 25
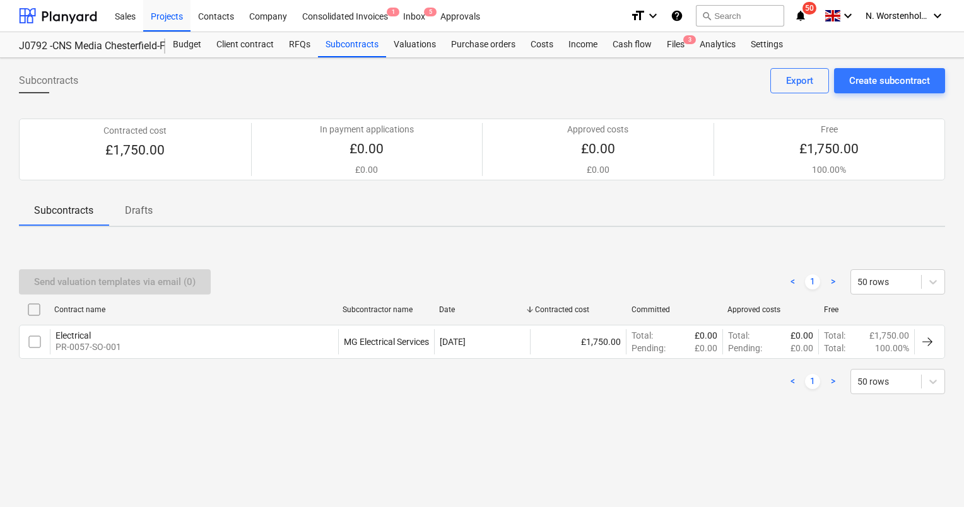
click at [625, 72] on div "Subcontracts Create subcontract Export" at bounding box center [482, 85] width 926 height 35
click at [481, 45] on div "Purchase orders" at bounding box center [484, 44] width 80 height 25
